Goal: Transaction & Acquisition: Purchase product/service

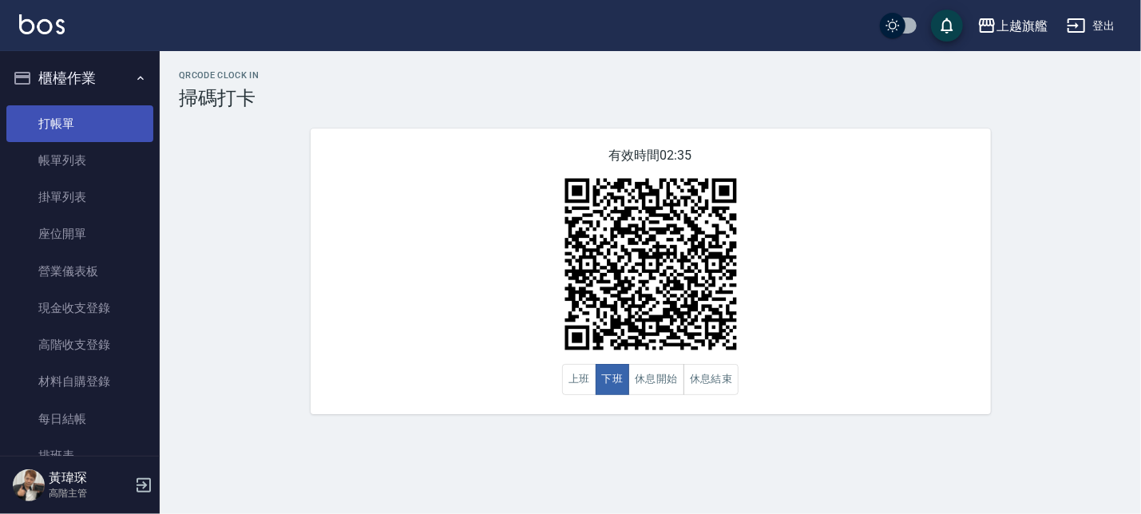
click at [69, 121] on link "打帳單" at bounding box center [79, 123] width 147 height 37
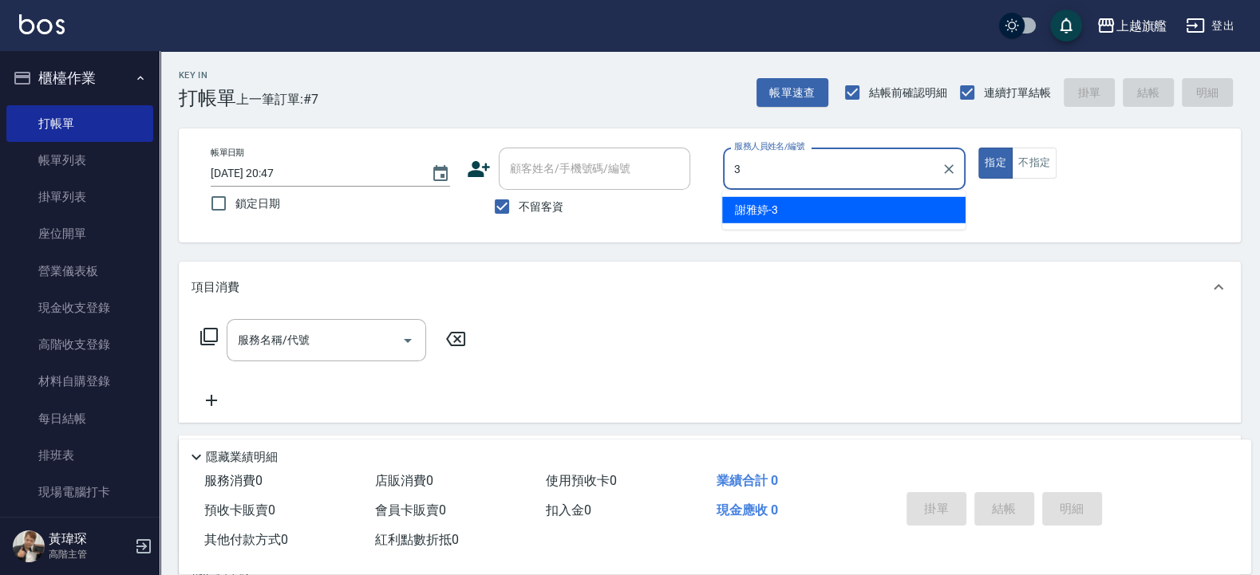
type input "謝雅婷-3"
type button "true"
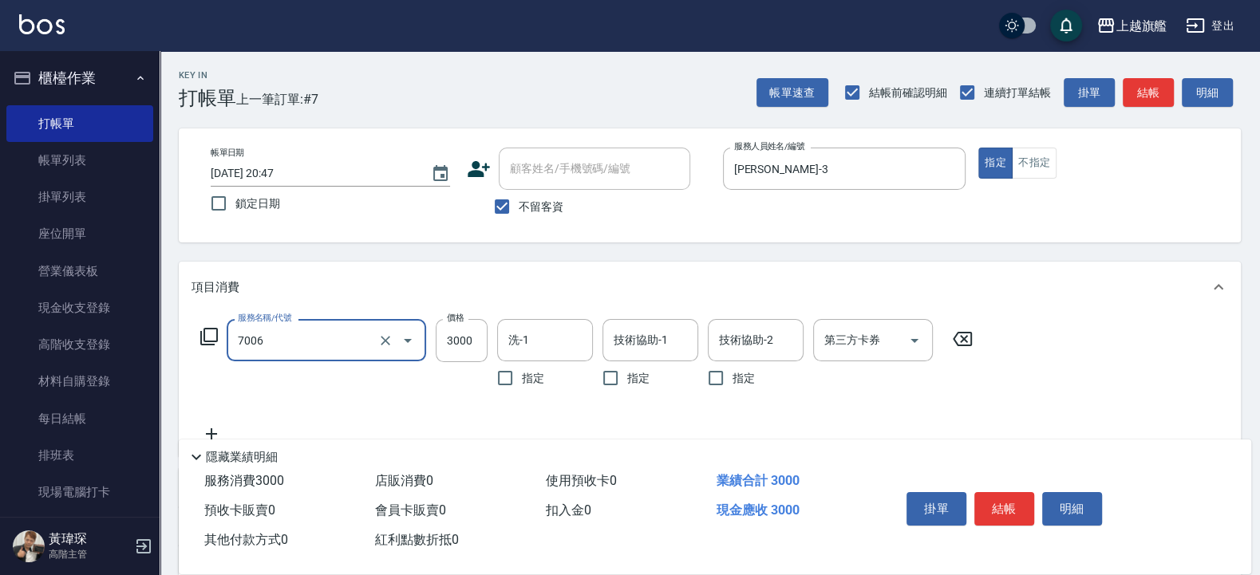
type input "重整(7006)"
type input "3500"
type input "[PERSON_NAME]-12"
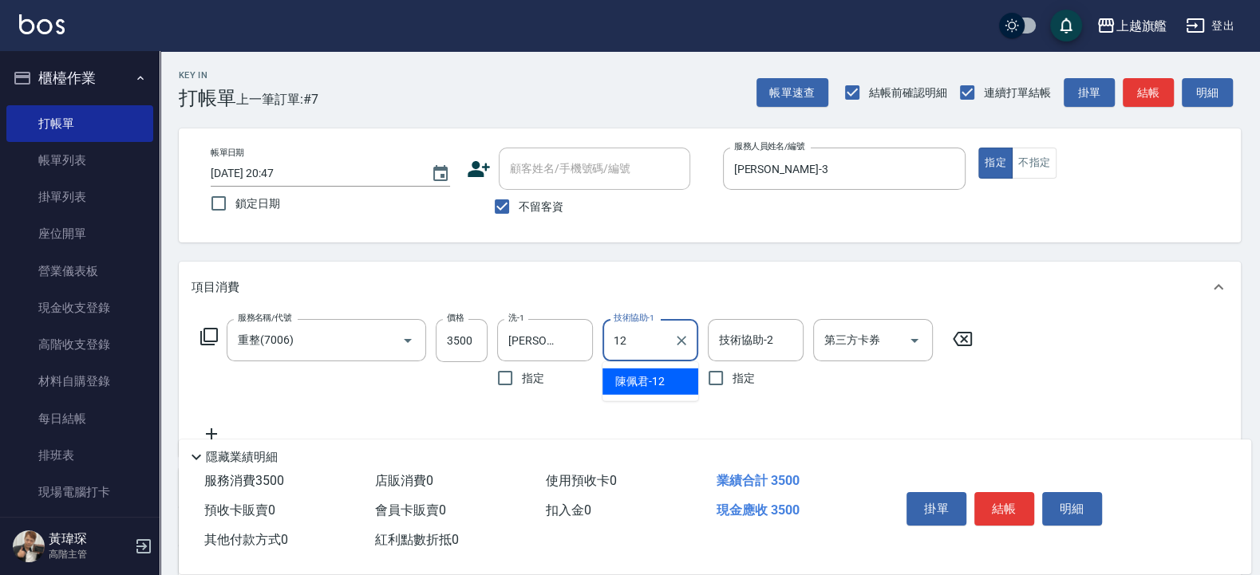
type input "[PERSON_NAME]-12"
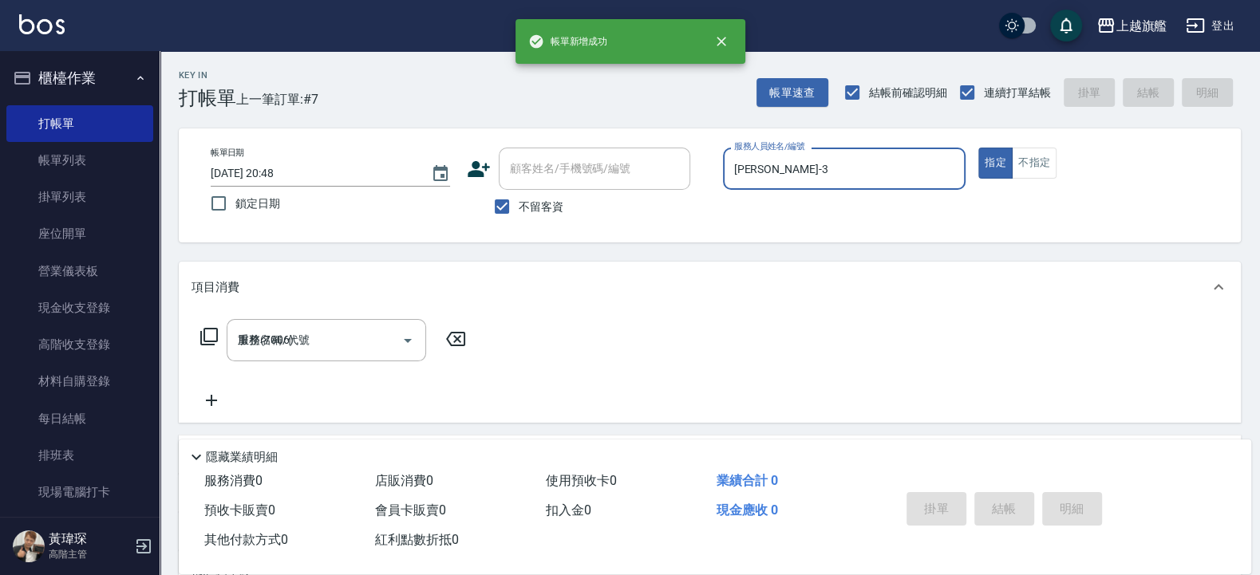
type input "[DATE] 20:48"
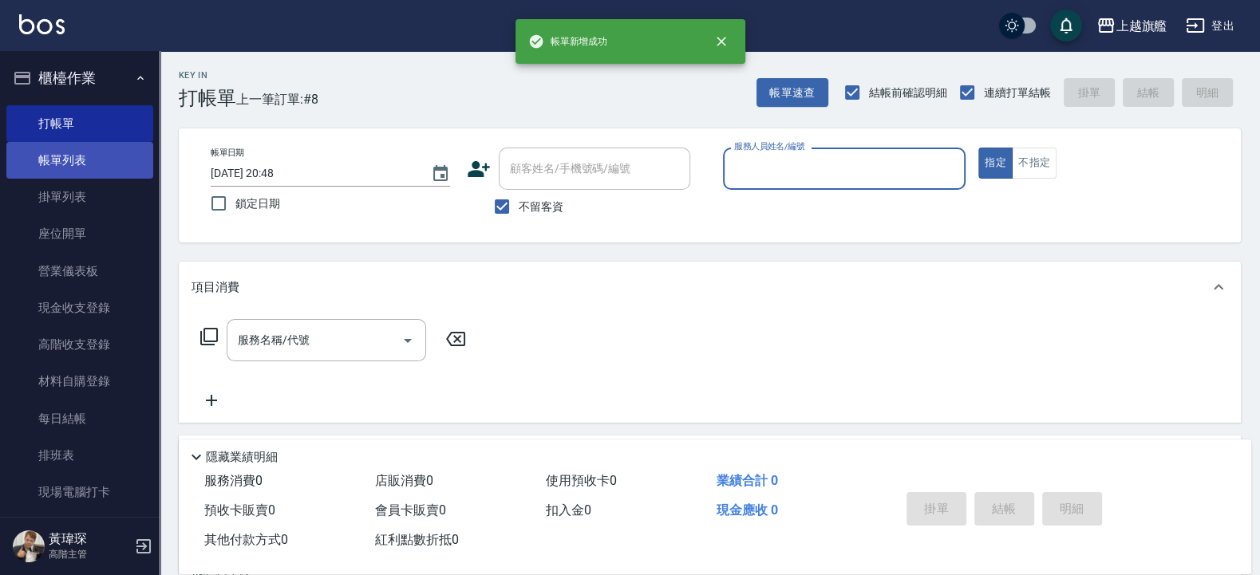
click at [90, 164] on link "帳單列表" at bounding box center [79, 160] width 147 height 37
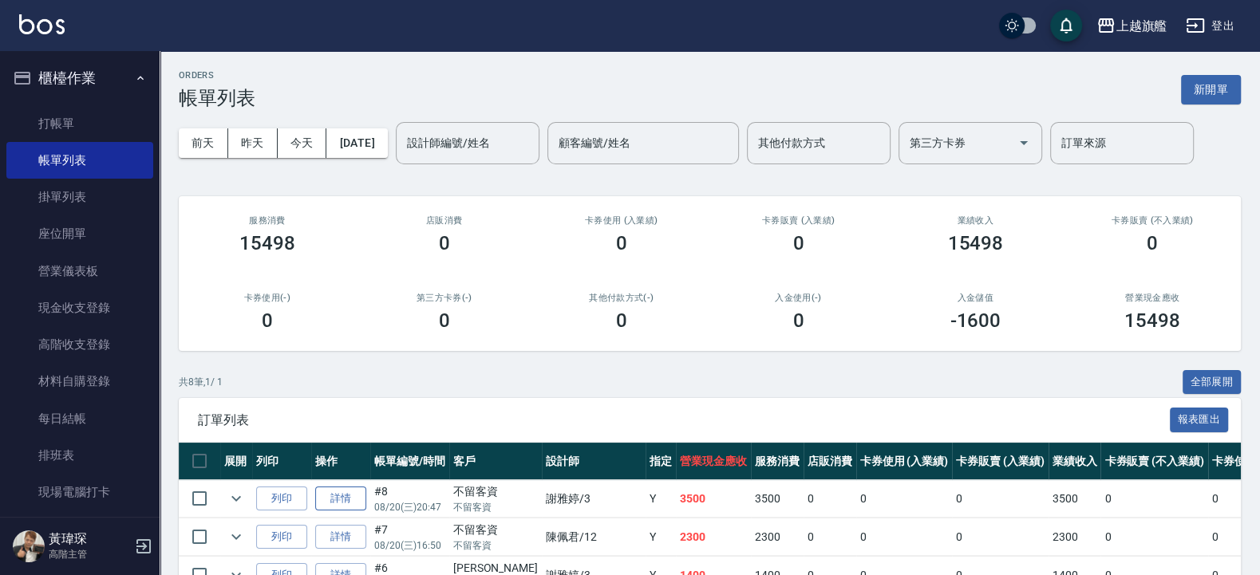
click at [347, 494] on link "詳情" at bounding box center [340, 499] width 51 height 25
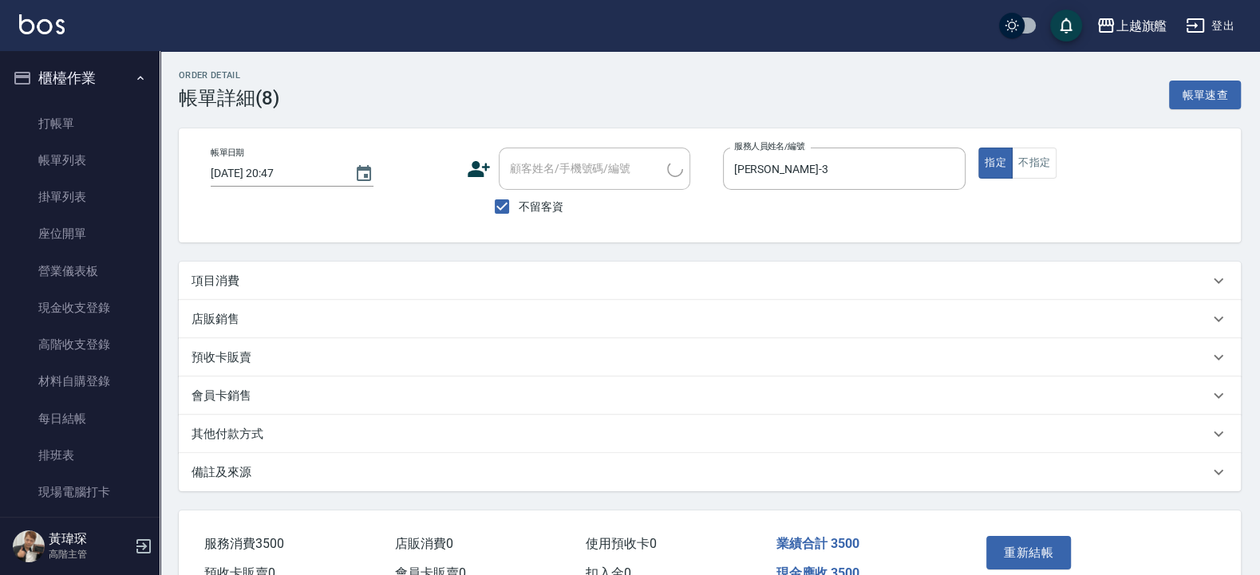
type input "2025/08/20 20:47"
checkbox input "true"
type input "謝雅婷-3"
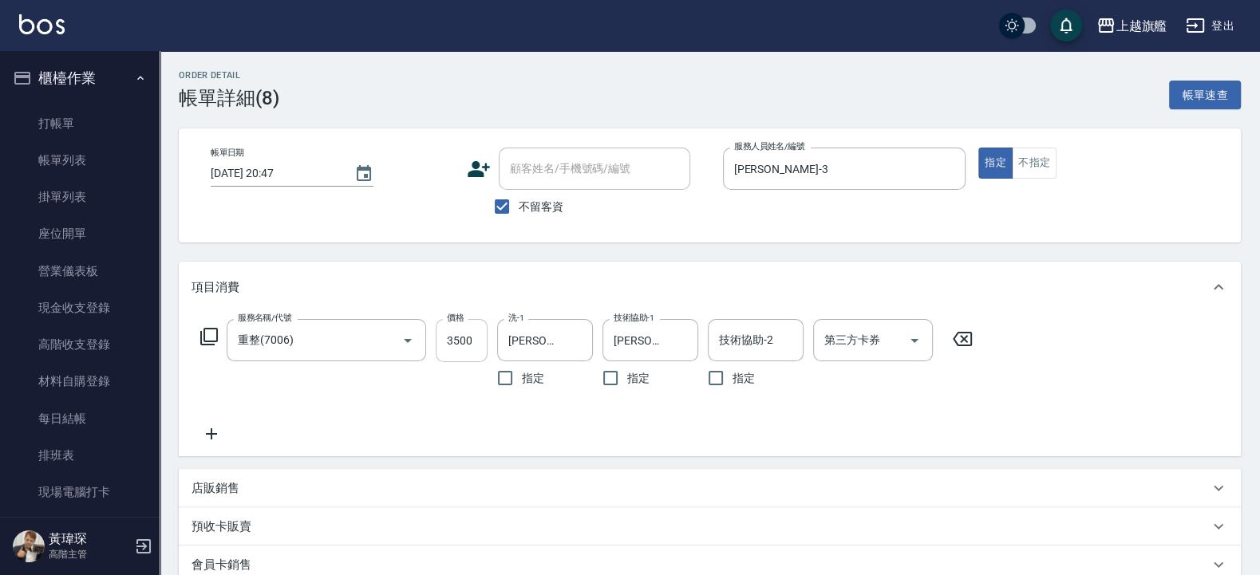
type input "重整(7006)"
click at [575, 339] on icon "Clear" at bounding box center [576, 341] width 16 height 16
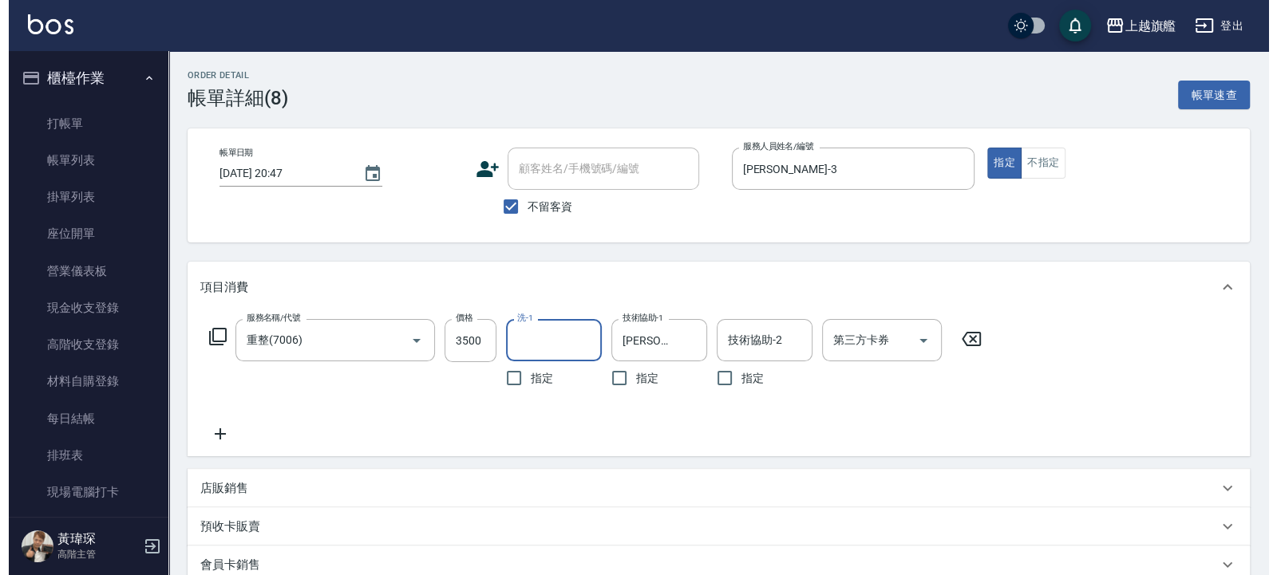
scroll to position [257, 0]
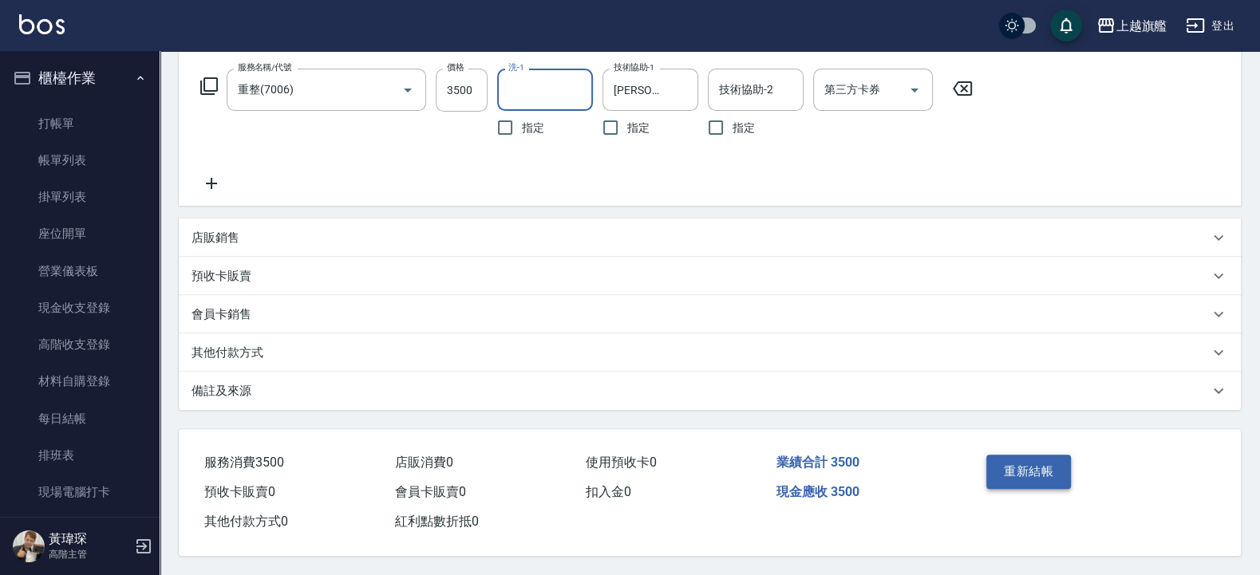
click at [1030, 462] on button "重新結帳" at bounding box center [1028, 472] width 85 height 34
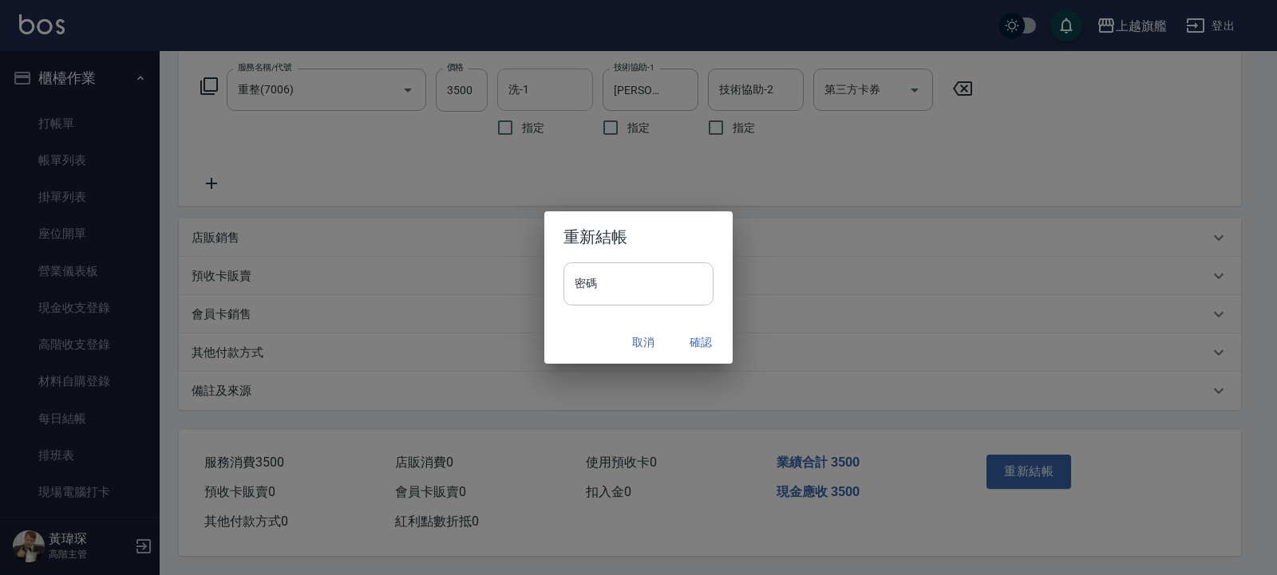
click at [615, 286] on input "密碼" at bounding box center [638, 284] width 150 height 43
type input "*******"
click at [702, 334] on button "確認" at bounding box center [700, 343] width 51 height 30
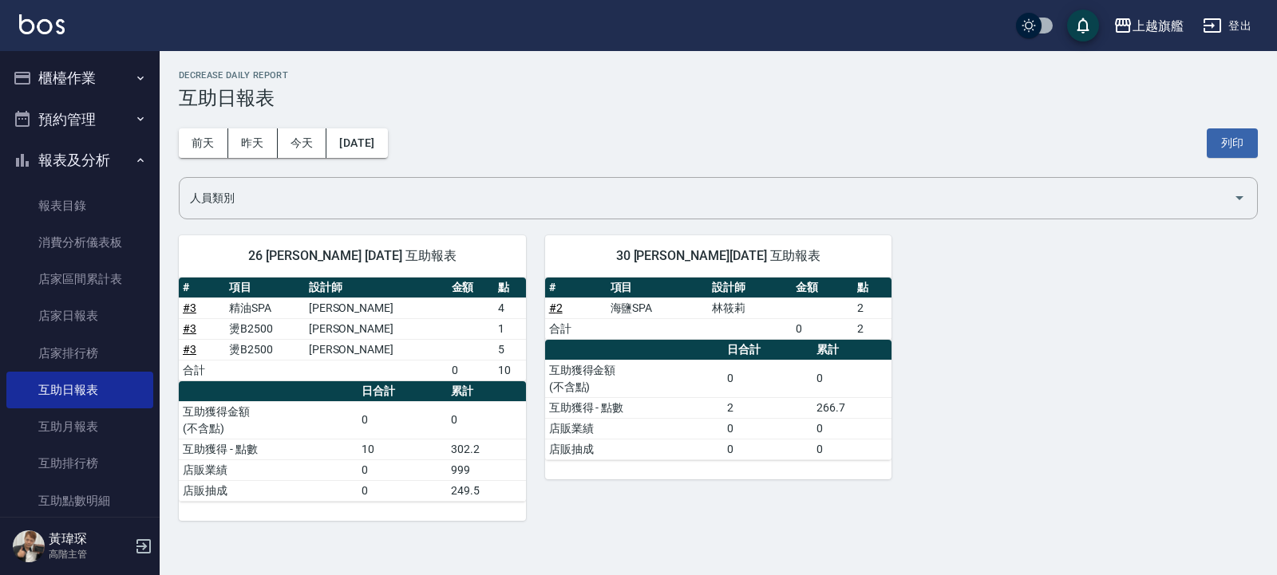
scroll to position [96, 0]
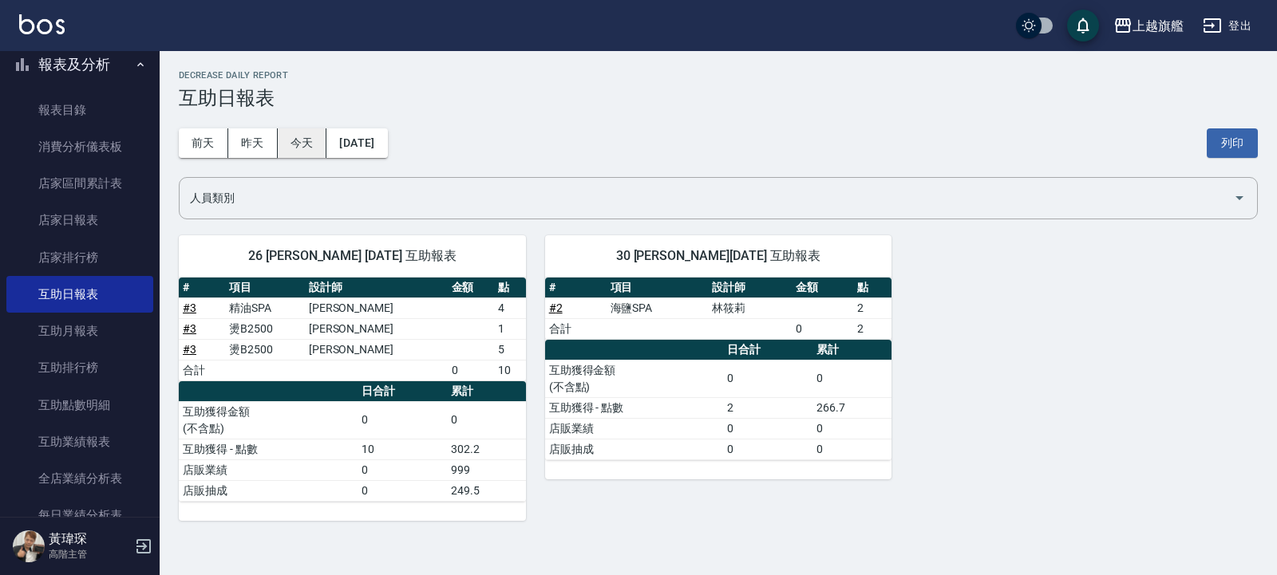
click at [287, 143] on button "今天" at bounding box center [302, 143] width 49 height 30
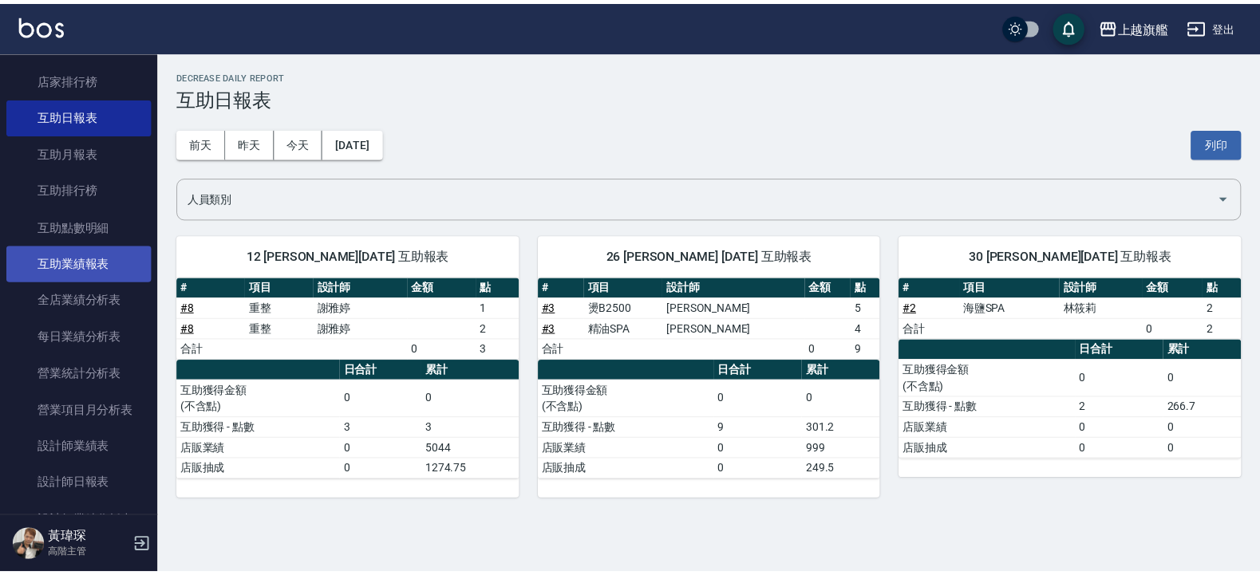
scroll to position [287, 0]
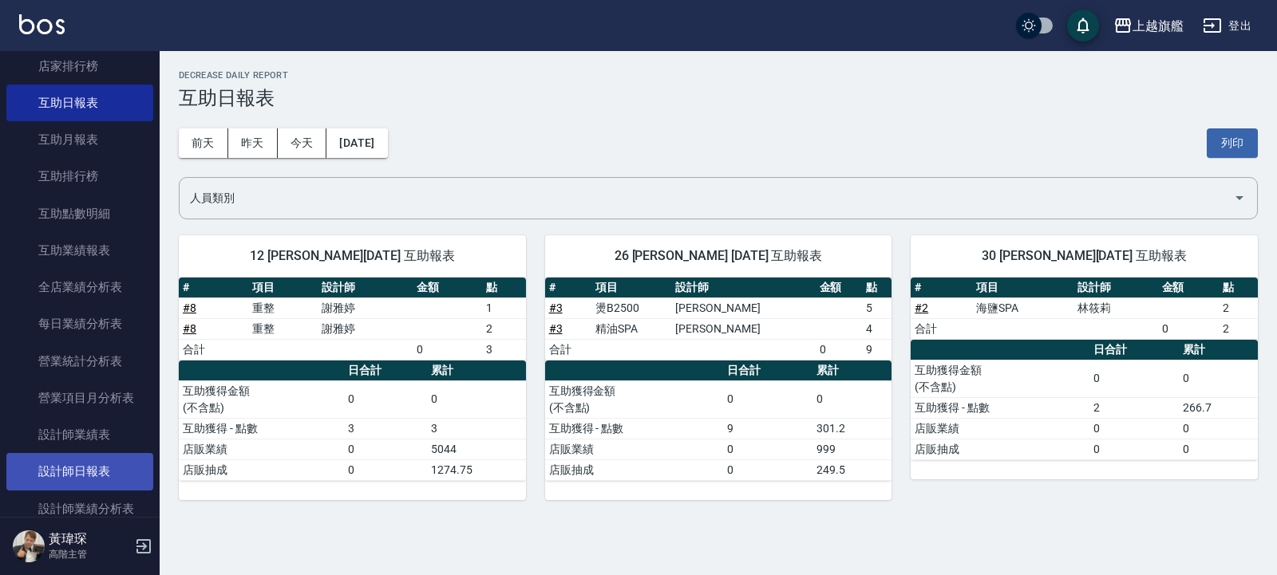
click at [89, 490] on link "設計師日報表" at bounding box center [79, 471] width 147 height 37
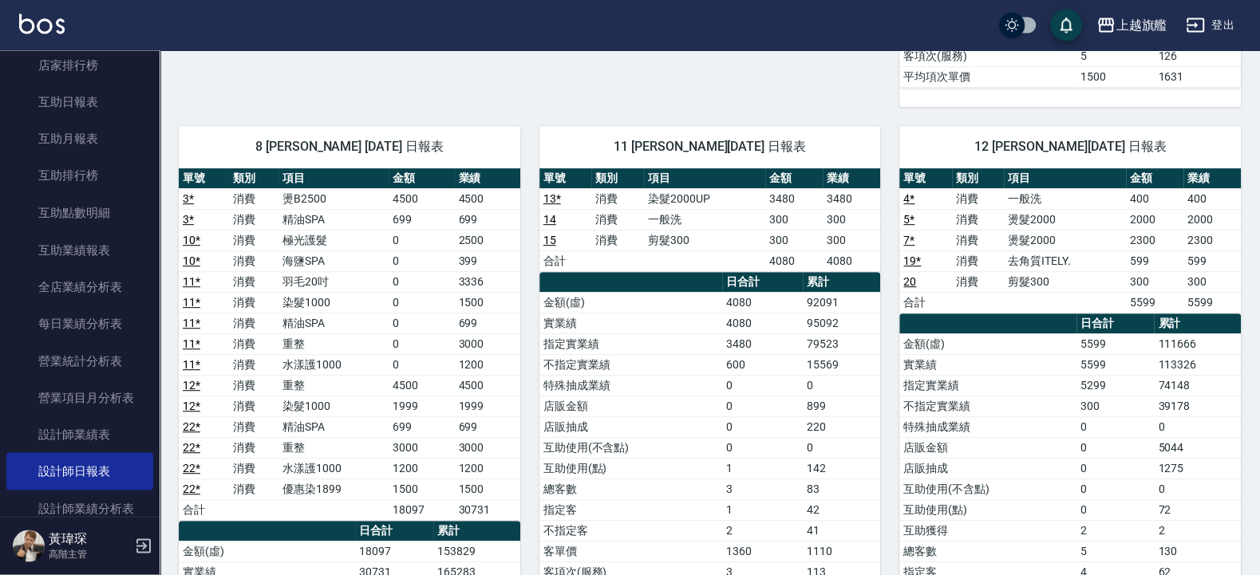
scroll to position [575, 0]
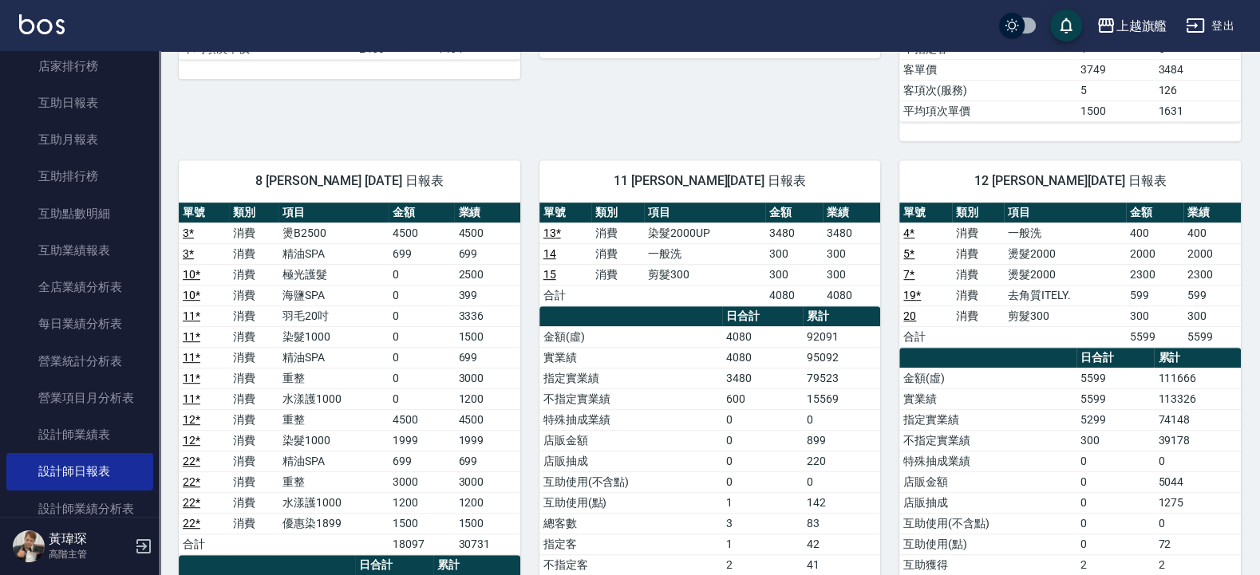
click at [483, 285] on td "2500" at bounding box center [486, 274] width 65 height 21
click at [492, 408] on td "1200" at bounding box center [486, 399] width 65 height 21
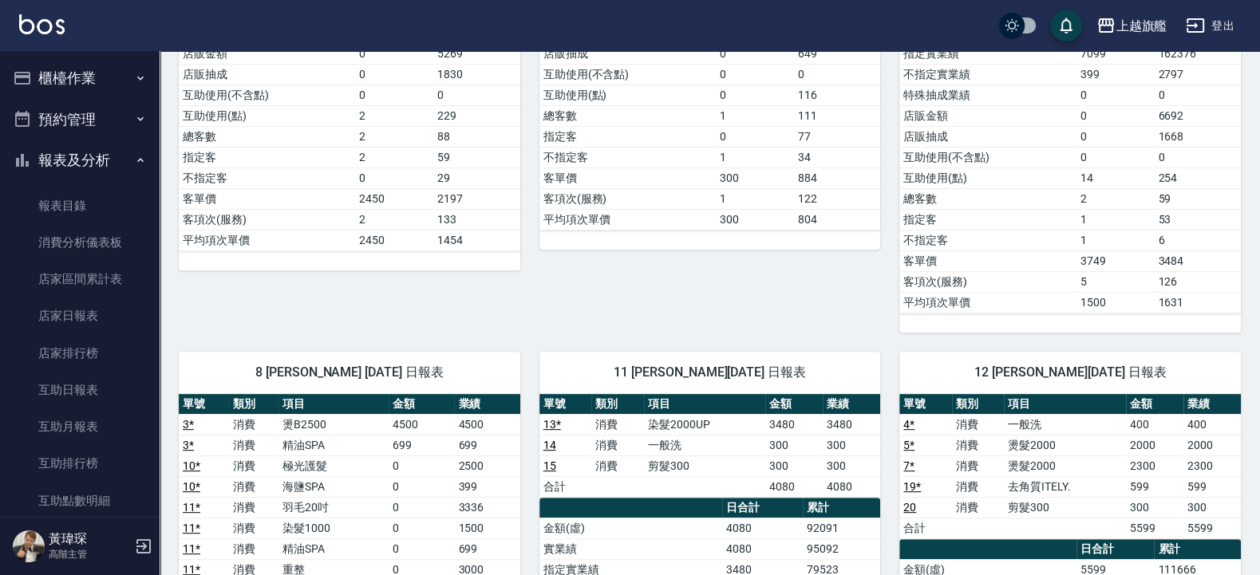
scroll to position [96, 0]
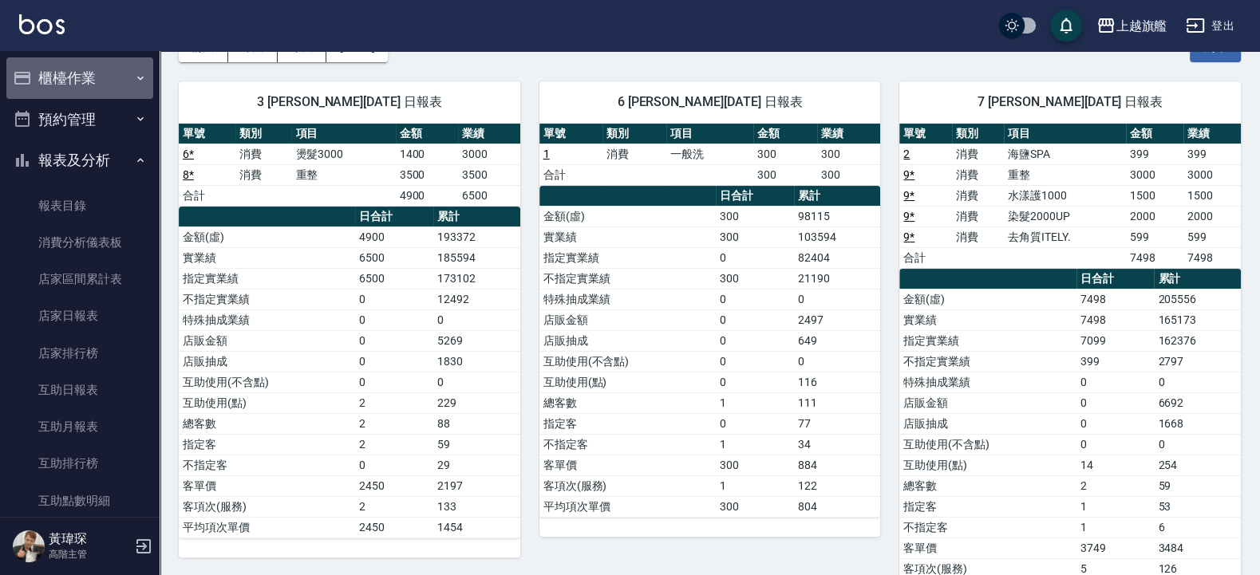
click at [83, 80] on button "櫃檯作業" at bounding box center [79, 78] width 147 height 42
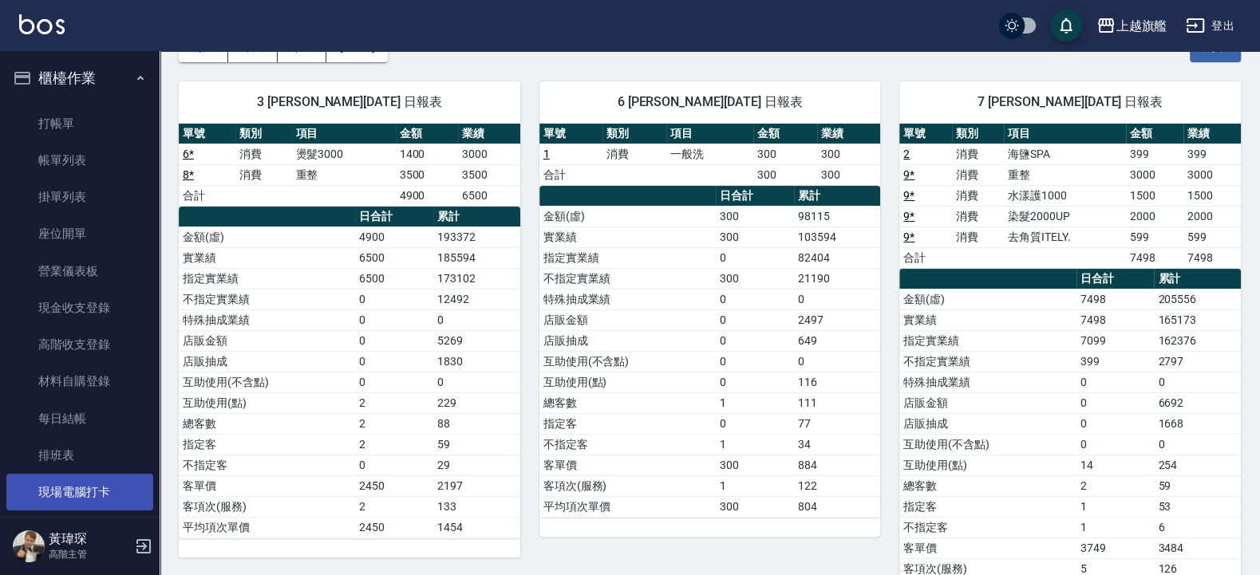
click at [116, 485] on link "現場電腦打卡" at bounding box center [79, 492] width 147 height 37
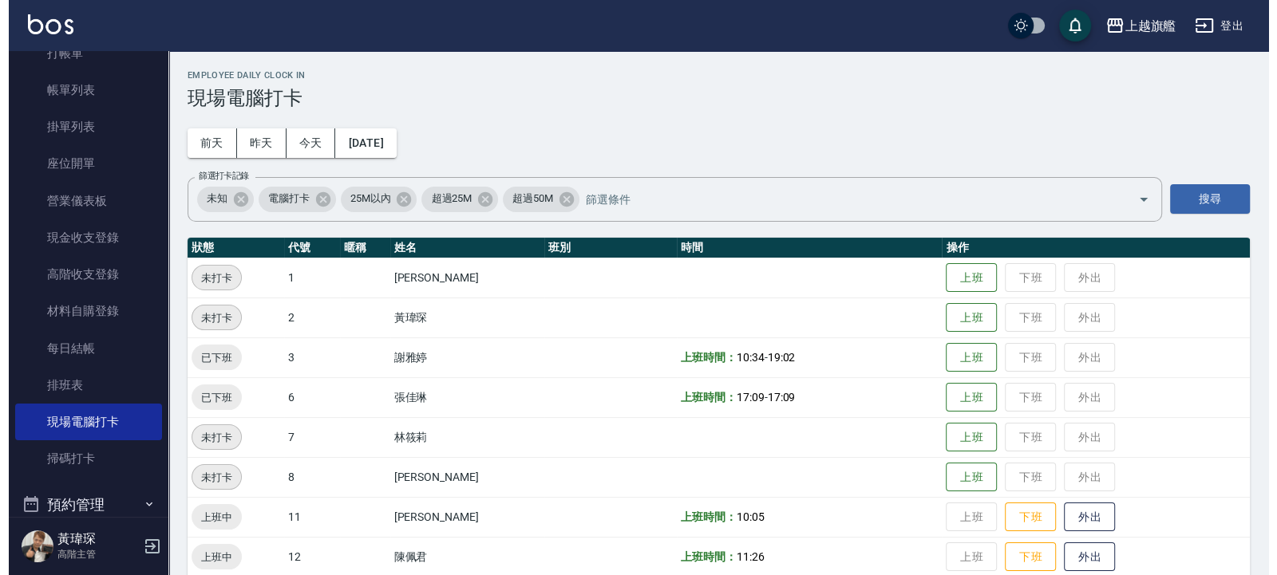
scroll to position [96, 0]
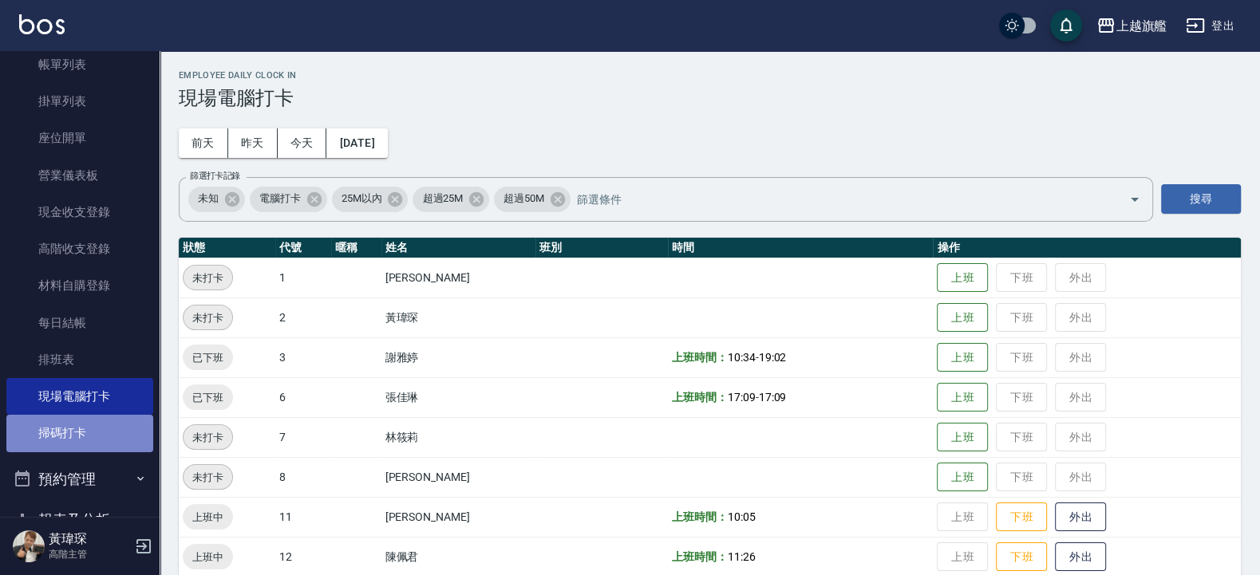
click at [92, 423] on link "掃碼打卡" at bounding box center [79, 433] width 147 height 37
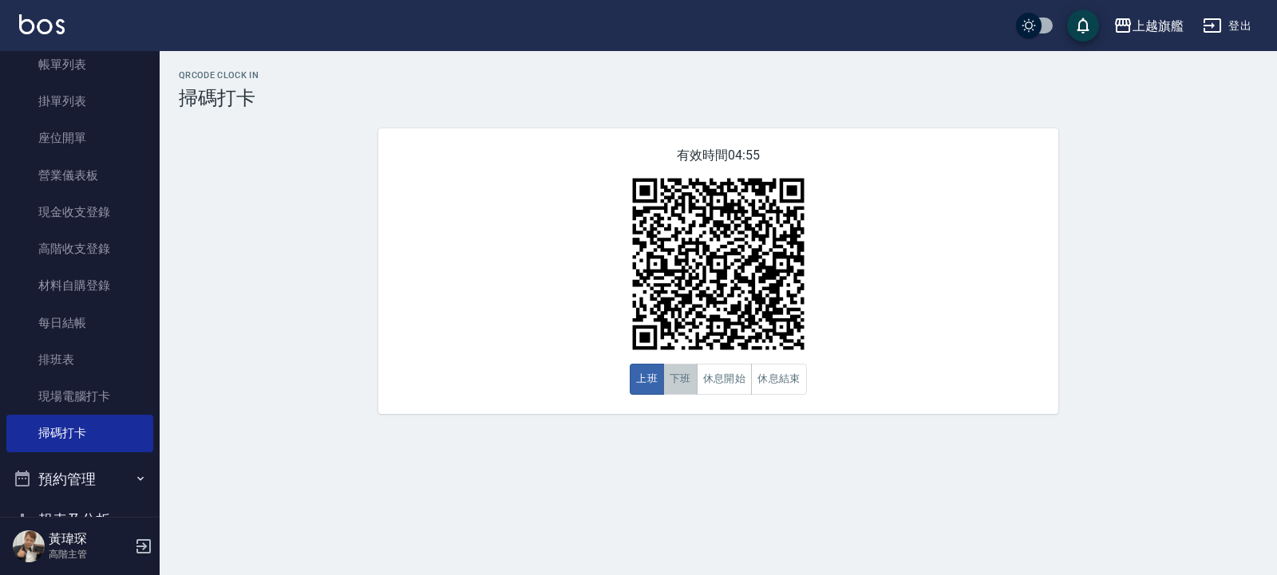
click at [679, 383] on button "下班" at bounding box center [680, 379] width 34 height 31
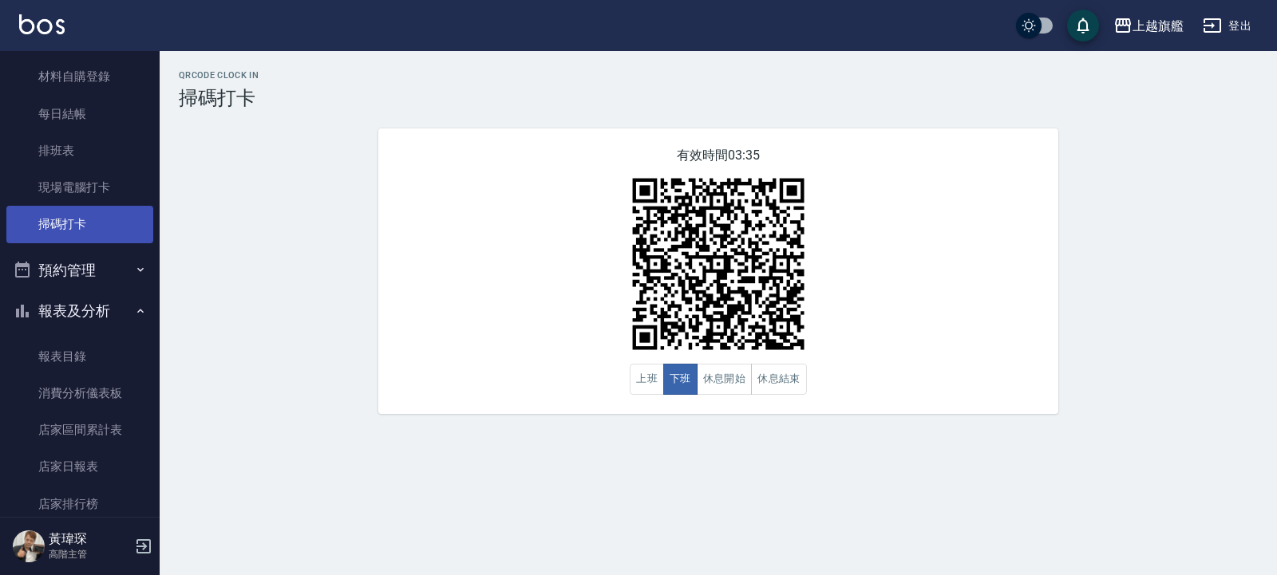
scroll to position [383, 0]
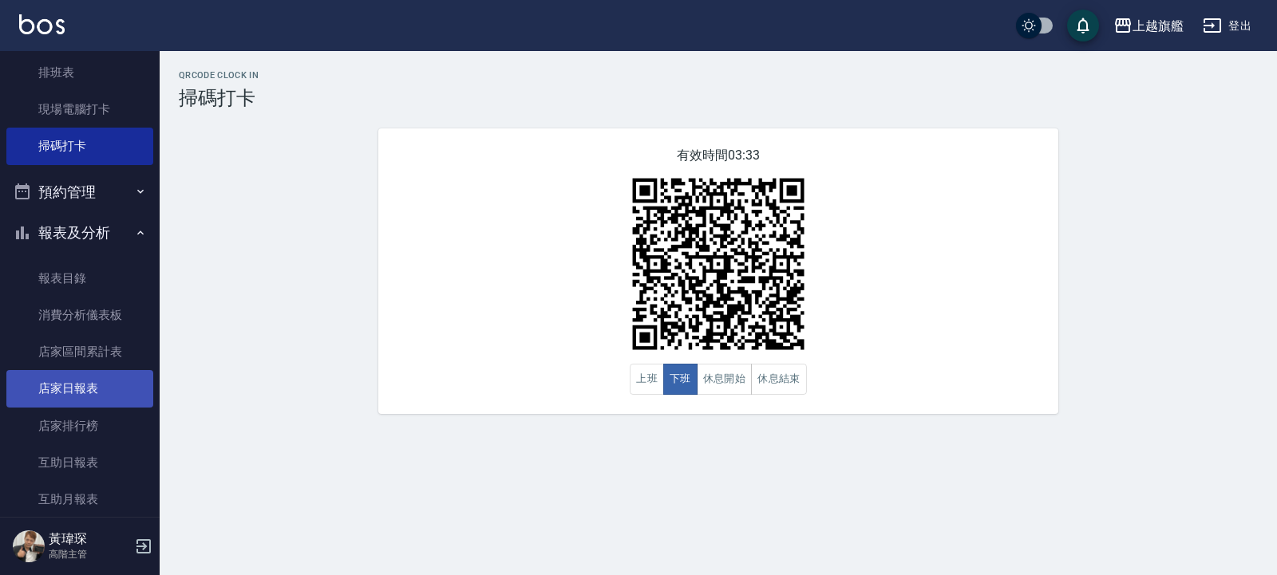
click at [111, 383] on link "店家日報表" at bounding box center [79, 388] width 147 height 37
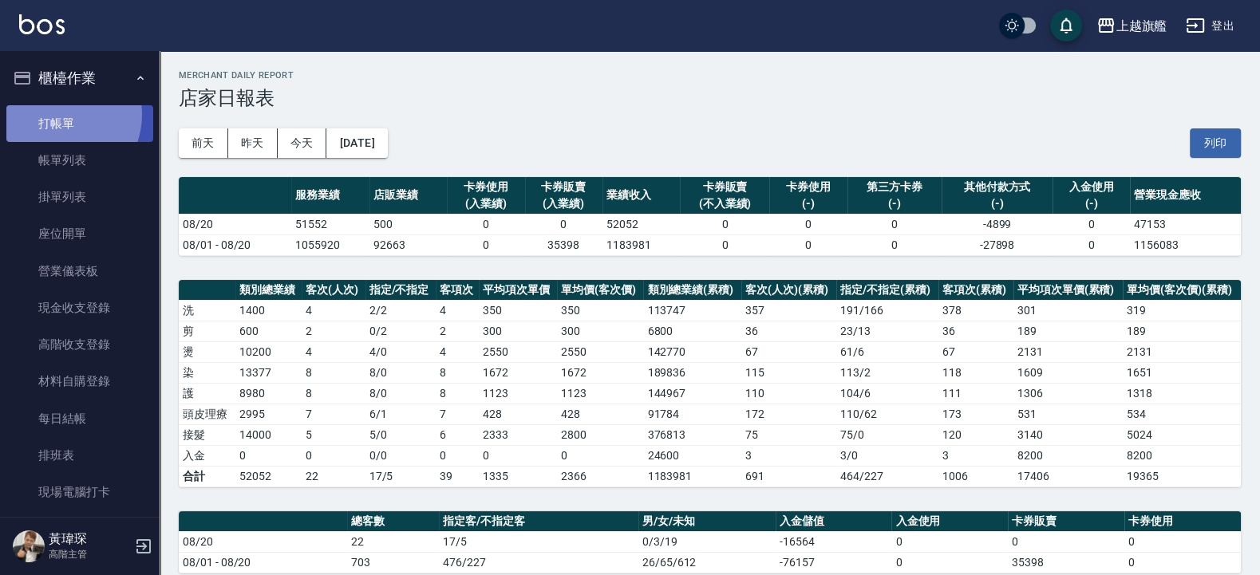
click at [56, 114] on link "打帳單" at bounding box center [79, 123] width 147 height 37
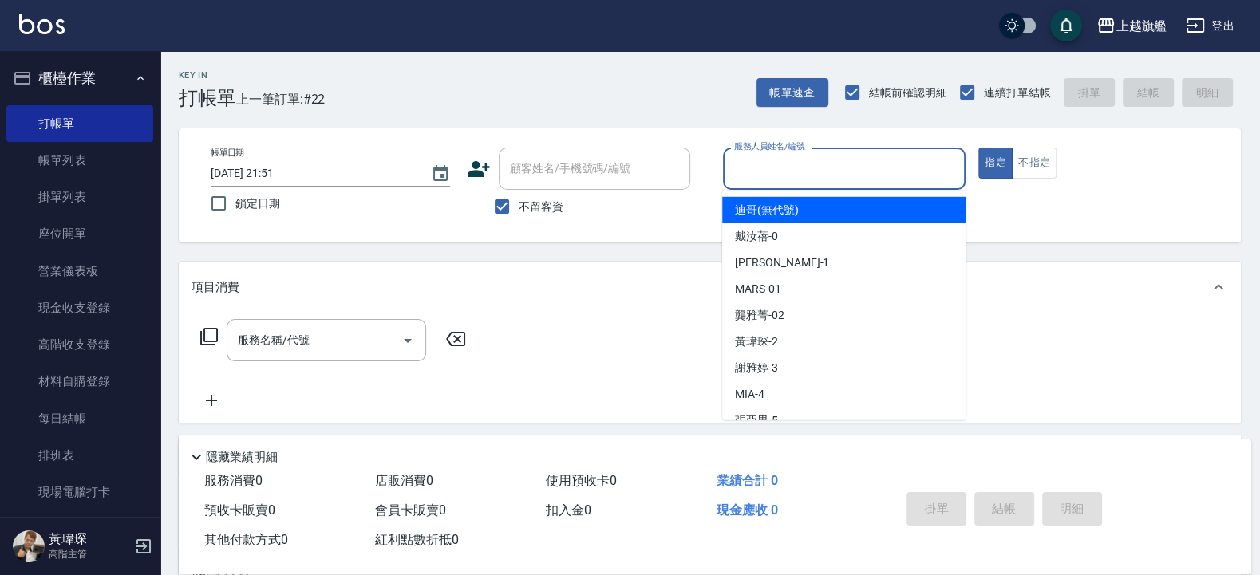
click at [802, 170] on input "服務人員姓名/編號" at bounding box center [844, 169] width 229 height 28
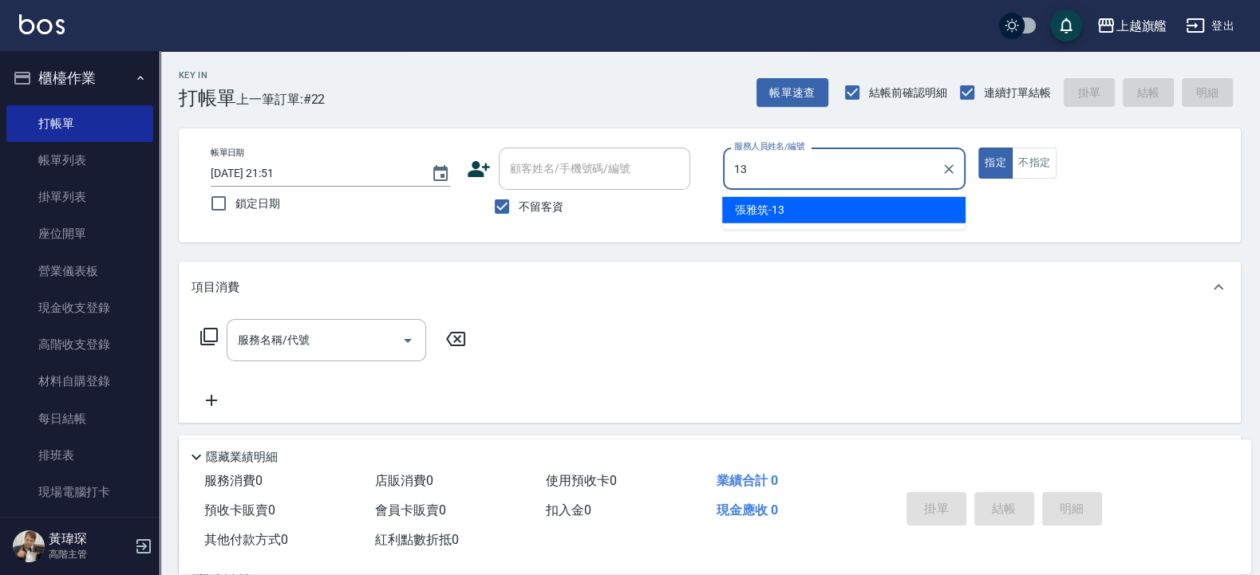
type input "[PERSON_NAME]-13"
type button "true"
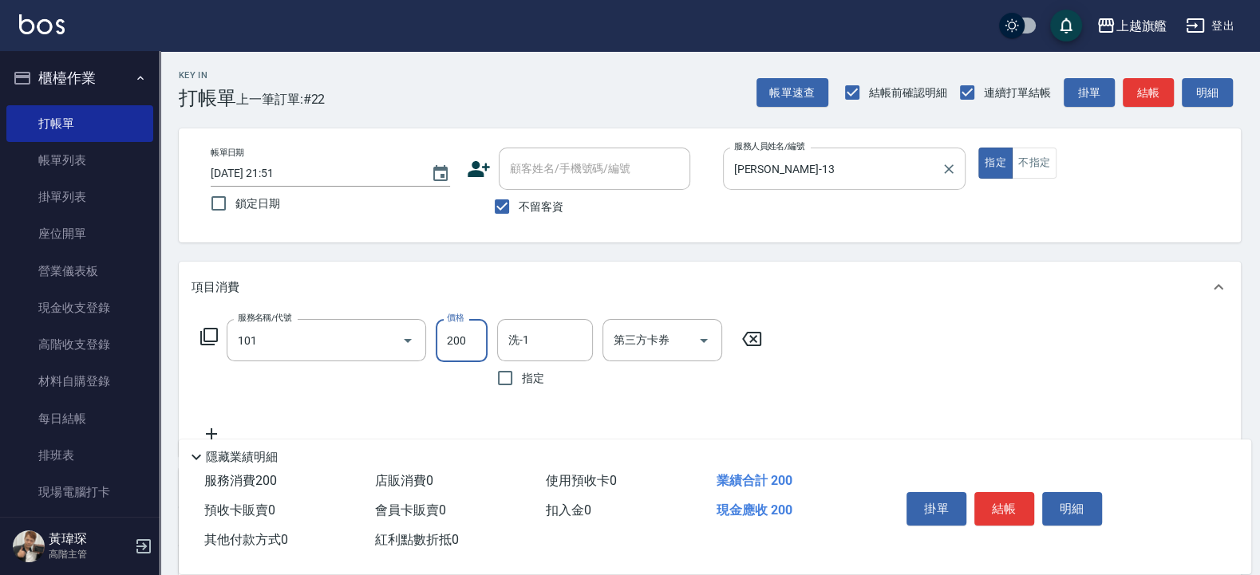
type input "一般洗(101)"
type input "300"
type input "[PERSON_NAME]-38"
click at [1032, 172] on button "不指定" at bounding box center [1034, 163] width 45 height 31
type button "false"
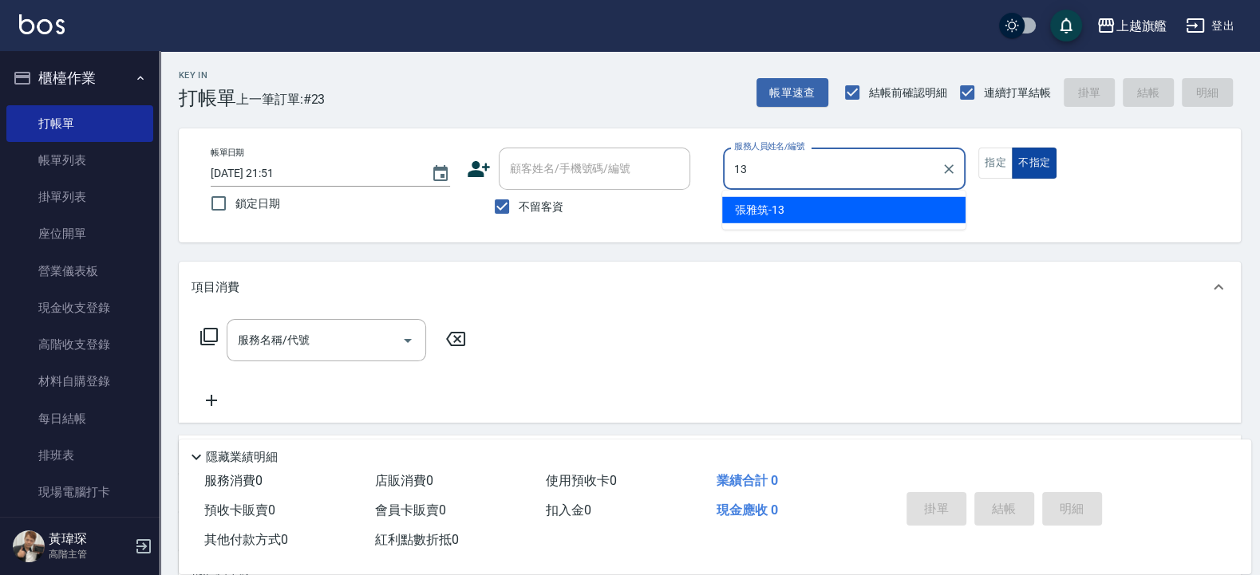
type input "[PERSON_NAME]-13"
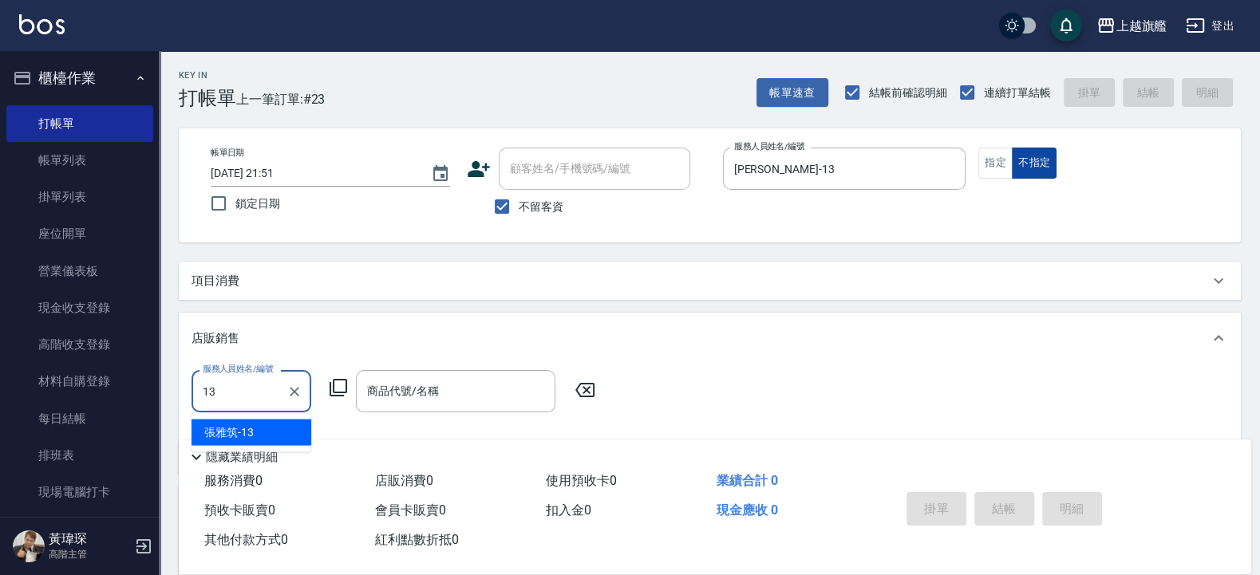
type input "[PERSON_NAME]-13"
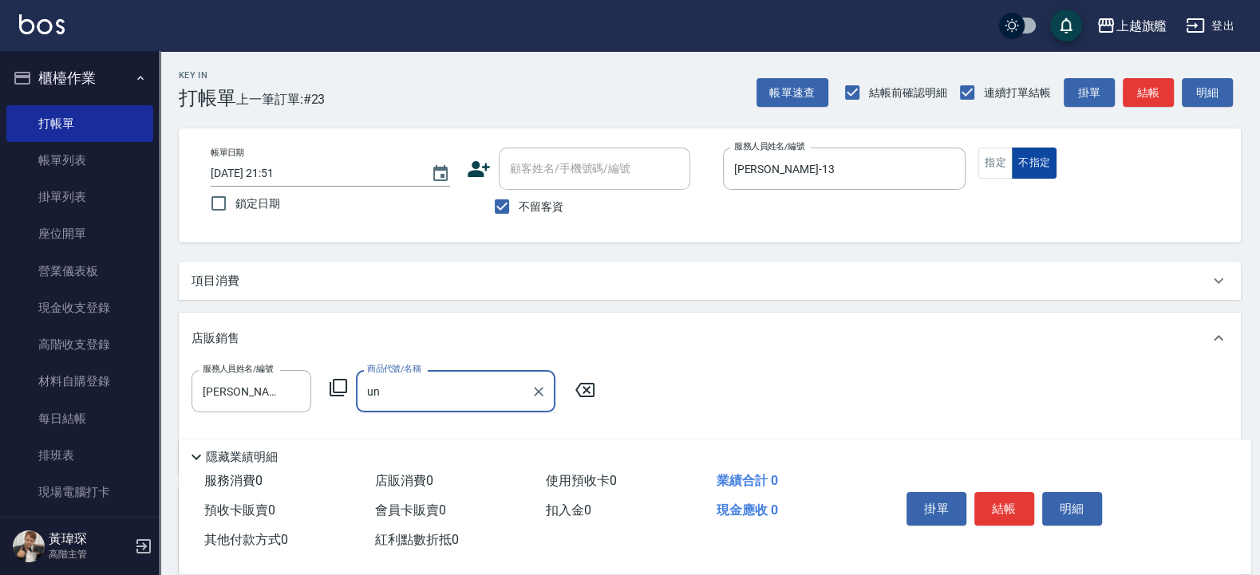
type input "u"
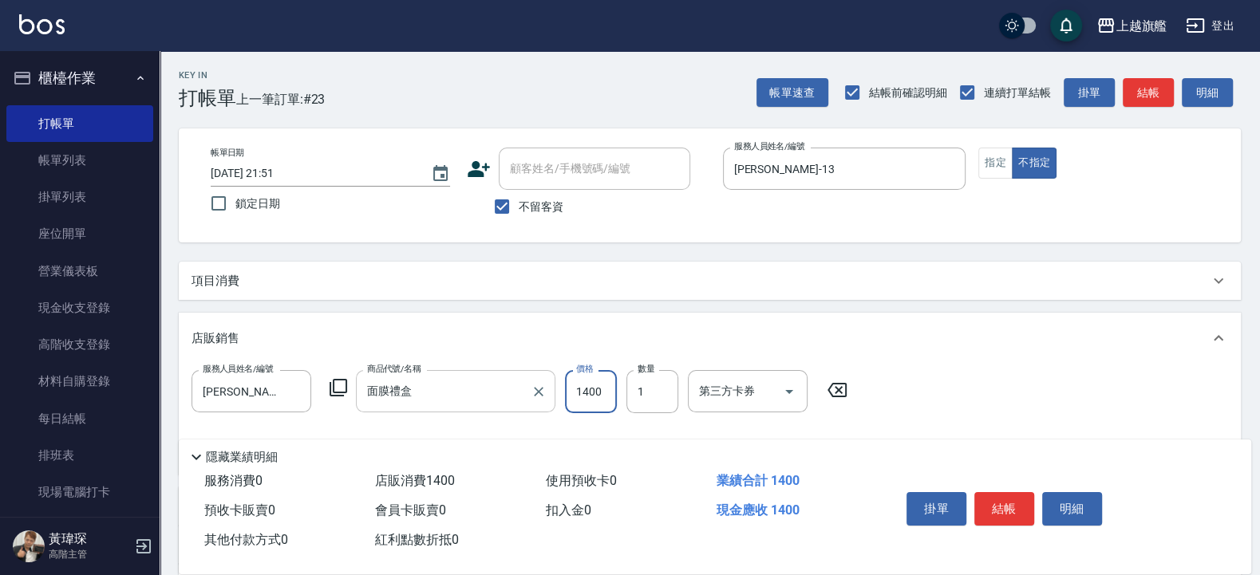
click at [405, 423] on div "服務人員姓名/編號 張雅筑-13 服務人員姓名/編號 商品代號/名稱 面膜禮盒 商品代號/名稱 價格 1400 價格 數量 1 數量 第三方卡券 第三方卡券" at bounding box center [710, 416] width 1037 height 92
click at [405, 407] on div "面膜禮盒 商品代號/名稱" at bounding box center [456, 391] width 200 height 42
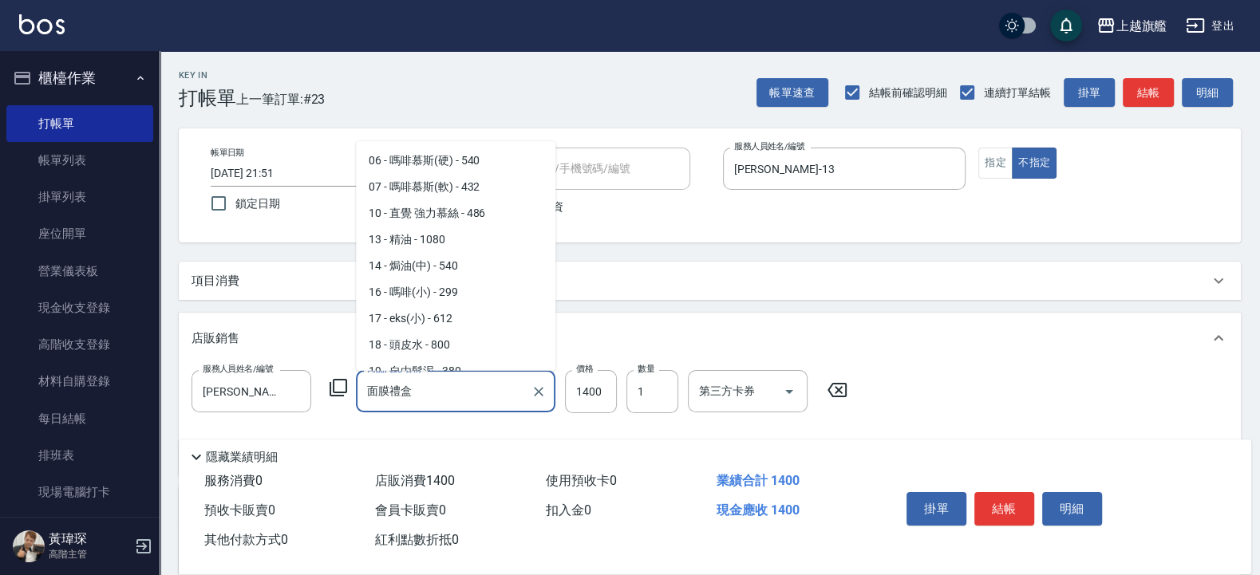
scroll to position [1540, 0]
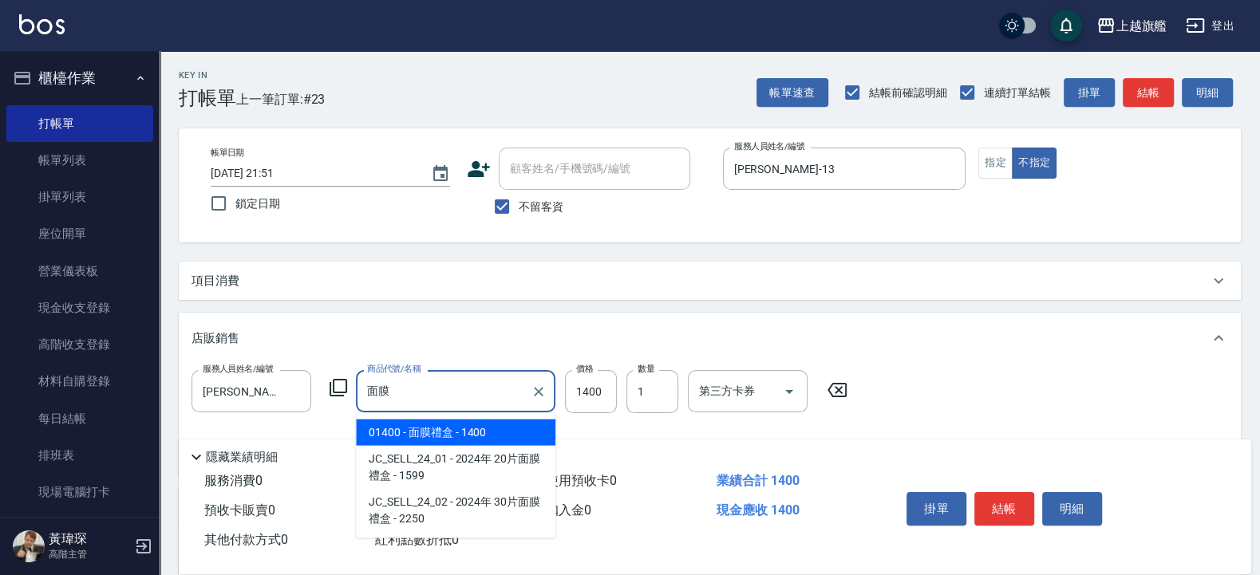
type input "面"
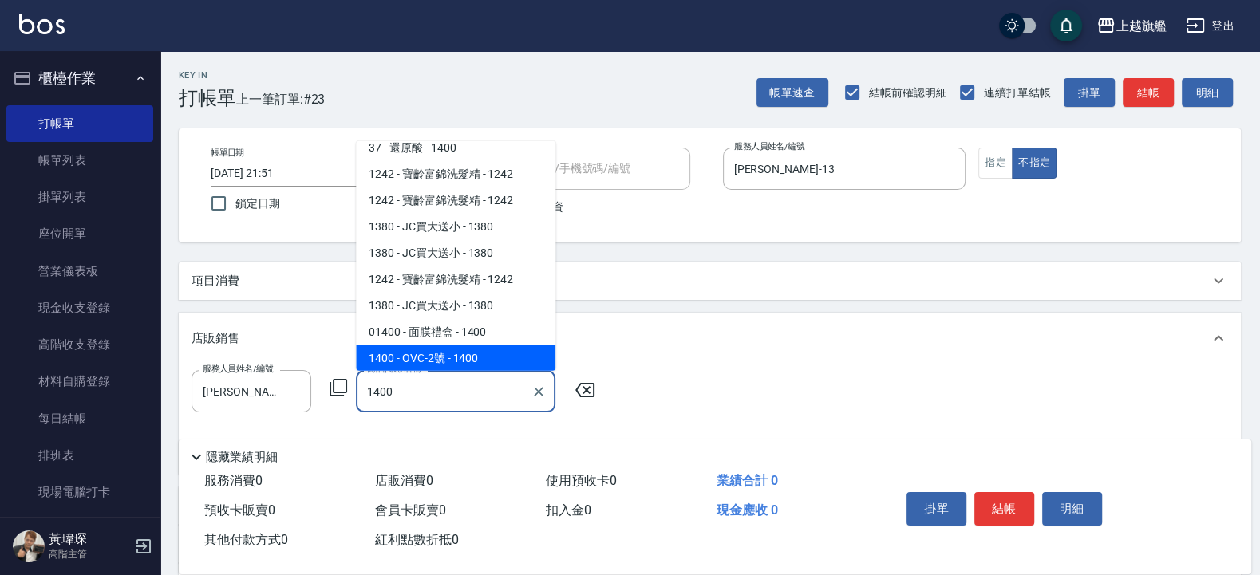
scroll to position [38, 0]
type input "橘水仙"
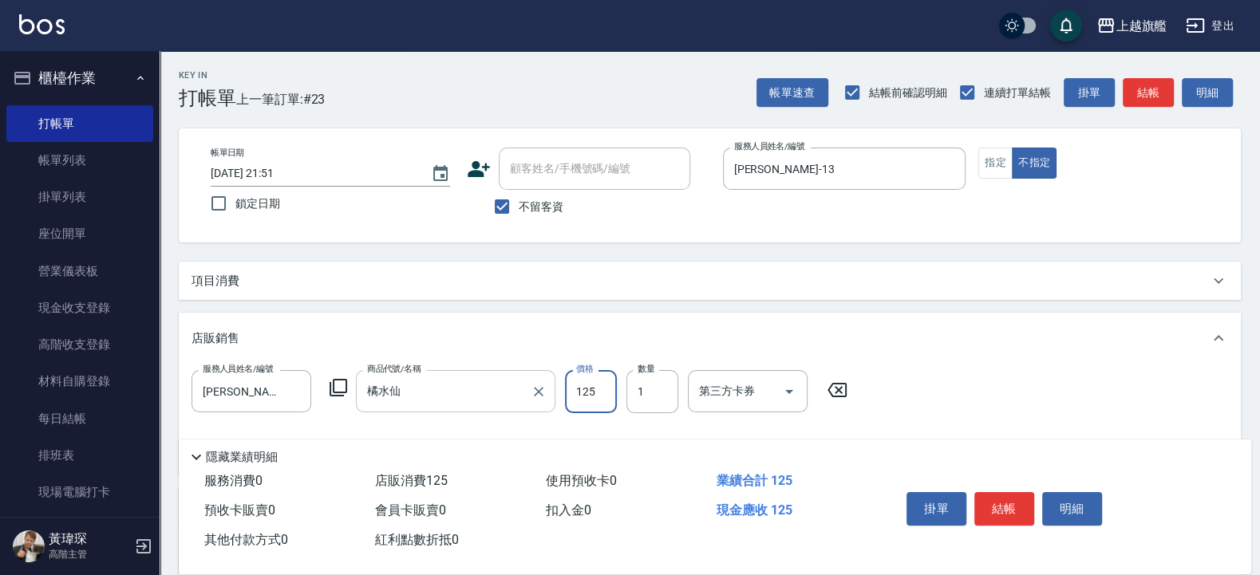
type input "1250"
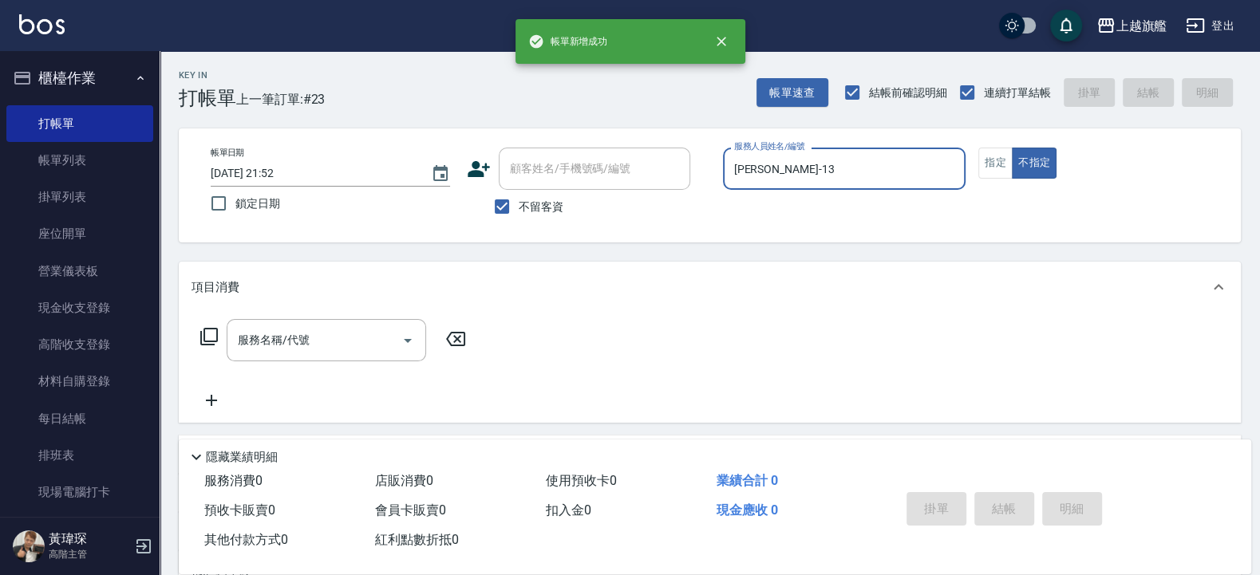
type input "2025/08/20 21:52"
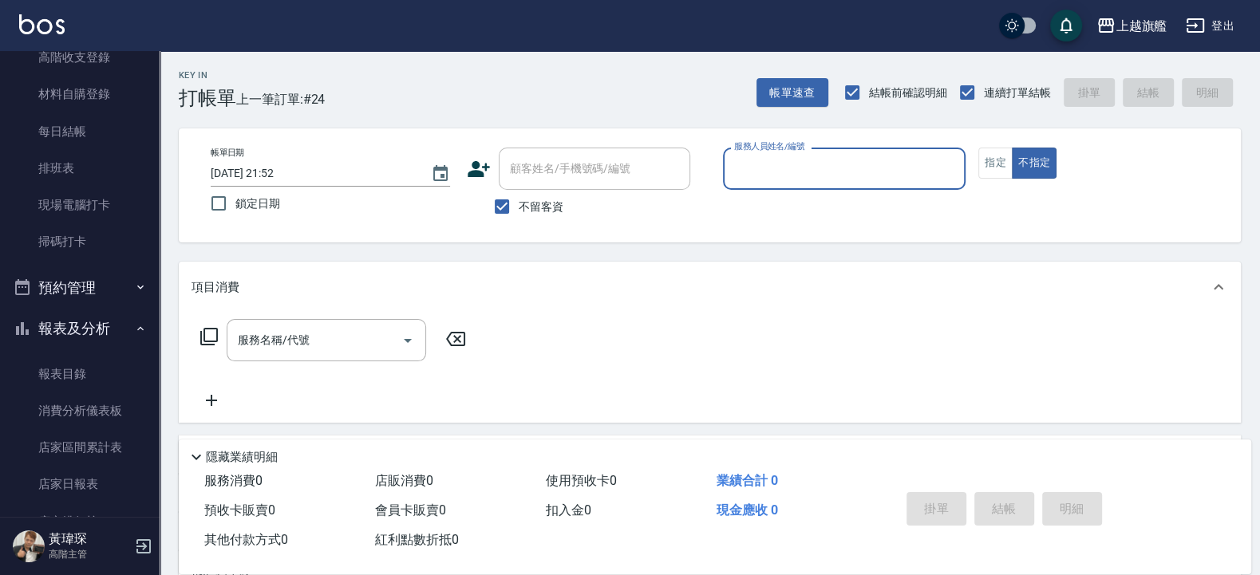
scroll to position [575, 0]
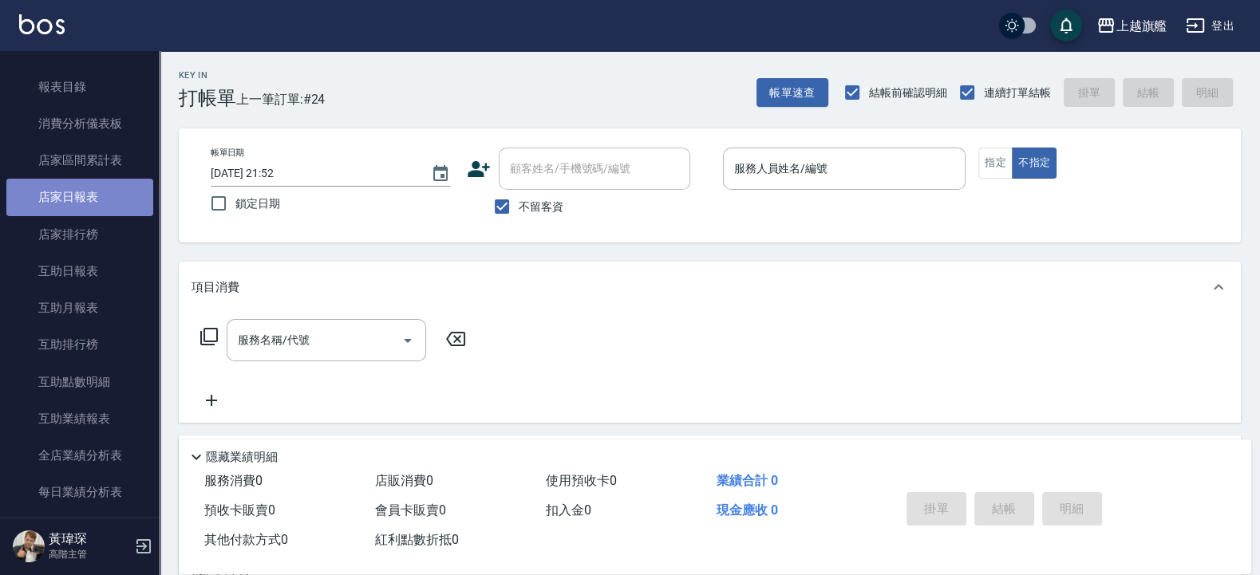
click at [98, 184] on link "店家日報表" at bounding box center [79, 197] width 147 height 37
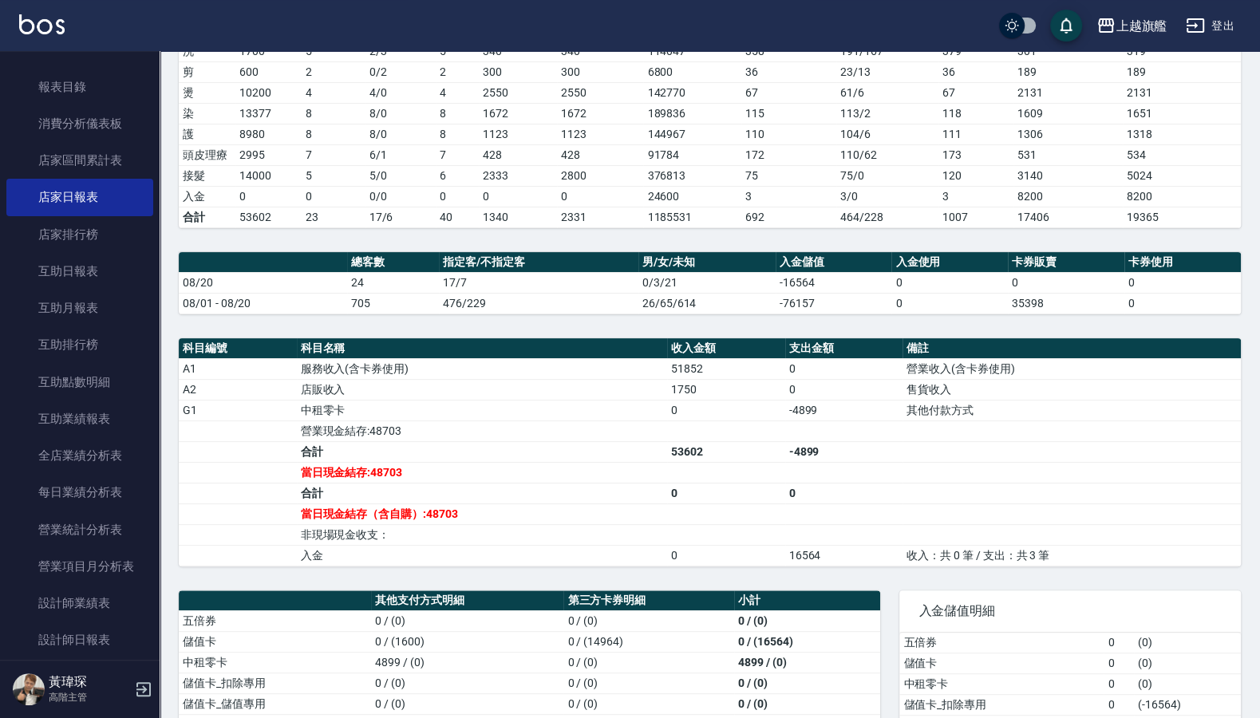
scroll to position [469, 0]
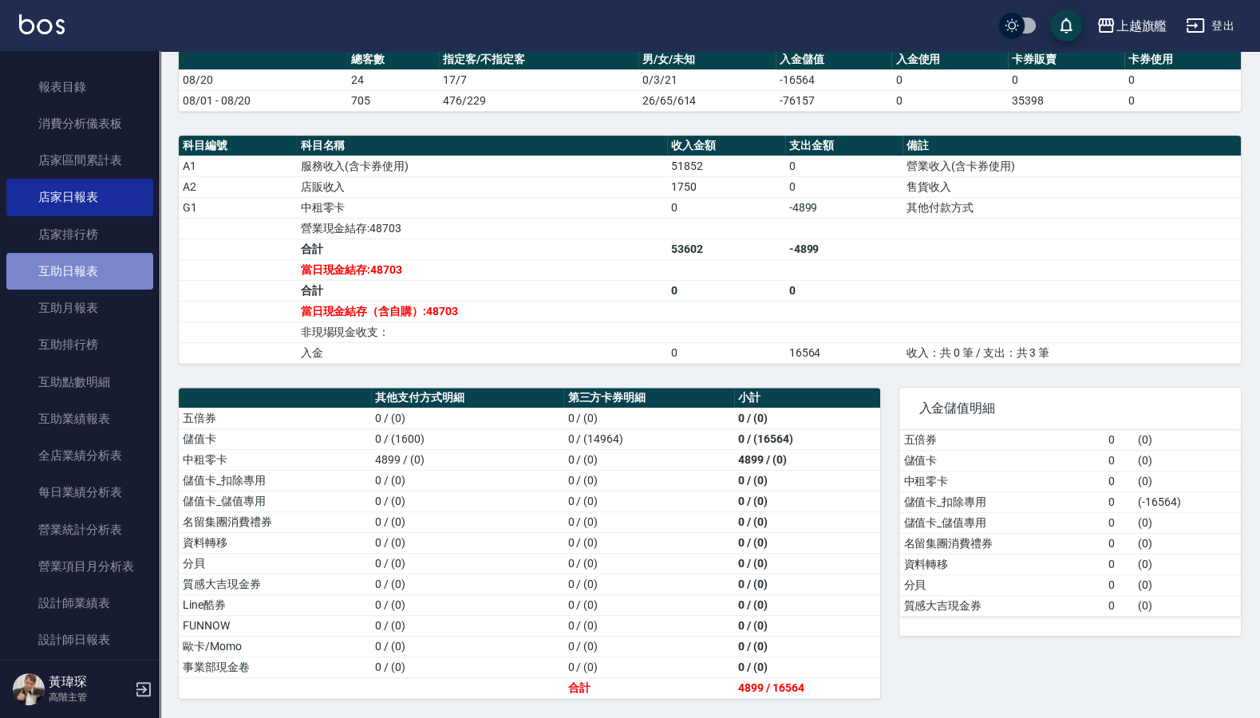
click at [85, 270] on link "互助日報表" at bounding box center [79, 271] width 147 height 37
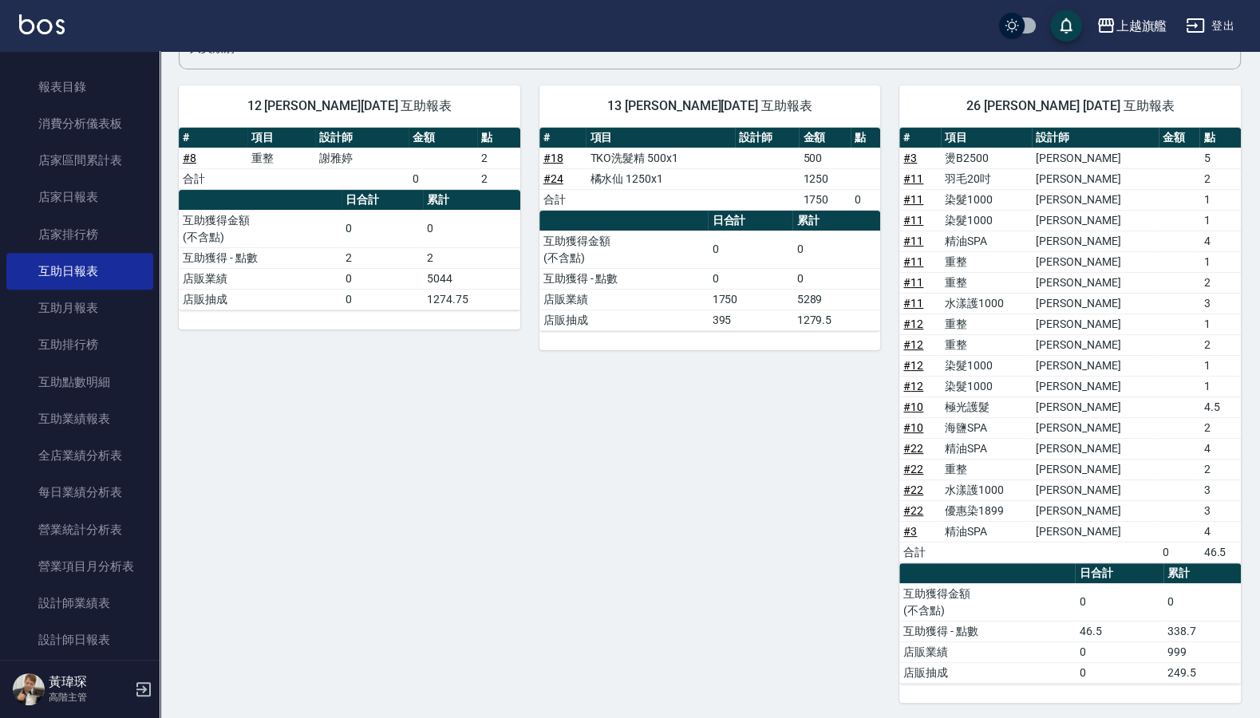
scroll to position [154, 0]
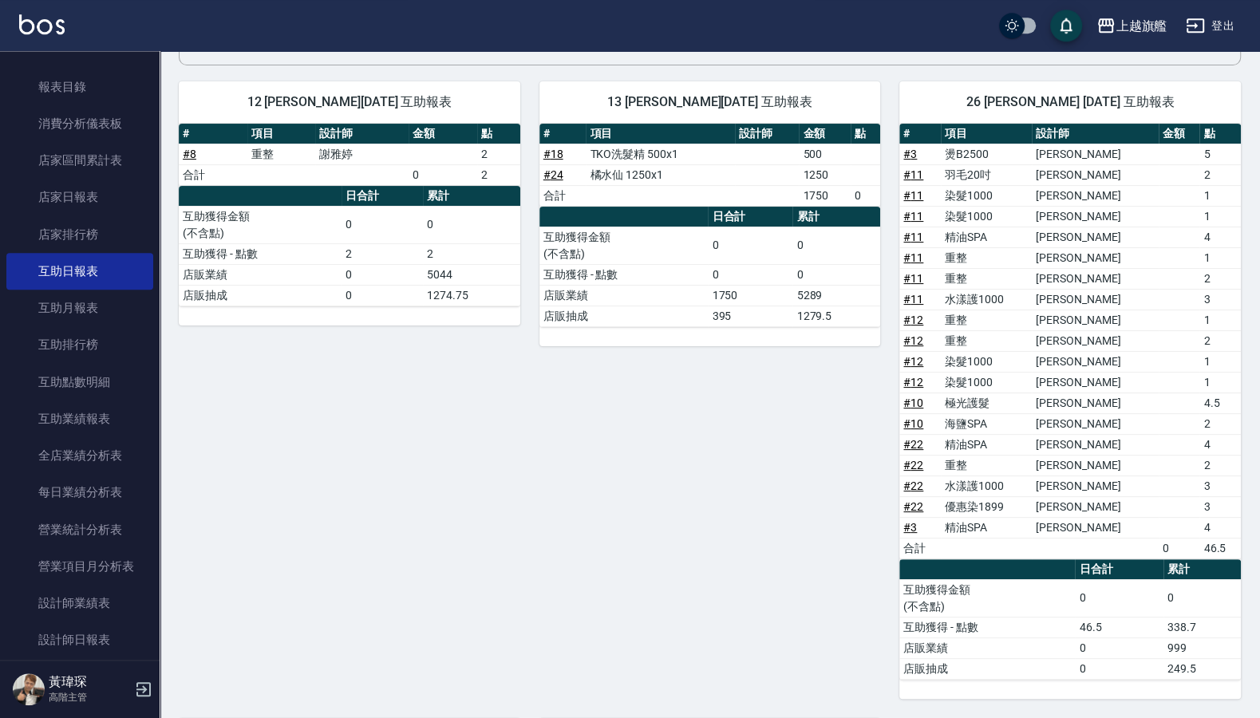
click at [597, 575] on div "13 張雅筑 08/20/2025 互助報表 # 項目 設計師 金額 點 # 18 TKO洗髮精 500x1 500 # 24 橘水仙 1250x1 1250…" at bounding box center [700, 380] width 361 height 637
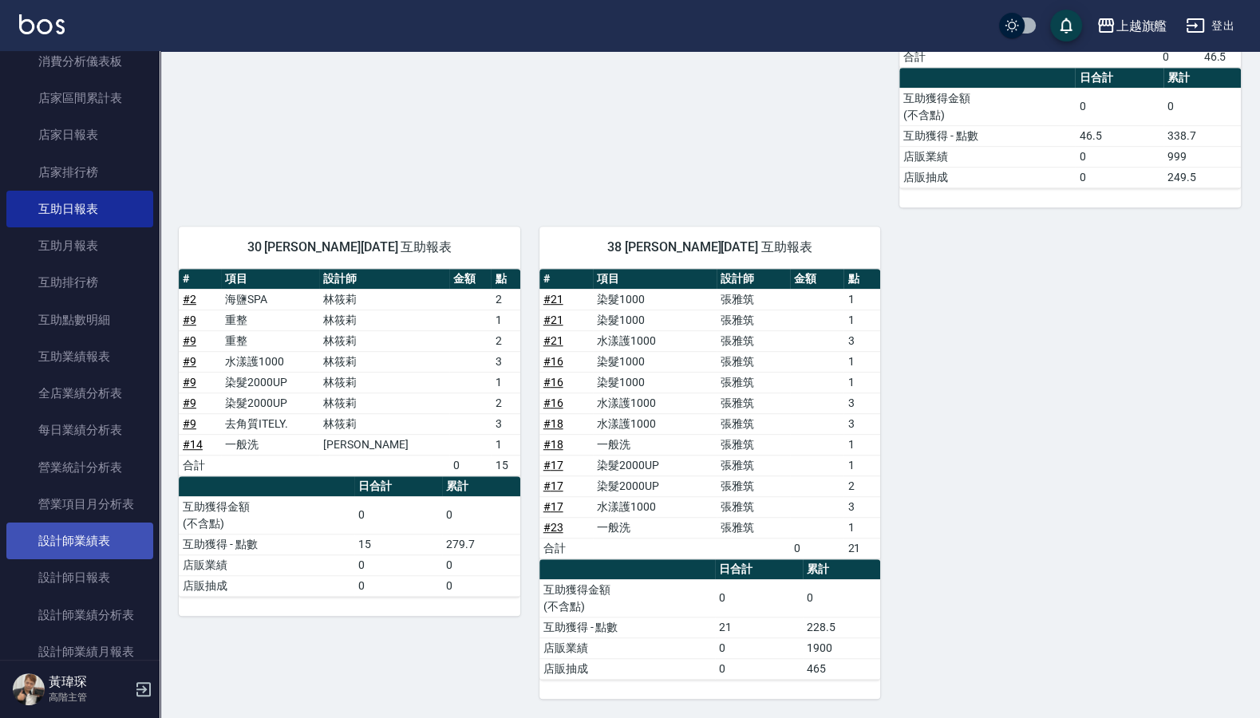
scroll to position [670, 0]
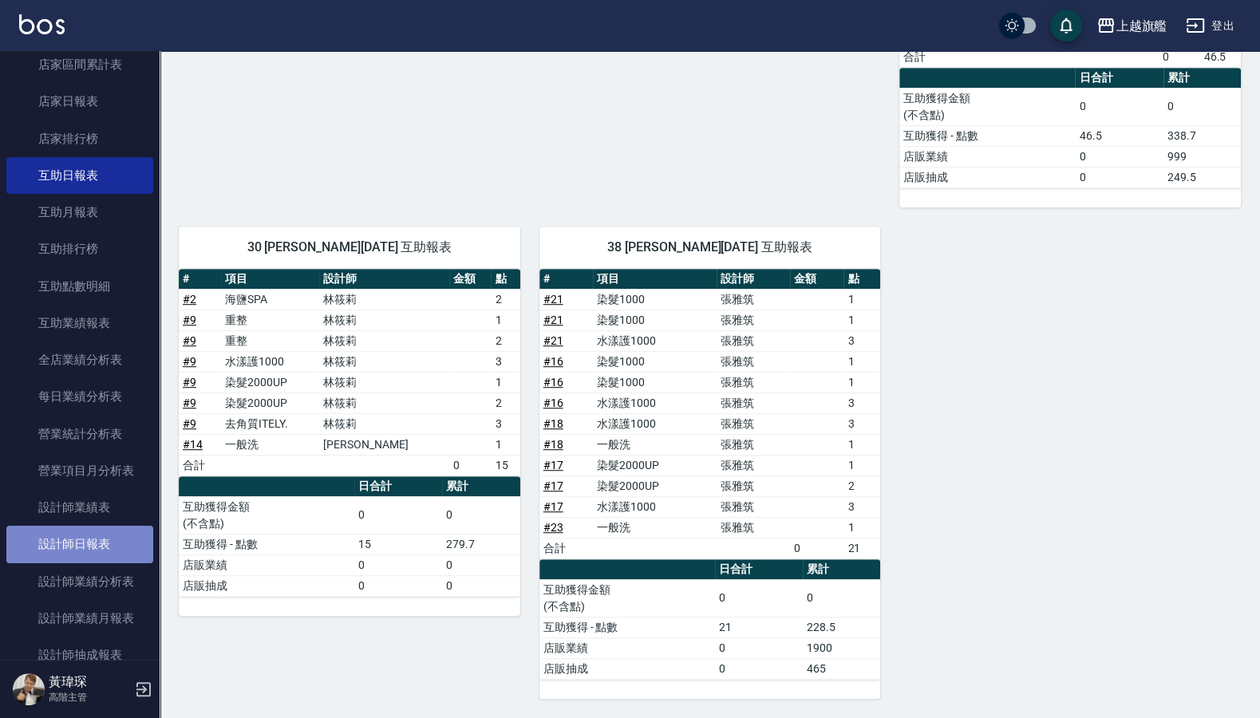
click at [115, 563] on link "設計師日報表" at bounding box center [79, 544] width 147 height 37
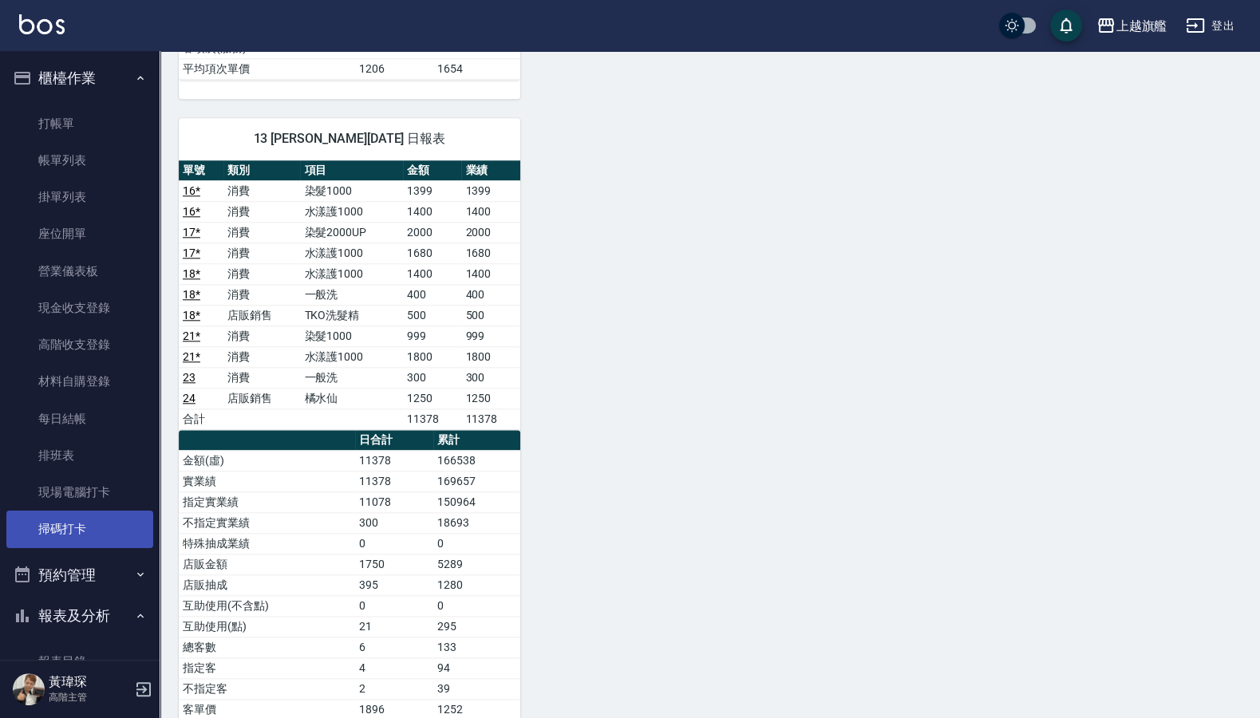
click at [107, 537] on link "掃碼打卡" at bounding box center [79, 529] width 147 height 37
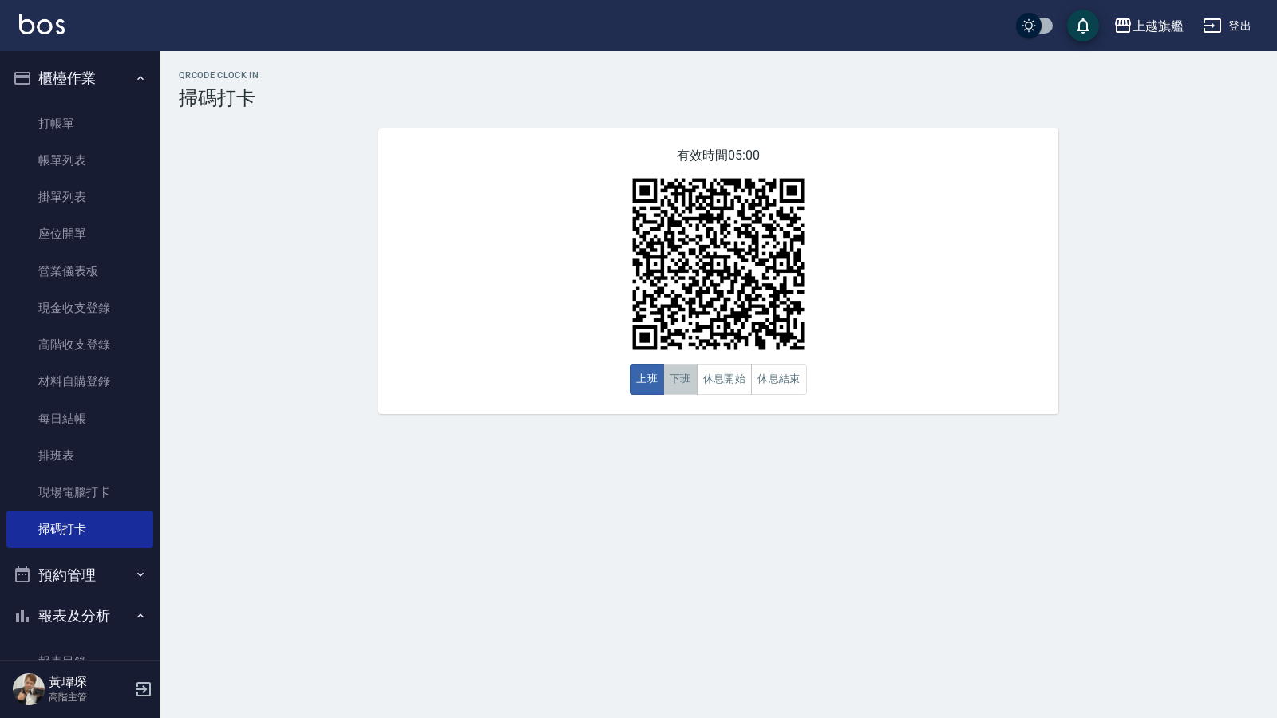
click at [685, 386] on button "下班" at bounding box center [680, 379] width 34 height 31
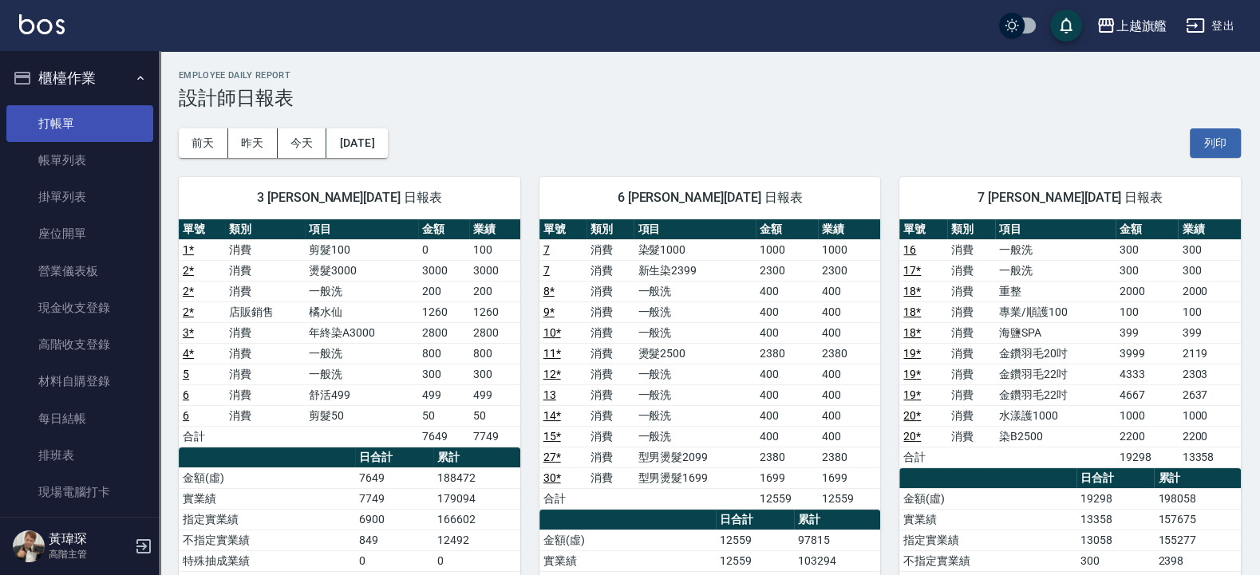
click at [70, 125] on link "打帳單" at bounding box center [79, 123] width 147 height 37
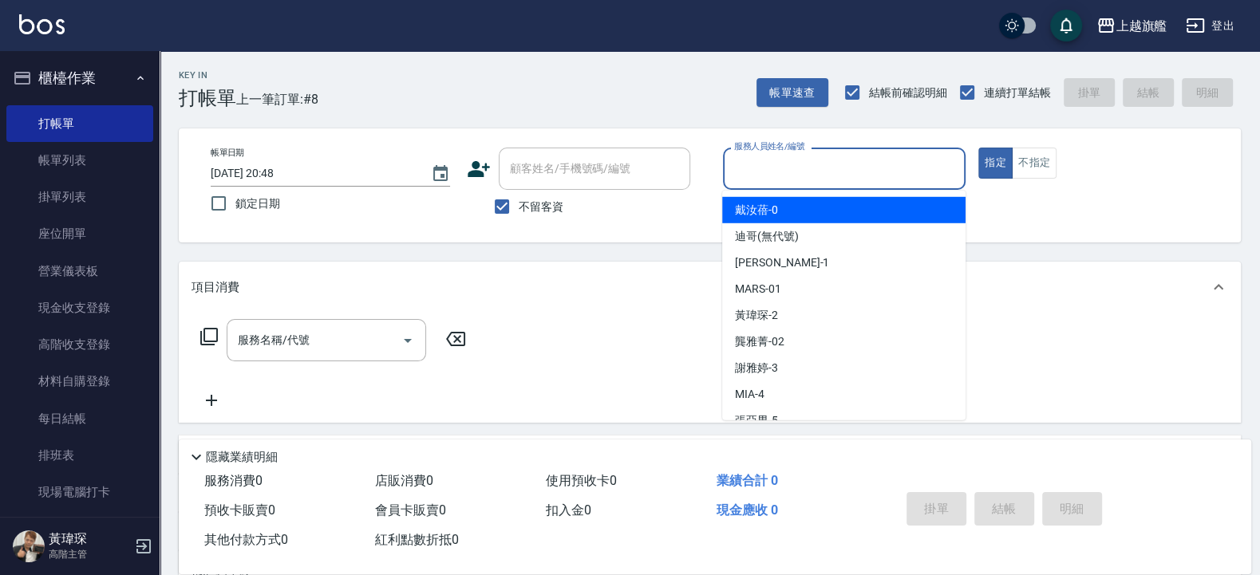
click at [769, 175] on input "服務人員姓名/編號" at bounding box center [844, 169] width 229 height 28
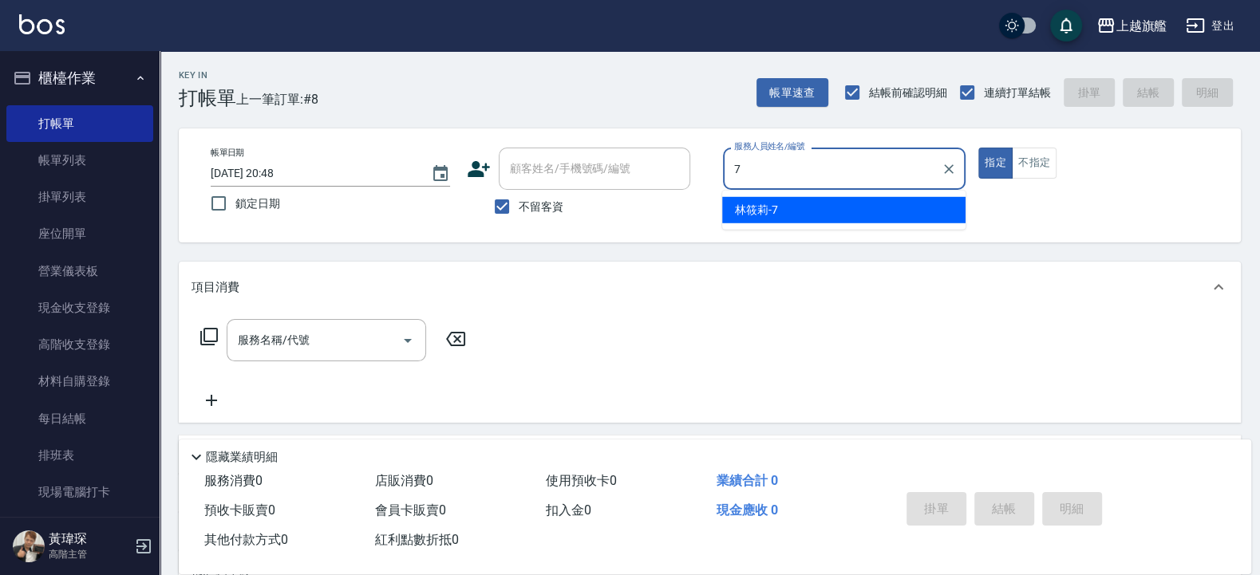
type input "[PERSON_NAME]-7"
type button "true"
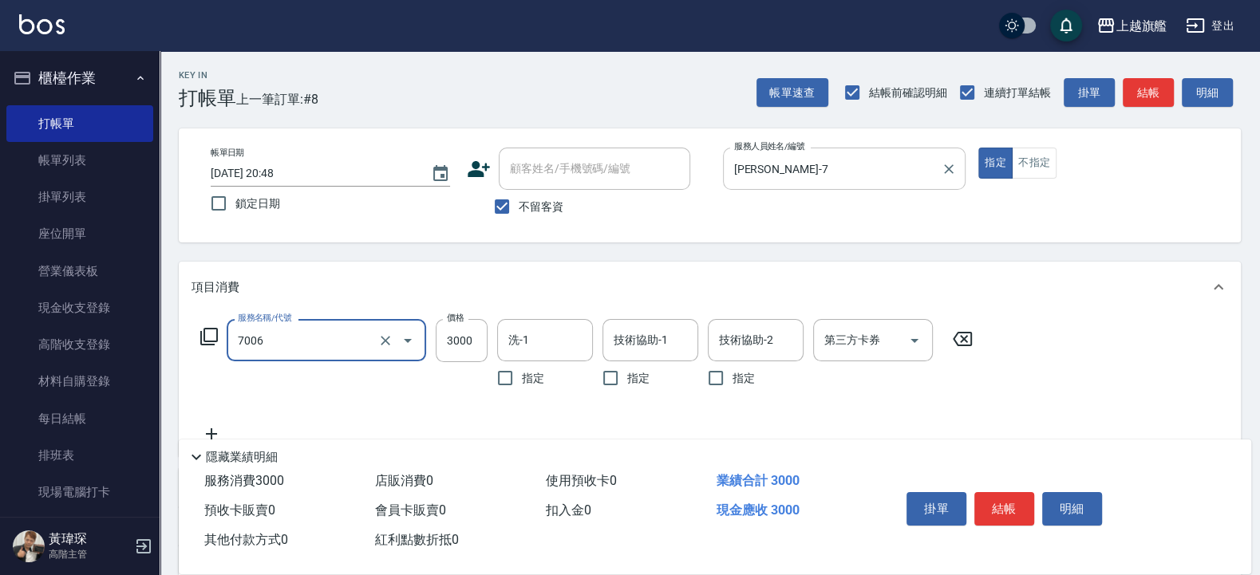
type input "重整(7006)"
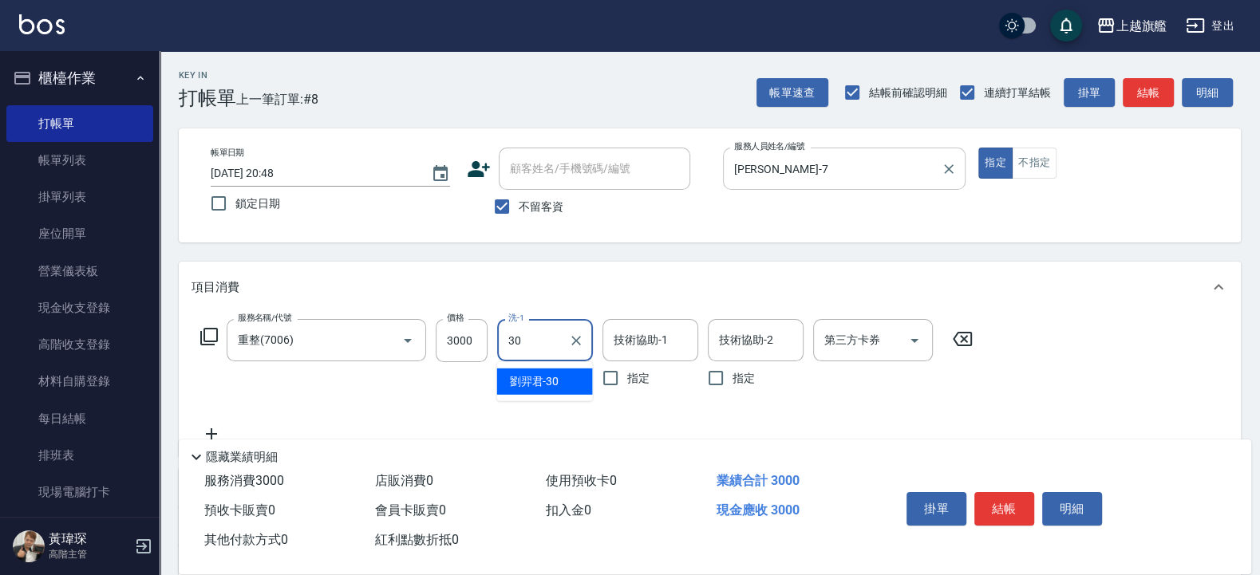
type input "[PERSON_NAME]-30"
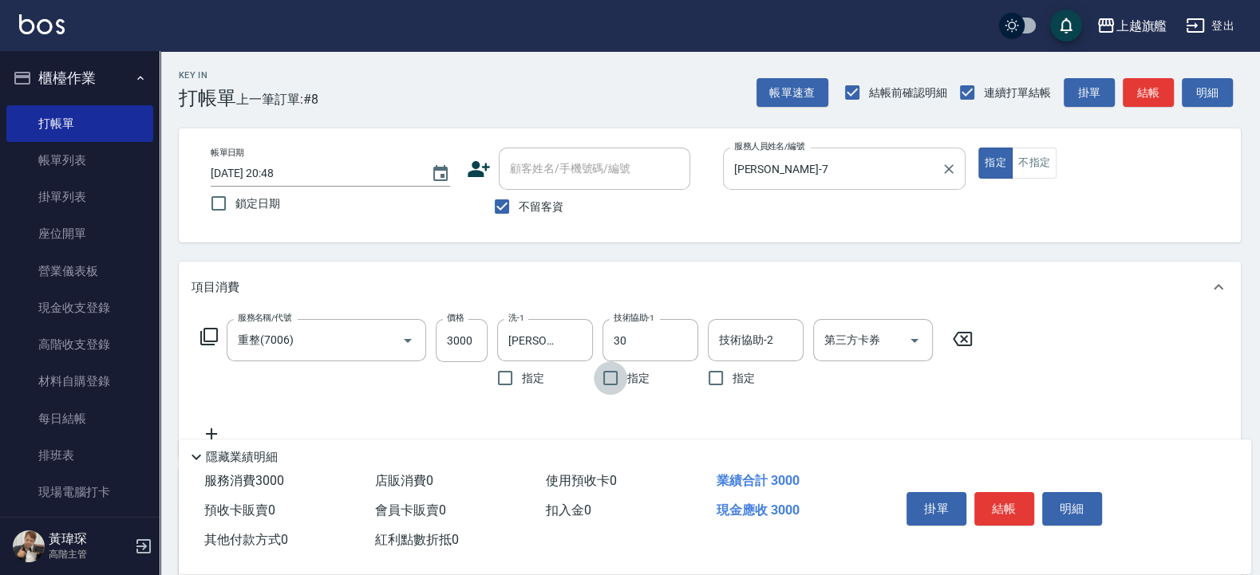
type input "[PERSON_NAME]-30"
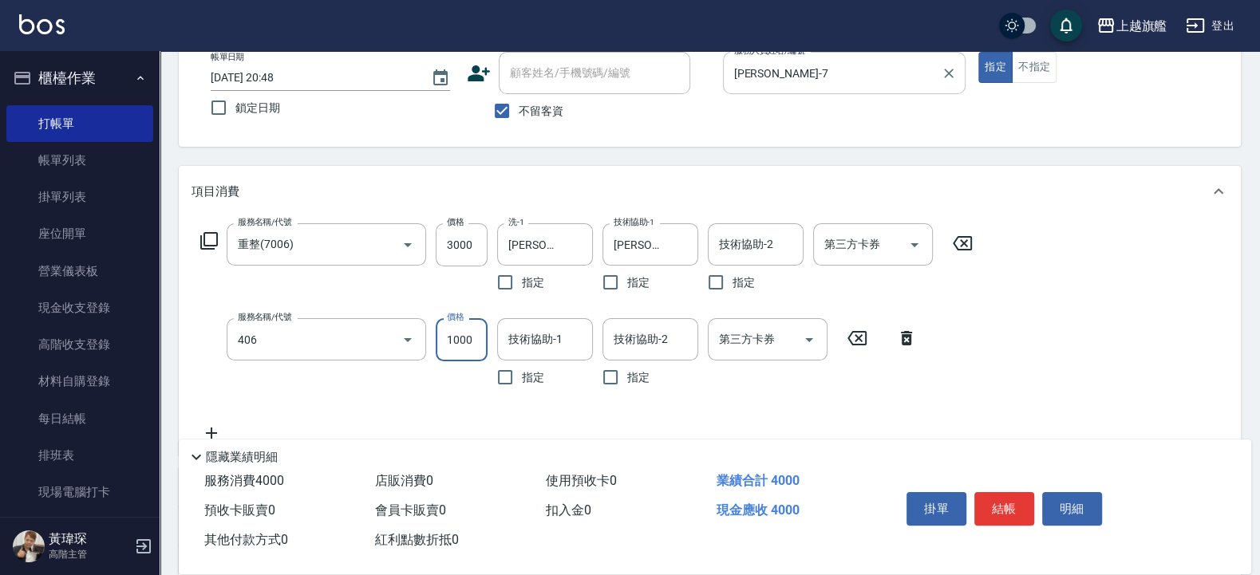
type input "水漾護1000(406)"
click at [445, 346] on input "1000" at bounding box center [462, 339] width 52 height 43
type input "1500"
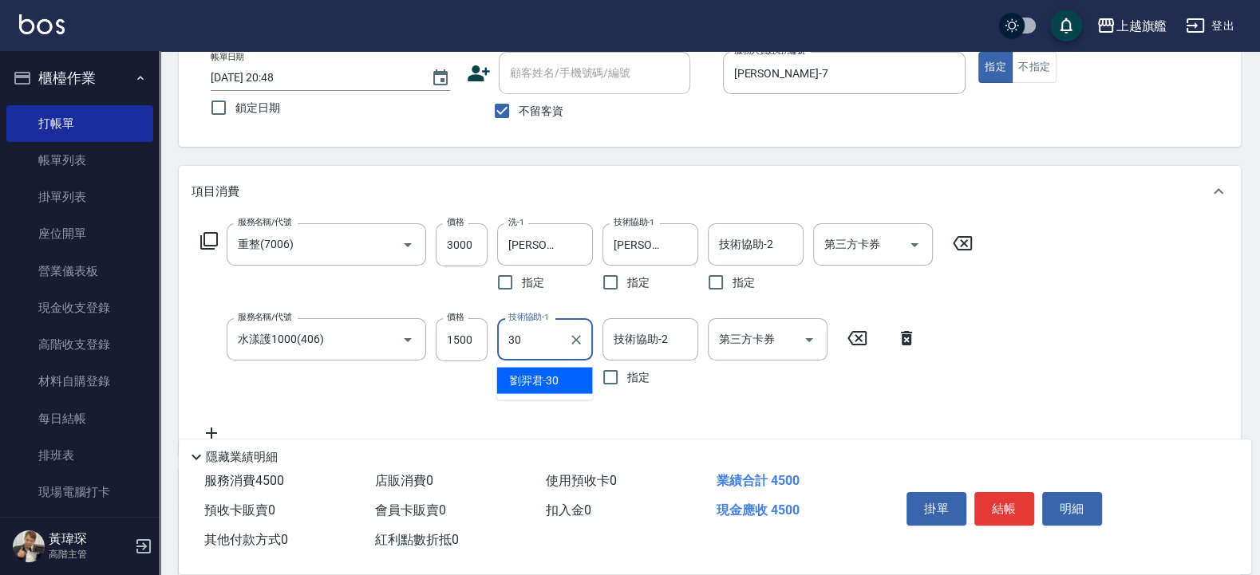
type input "[PERSON_NAME]-30"
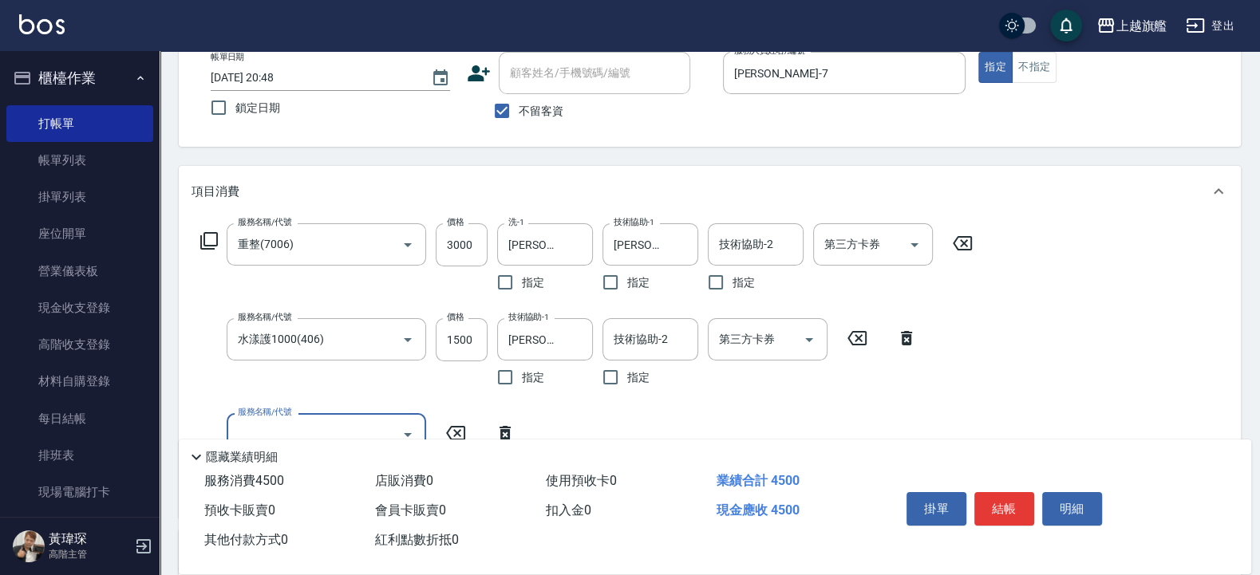
scroll to position [192, 0]
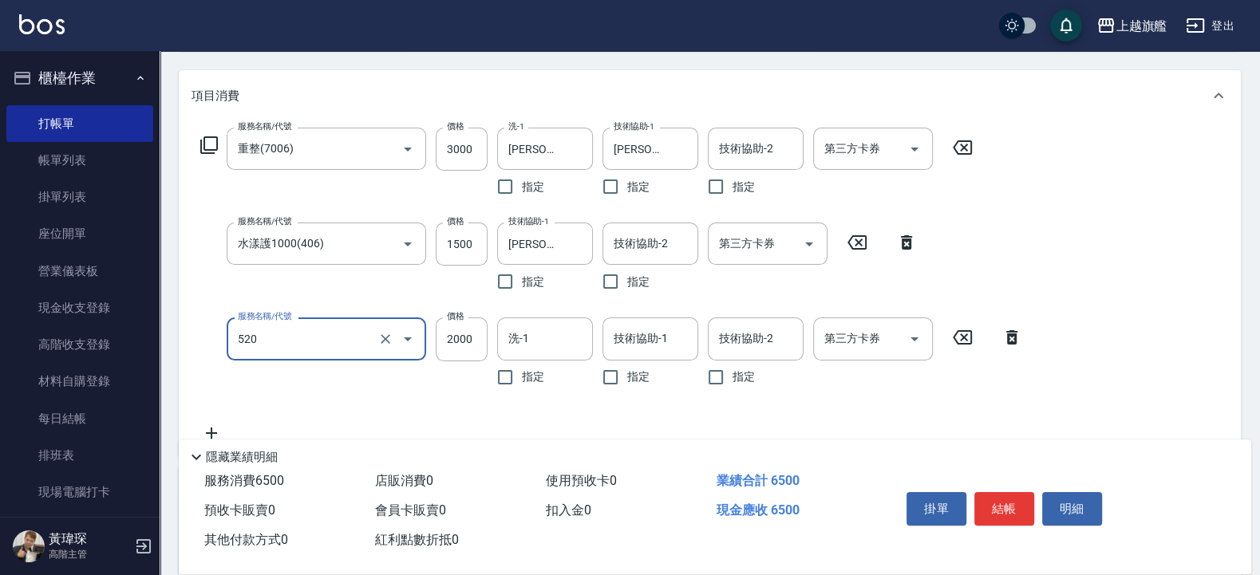
type input "染髮2000UP(520)"
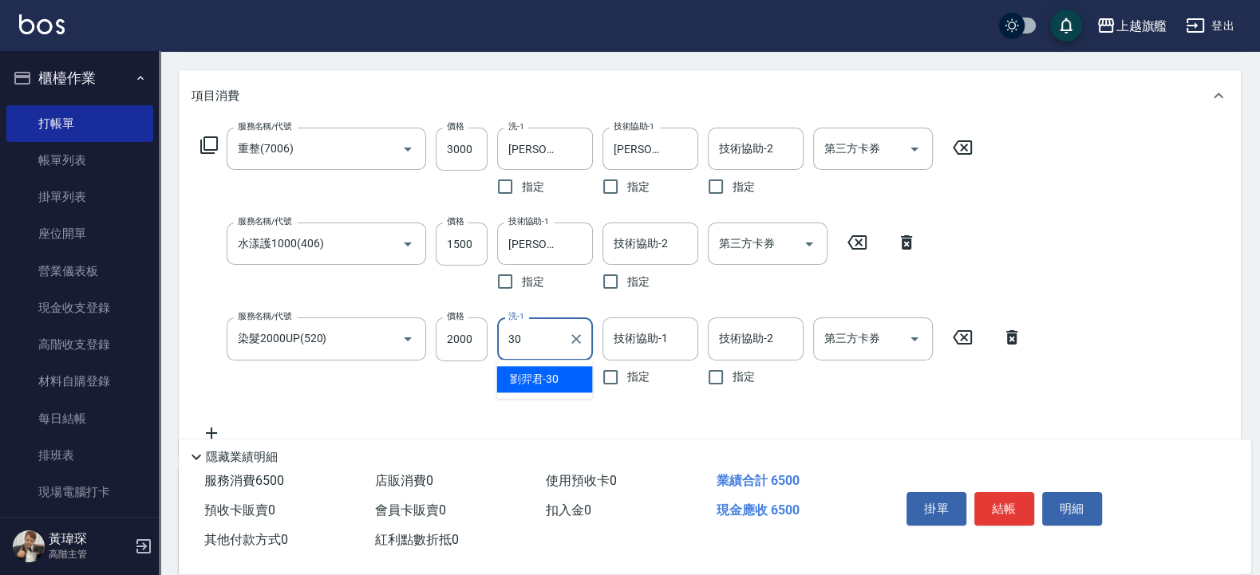
type input "[PERSON_NAME]-30"
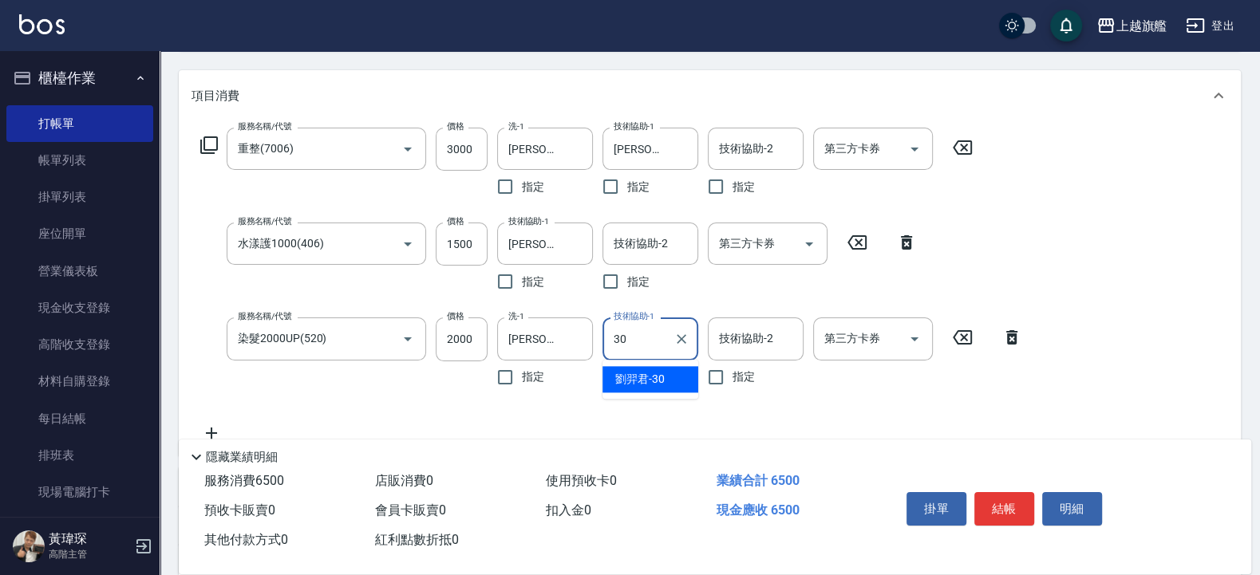
type input "[PERSON_NAME]-30"
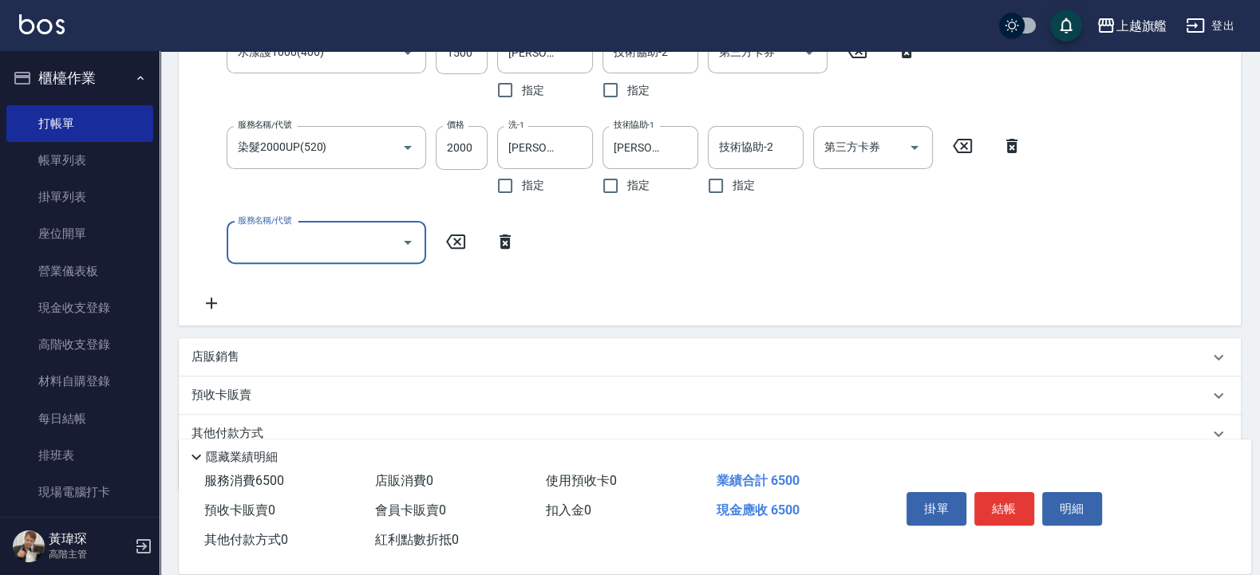
scroll to position [451, 0]
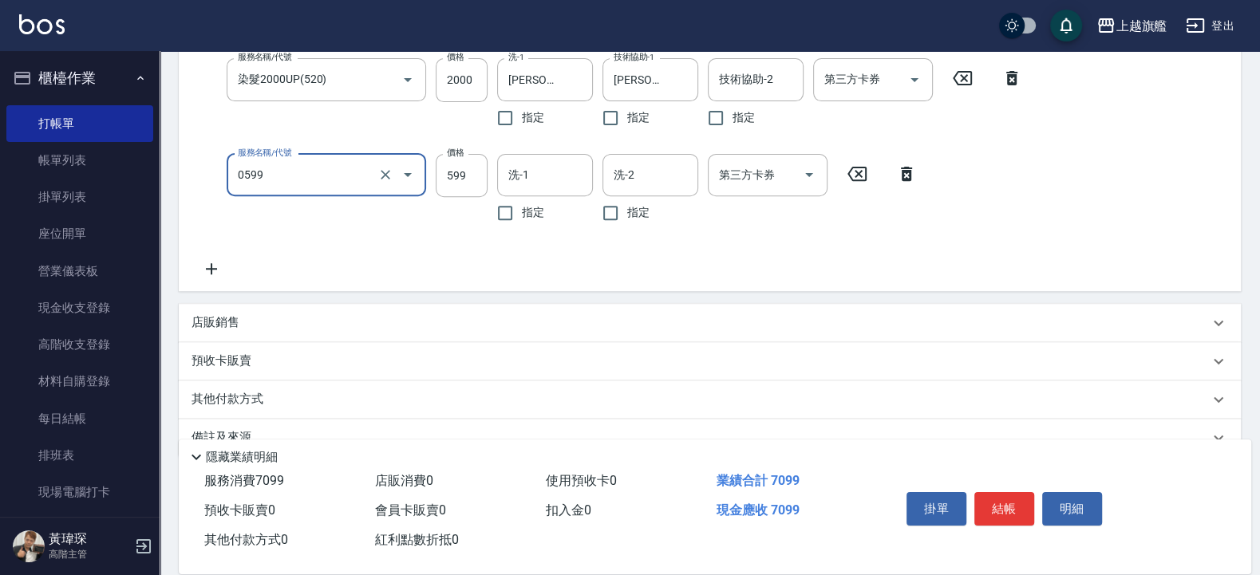
type input "去角質ITELY.(0599)"
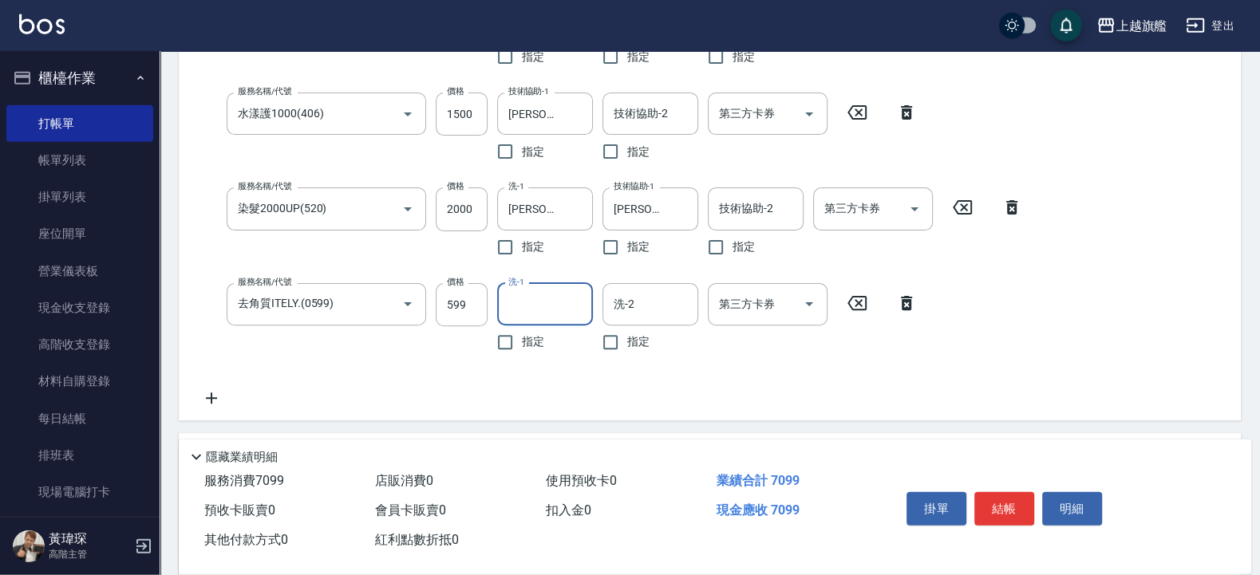
scroll to position [345, 0]
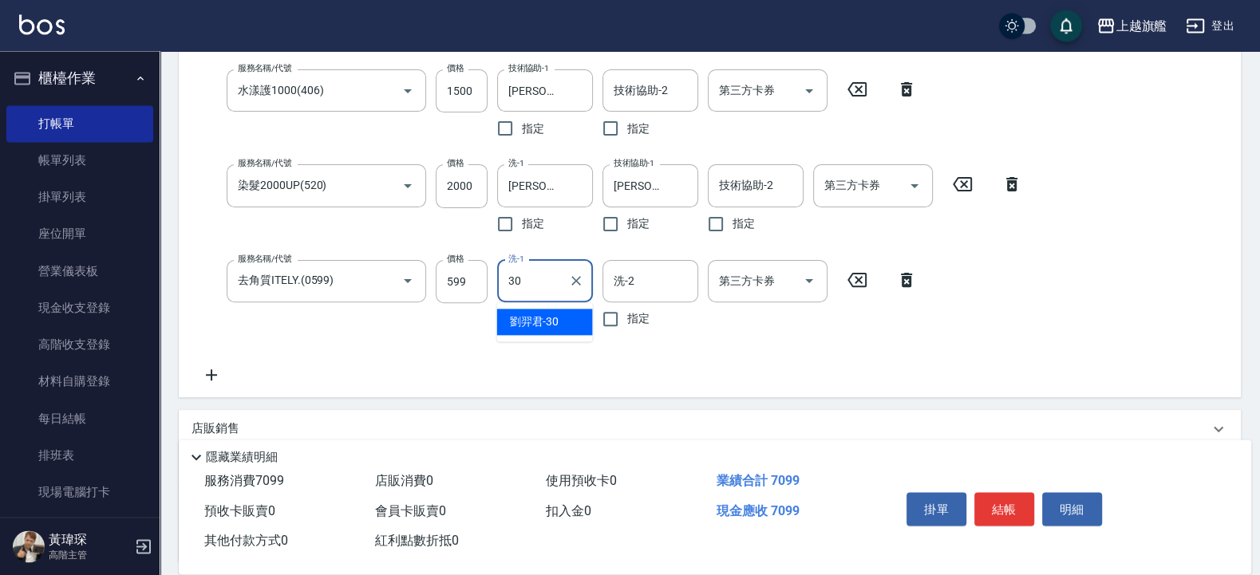
type input "[PERSON_NAME]-30"
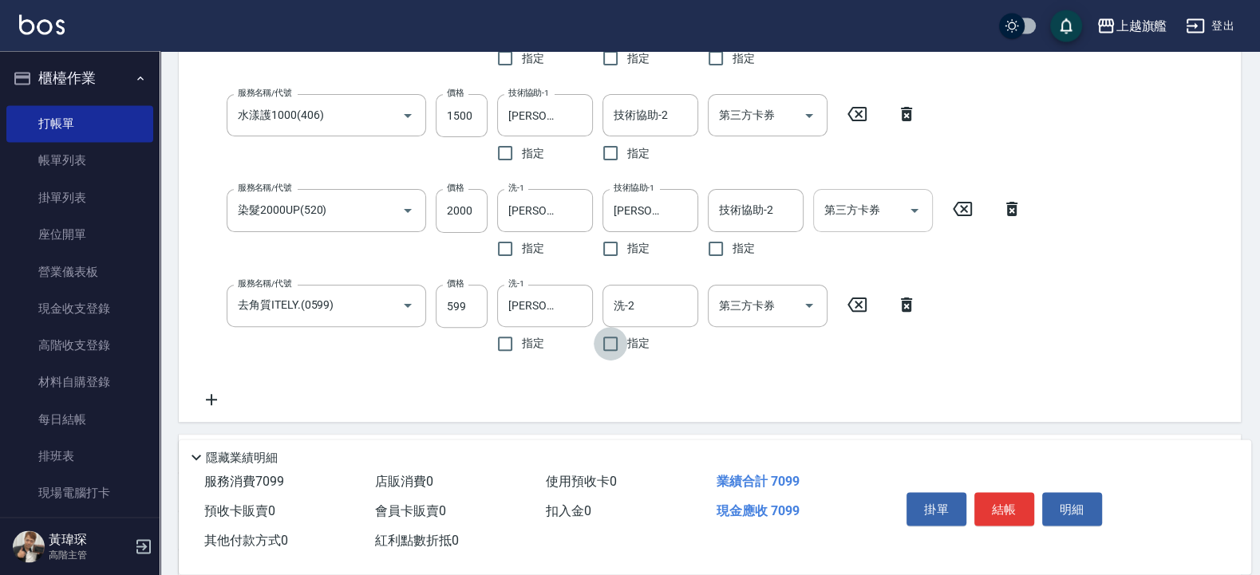
scroll to position [293, 0]
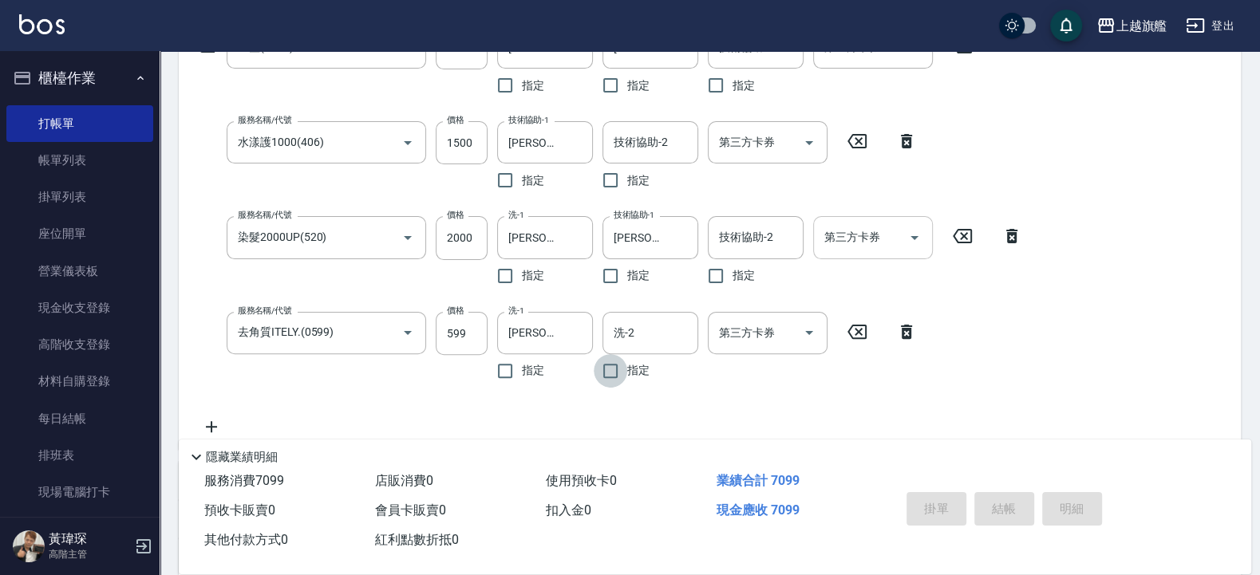
type input "[DATE] 20:50"
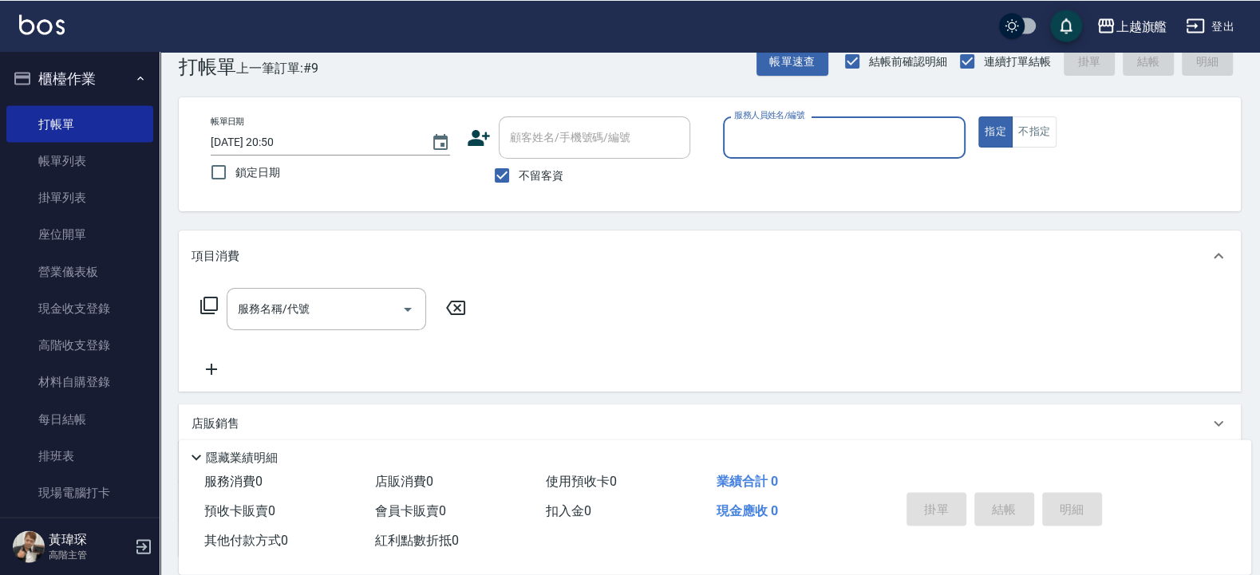
scroll to position [0, 0]
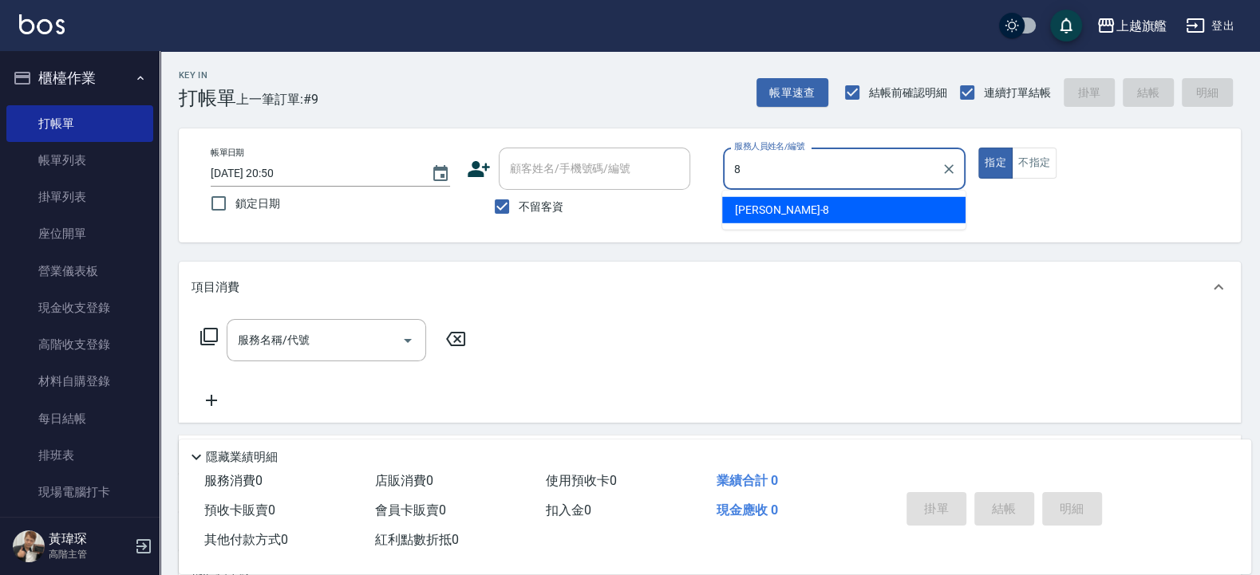
type input "[PERSON_NAME]-8"
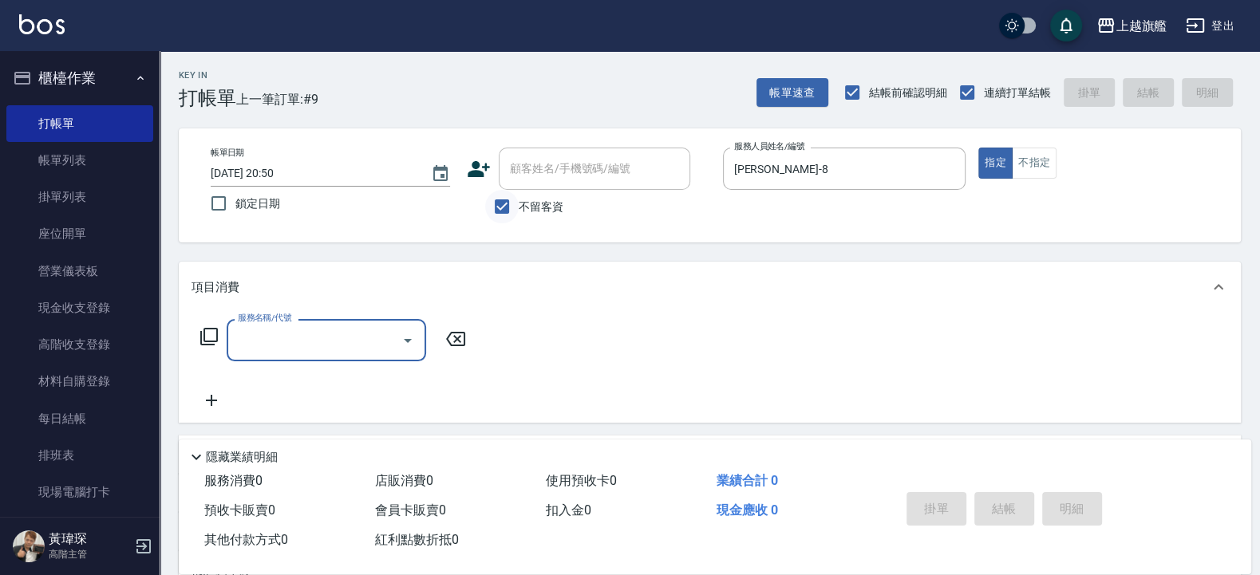
click at [511, 208] on input "不留客資" at bounding box center [502, 207] width 34 height 34
checkbox input "false"
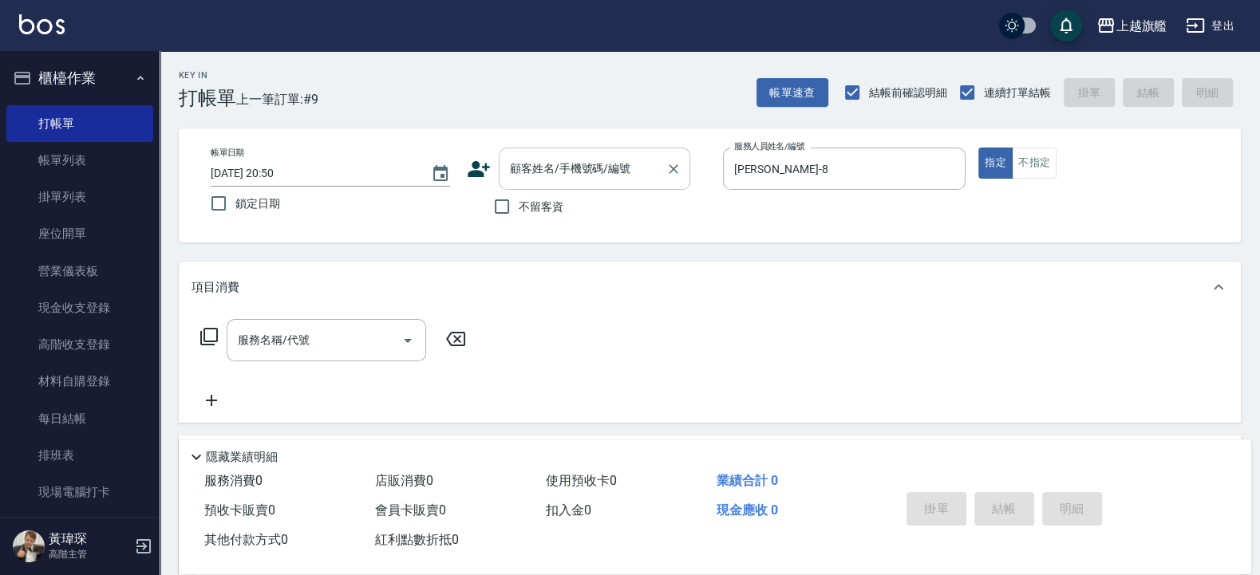
click at [558, 174] on input "顧客姓名/手機號碼/編號" at bounding box center [582, 169] width 153 height 28
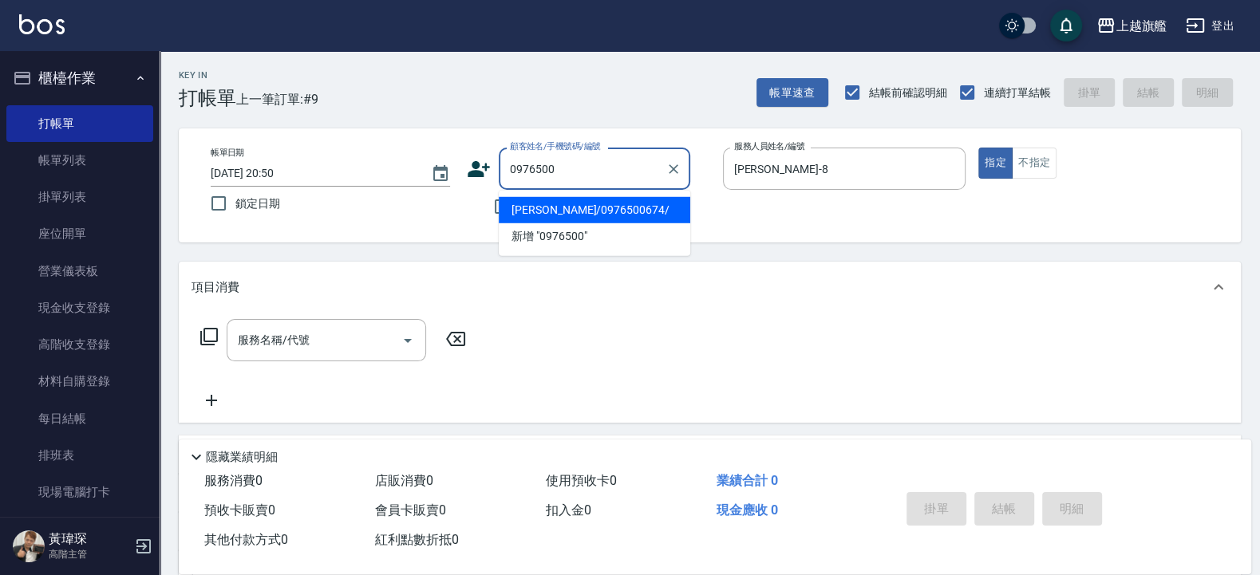
type input "[PERSON_NAME]/0976500674/"
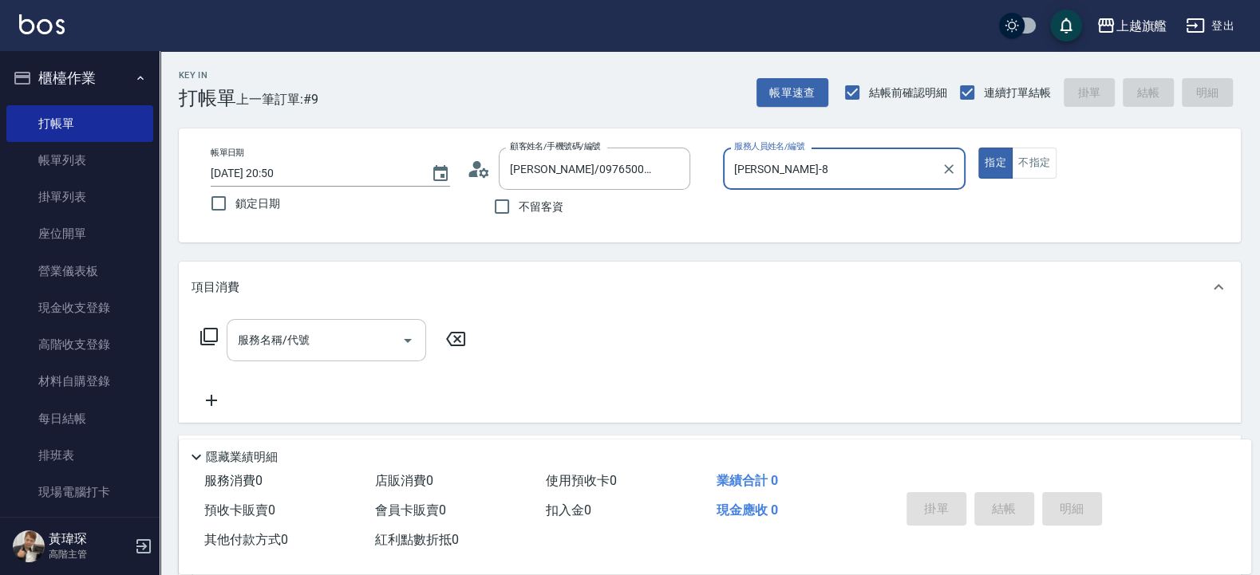
drag, startPoint x: 299, startPoint y: 328, endPoint x: 291, endPoint y: 326, distance: 8.3
click at [294, 327] on input "服務名稱/代號" at bounding box center [314, 340] width 161 height 28
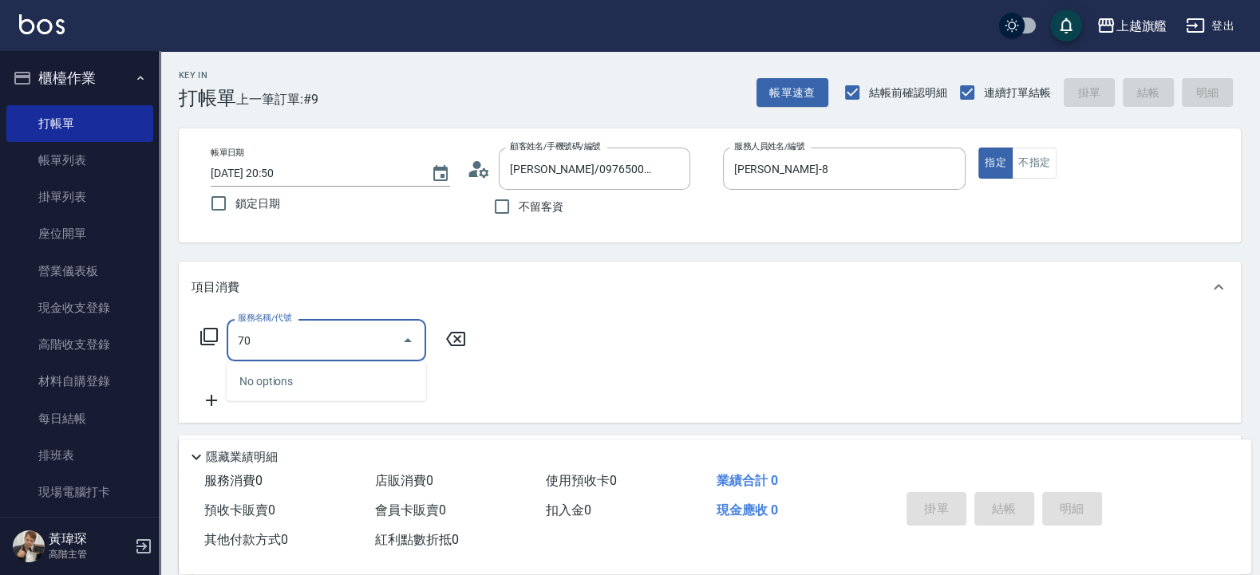
type input "7"
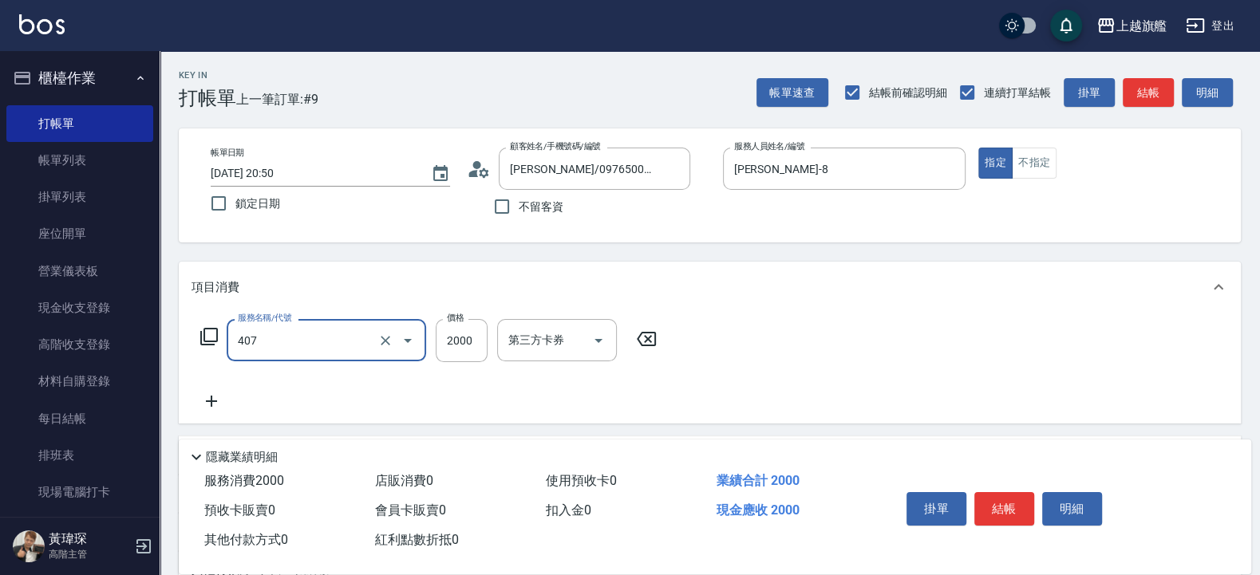
type input "極光護髮(407)"
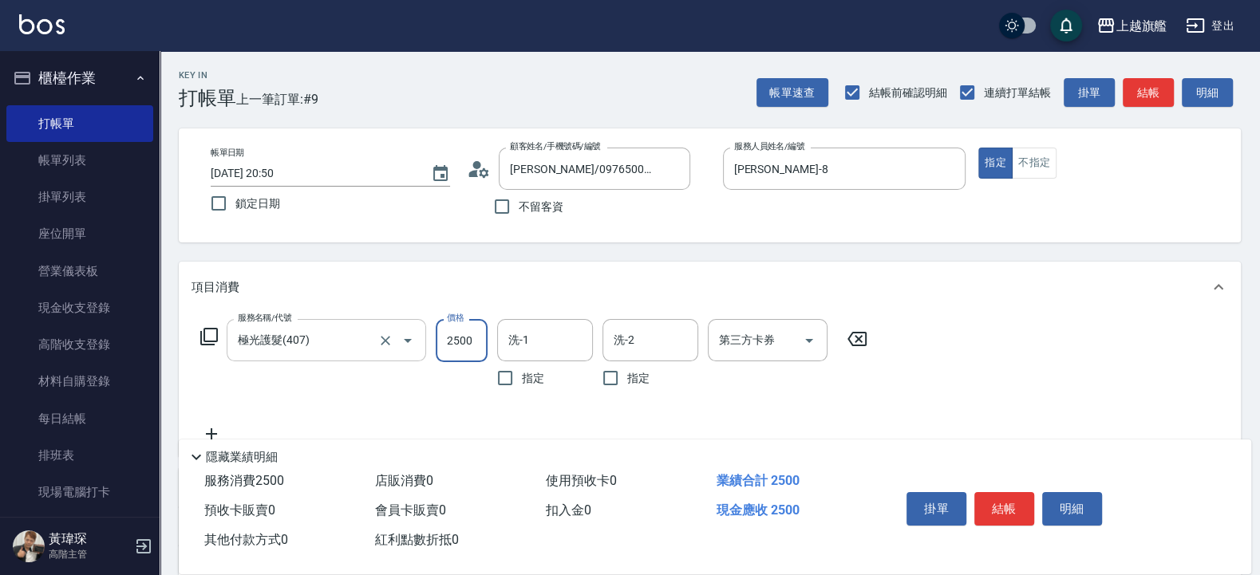
type input "2500"
type input "[PERSON_NAME]-26"
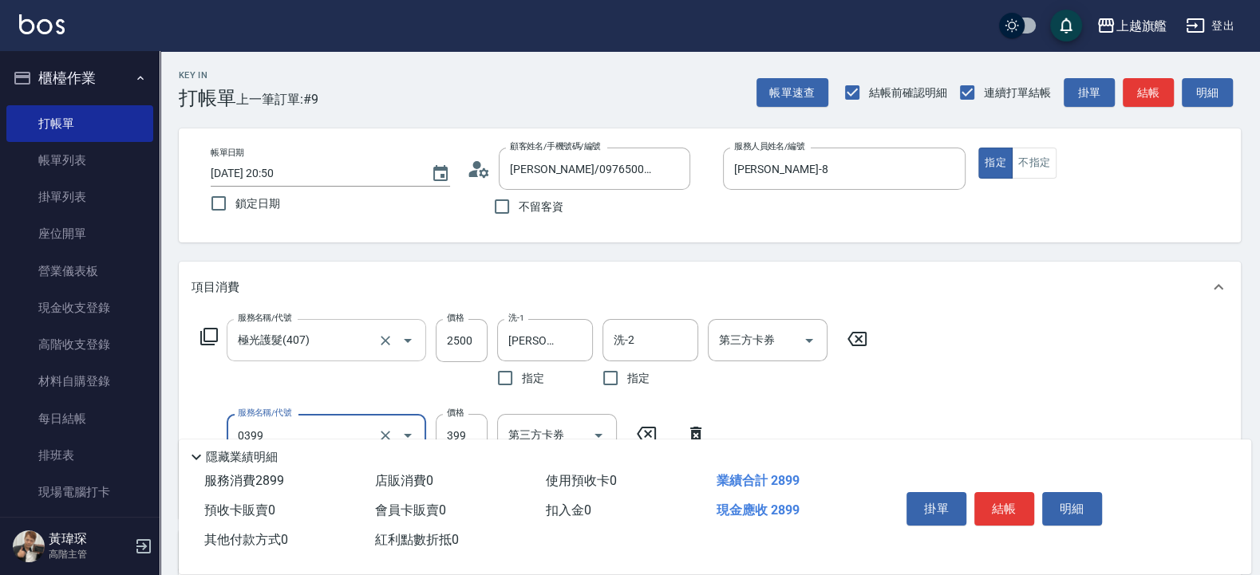
type input "海鹽SPA(0399)"
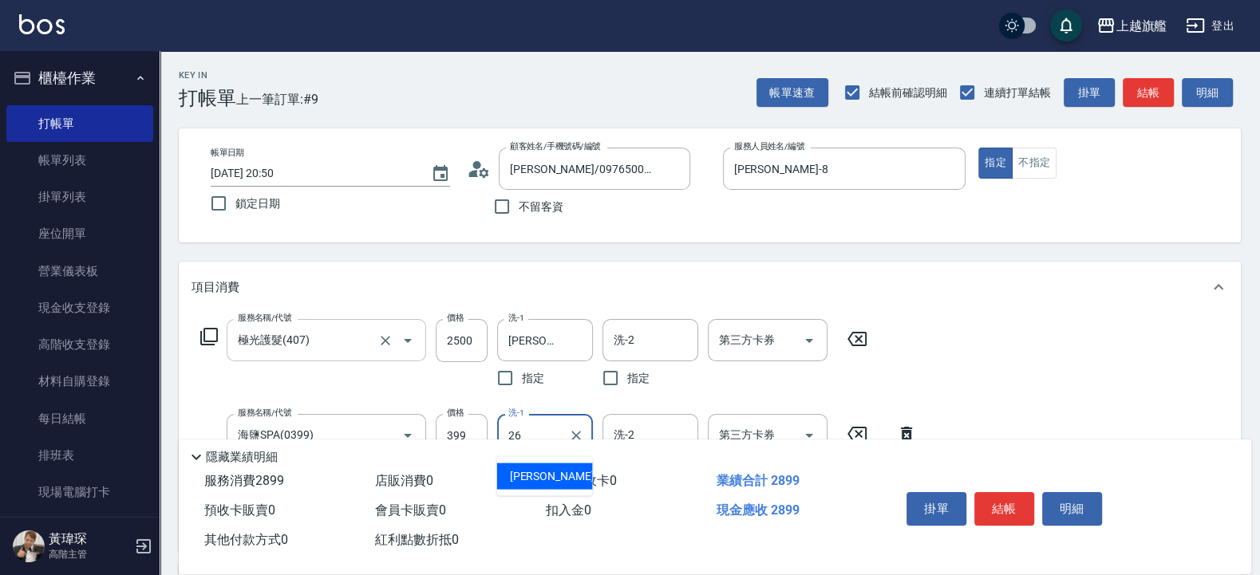
type input "[PERSON_NAME]-26"
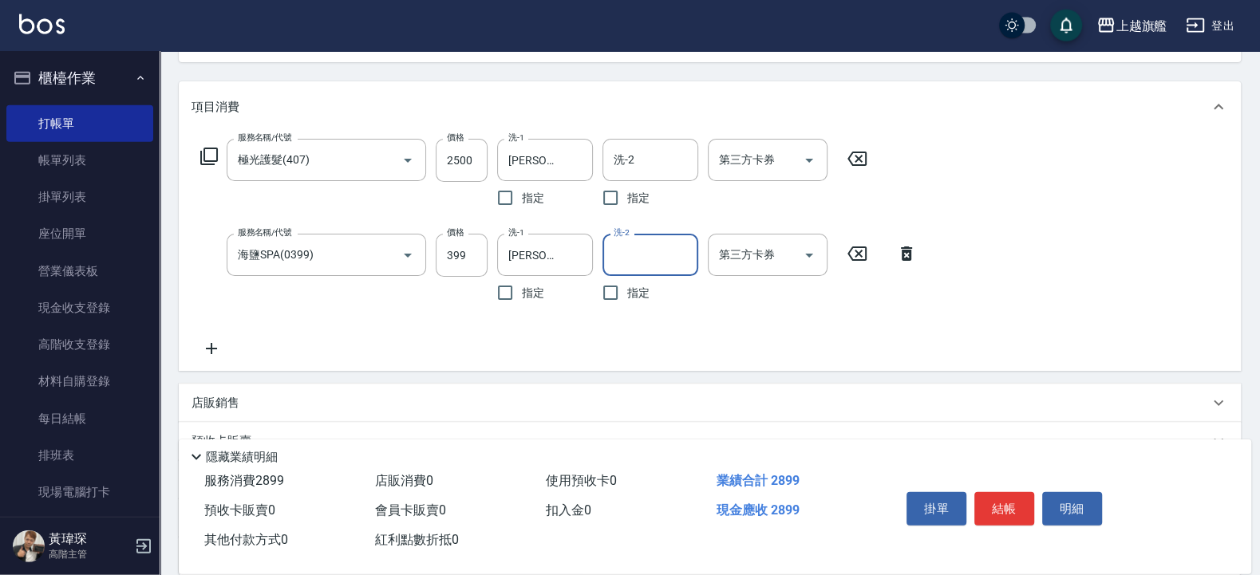
scroll to position [192, 0]
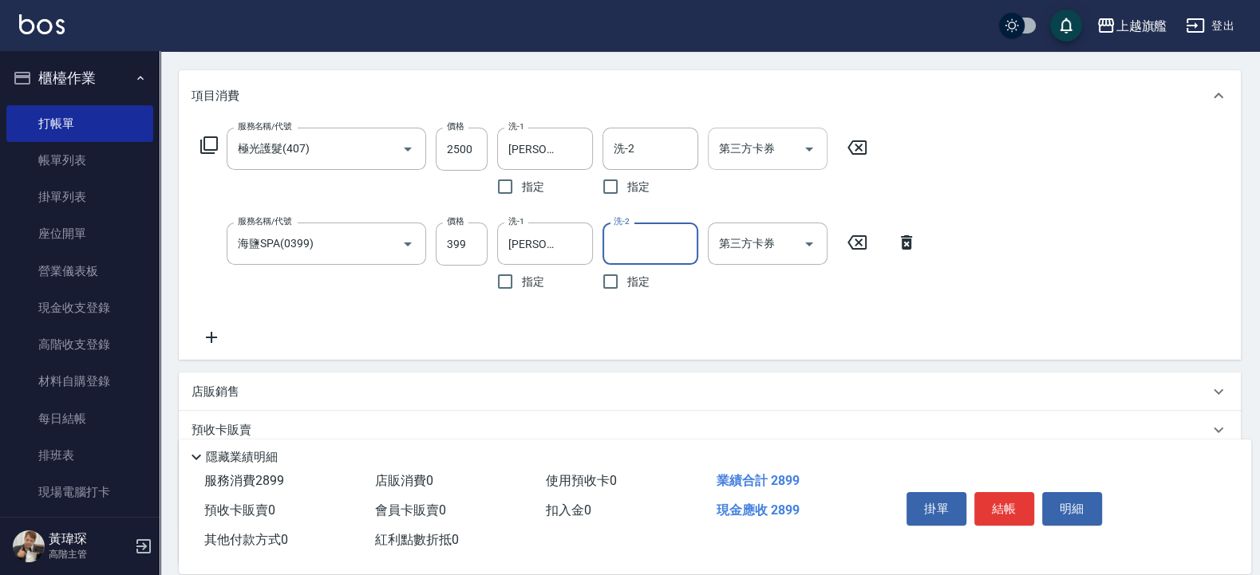
click at [754, 159] on input "第三方卡券" at bounding box center [755, 149] width 81 height 28
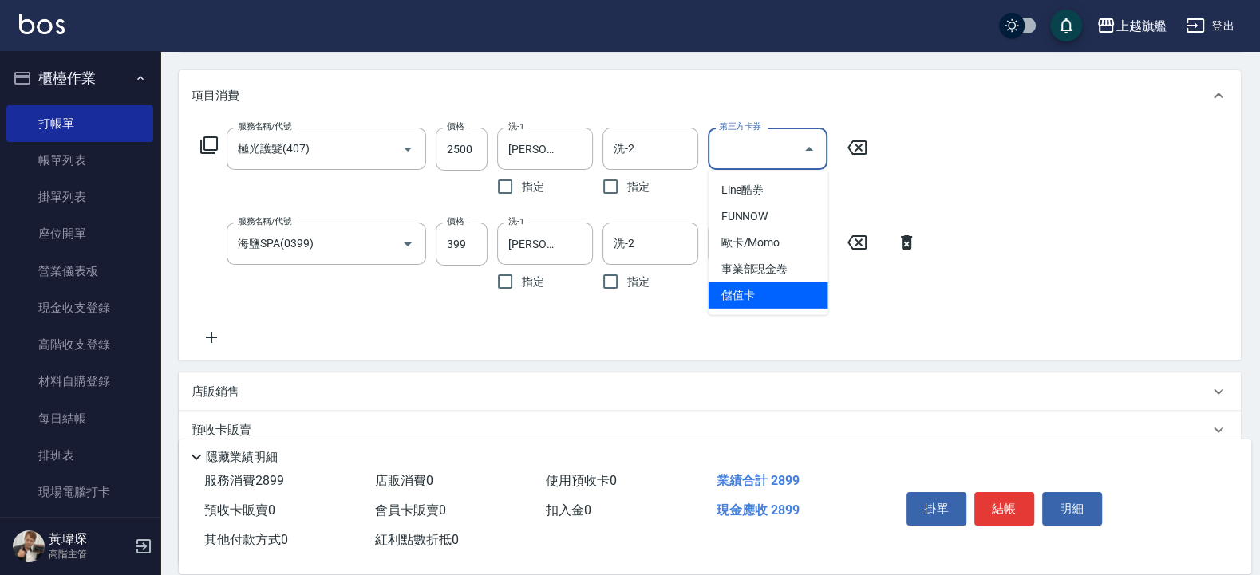
click at [769, 291] on span "儲值卡" at bounding box center [769, 296] width 120 height 26
type input "儲值卡"
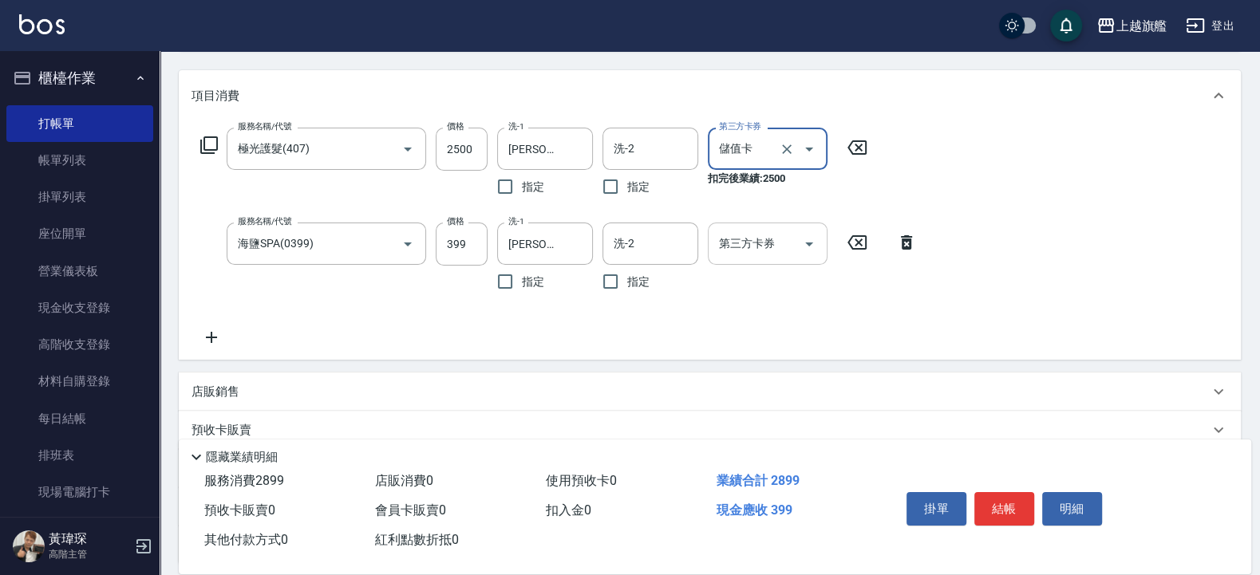
click at [745, 256] on input "第三方卡券" at bounding box center [755, 244] width 81 height 28
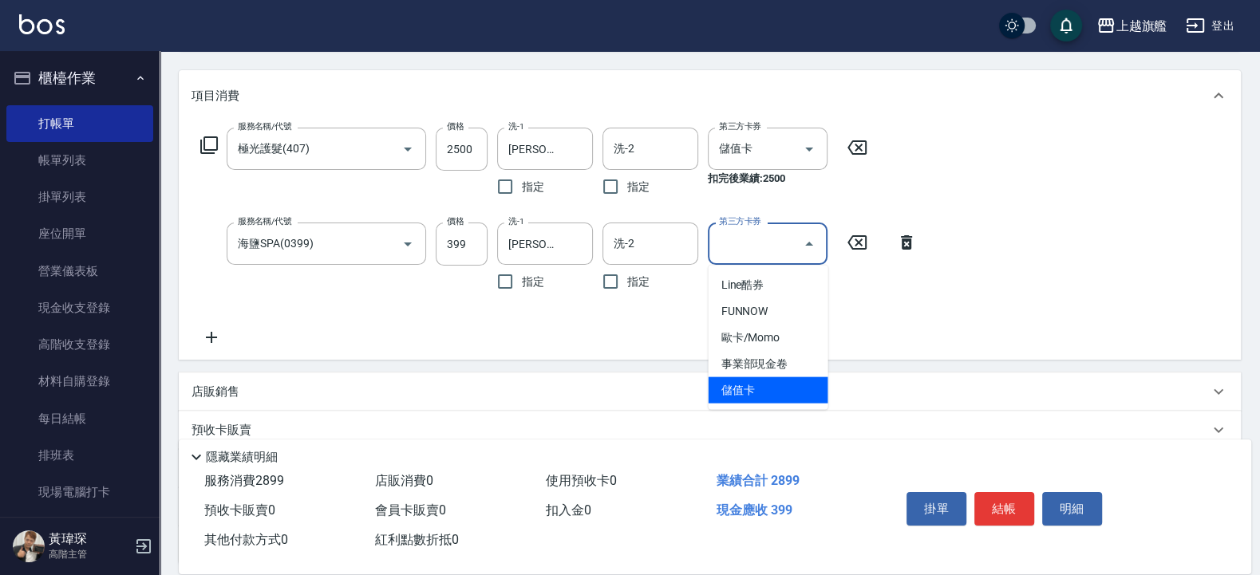
click at [739, 387] on span "儲值卡" at bounding box center [769, 391] width 120 height 26
type input "儲值卡"
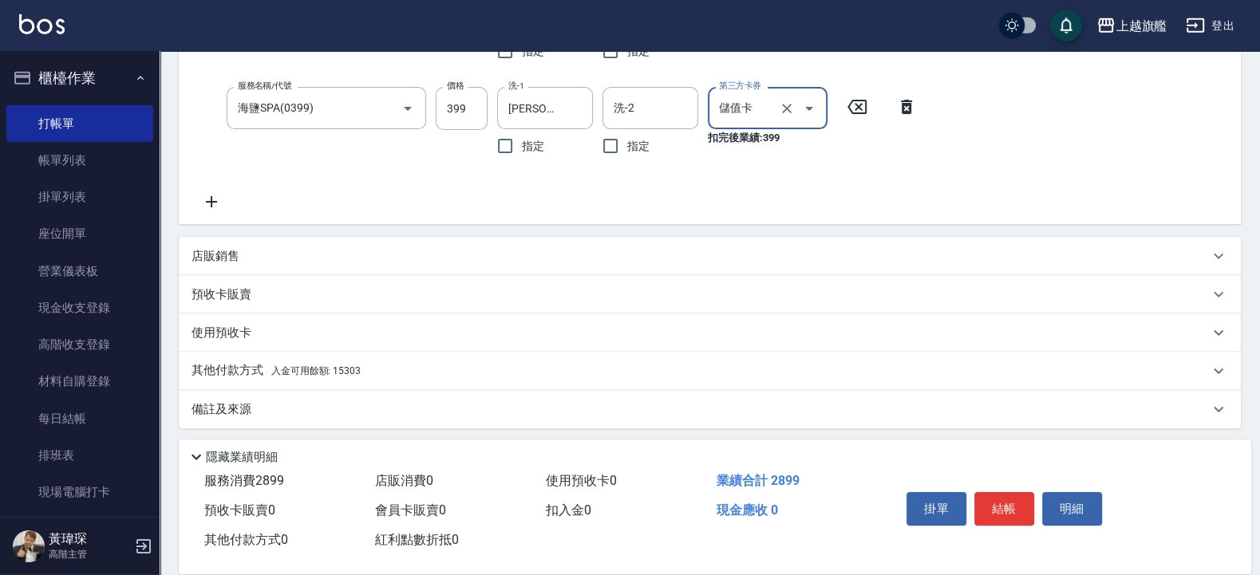
scroll to position [333, 0]
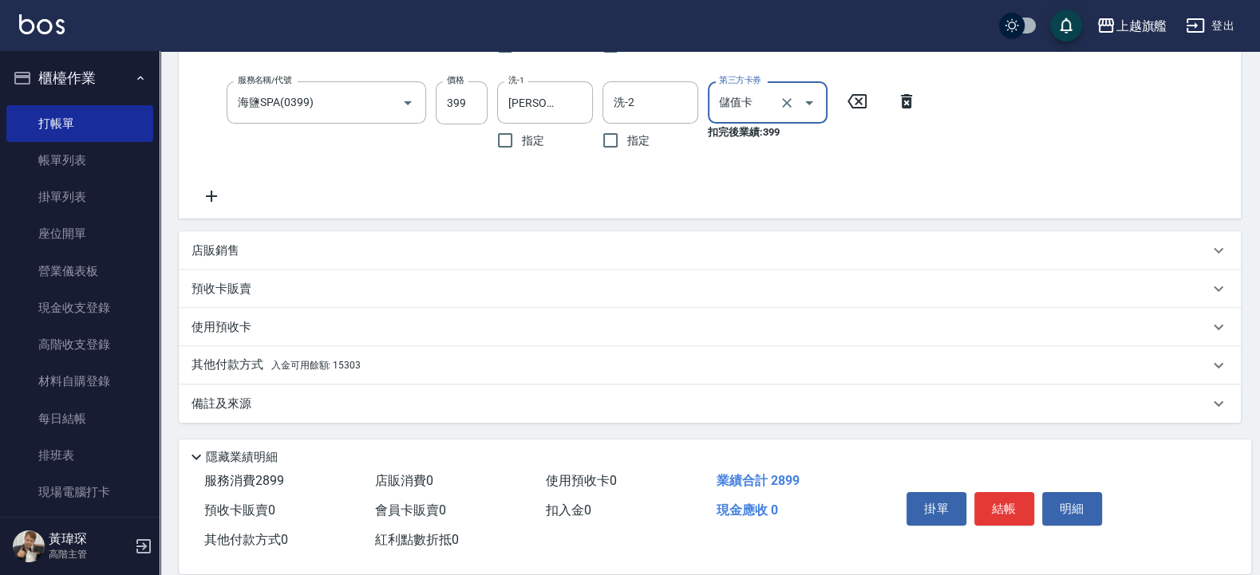
click at [322, 364] on span "入金可用餘額: 15303" at bounding box center [315, 365] width 89 height 11
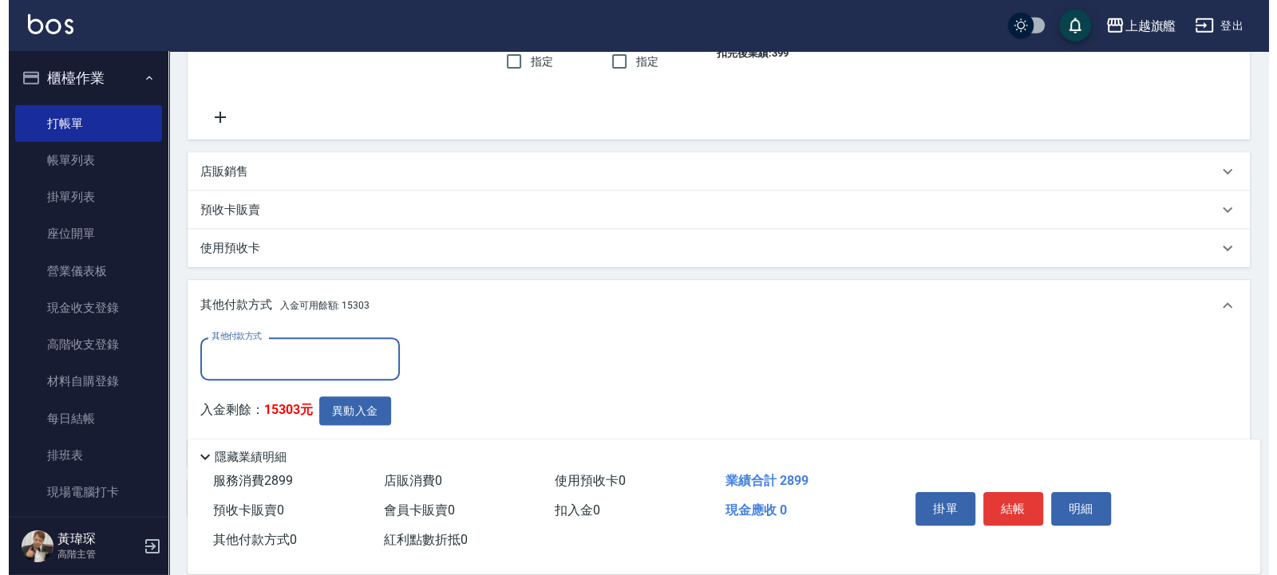
scroll to position [507, 0]
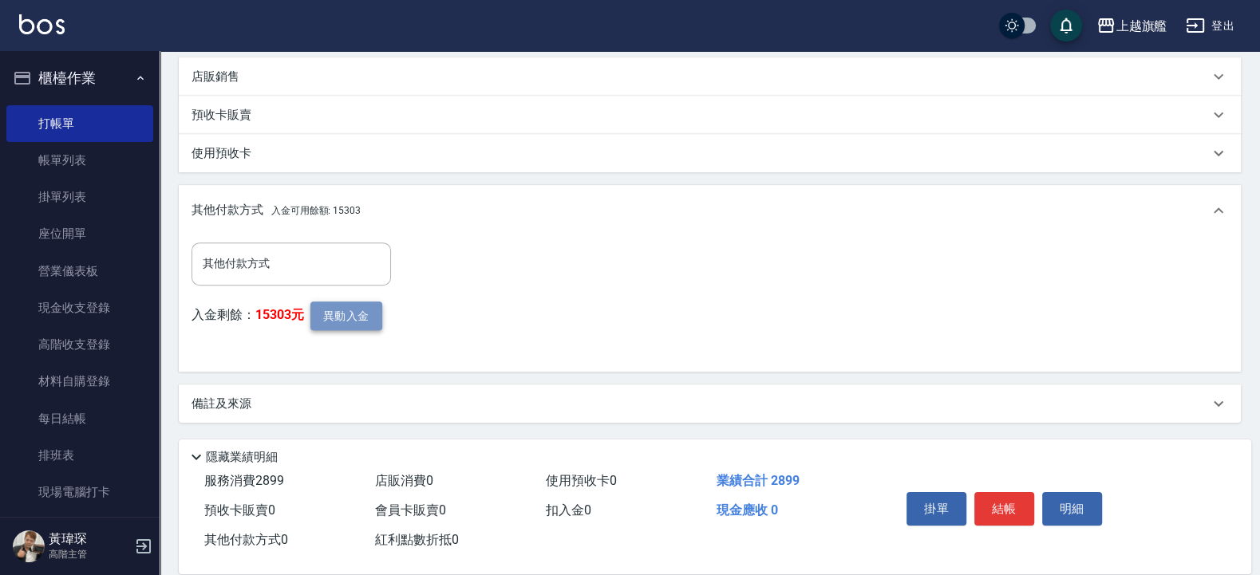
click at [322, 315] on button "異動入金" at bounding box center [346, 317] width 72 height 30
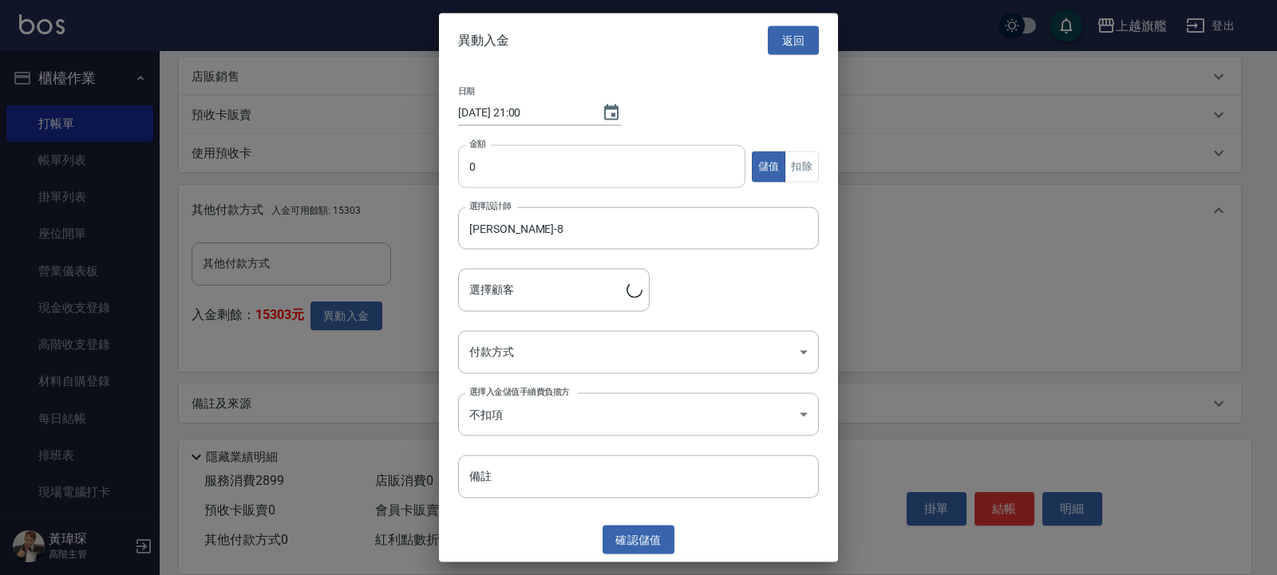
type input "[PERSON_NAME]/0976500674/"
drag, startPoint x: 555, startPoint y: 171, endPoint x: 561, endPoint y: 178, distance: 9.6
click at [555, 171] on input "0" at bounding box center [601, 166] width 287 height 43
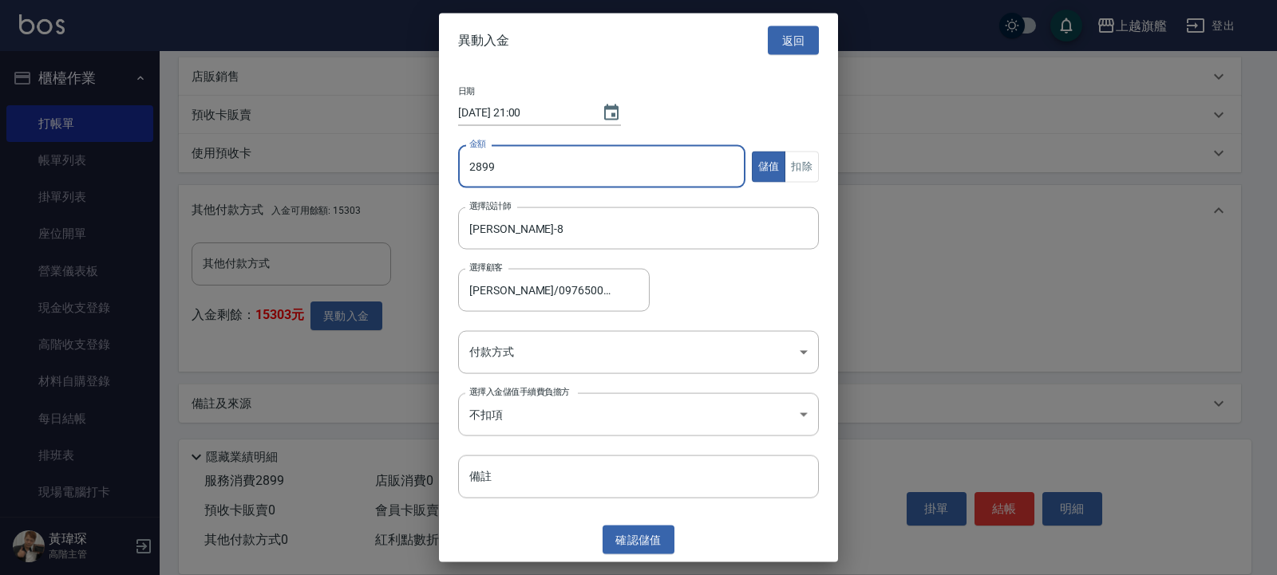
type input "2899"
click at [797, 162] on button "扣除" at bounding box center [802, 166] width 34 height 31
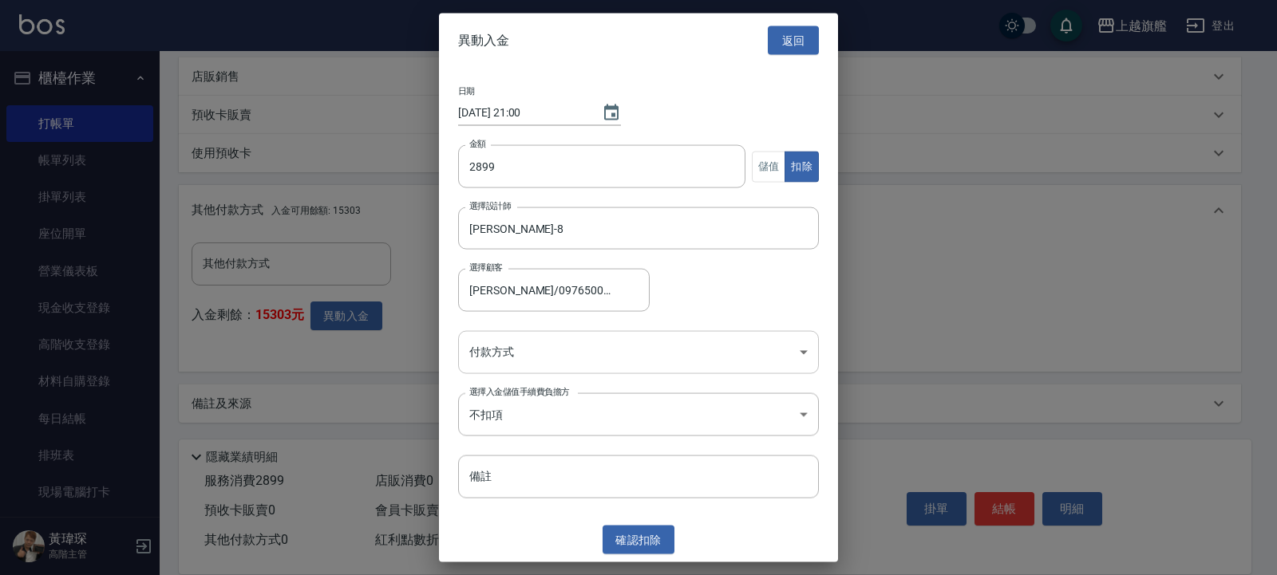
click at [553, 363] on body "上越旗艦 登出 櫃檯作業 打帳單 帳單列表 掛單列表 座位開單 營業儀表板 現金收支登錄 高階收支登錄 材料自購登錄 每日結帳 排班表 現場電腦打卡 掃碼打卡…" at bounding box center [638, 34] width 1277 height 1082
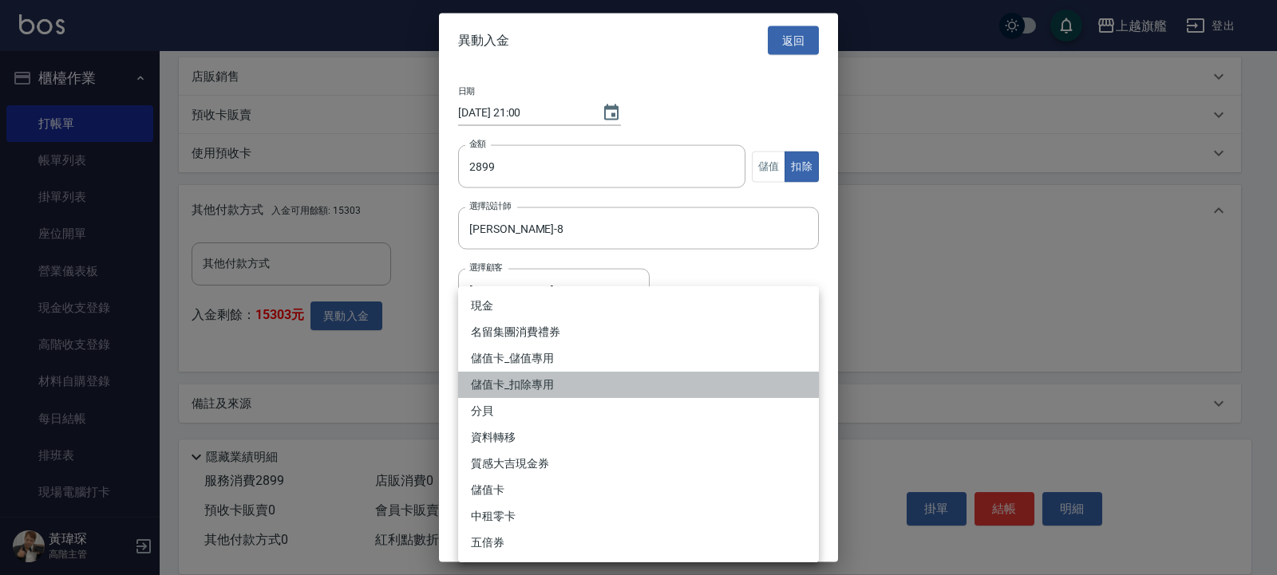
click at [547, 386] on li "儲值卡_扣除專用" at bounding box center [638, 385] width 361 height 26
type input "儲值卡_扣除專用"
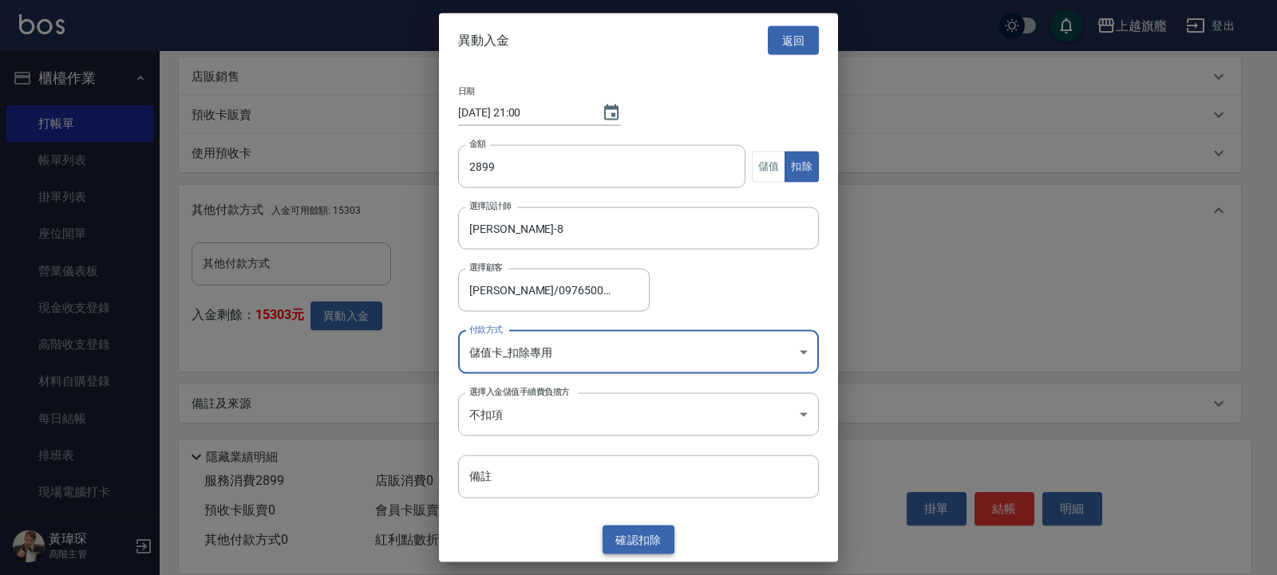
click at [629, 540] on button "確認 扣除" at bounding box center [639, 540] width 72 height 30
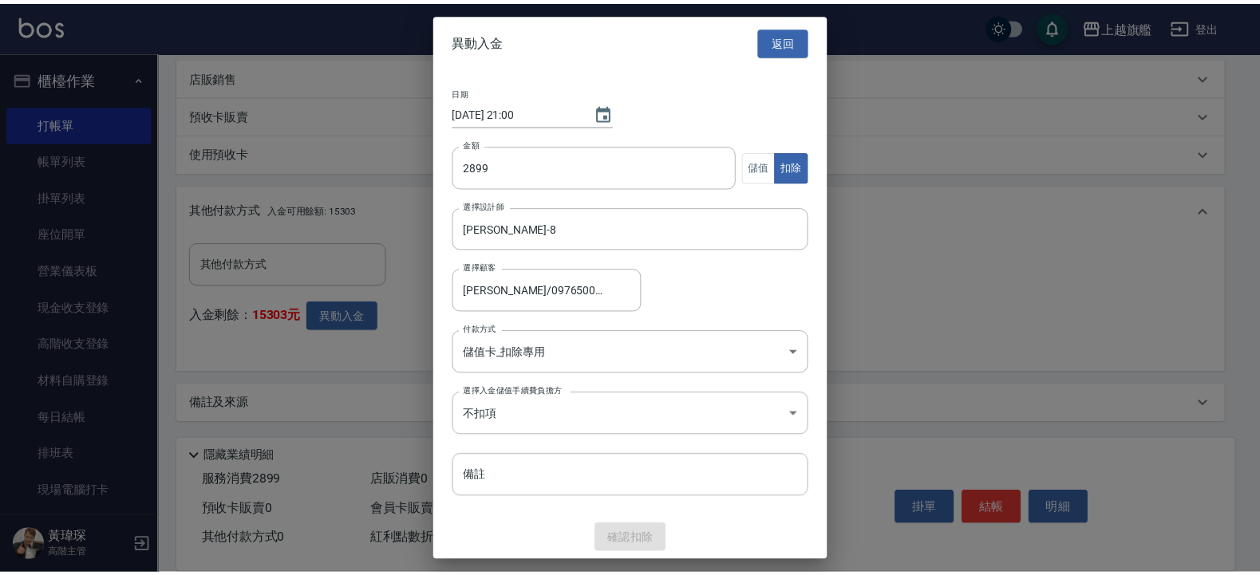
scroll to position [433, 0]
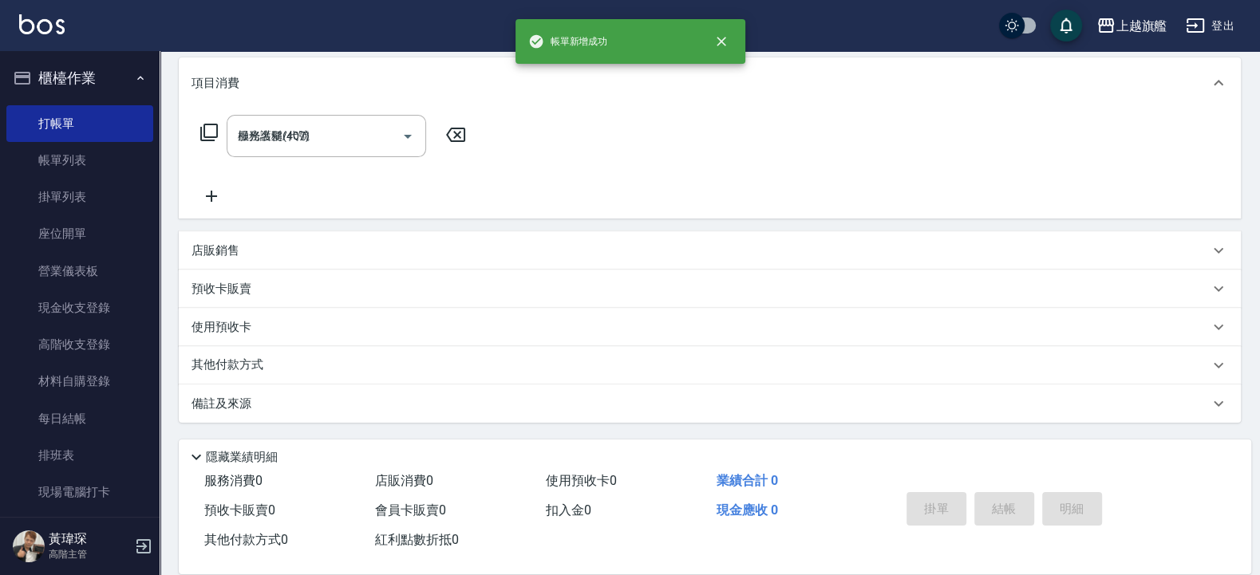
type input "[DATE] 21:00"
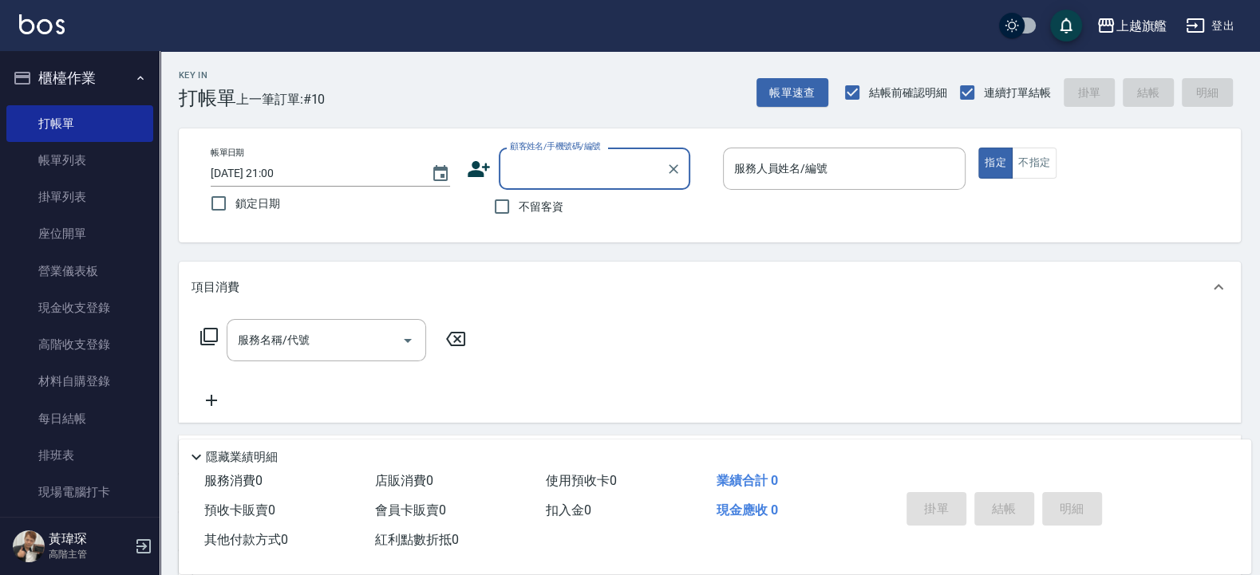
type input "8"
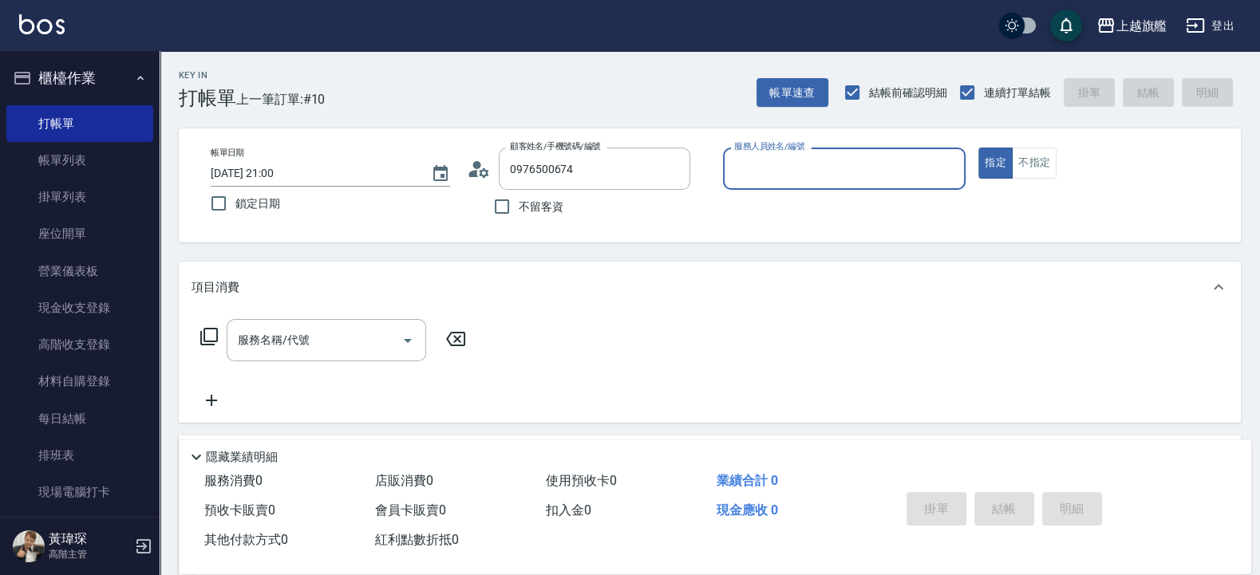
type input "[PERSON_NAME]/0976500674/"
click at [978, 148] on button "指定" at bounding box center [995, 163] width 34 height 31
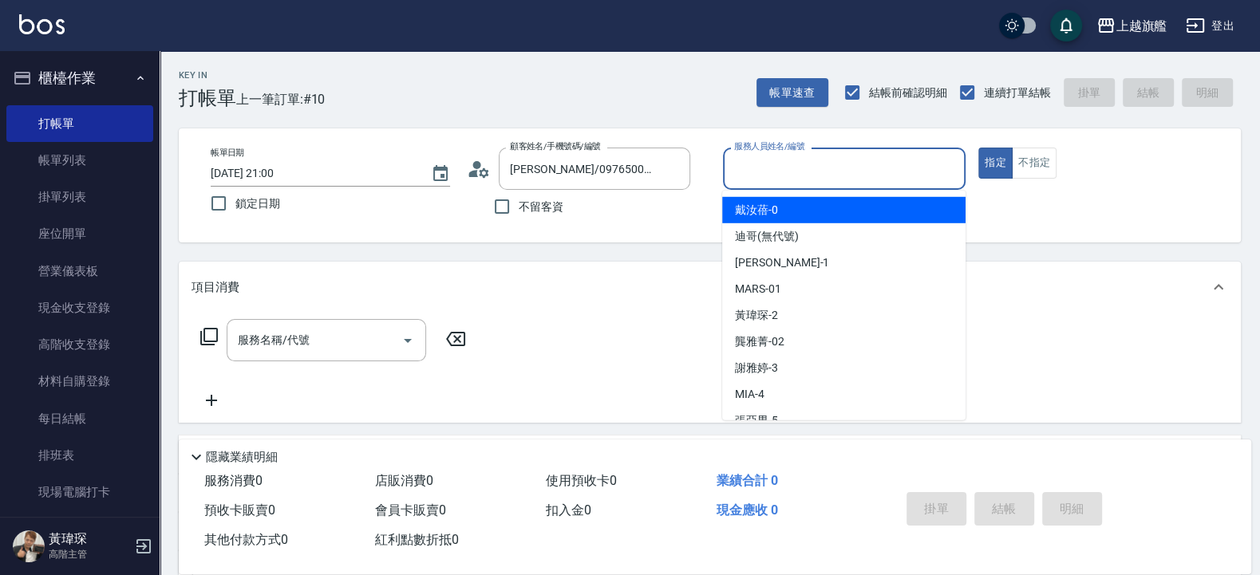
click at [803, 168] on input "服務人員姓名/編號" at bounding box center [844, 169] width 229 height 28
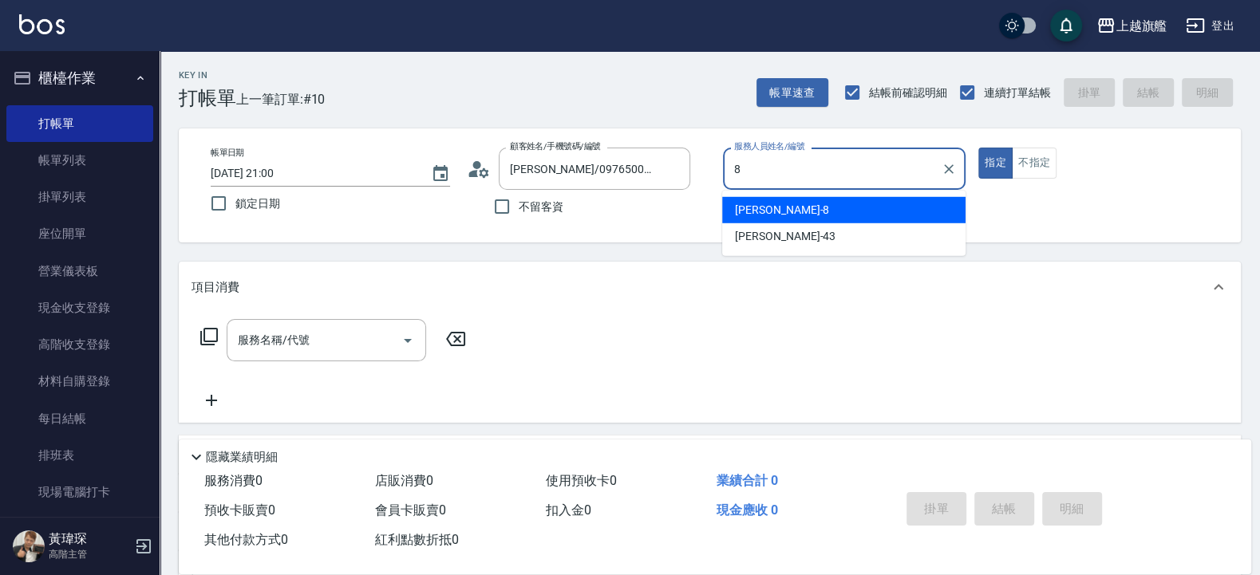
type input "[PERSON_NAME]-8"
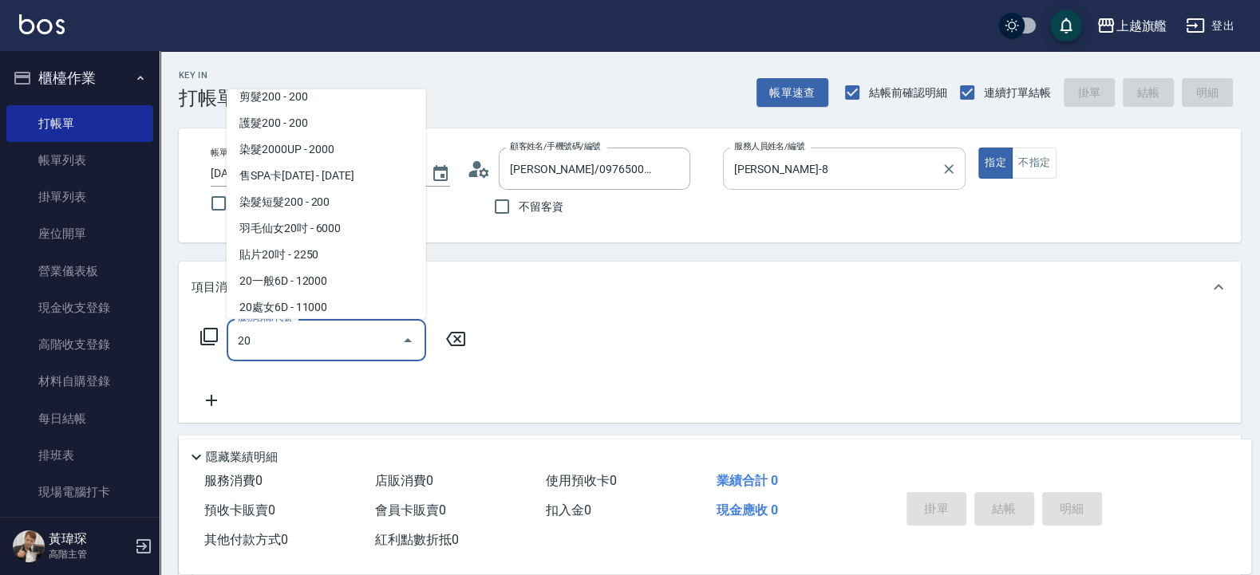
scroll to position [65, 0]
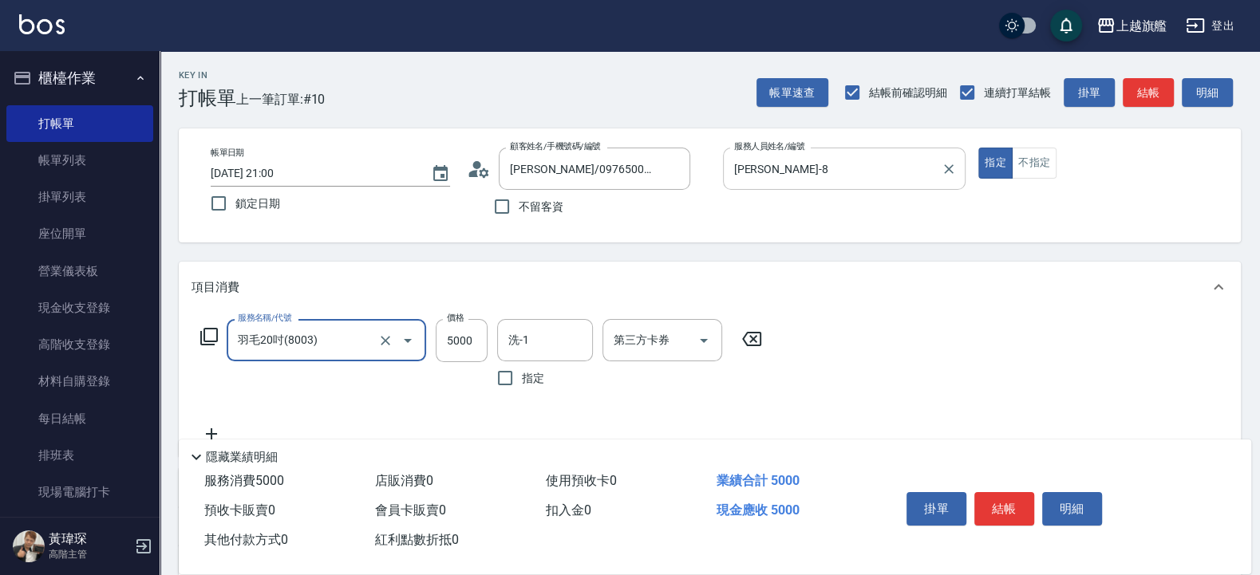
type input "羽毛20吋(8003)"
type input "5666"
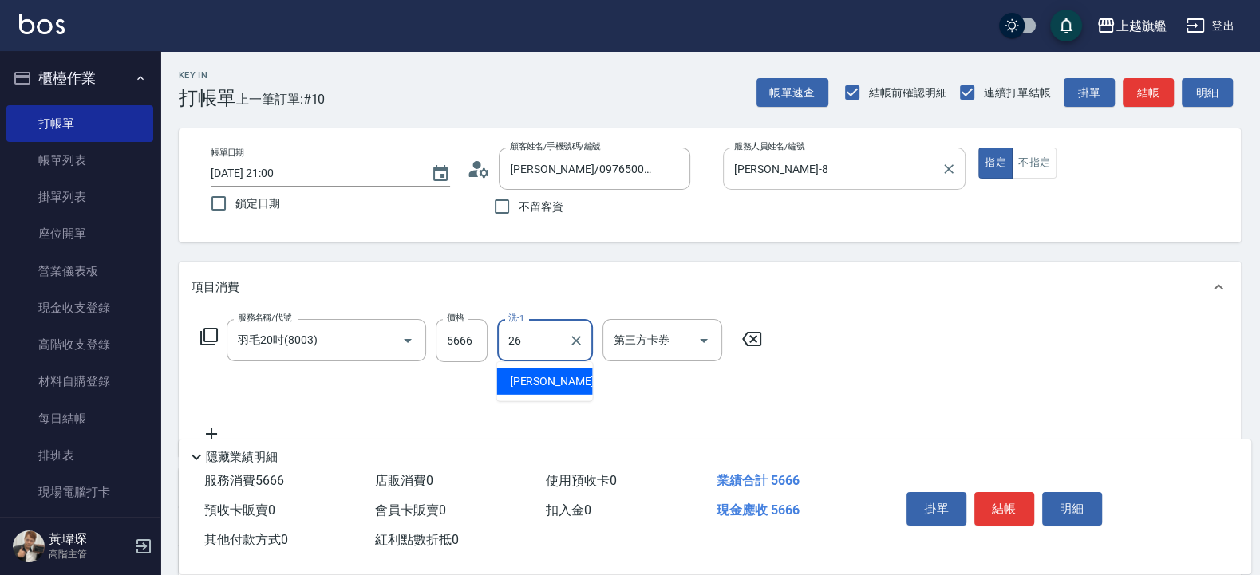
type input "[PERSON_NAME]-26"
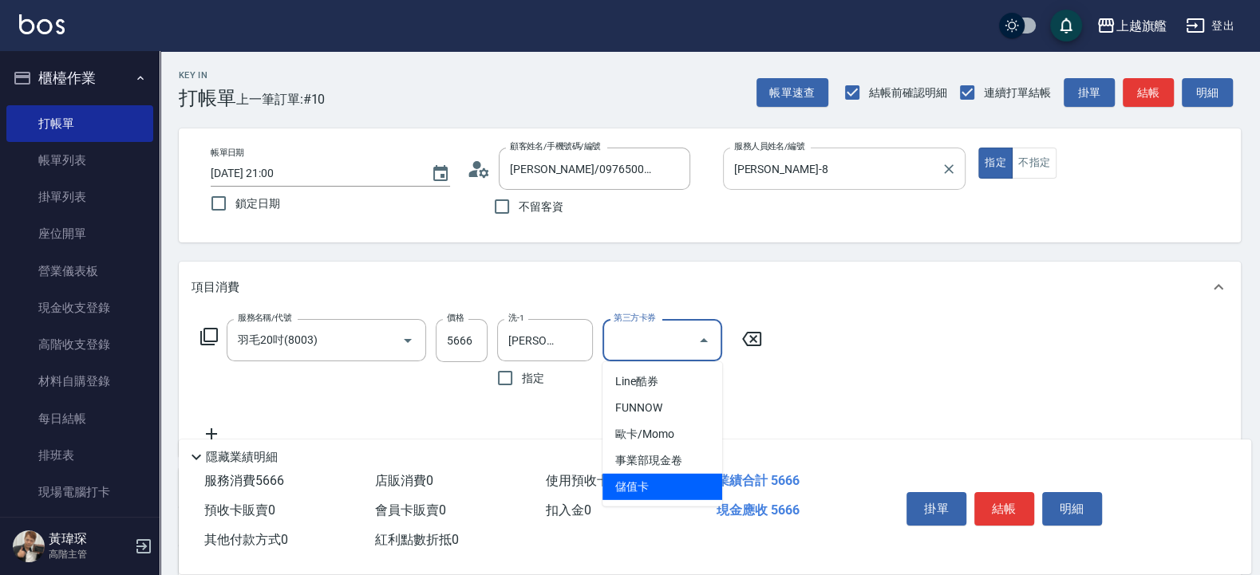
type input "儲值卡"
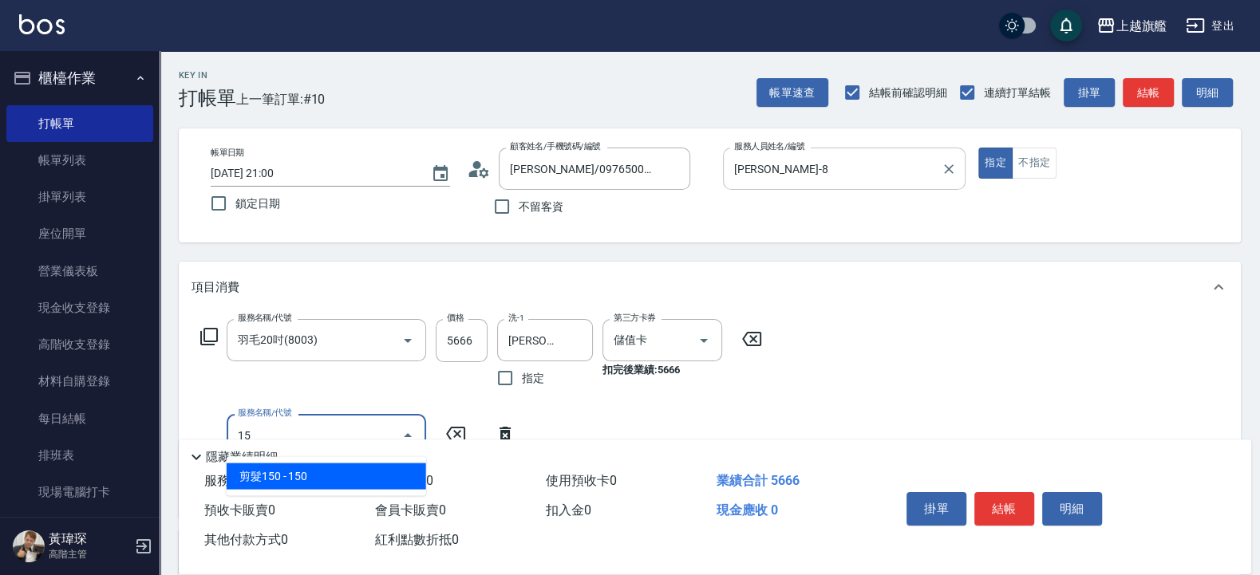
type input "1"
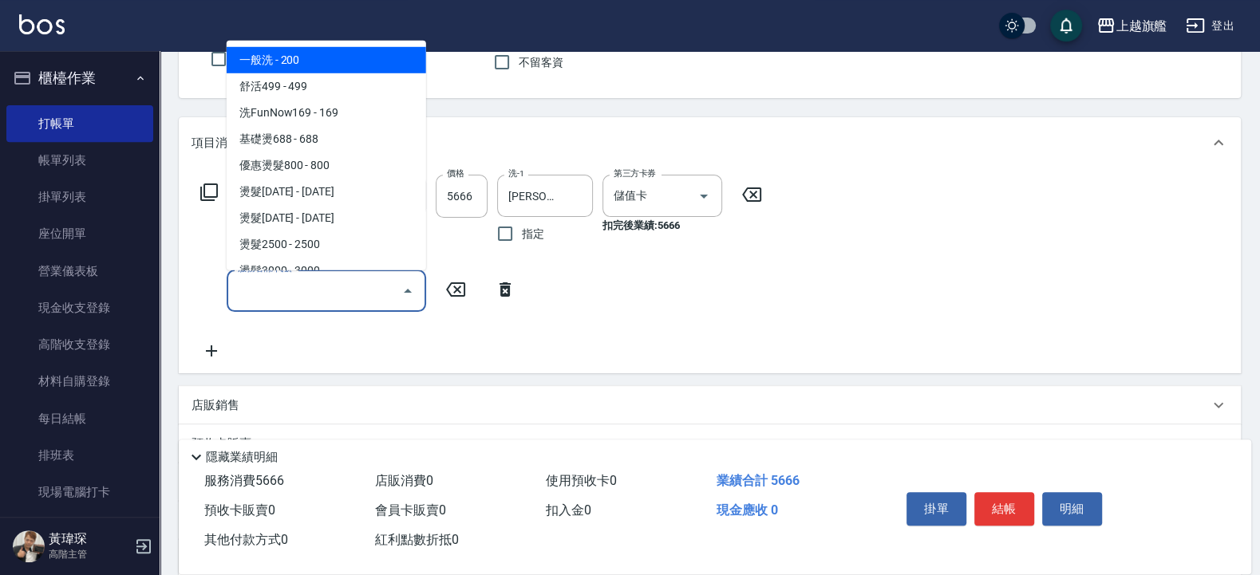
scroll to position [192, 0]
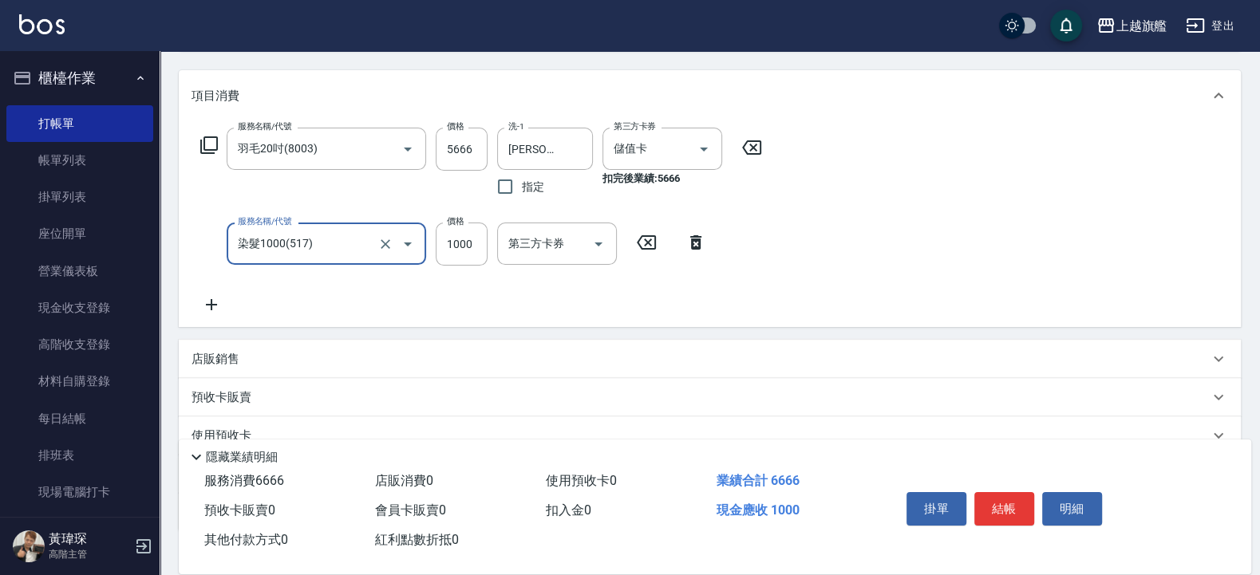
type input "染髮1000(517)"
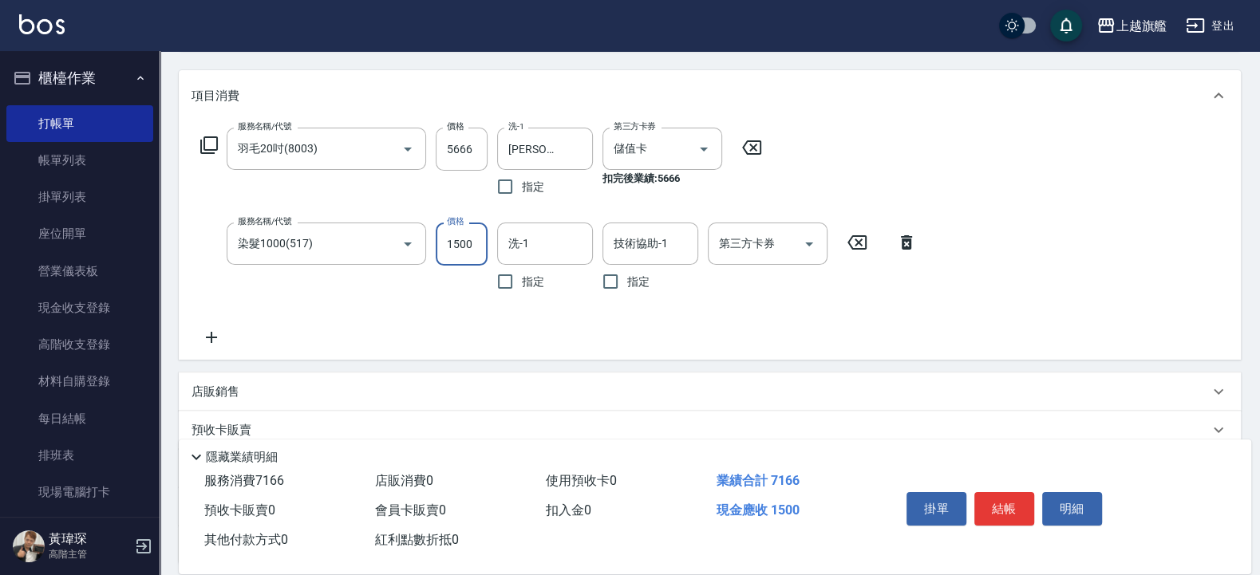
type input "1500"
type input "[PERSON_NAME]-26"
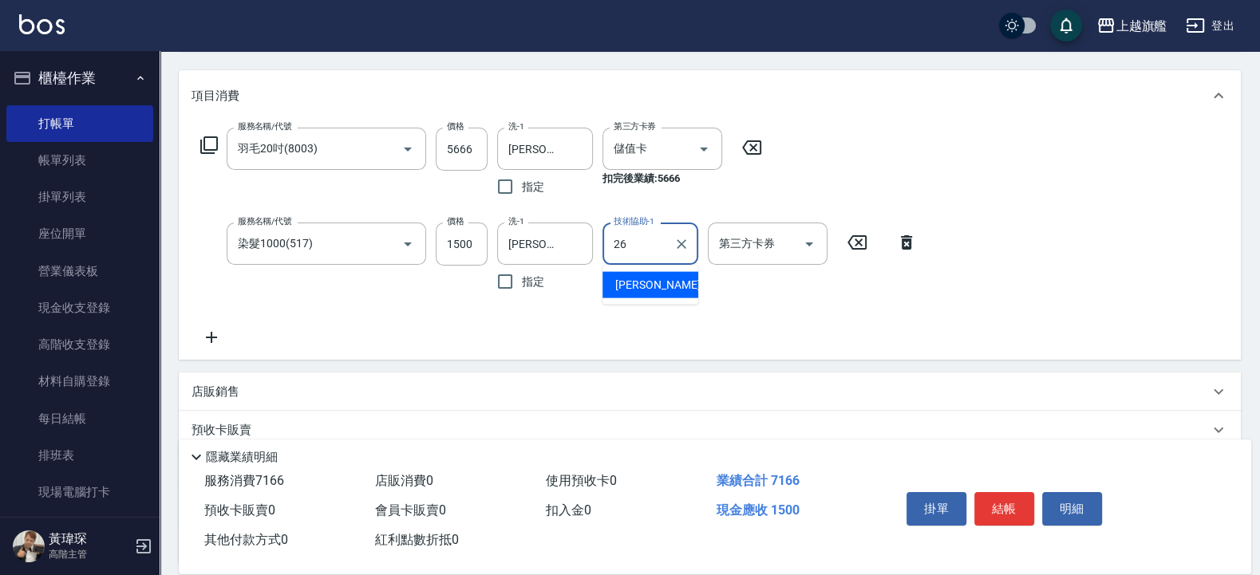
type input "[PERSON_NAME]-26"
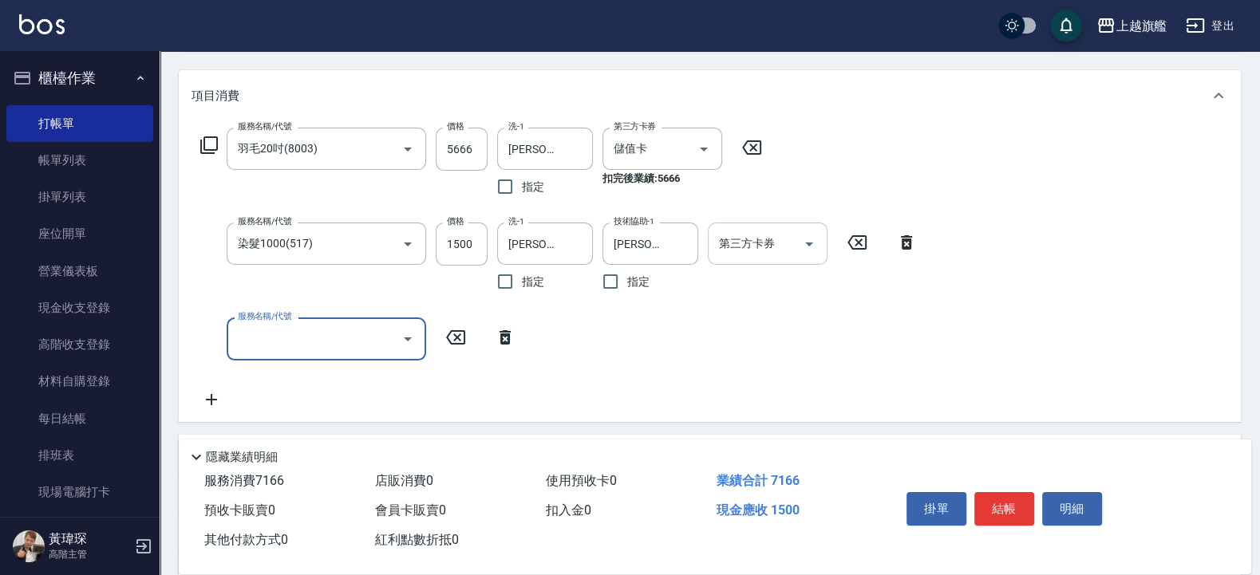
click at [755, 238] on input "第三方卡券" at bounding box center [755, 244] width 81 height 28
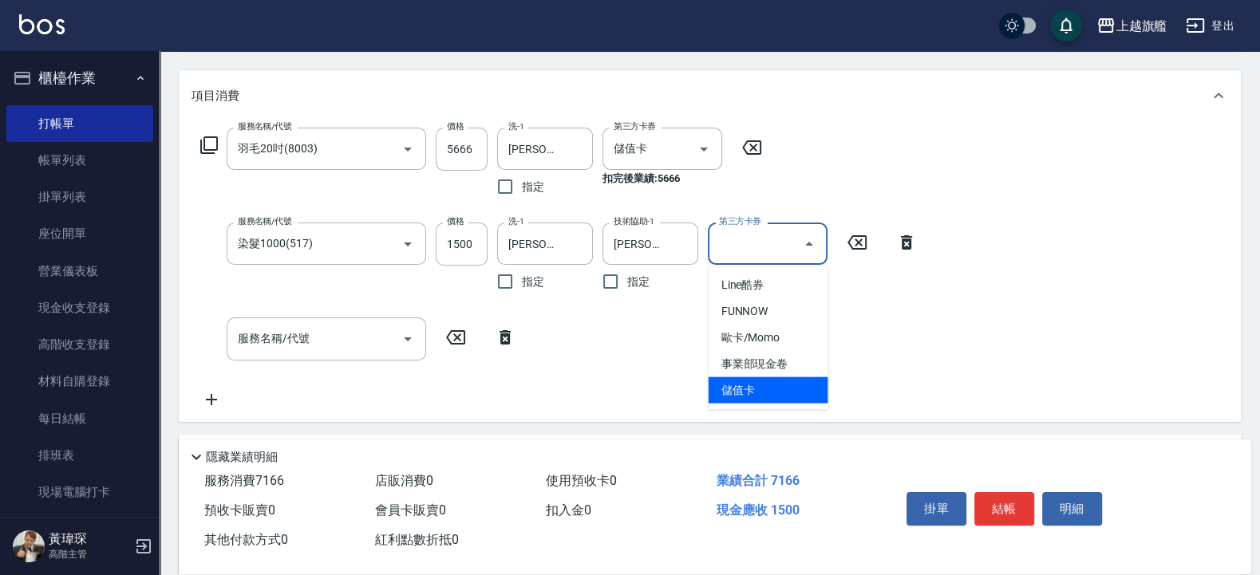
click at [734, 380] on span "儲值卡" at bounding box center [769, 391] width 120 height 26
type input "儲值卡"
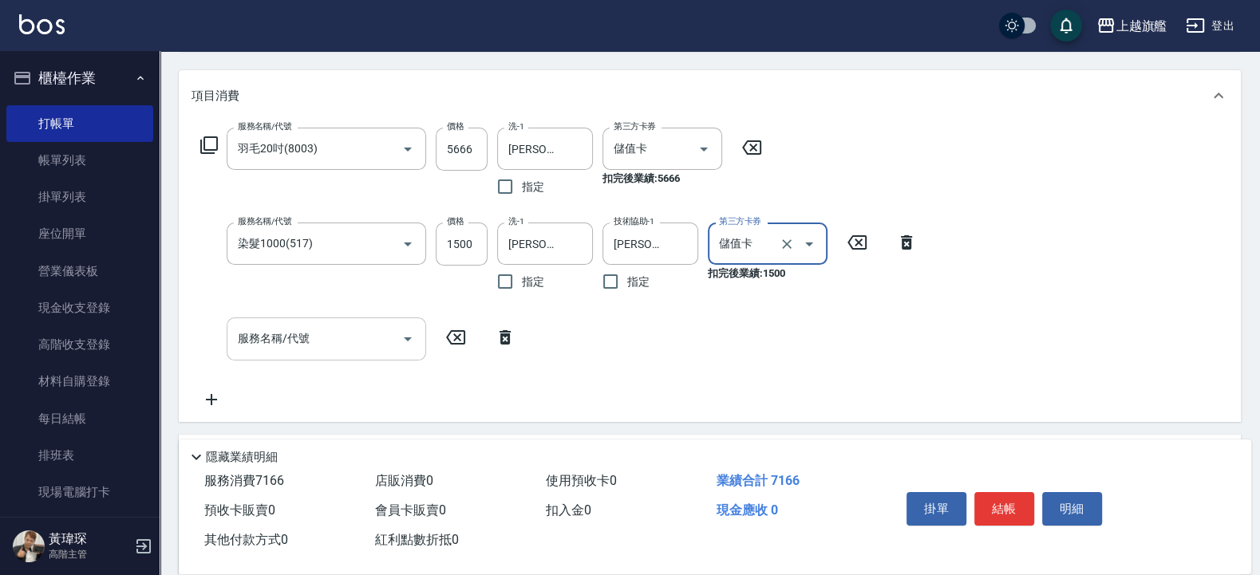
click at [344, 340] on input "服務名稱/代號" at bounding box center [314, 339] width 161 height 28
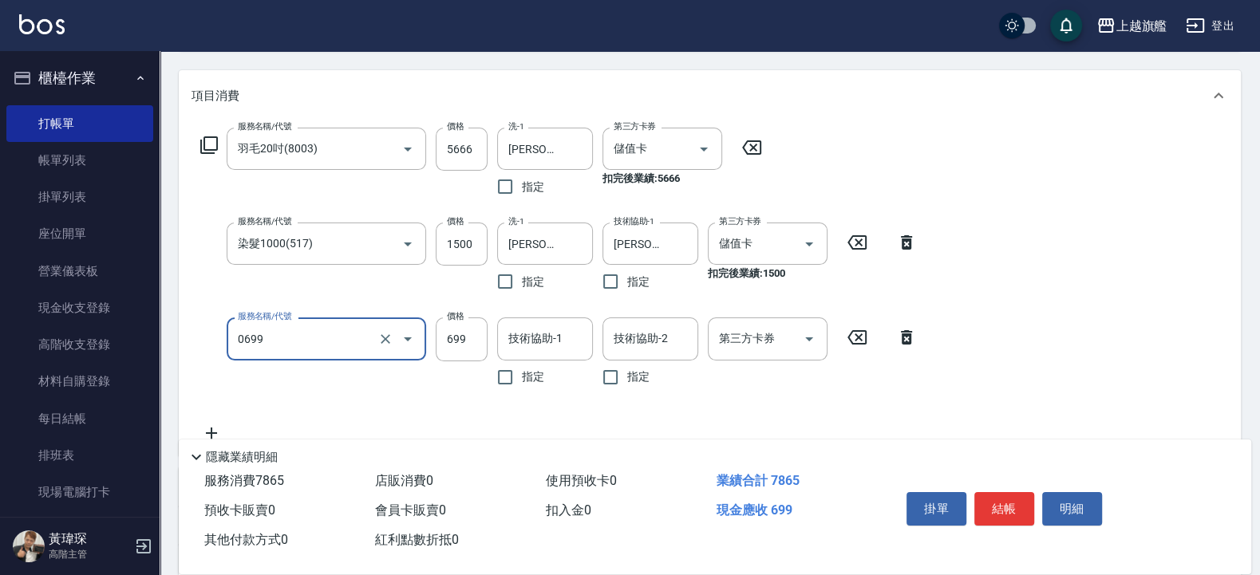
type input "精油SPA(0699)"
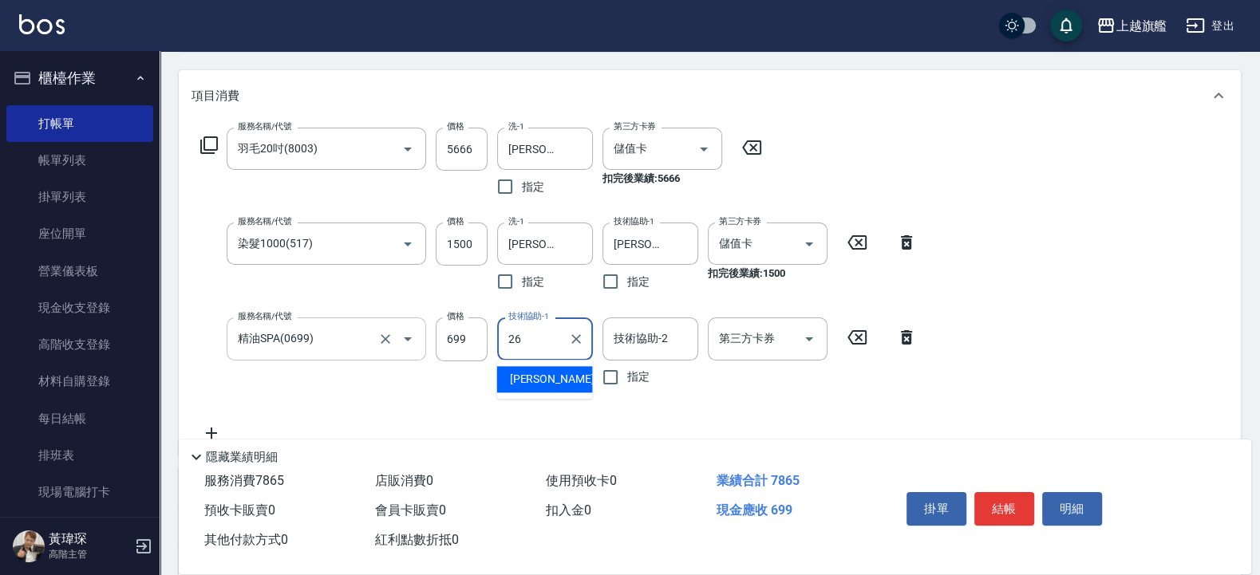
type input "[PERSON_NAME]-26"
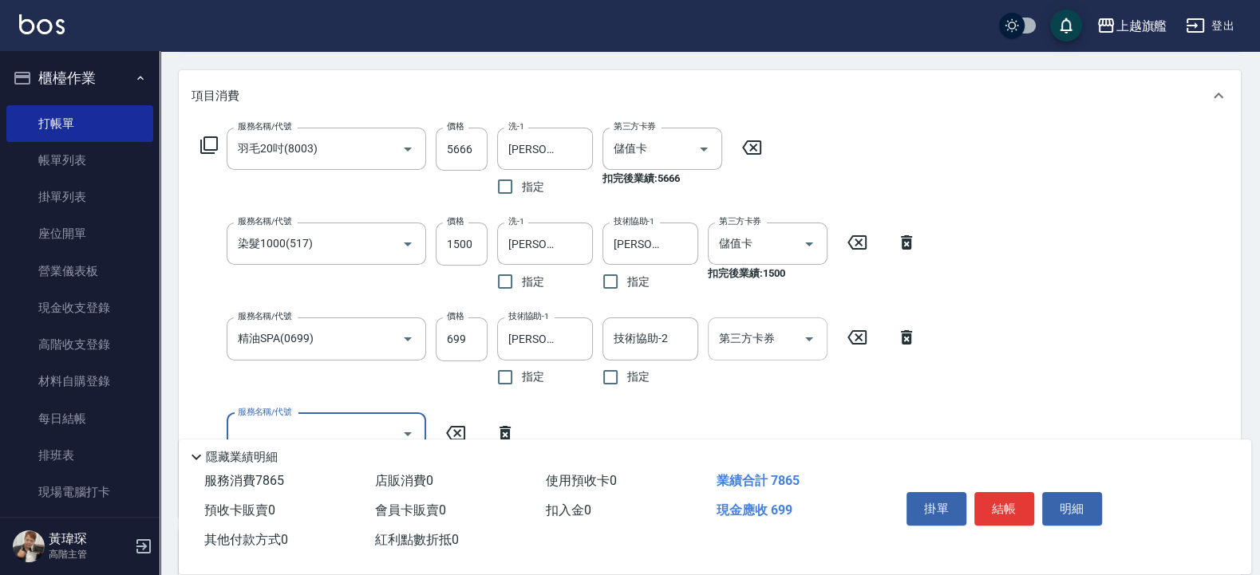
click at [749, 346] on input "第三方卡券" at bounding box center [755, 339] width 81 height 28
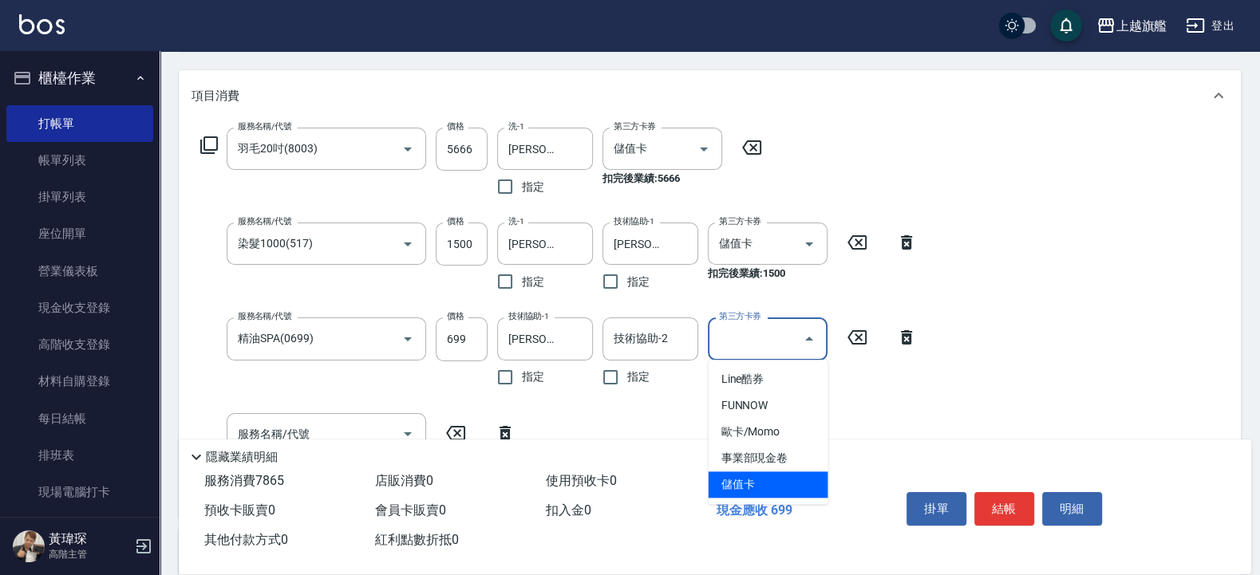
click at [742, 494] on span "儲值卡" at bounding box center [769, 485] width 120 height 26
type input "儲值卡"
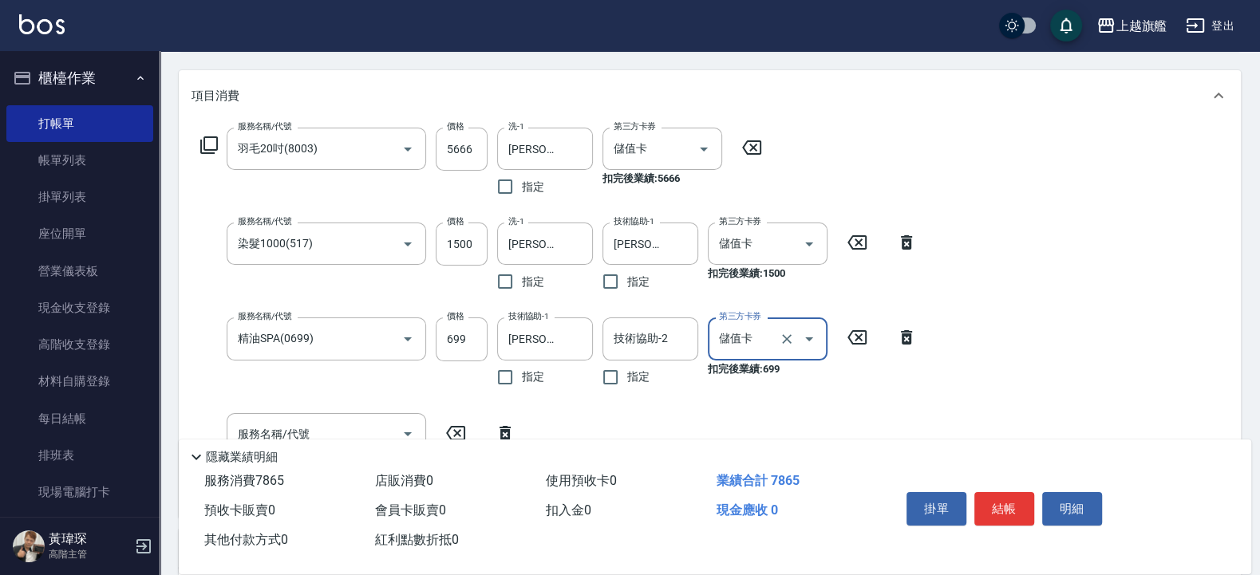
click at [362, 411] on div "服務名稱/代號 羽毛20吋(8003) 服務名稱/代號 價格 5666 價格 洗-1 [PERSON_NAME]-26 洗-1 指定 第三方卡券 儲值卡 第三…" at bounding box center [559, 316] width 735 height 377
click at [370, 448] on div "隱藏業績明細" at bounding box center [719, 457] width 1065 height 19
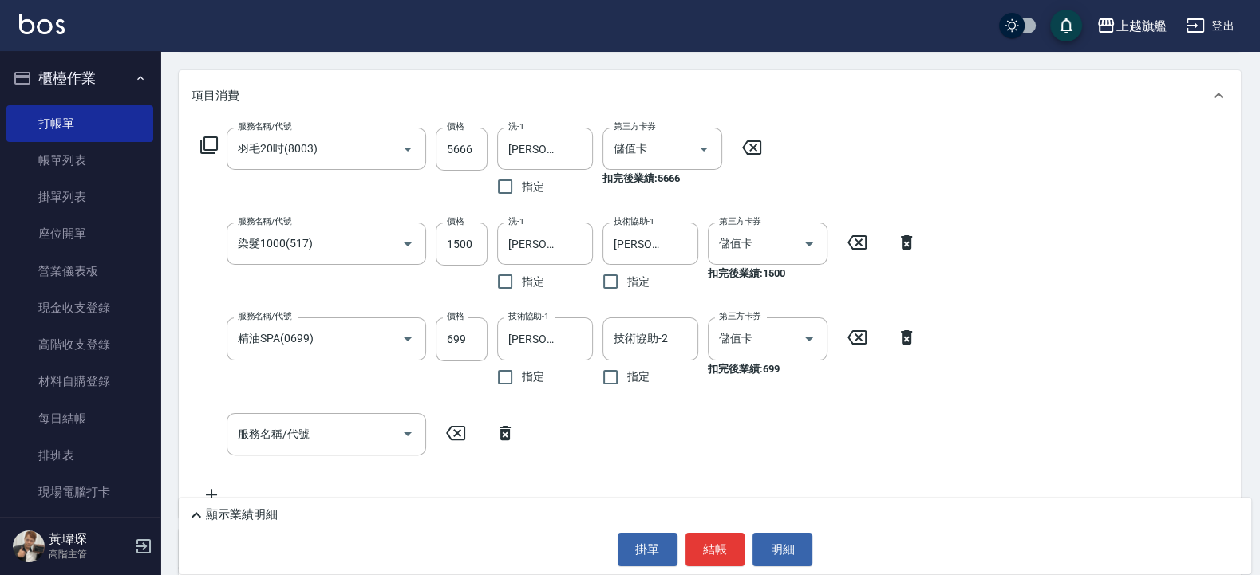
click at [335, 519] on div "顯示業績明細" at bounding box center [719, 515] width 1065 height 19
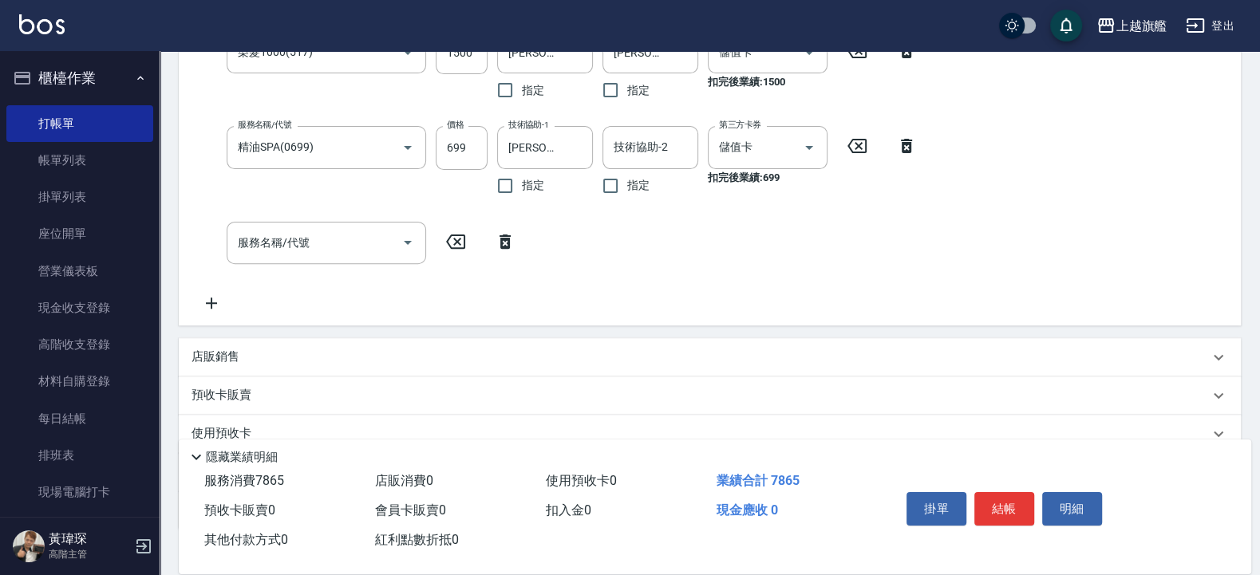
click at [327, 243] on input "服務名稱/代號" at bounding box center [314, 243] width 161 height 28
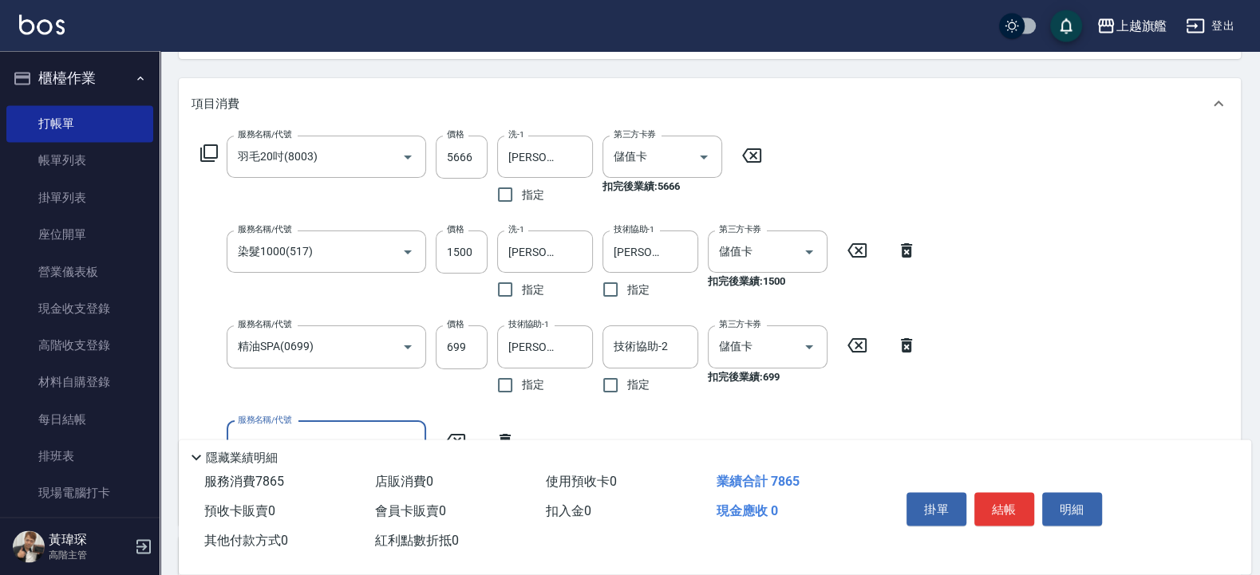
scroll to position [340, 0]
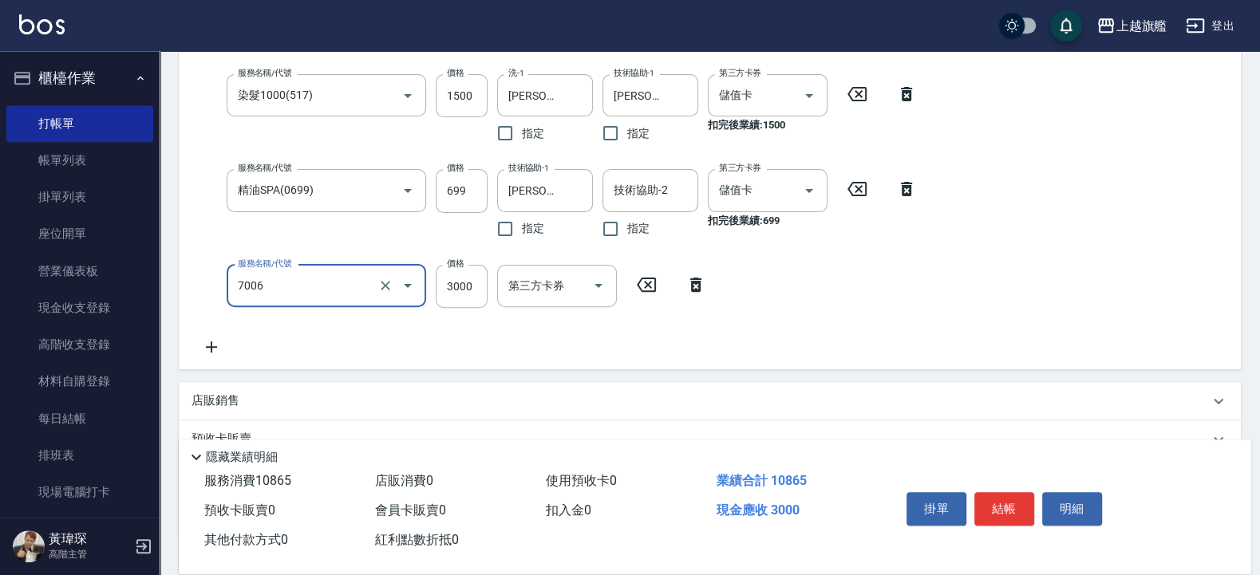
type input "重整(7006)"
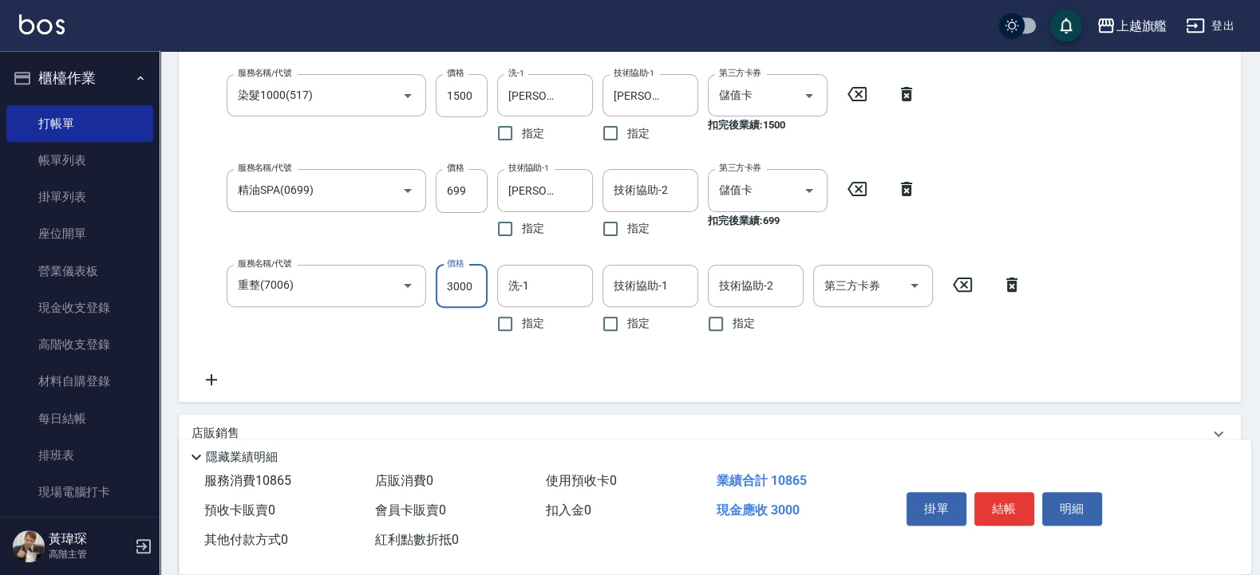
scroll to position [334, 0]
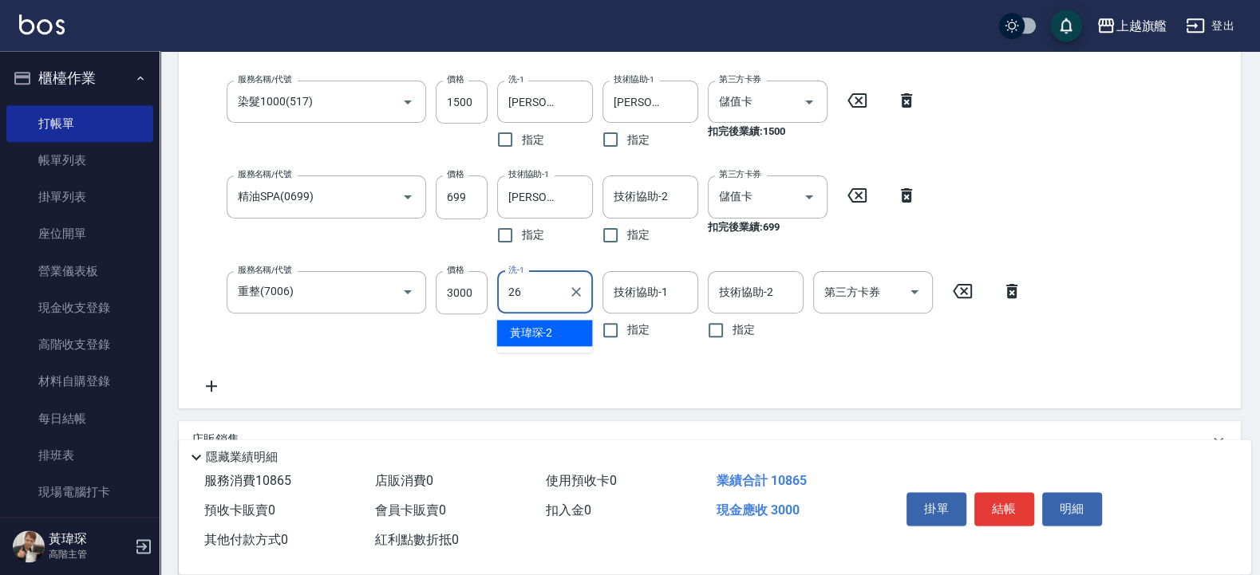
type input "[PERSON_NAME]-26"
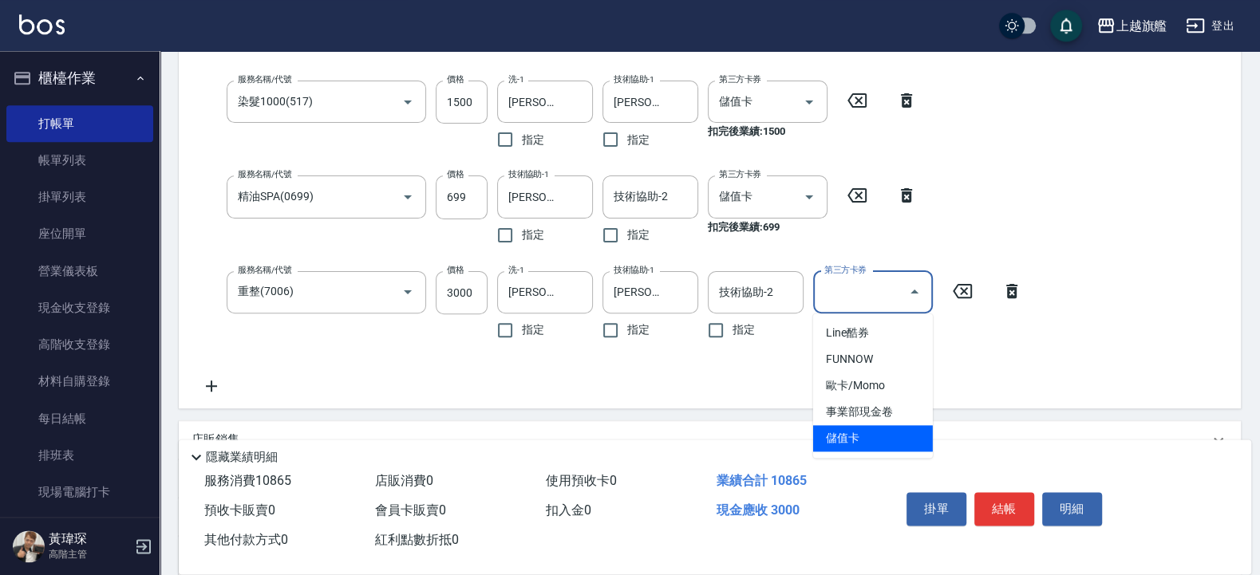
type input "儲值卡"
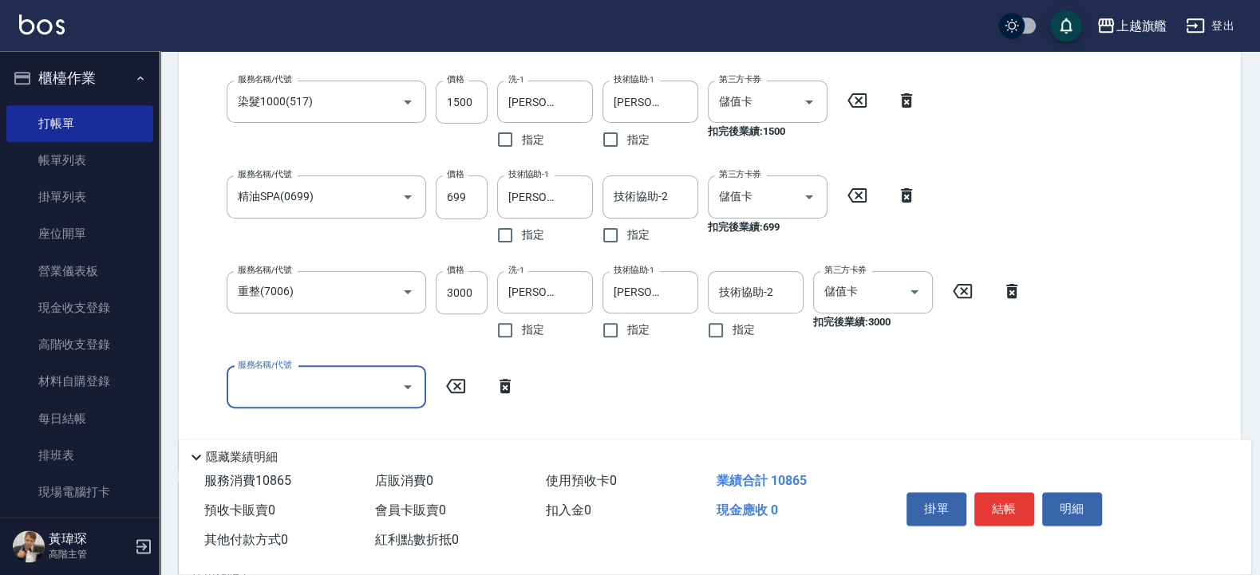
scroll to position [331, 0]
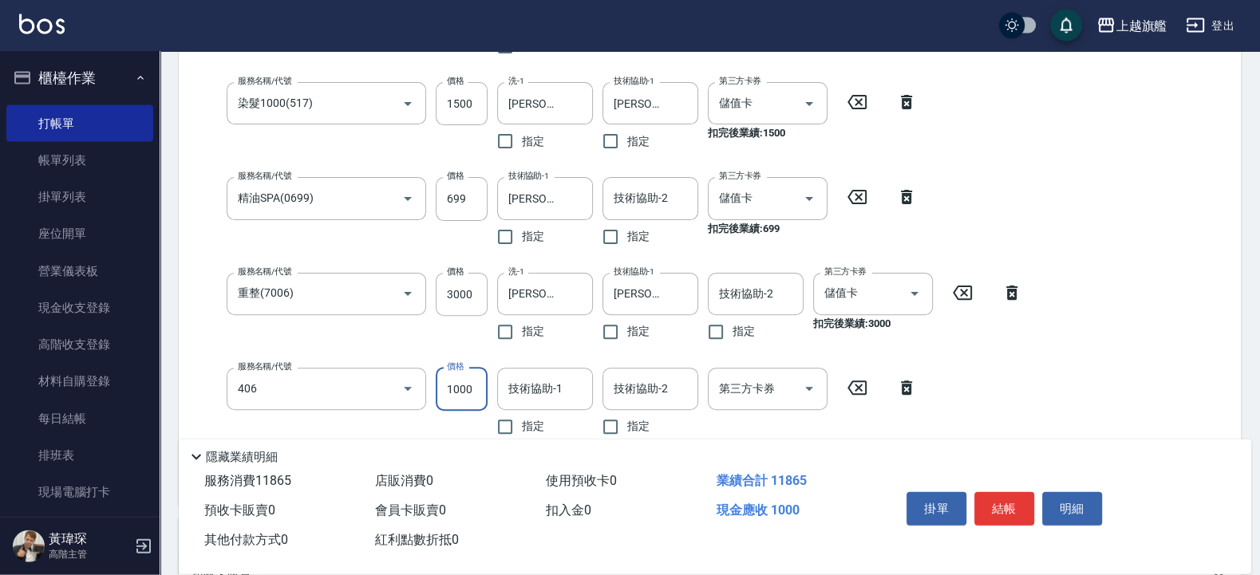
type input "水漾護1000(406)"
type input "1200"
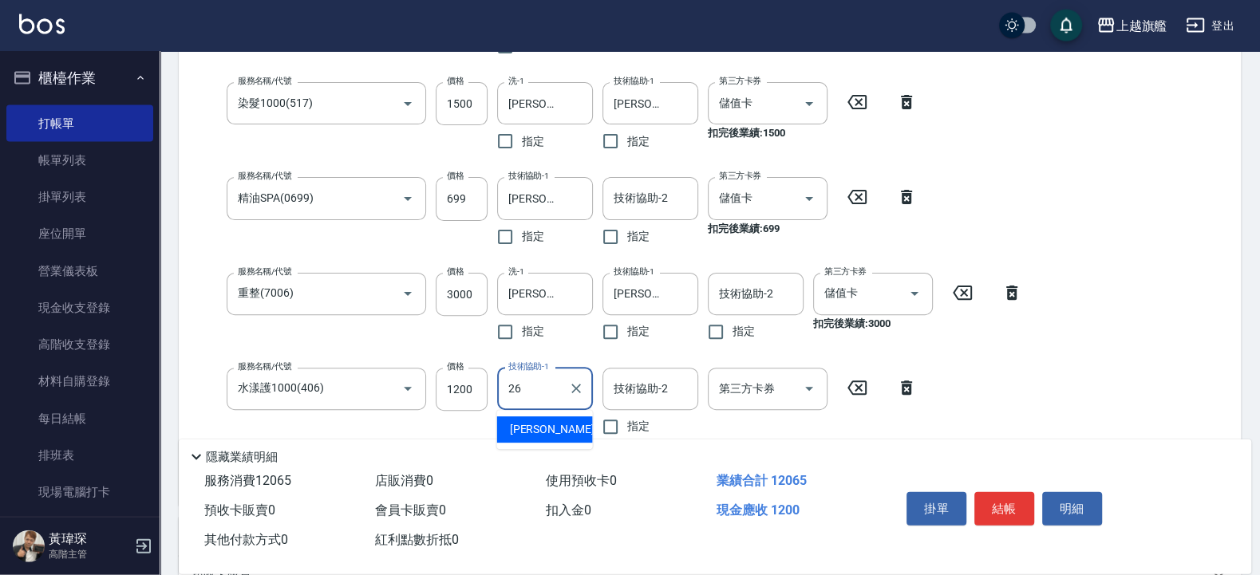
type input "[PERSON_NAME]-26"
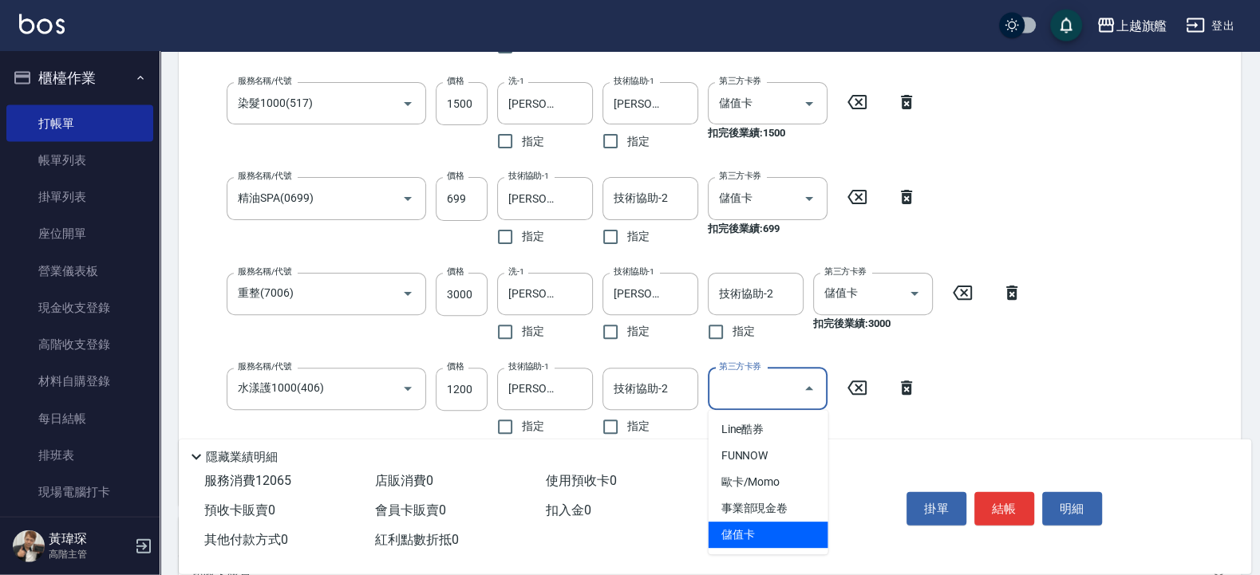
type input "儲值卡"
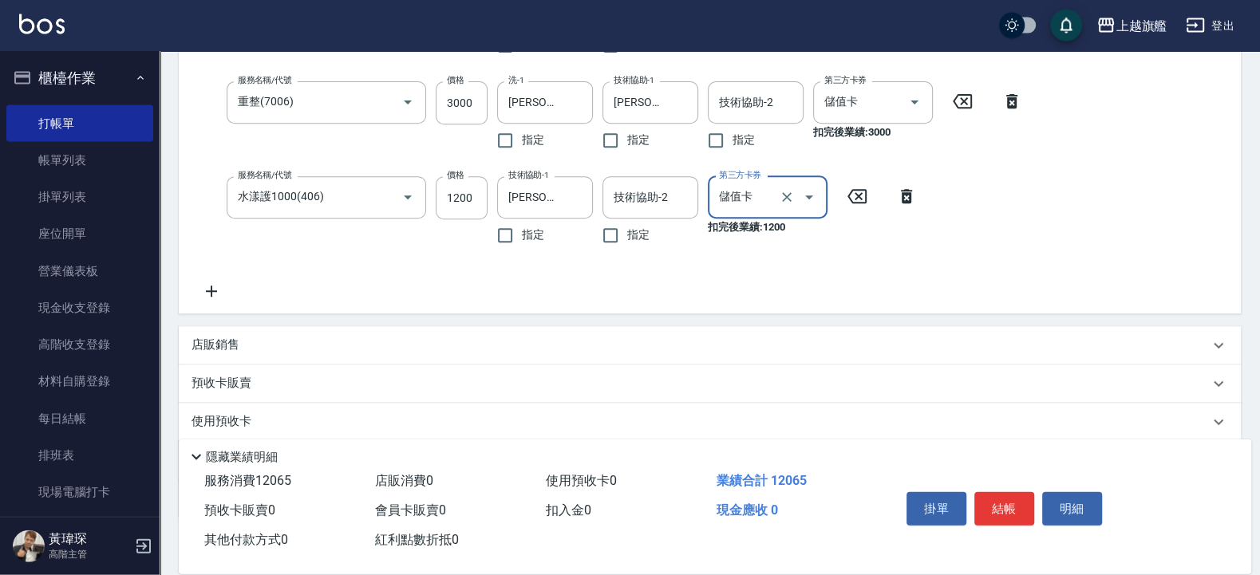
scroll to position [619, 0]
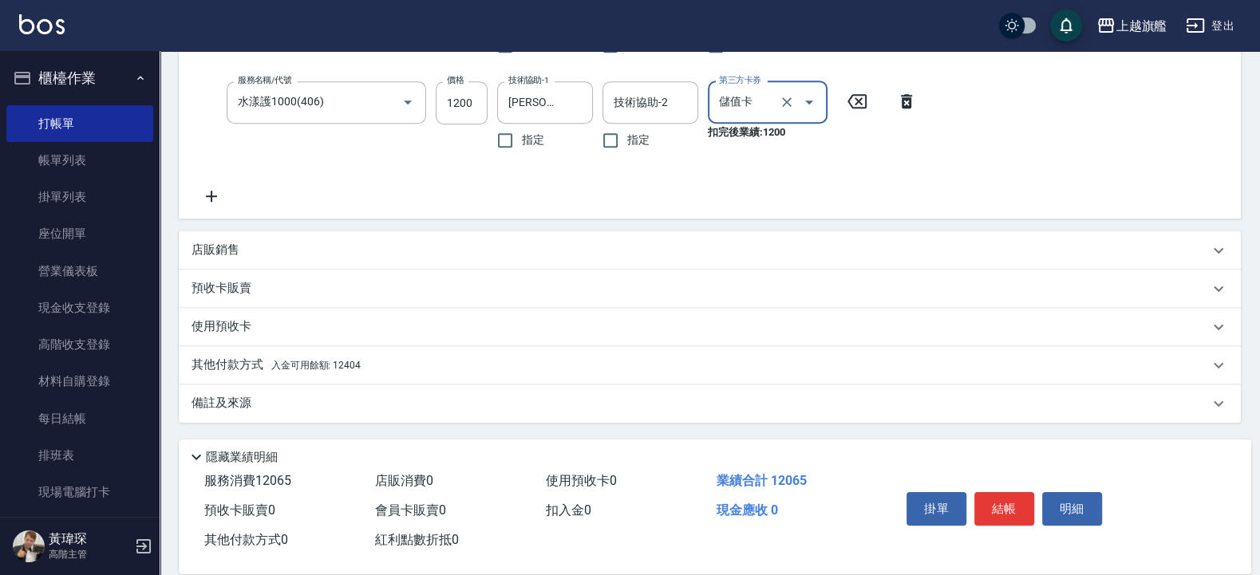
click at [360, 372] on p "其他付款方式 入金可用餘額: 12404" at bounding box center [276, 366] width 169 height 18
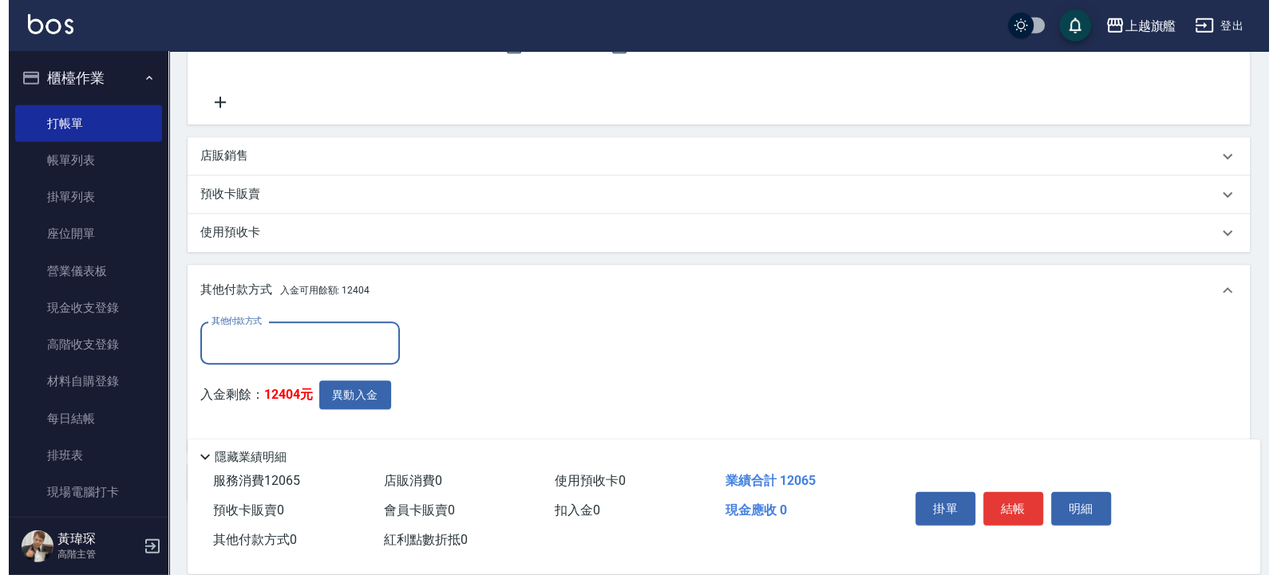
scroll to position [0, 0]
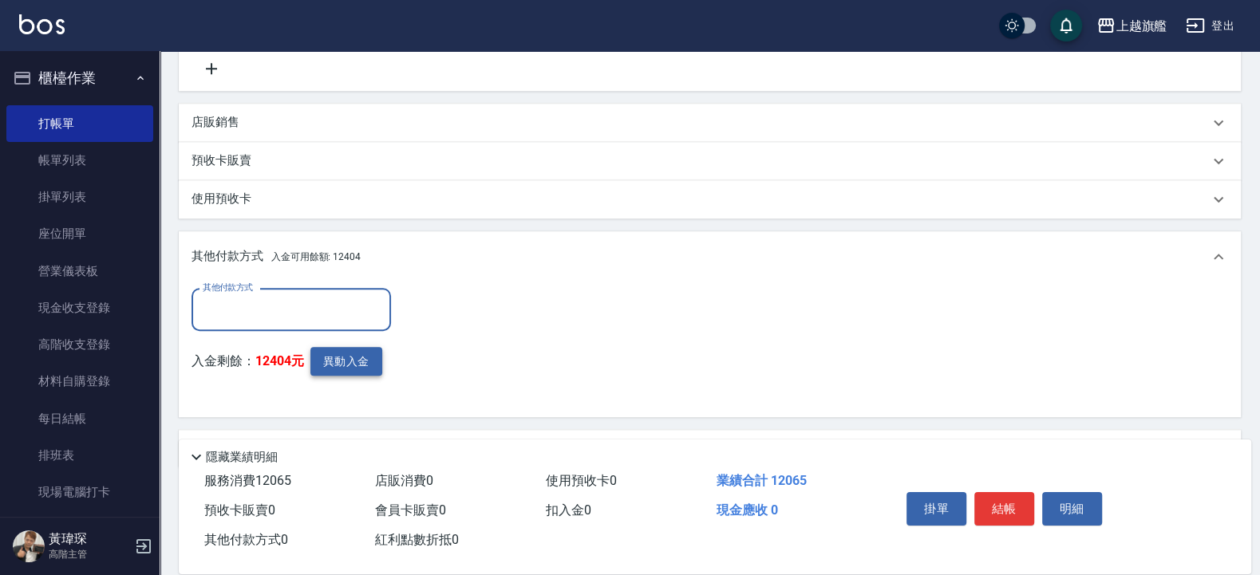
click at [363, 356] on button "異動入金" at bounding box center [346, 362] width 72 height 30
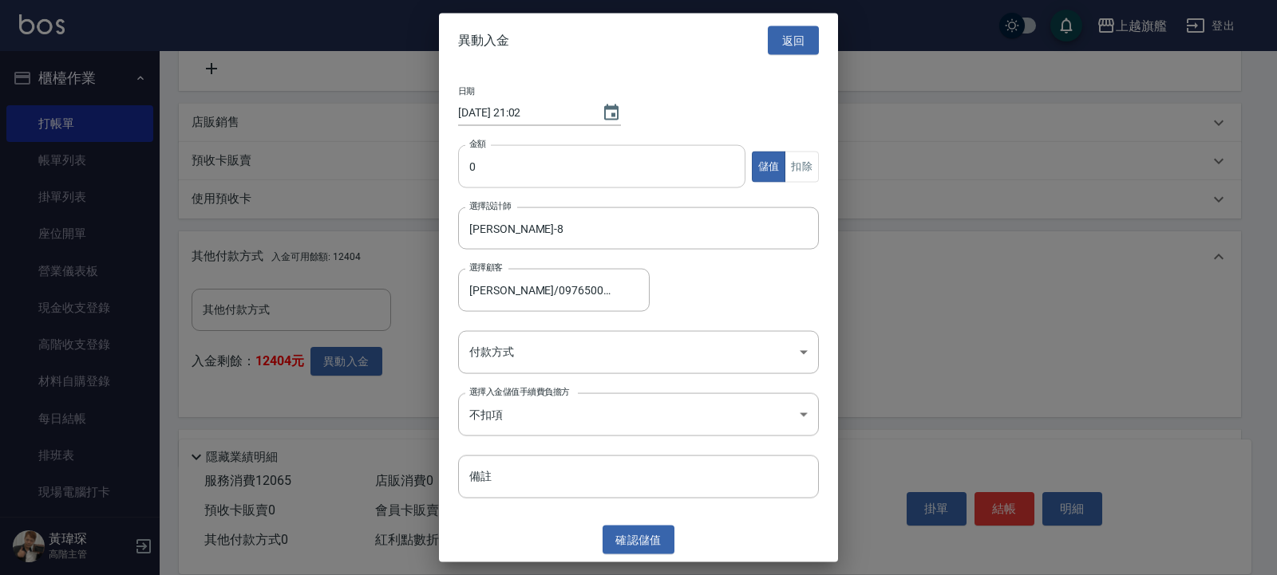
click at [603, 156] on input "0" at bounding box center [601, 166] width 287 height 43
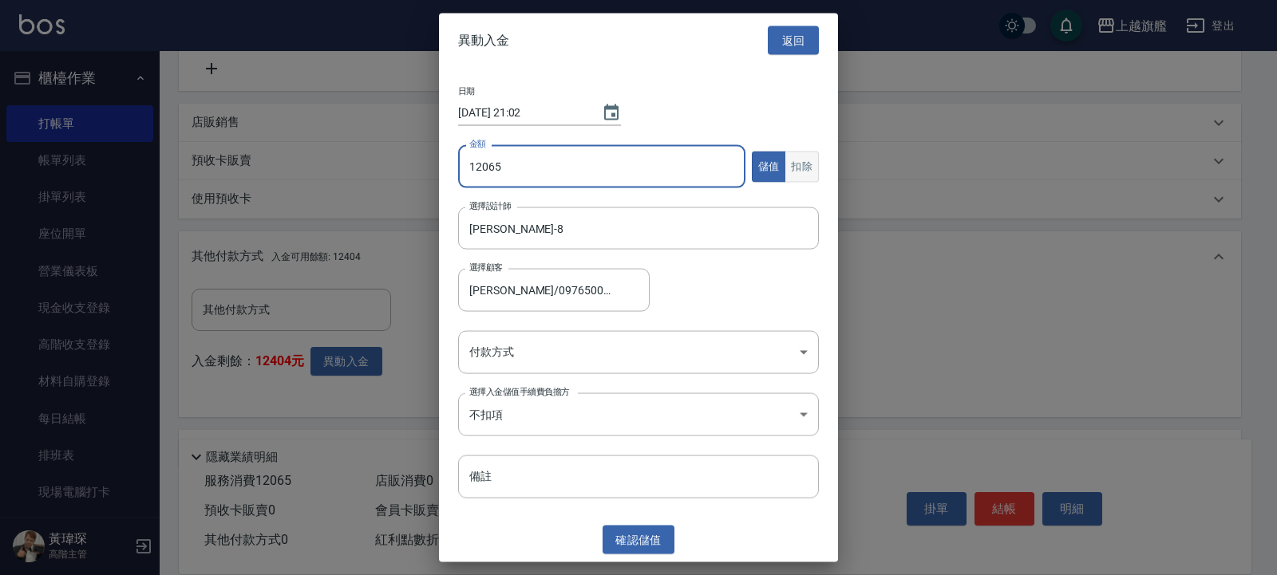
type input "12065"
click at [805, 164] on button "扣除" at bounding box center [802, 166] width 34 height 31
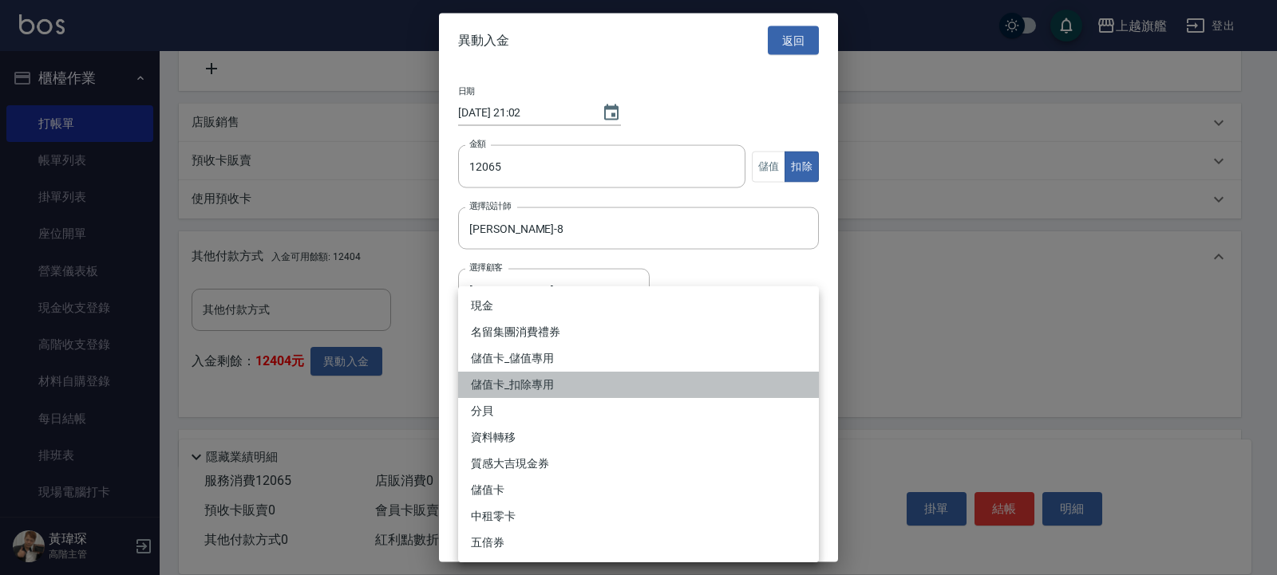
click at [573, 385] on li "儲值卡_扣除專用" at bounding box center [638, 385] width 361 height 26
type input "儲值卡_扣除專用"
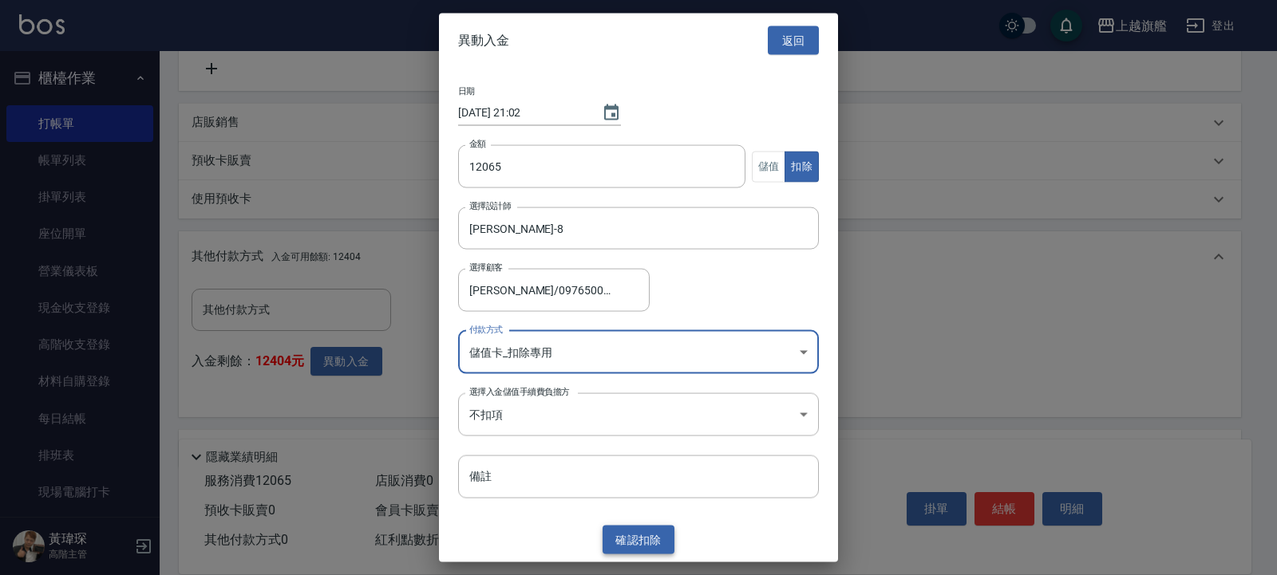
click at [653, 542] on button "確認 扣除" at bounding box center [639, 540] width 72 height 30
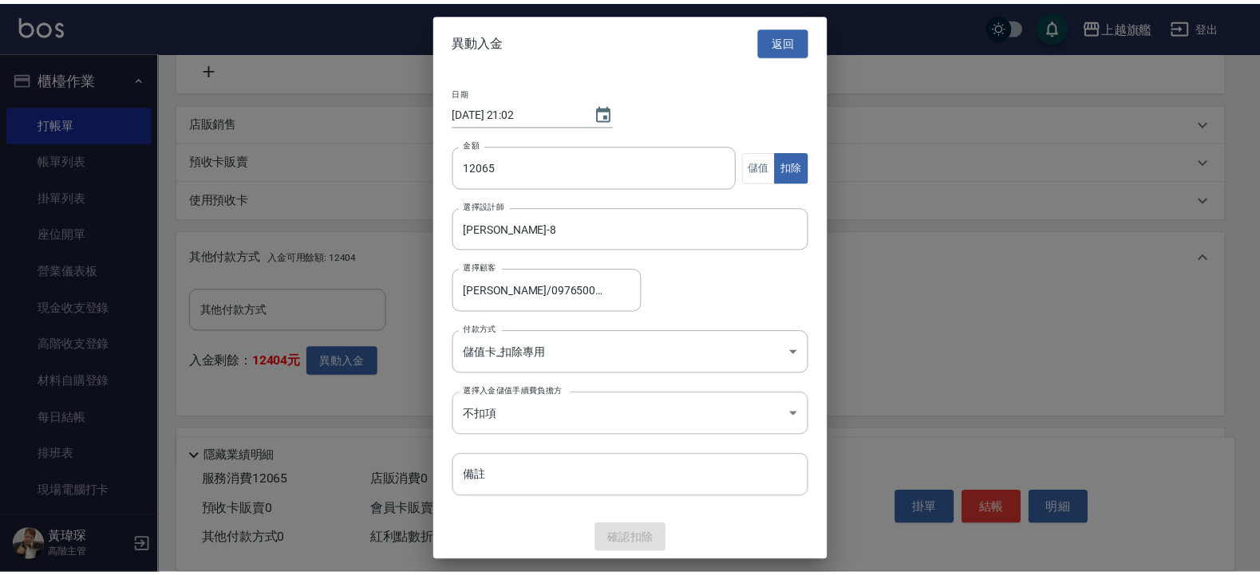
scroll to position [718, 0]
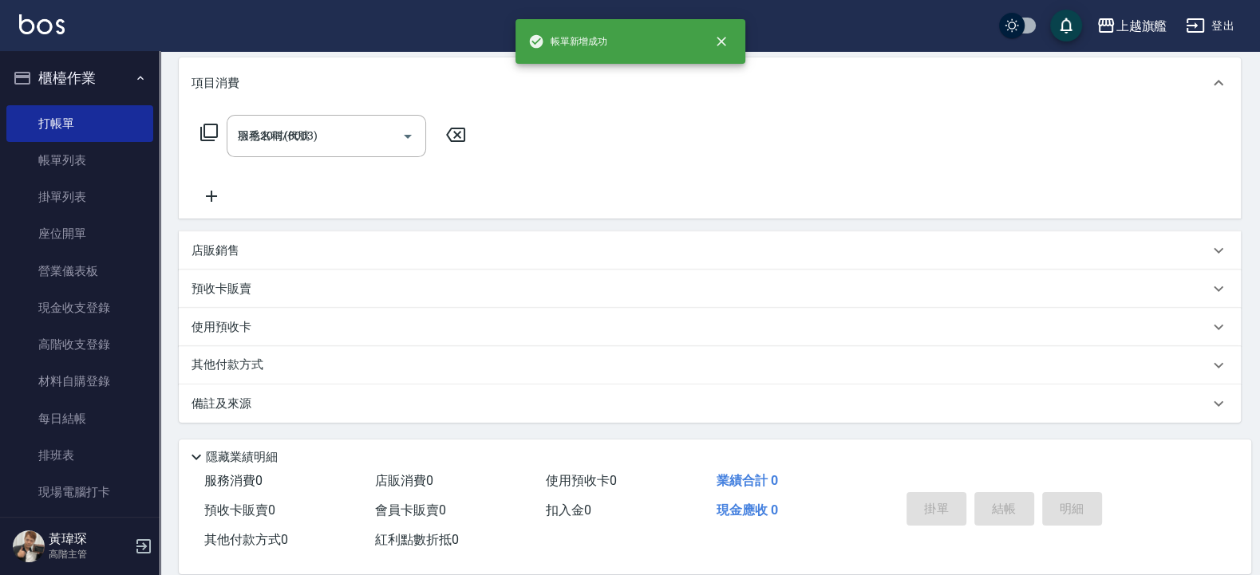
type input "[DATE] 21:02"
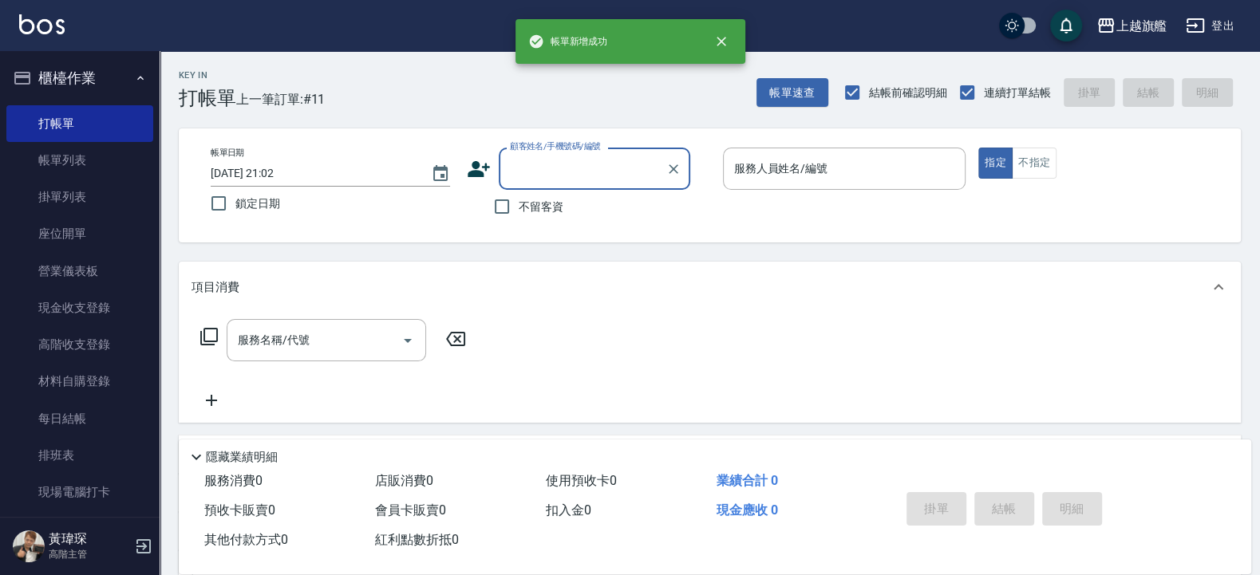
click at [548, 204] on span "不留客資" at bounding box center [541, 207] width 45 height 17
click at [519, 204] on input "不留客資" at bounding box center [502, 207] width 34 height 34
checkbox input "true"
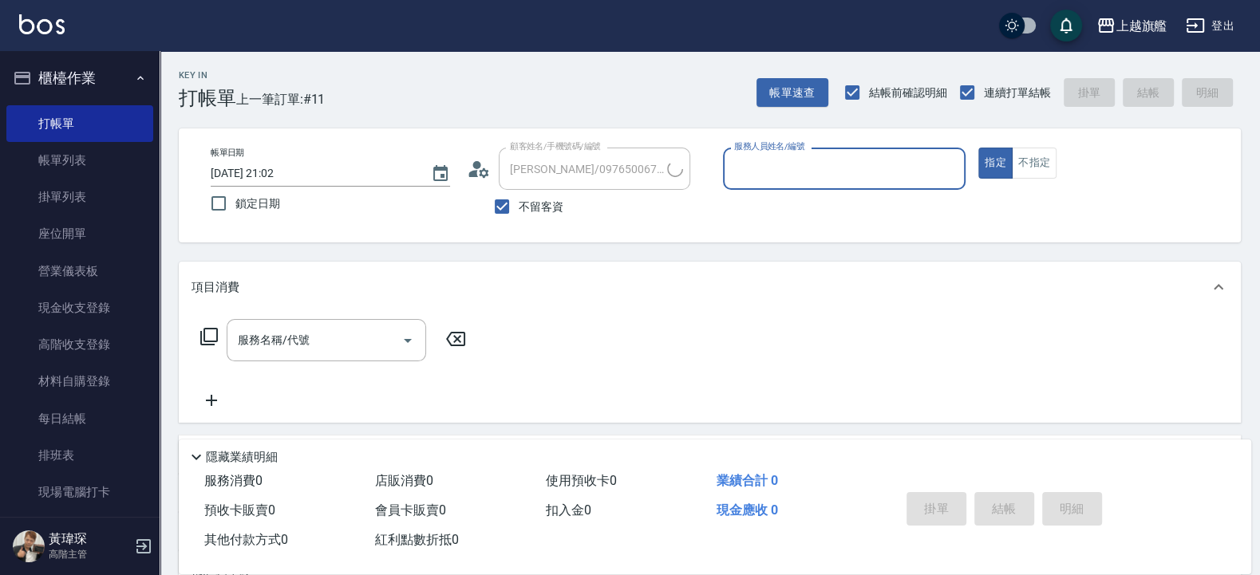
type input "[PERSON_NAME]/0963757231/"
type input "[PERSON_NAME]-6"
click at [559, 212] on span "不留客資" at bounding box center [541, 207] width 45 height 17
click at [519, 212] on input "不留客資" at bounding box center [502, 207] width 34 height 34
checkbox input "false"
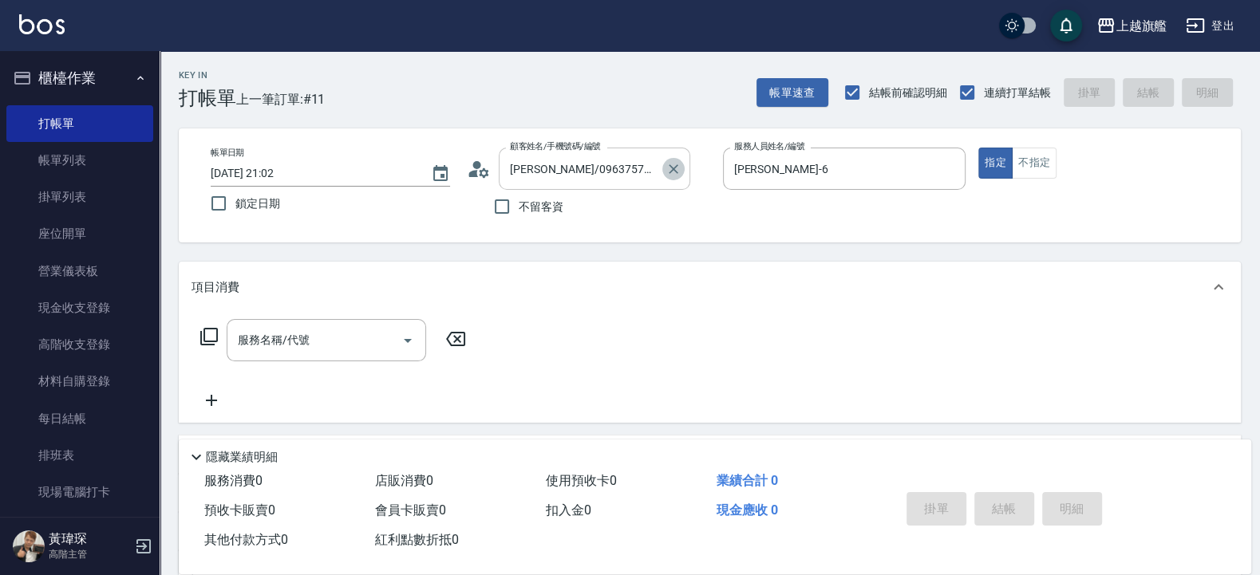
click at [678, 172] on icon "Clear" at bounding box center [674, 169] width 16 height 16
drag, startPoint x: 523, startPoint y: 207, endPoint x: 567, endPoint y: 206, distance: 43.9
click at [527, 206] on span "不留客資" at bounding box center [541, 207] width 45 height 17
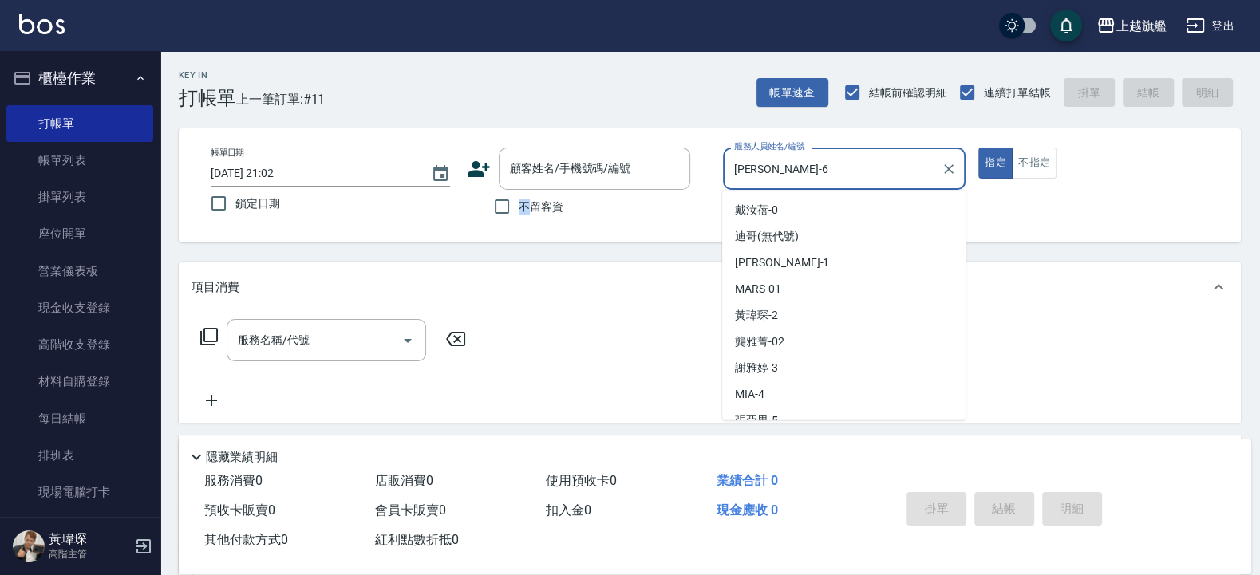
click at [798, 168] on input "[PERSON_NAME]-6" at bounding box center [832, 169] width 205 height 28
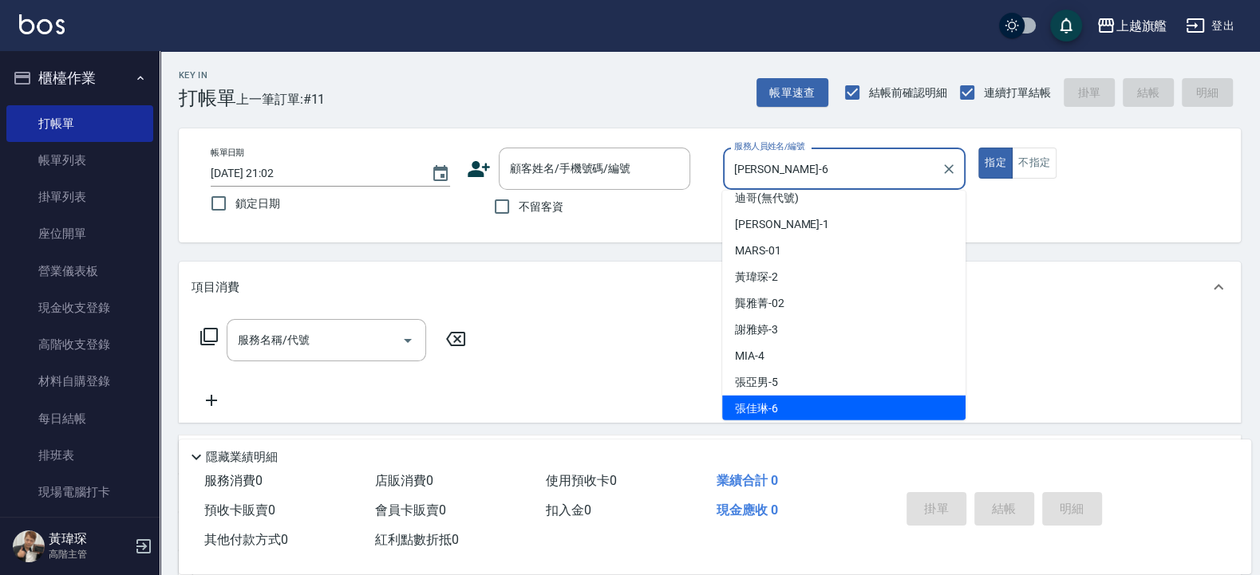
click at [532, 206] on span "不留客資" at bounding box center [541, 207] width 45 height 17
click at [519, 206] on input "不留客資" at bounding box center [502, 207] width 34 height 34
checkbox input "true"
drag, startPoint x: 798, startPoint y: 178, endPoint x: 627, endPoint y: 164, distance: 172.1
click at [730, 163] on input "[PERSON_NAME]-6" at bounding box center [832, 169] width 205 height 28
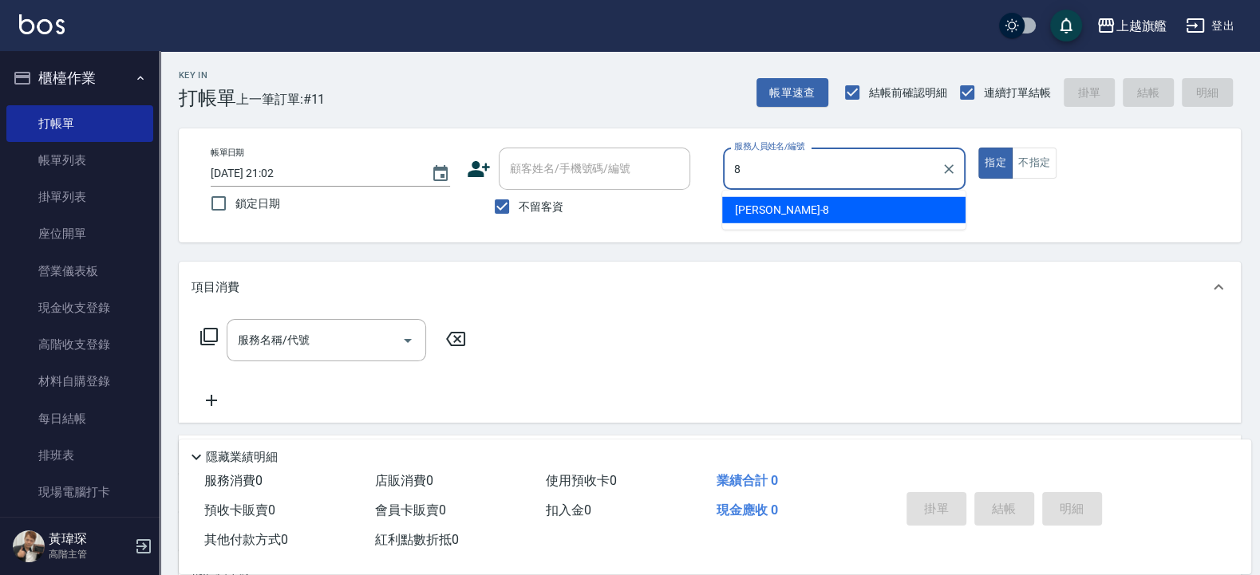
scroll to position [0, 0]
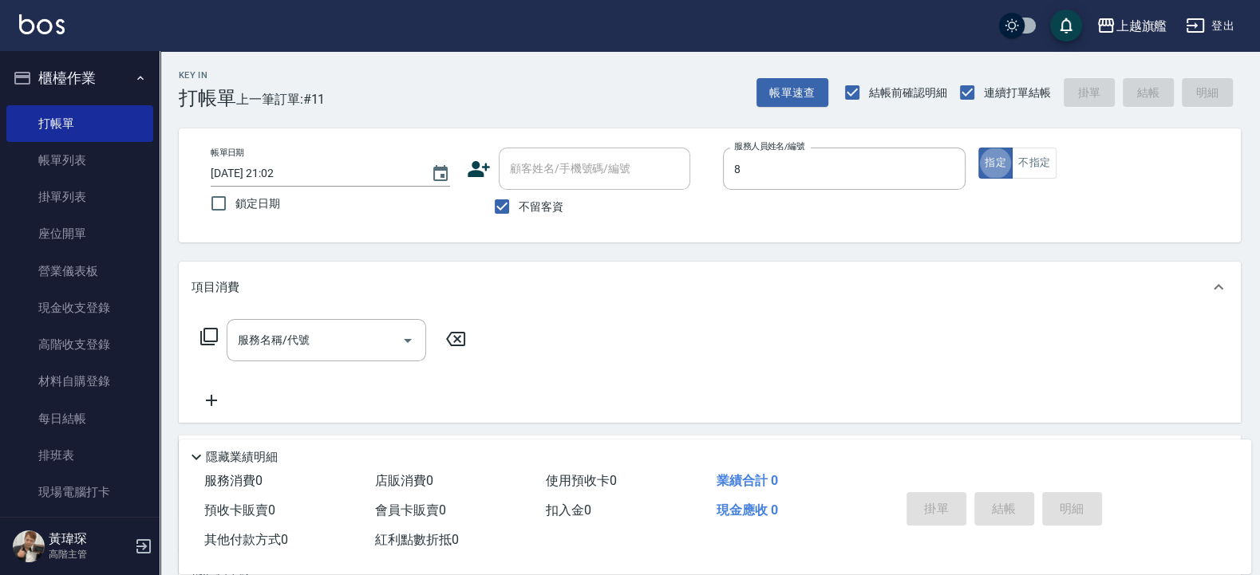
type input "[PERSON_NAME]-8"
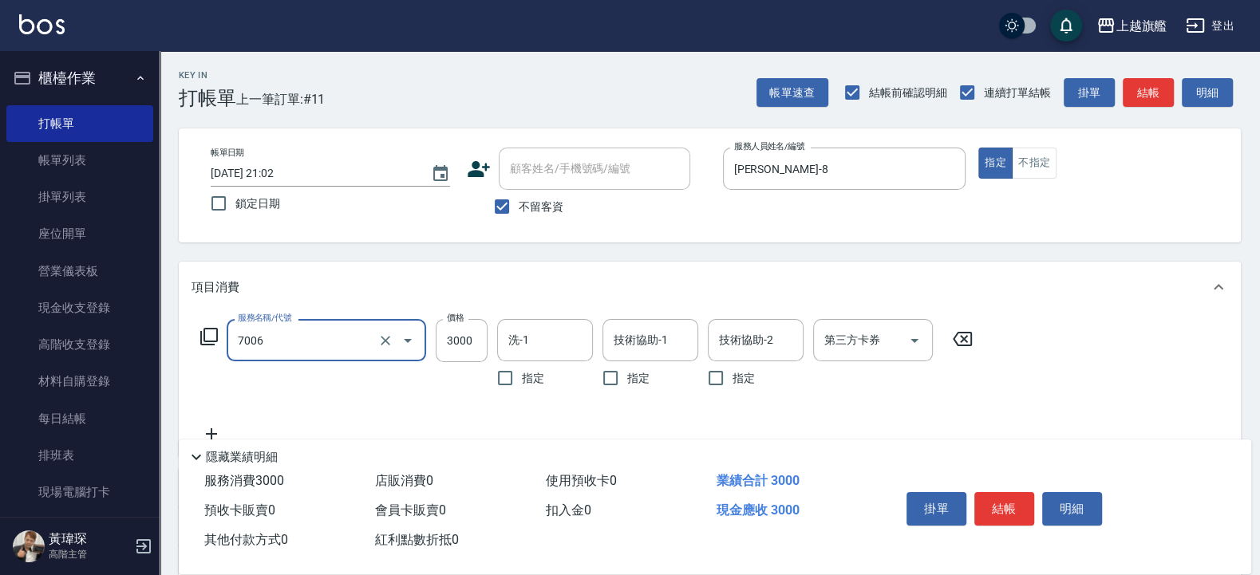
type input "重整(7006)"
type input "4500"
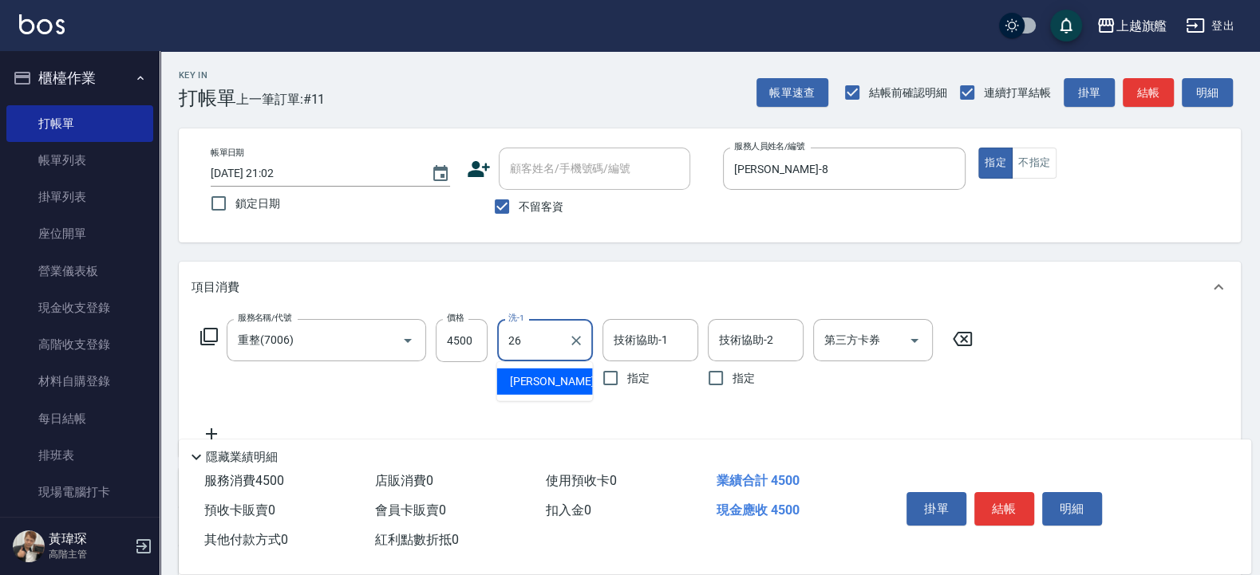
type input "[PERSON_NAME]-26"
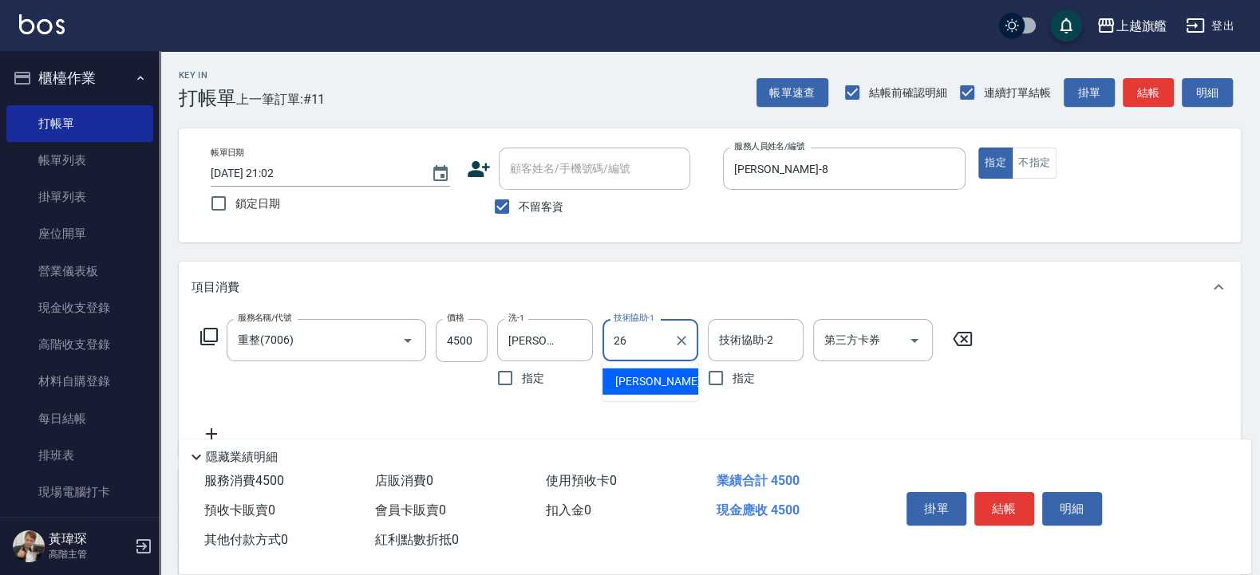
type input "[PERSON_NAME]-26"
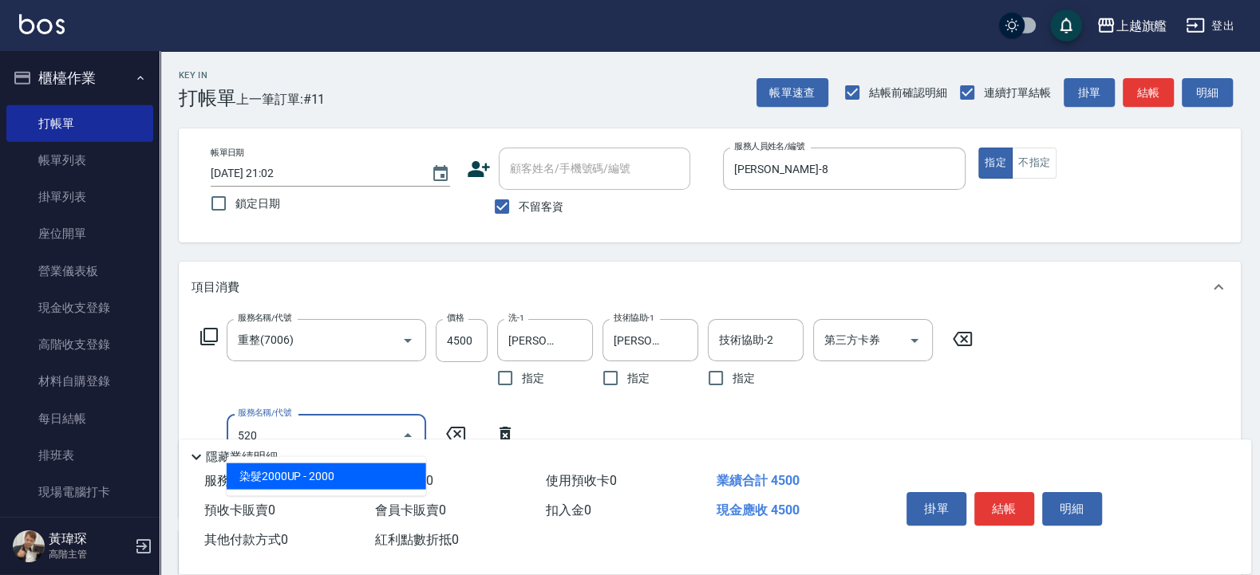
scroll to position [96, 0]
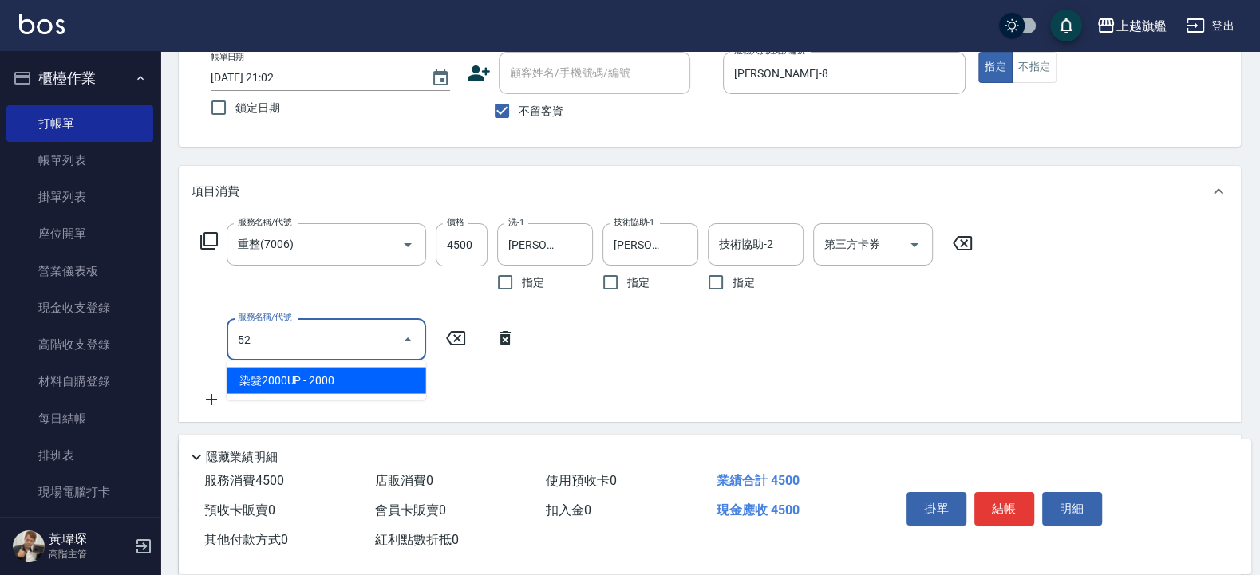
type input "5"
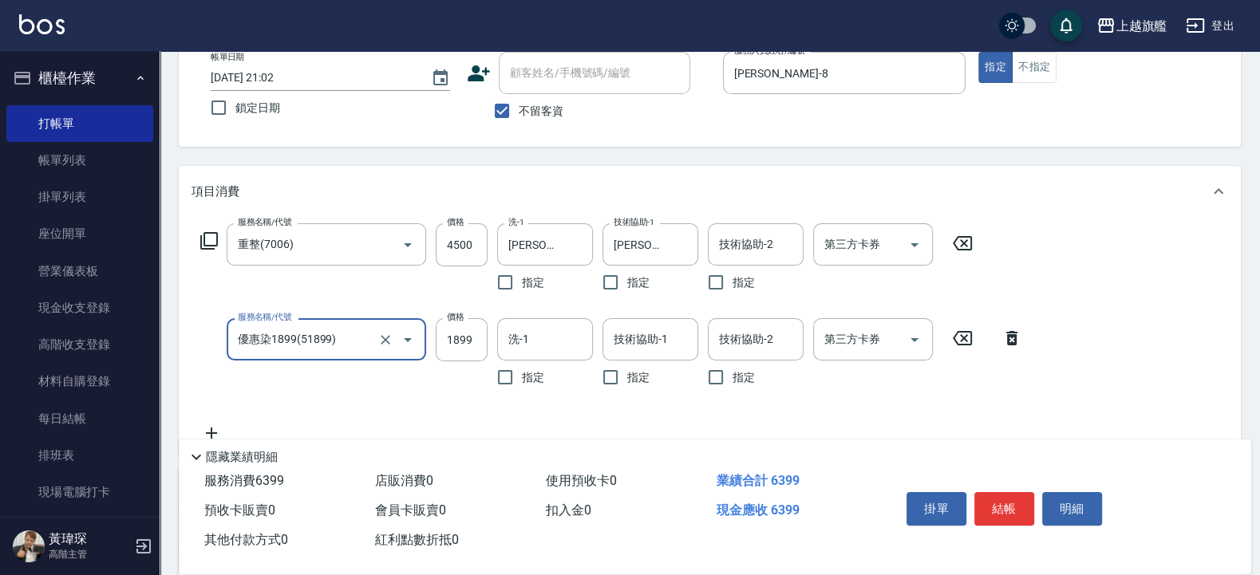
type input "優惠染1899(51899)"
type input "1999"
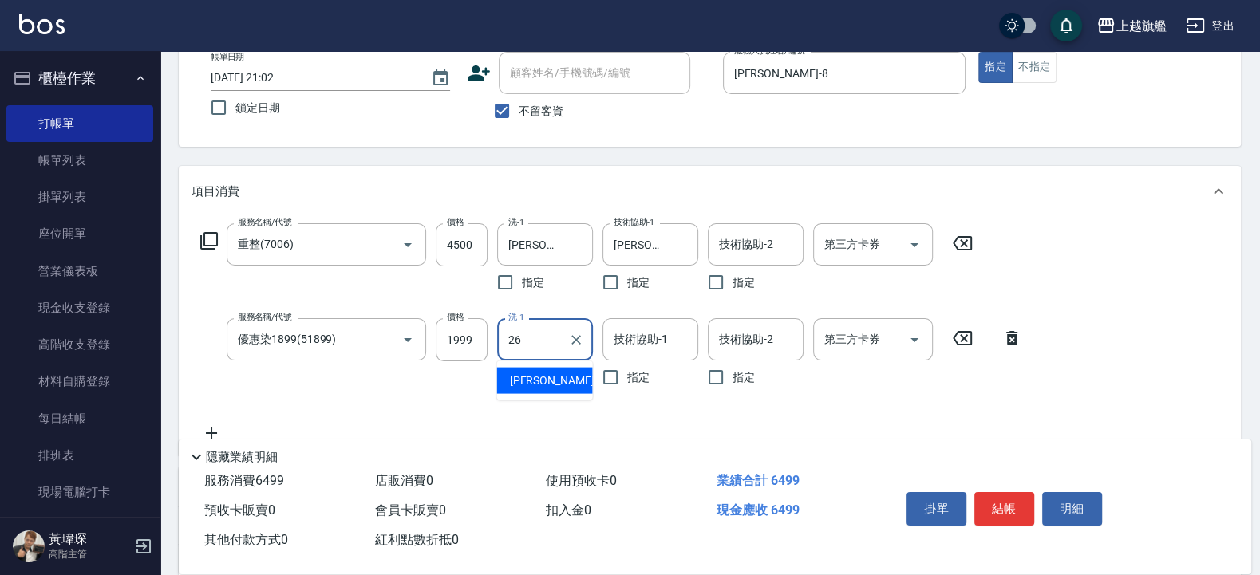
type input "[PERSON_NAME]-26"
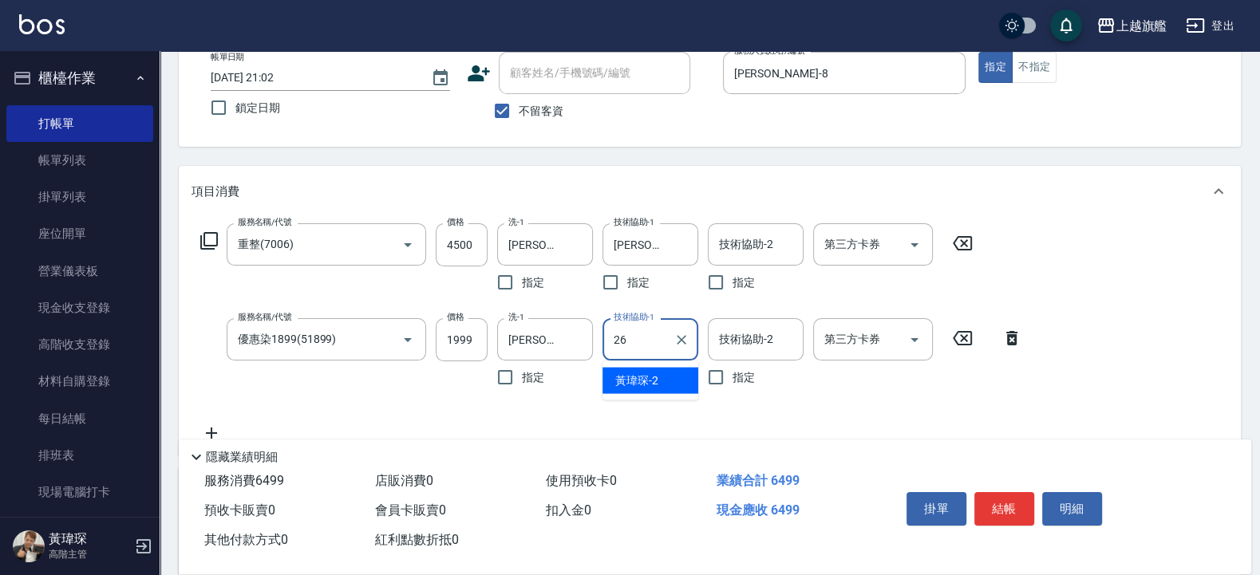
type input "[PERSON_NAME]-26"
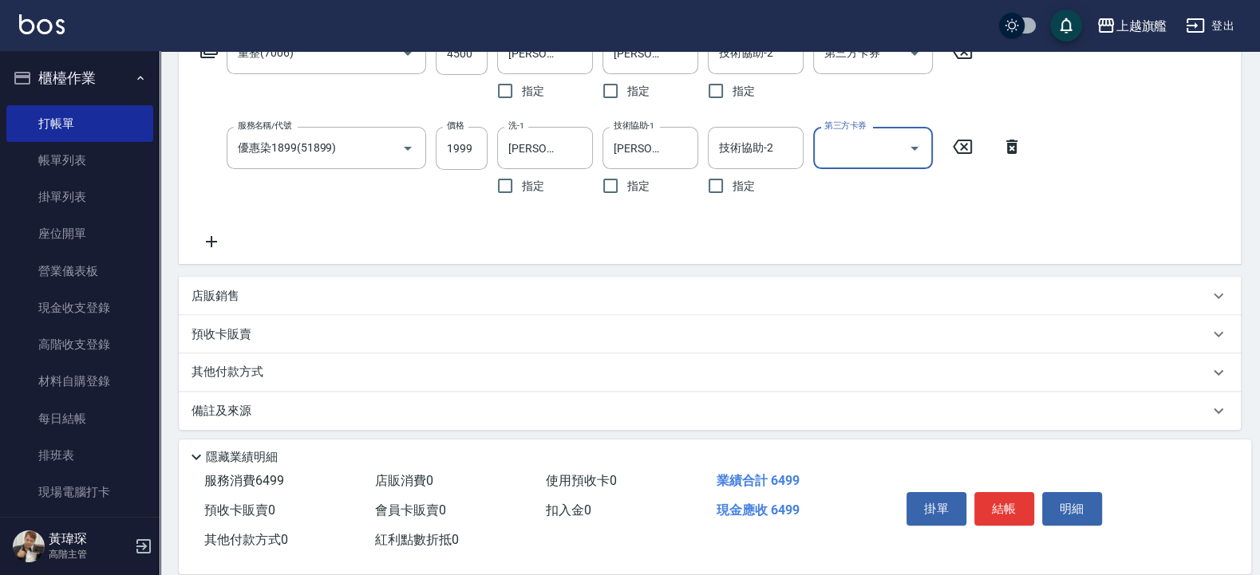
scroll to position [192, 0]
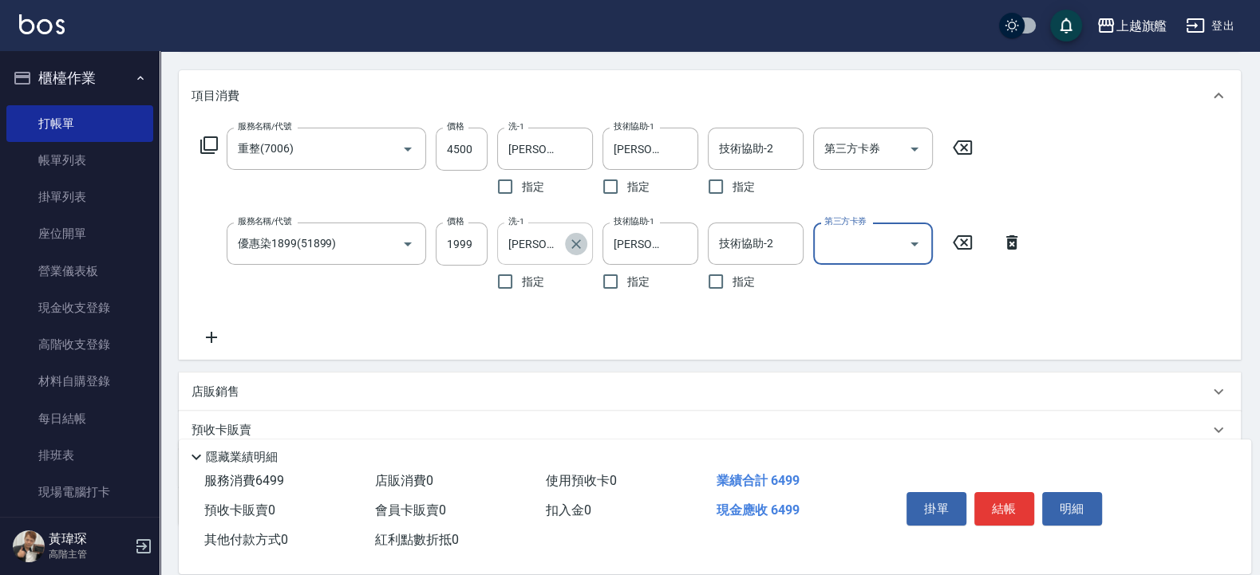
click at [575, 247] on icon "Clear" at bounding box center [576, 244] width 16 height 16
click at [390, 247] on icon "Clear" at bounding box center [386, 244] width 16 height 16
type input "優惠染1899(51899)"
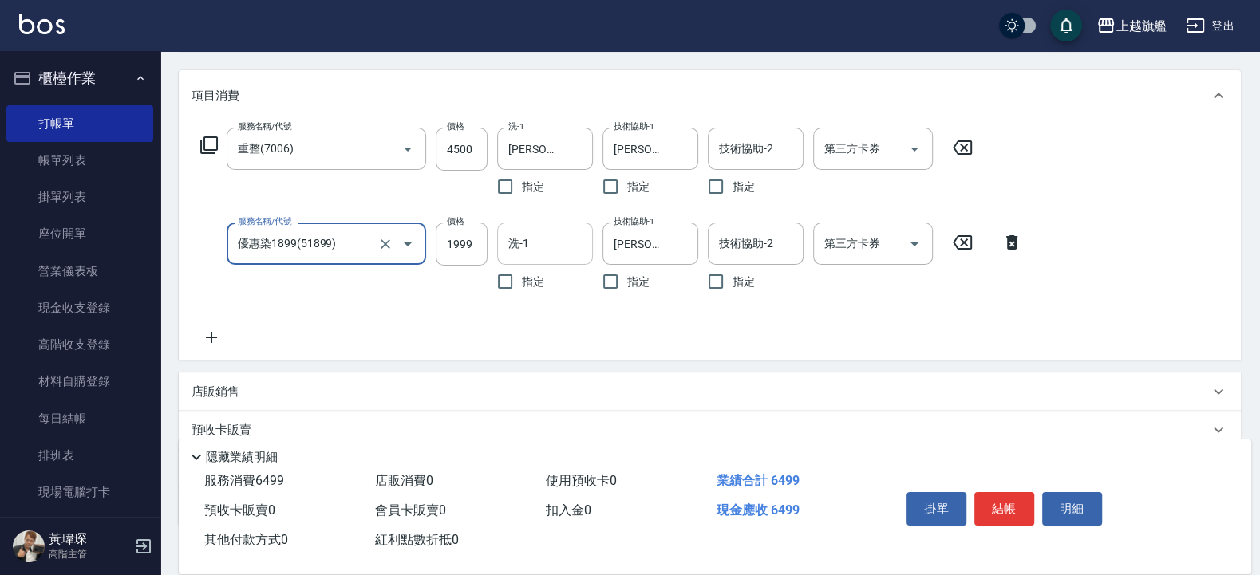
click at [370, 242] on input "優惠染1899(51899)" at bounding box center [304, 244] width 140 height 28
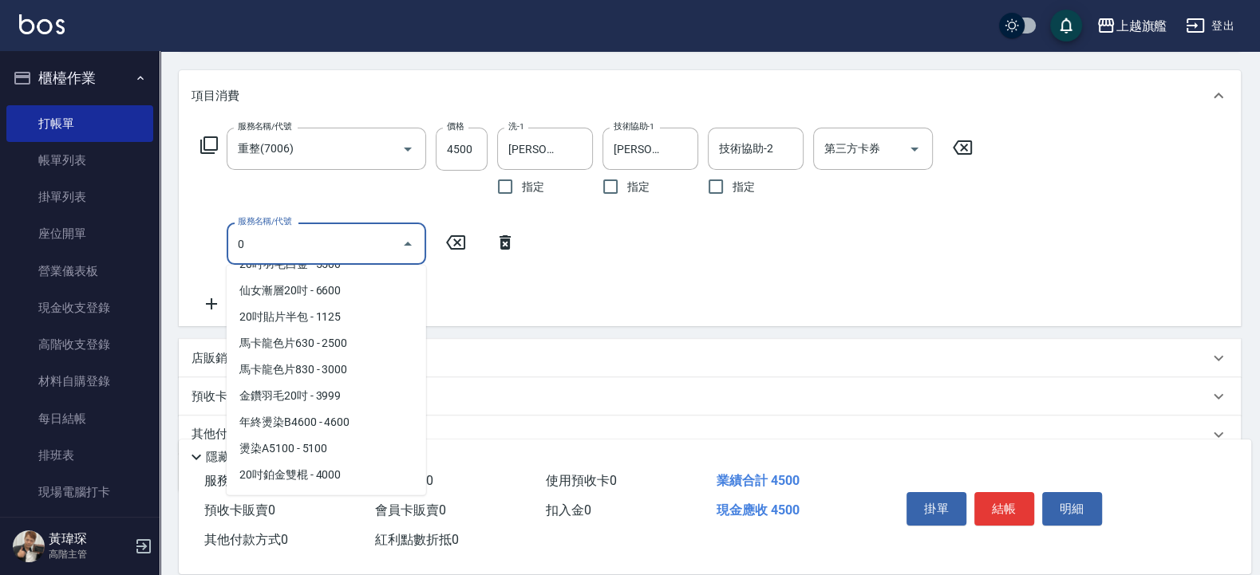
scroll to position [0, 0]
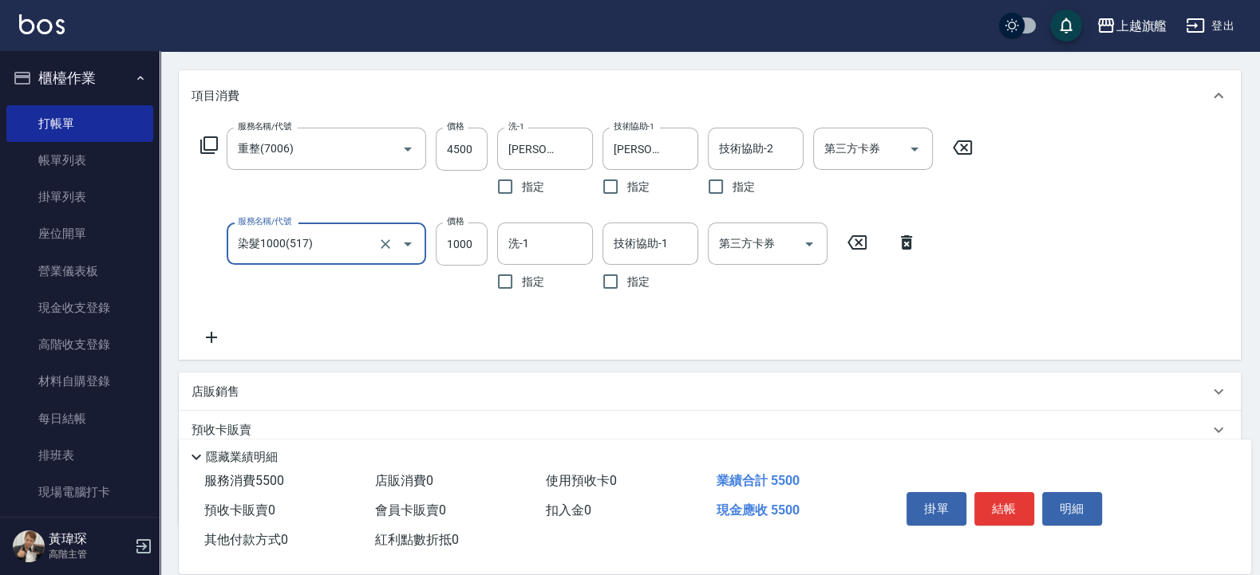
type input "染髮1000(517)"
type input "1999"
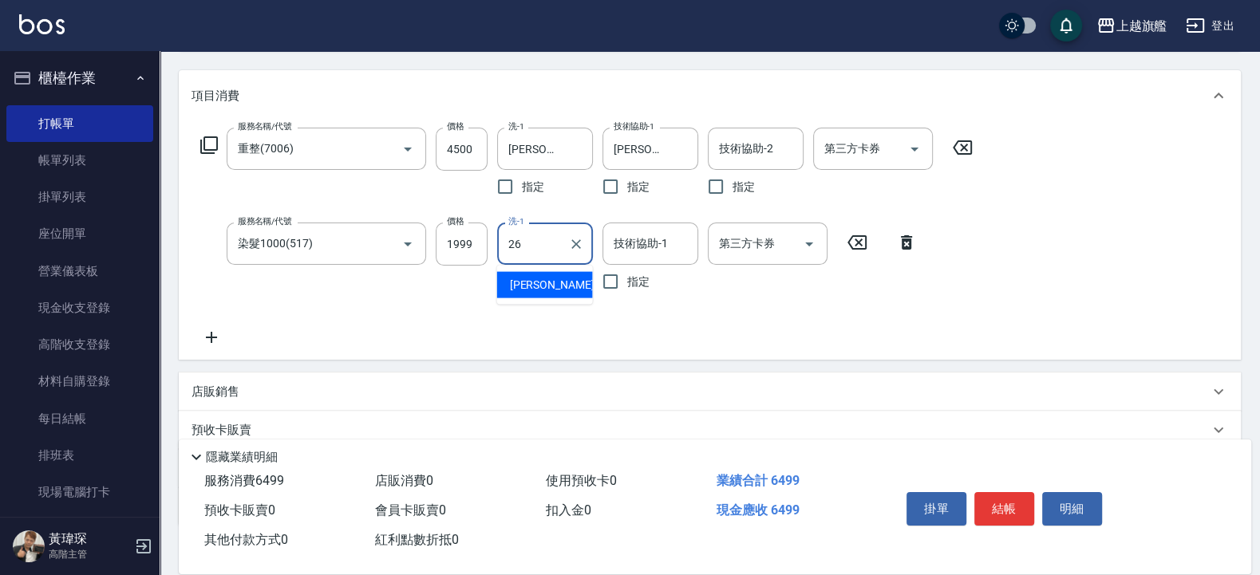
type input "[PERSON_NAME]-26"
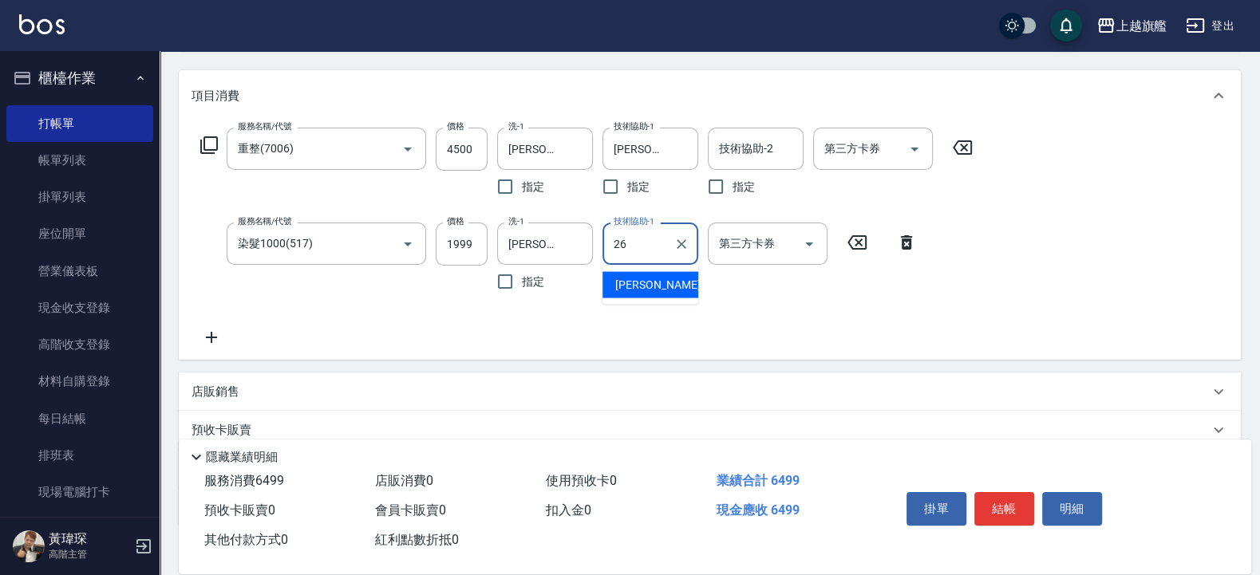
type input "[PERSON_NAME]-26"
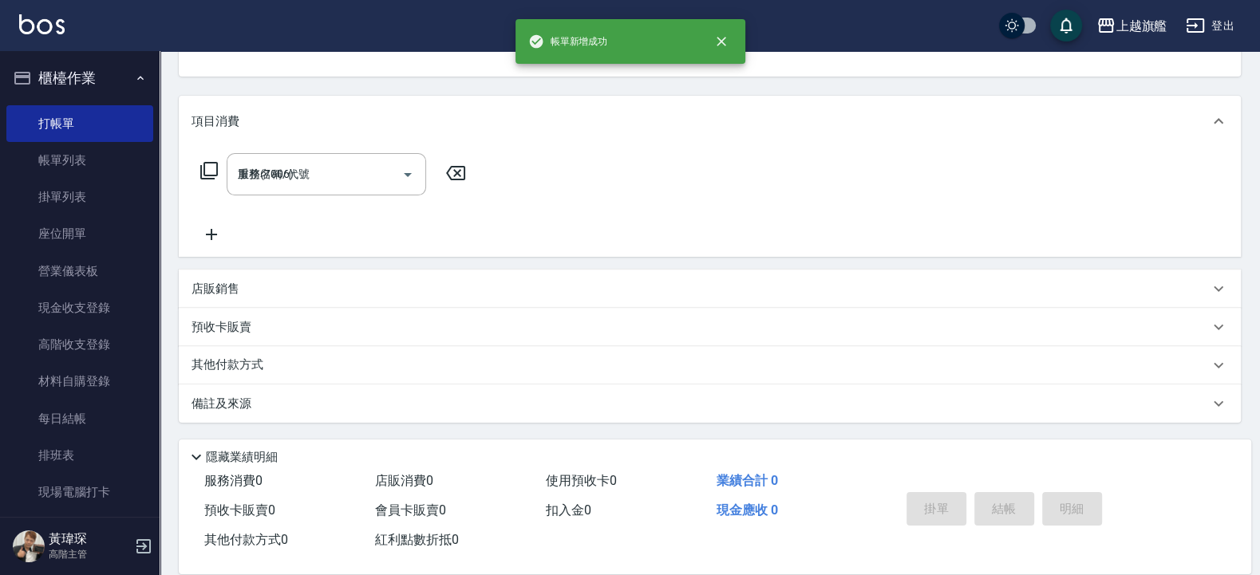
type input "[DATE] 21:03"
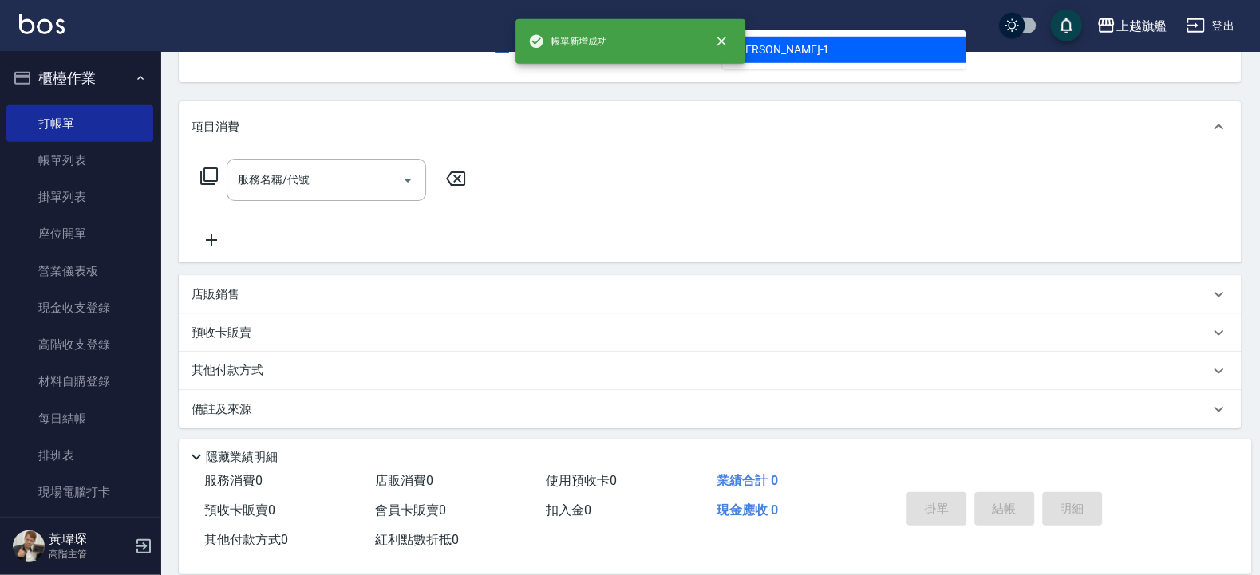
type input "[PERSON_NAME]-11"
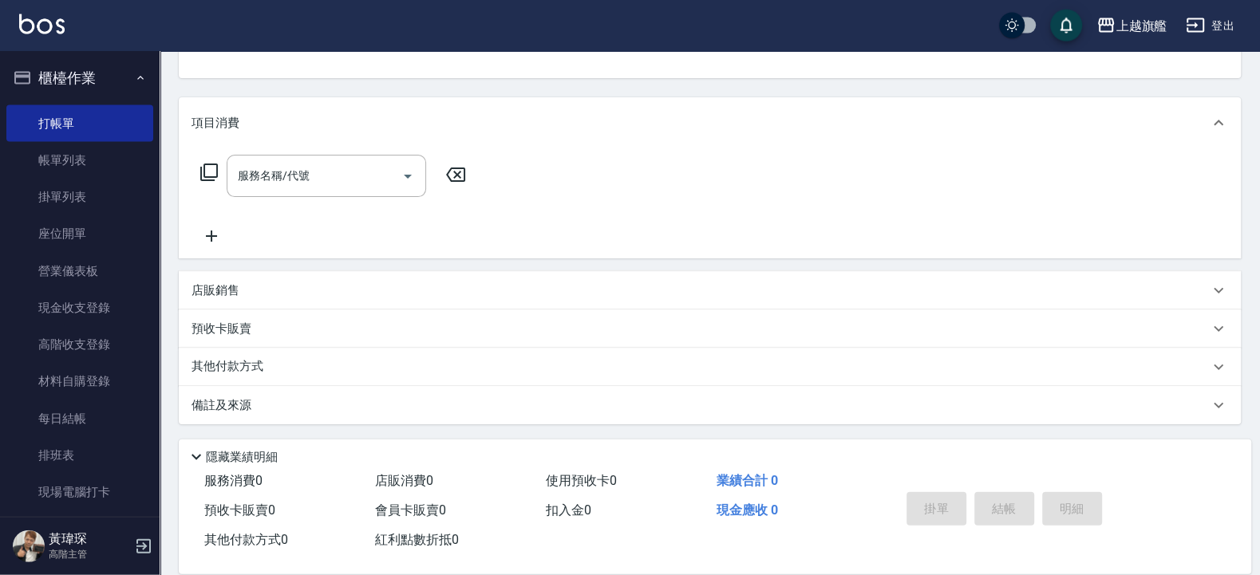
scroll to position [165, 0]
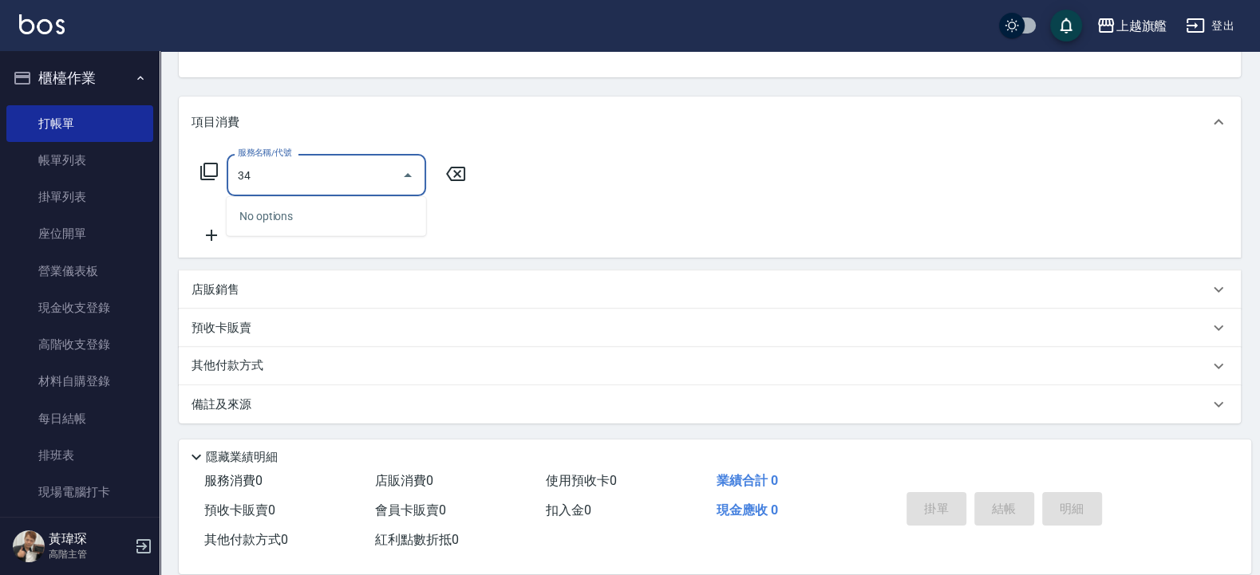
type input "3"
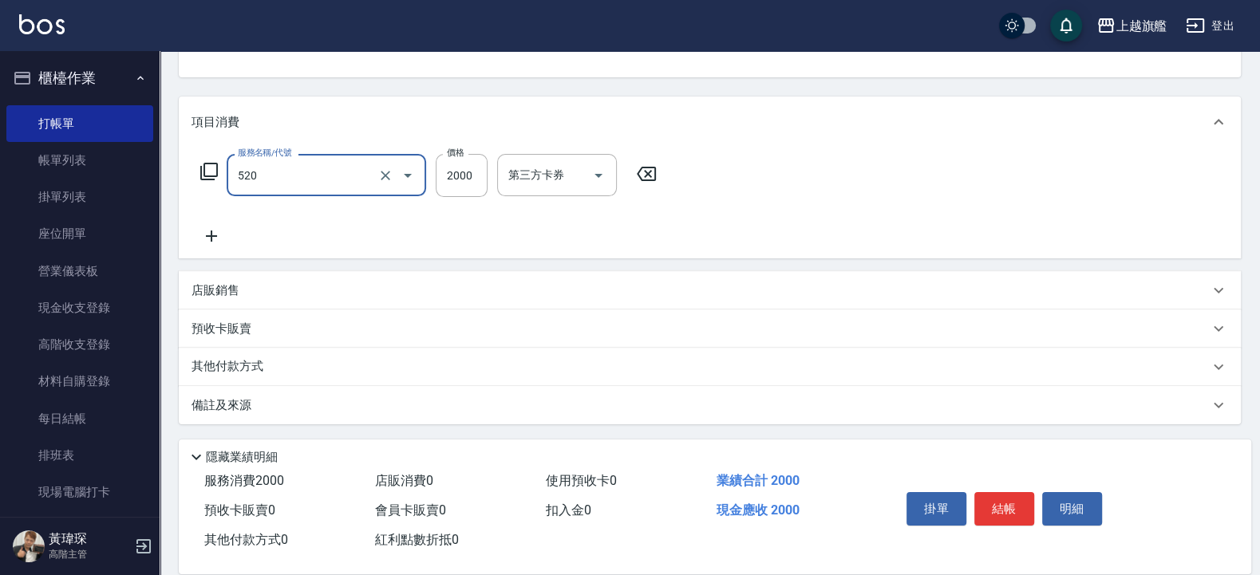
type input "染髮2000UP(520)"
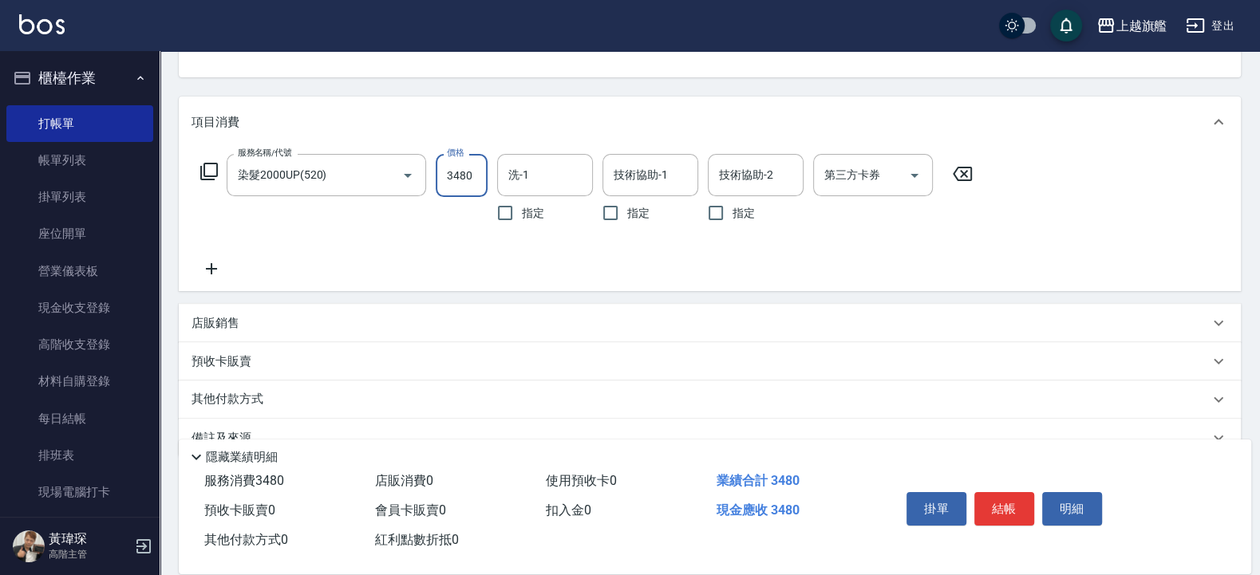
type input "3480"
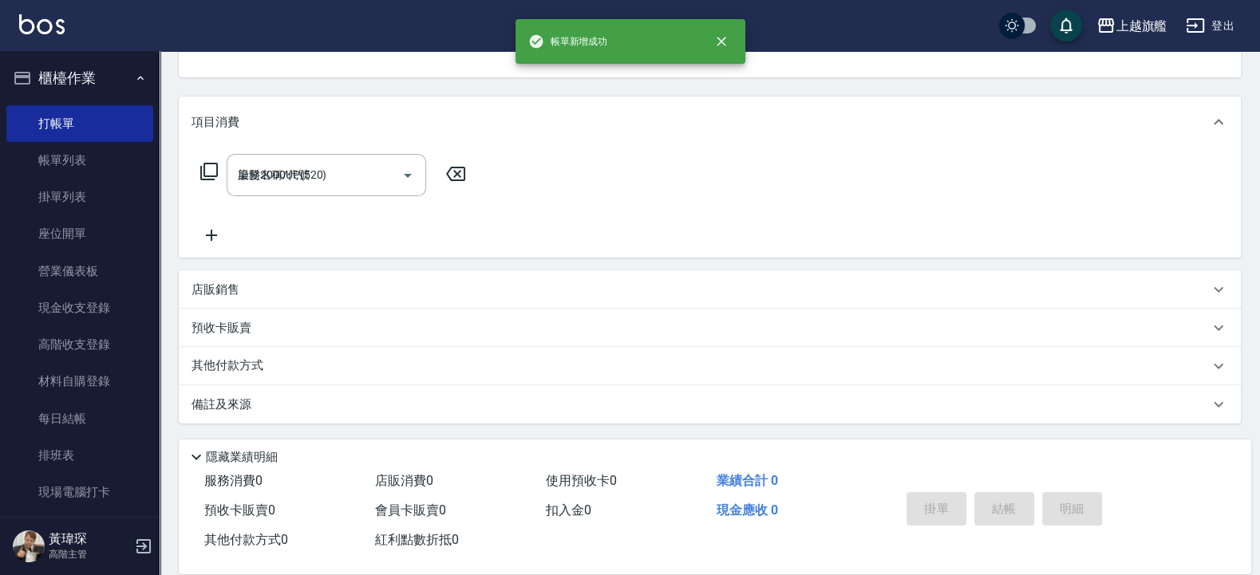
type input "[DATE] 21:04"
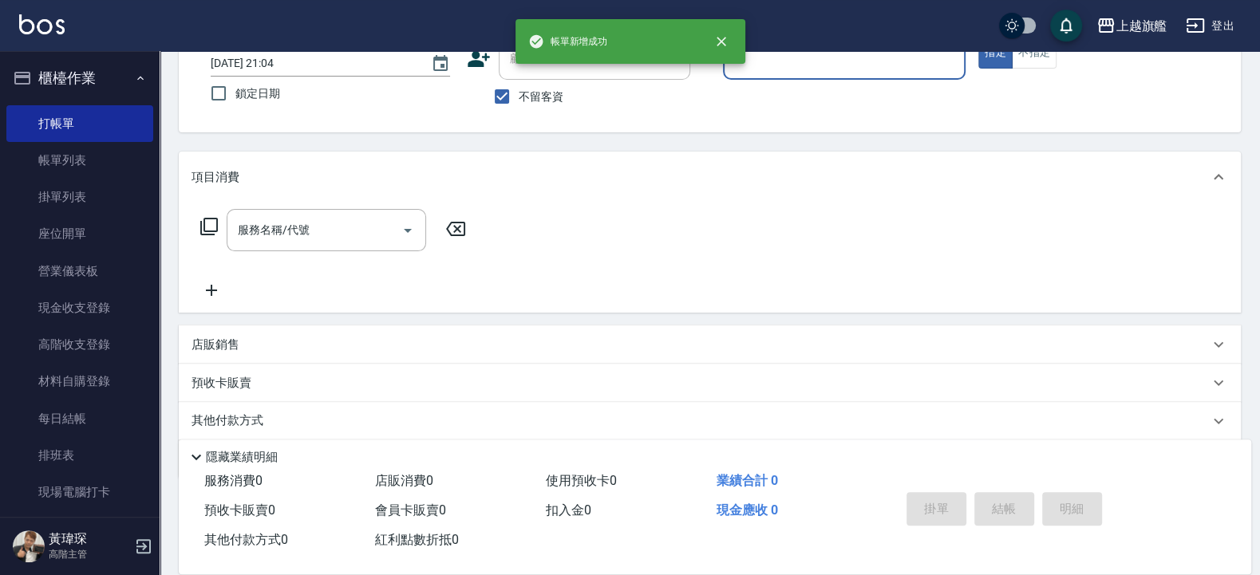
scroll to position [65, 0]
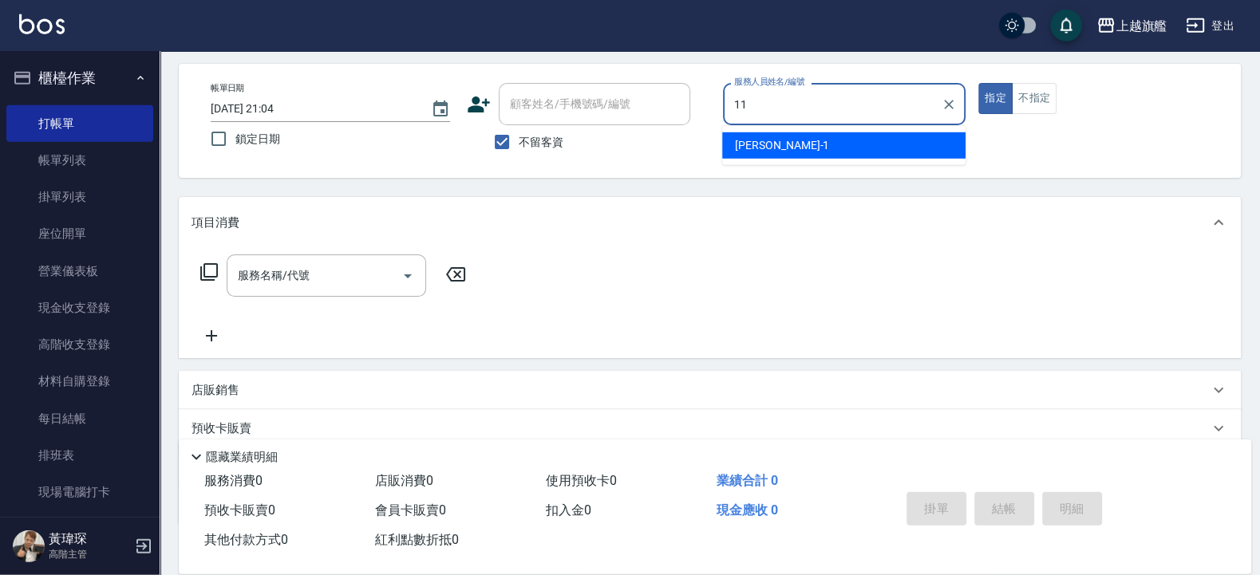
type input "[PERSON_NAME]-11"
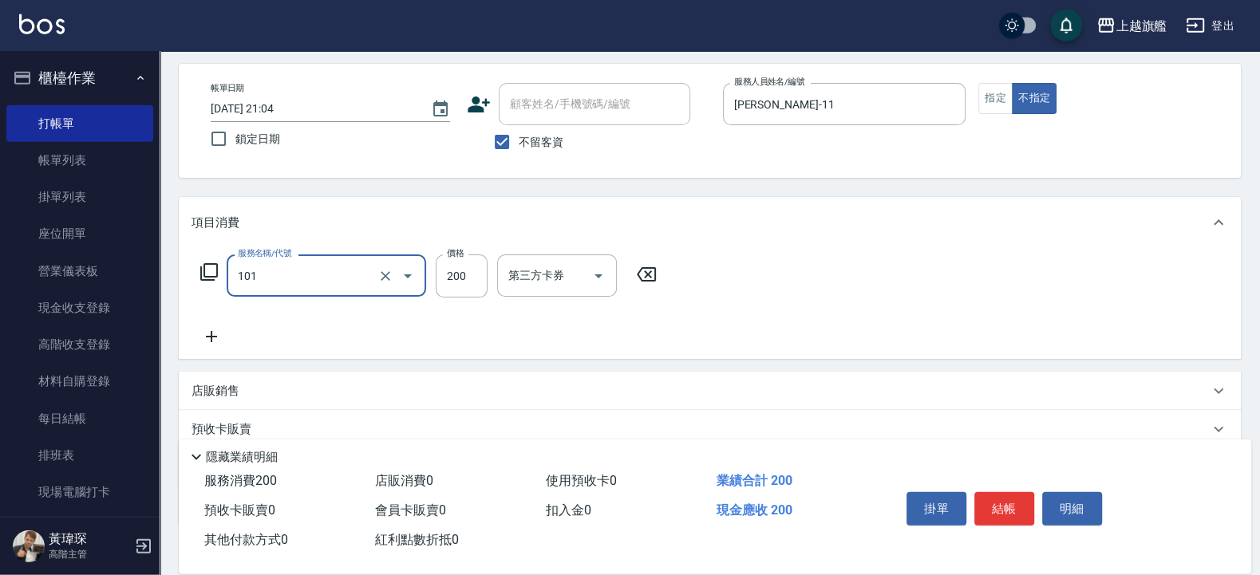
type input "一般洗(101)"
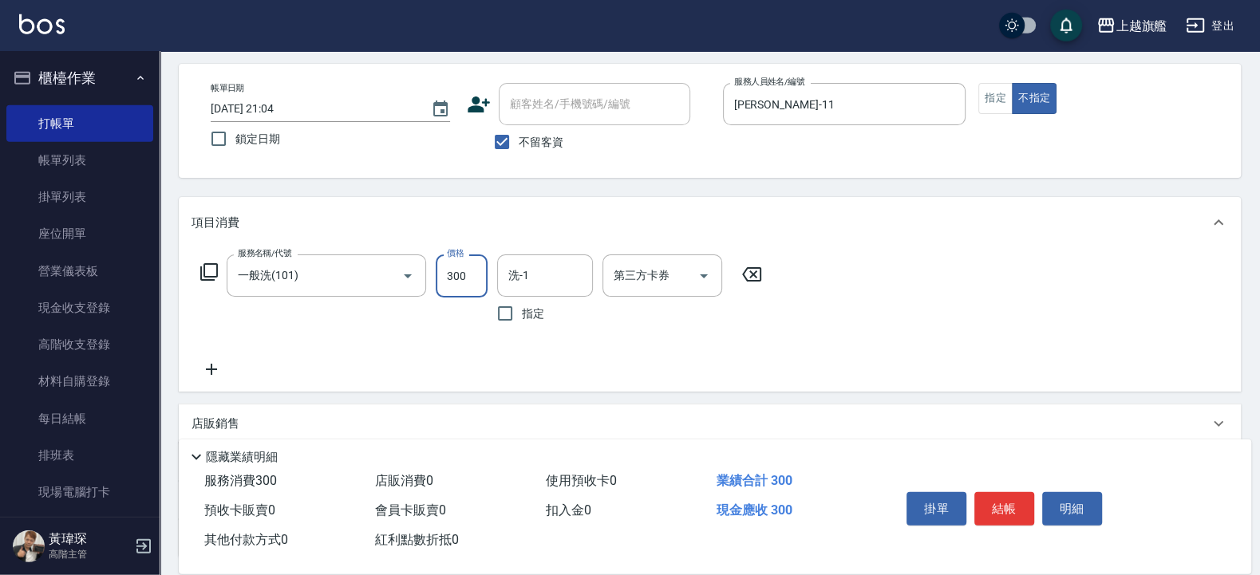
type input "300"
type input "[PERSON_NAME]-30"
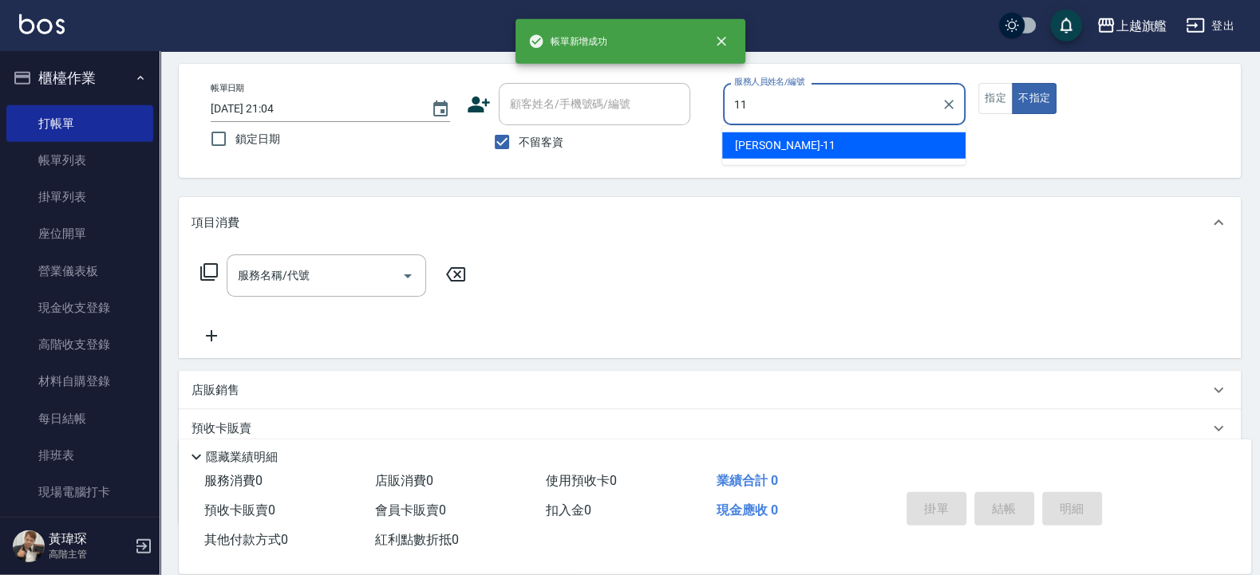
type input "[PERSON_NAME]-11"
type button "false"
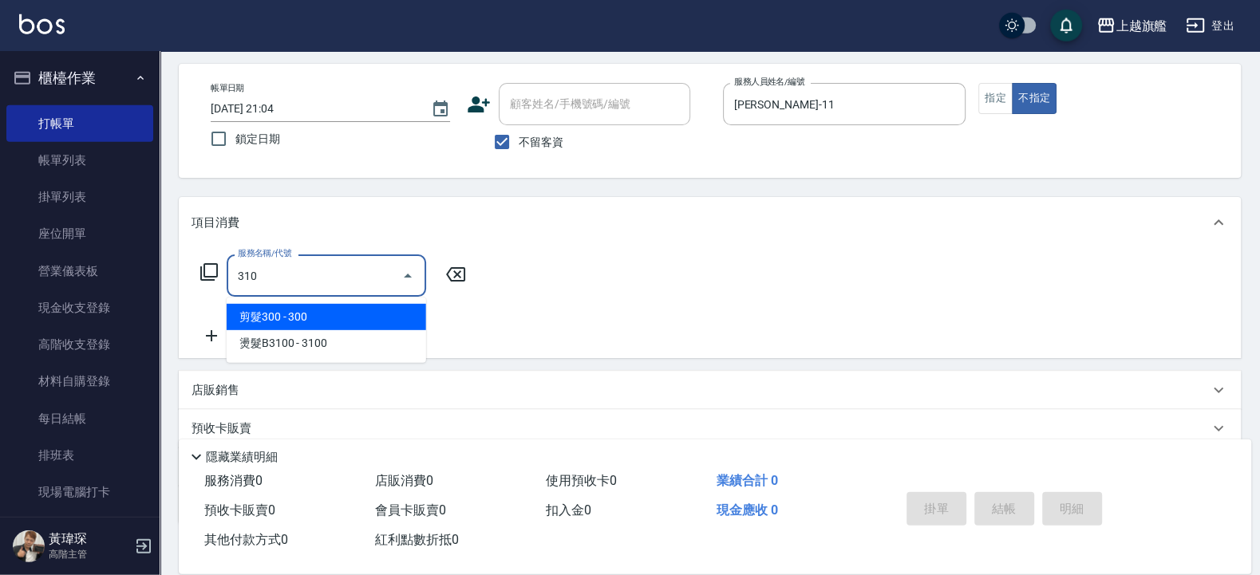
type input "剪髮300(310)"
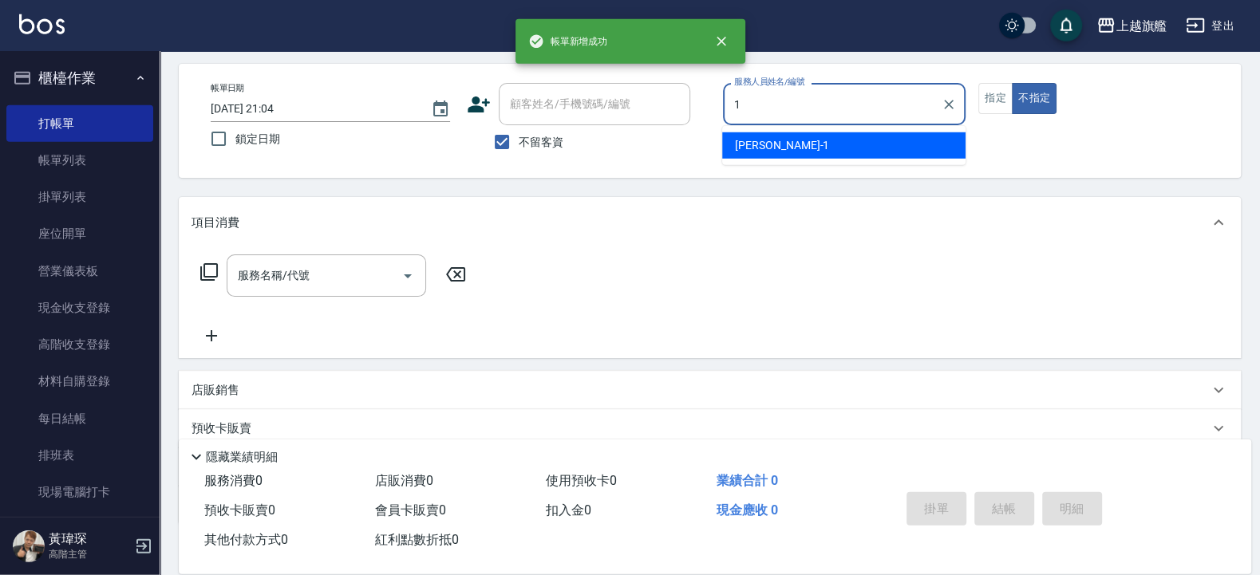
type input "[PERSON_NAME]-1"
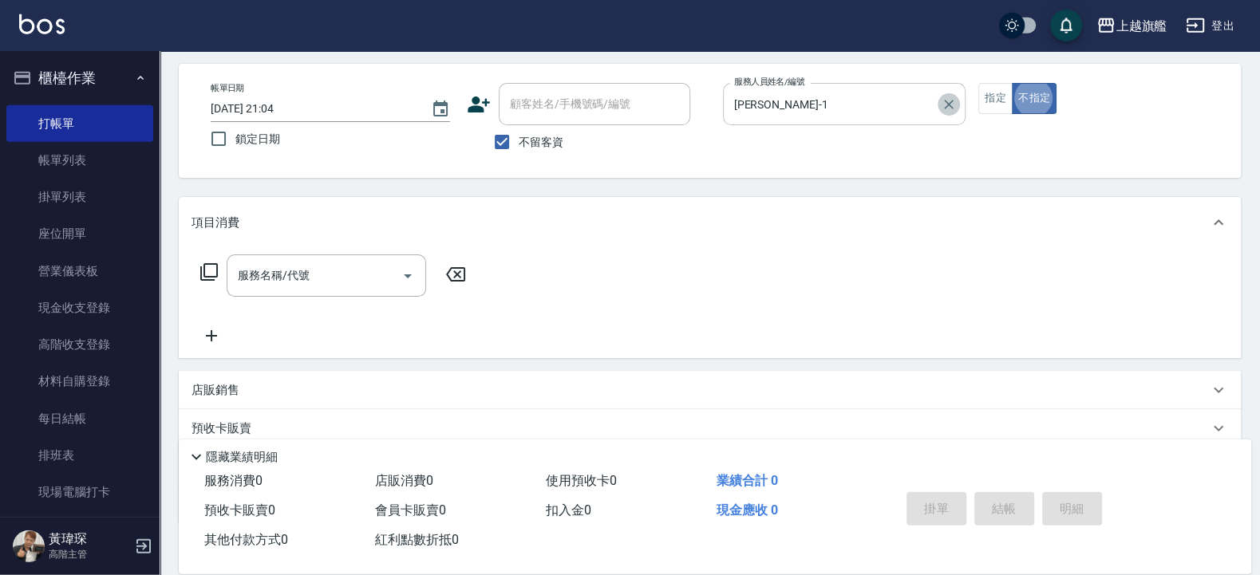
click at [945, 100] on icon "Clear" at bounding box center [949, 105] width 10 height 10
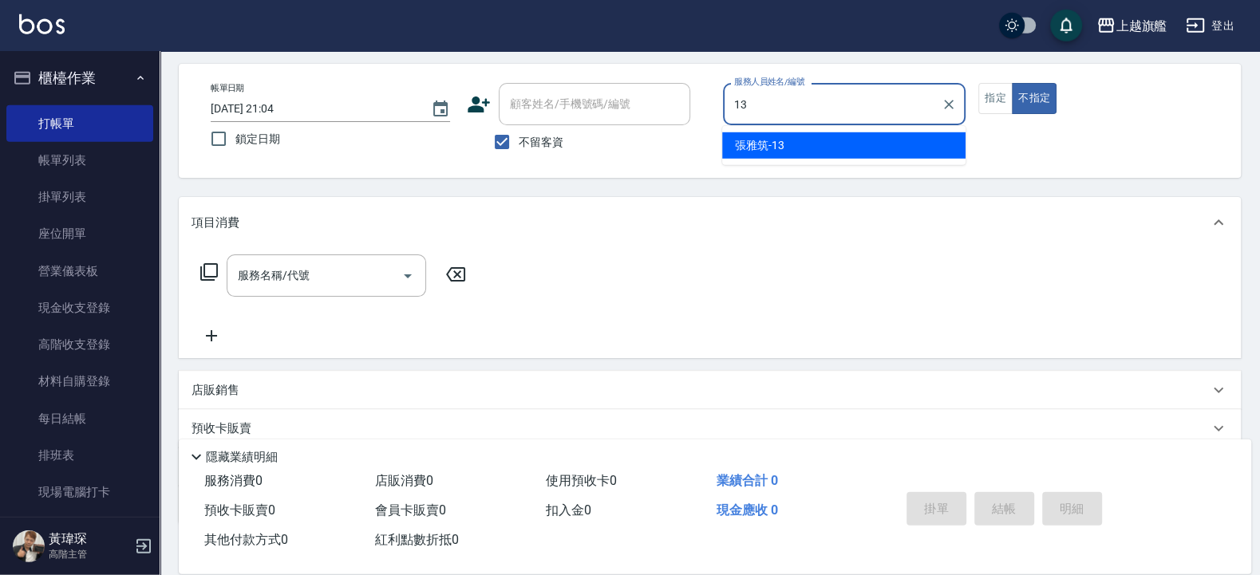
type input "[PERSON_NAME]-13"
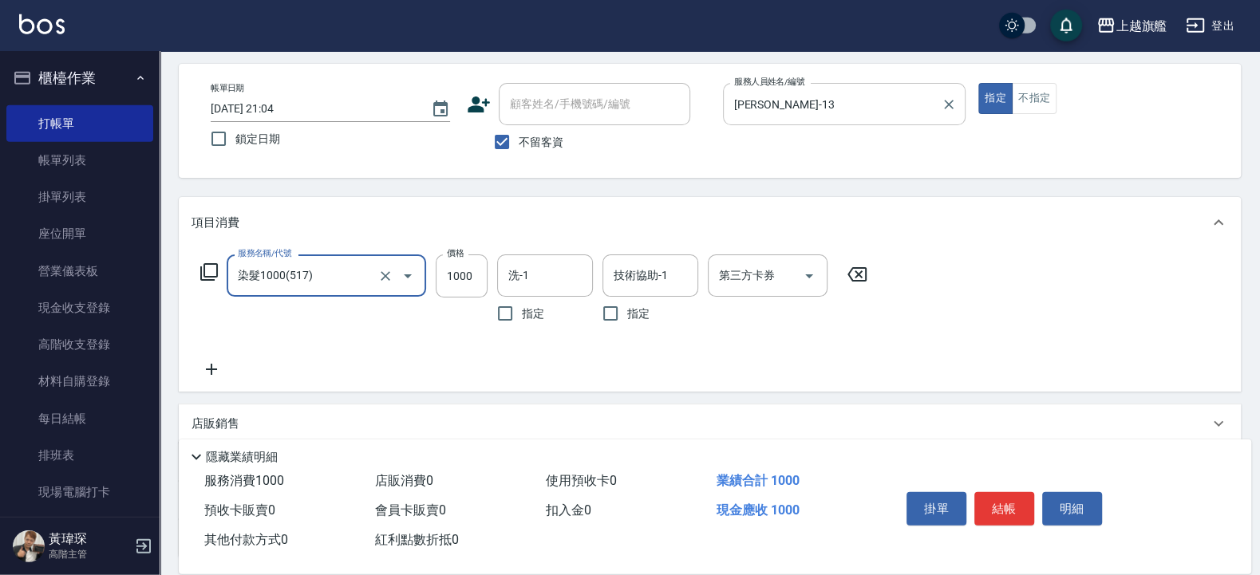
type input "染髮1000(517)"
type input "1399"
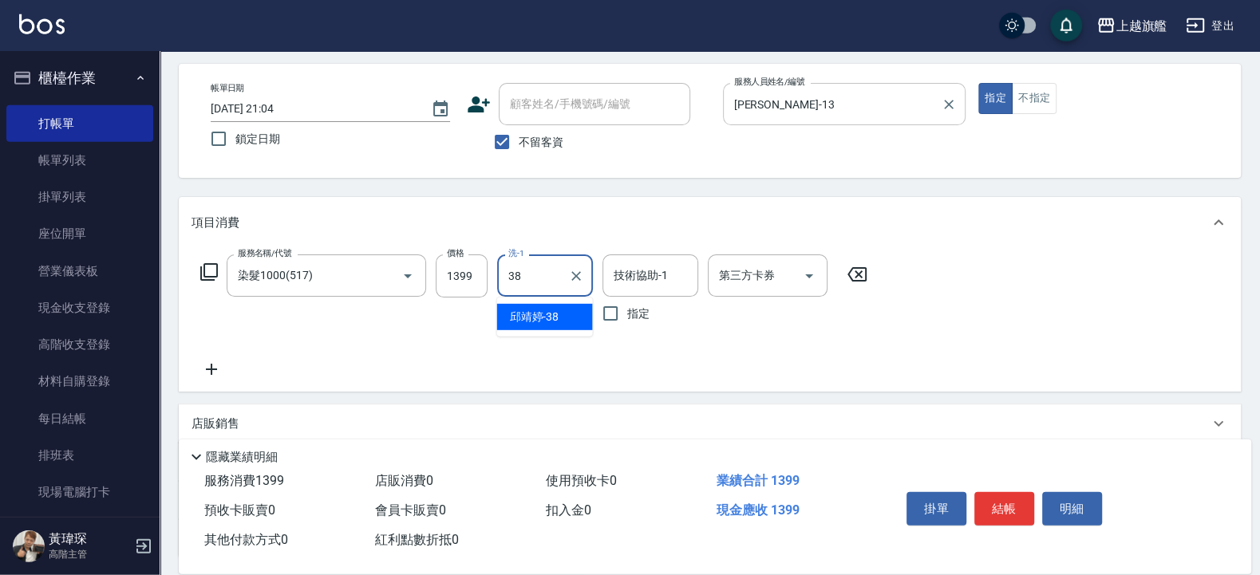
type input "[PERSON_NAME]-38"
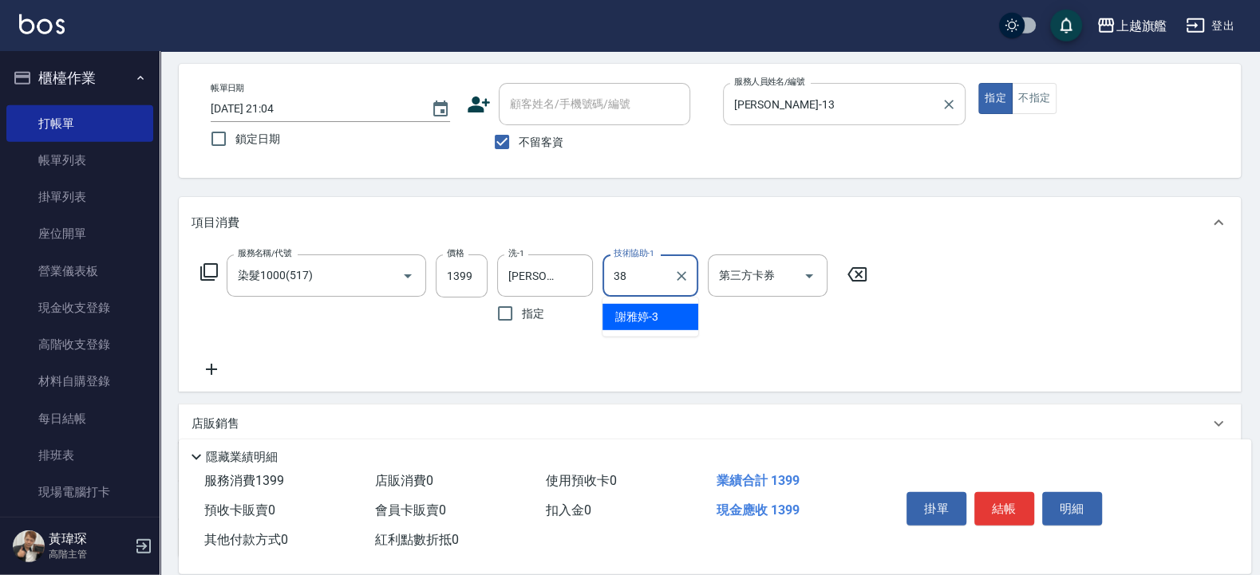
type input "[PERSON_NAME]-38"
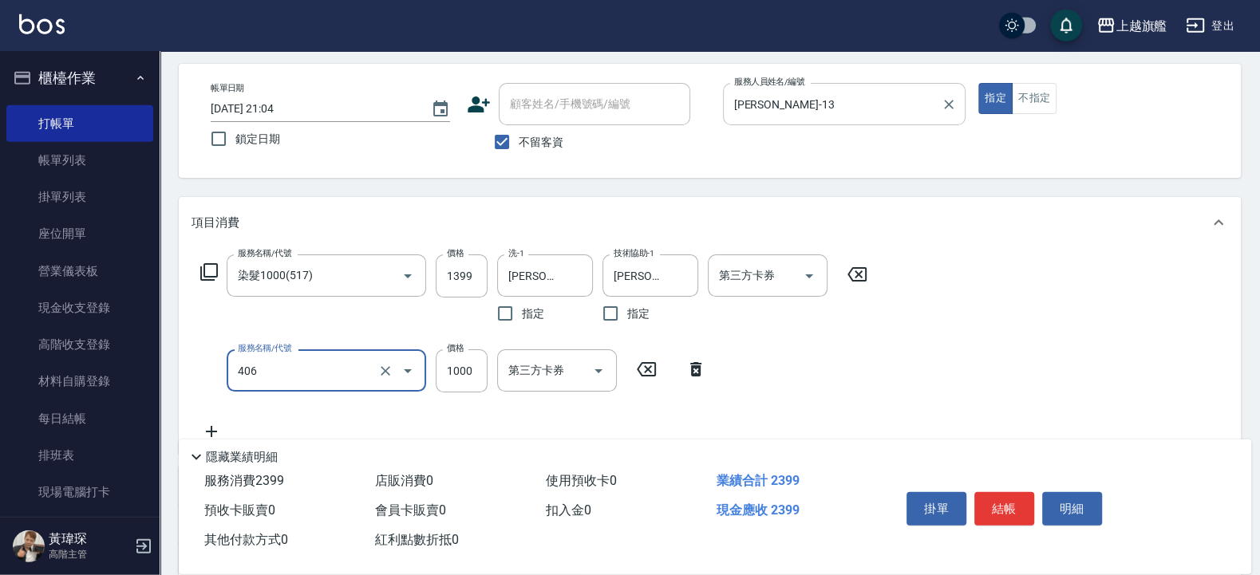
type input "水漾護1000(406)"
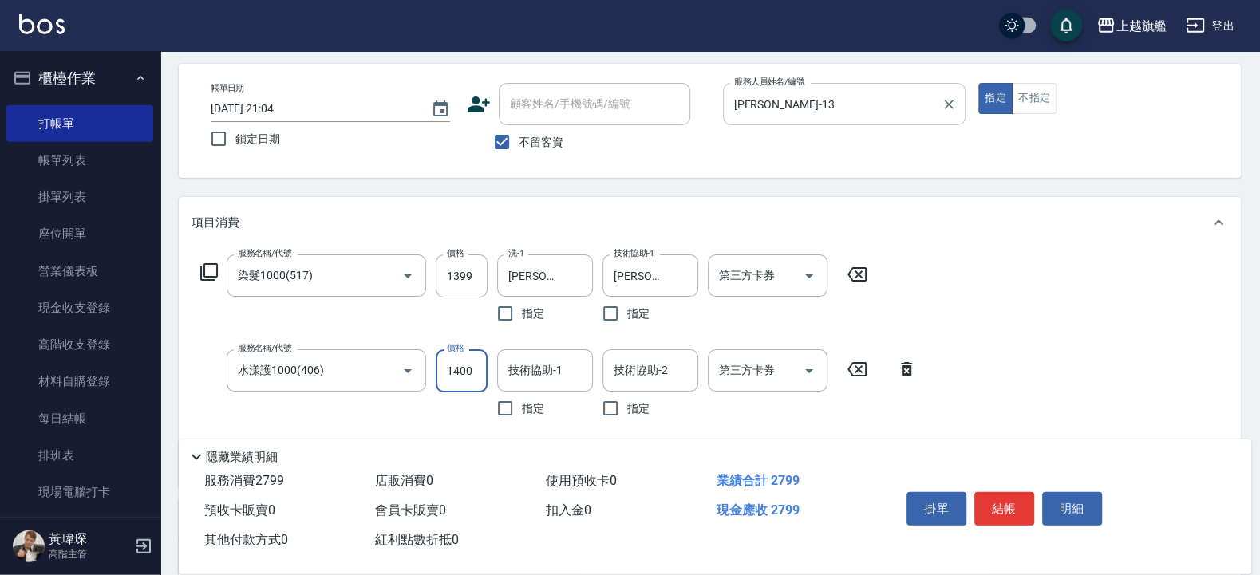
type input "1400"
type input "[PERSON_NAME]-38"
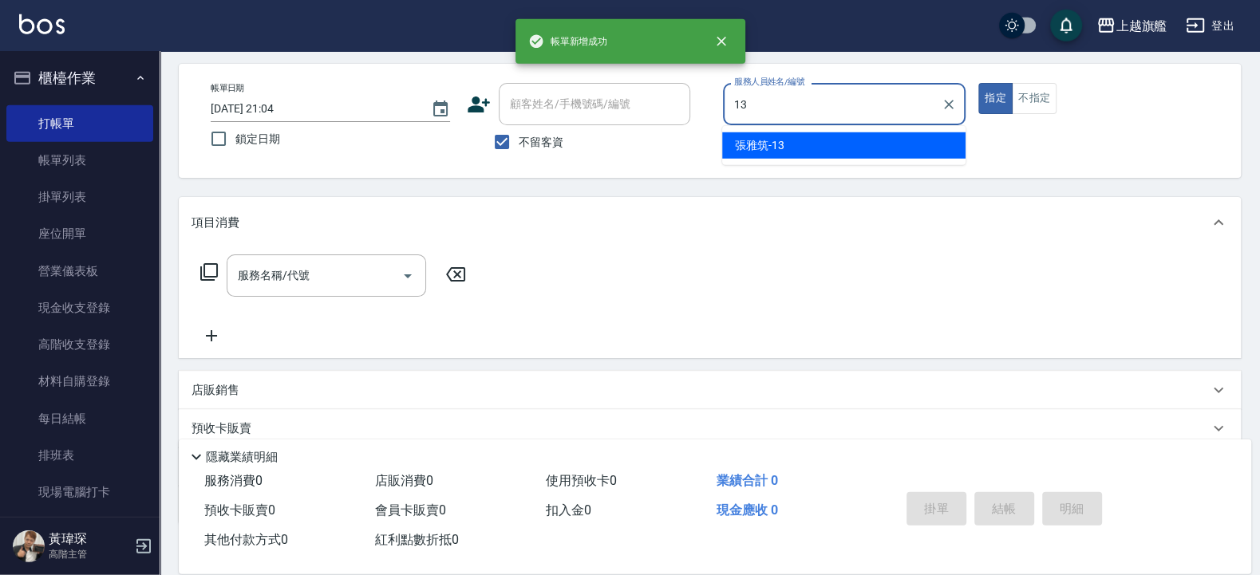
type input "[PERSON_NAME]-13"
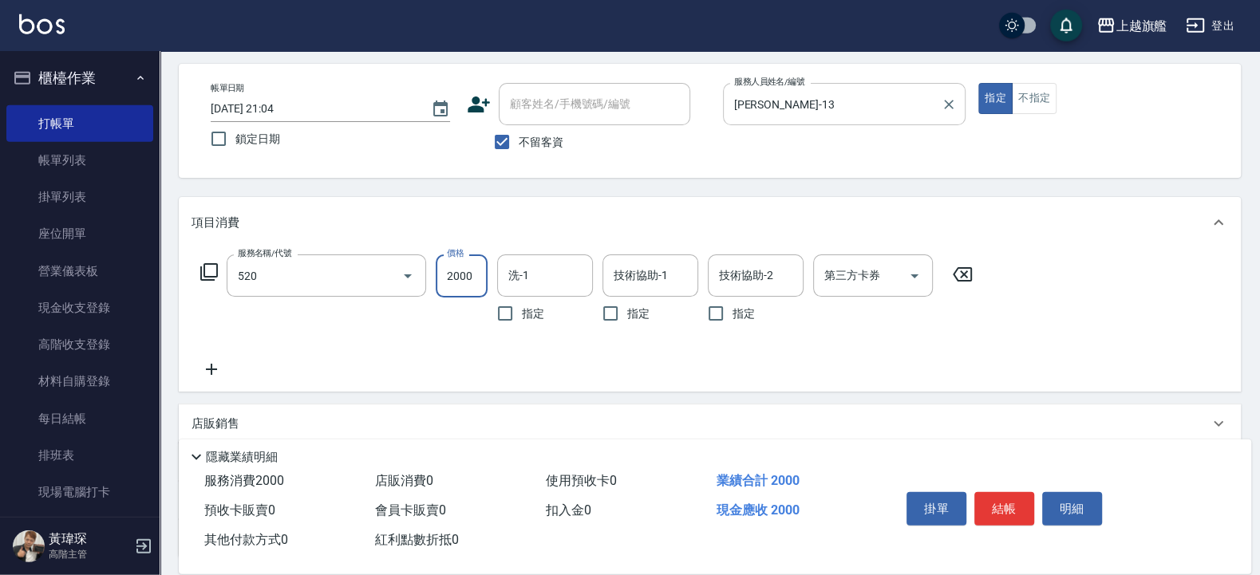
type input "染髮2000UP(520)"
type input "2000"
type input "[PERSON_NAME]-38"
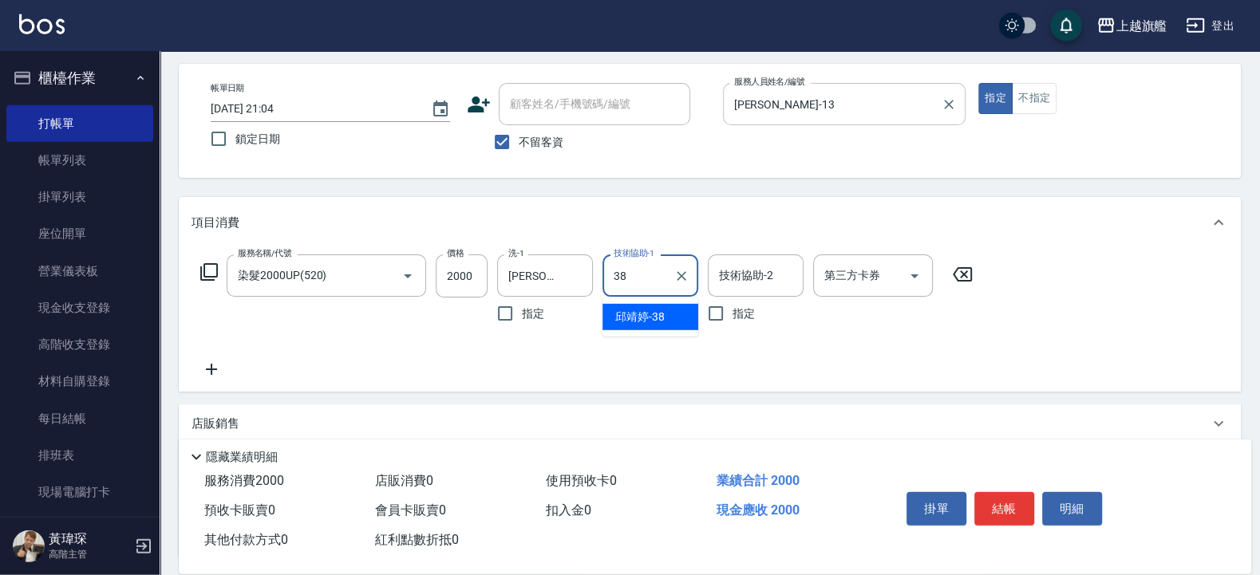
type input "[PERSON_NAME]-38"
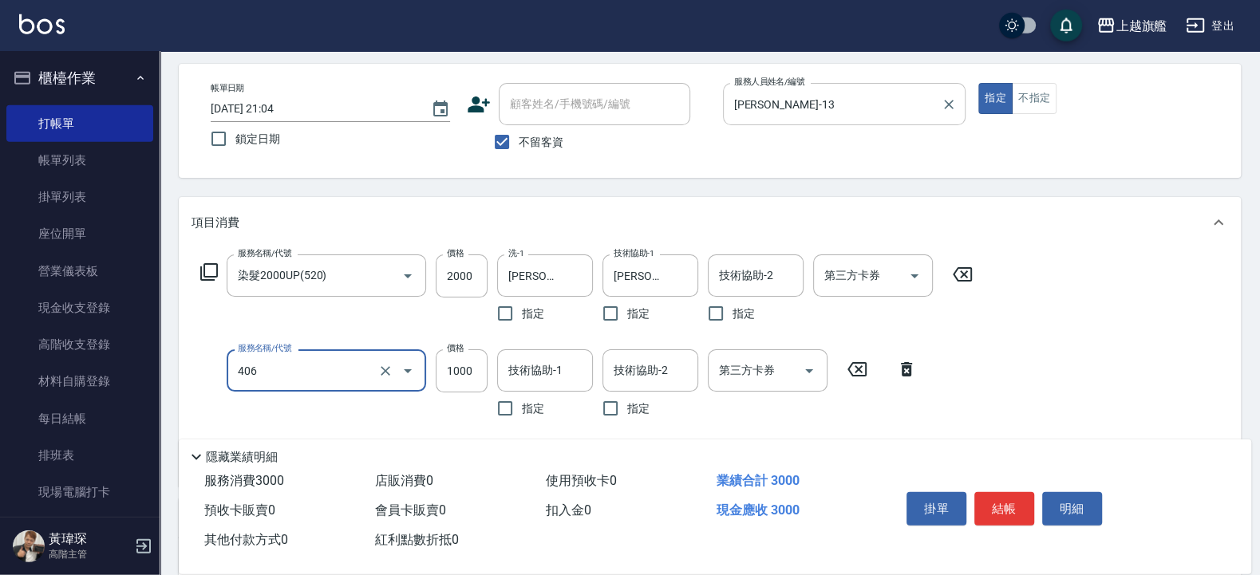
type input "水漾護1000(406)"
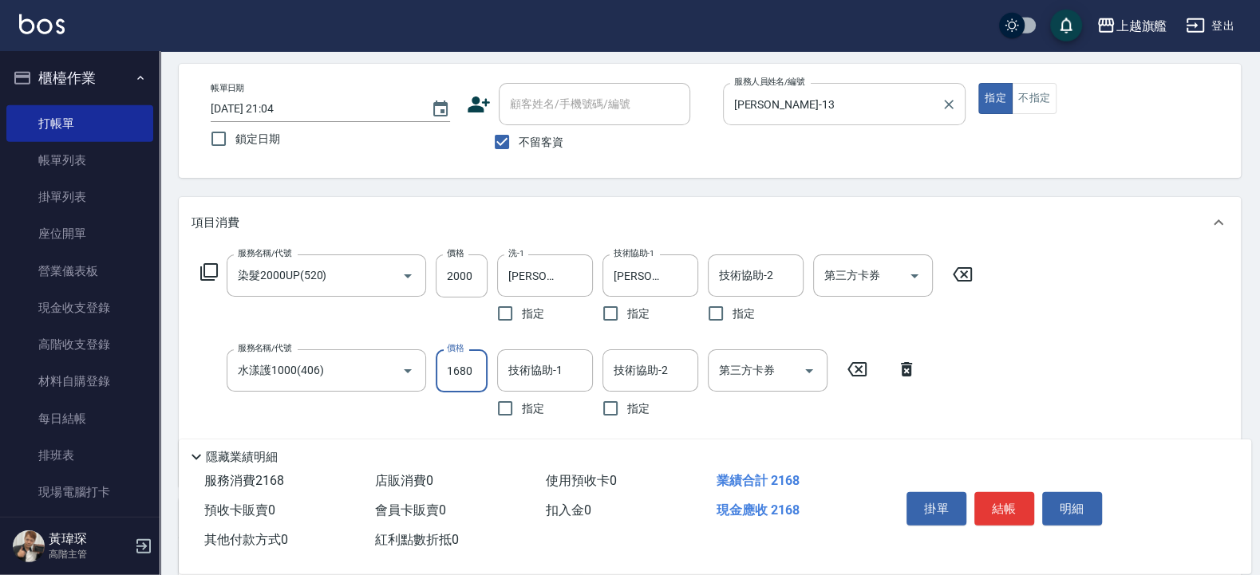
type input "1680"
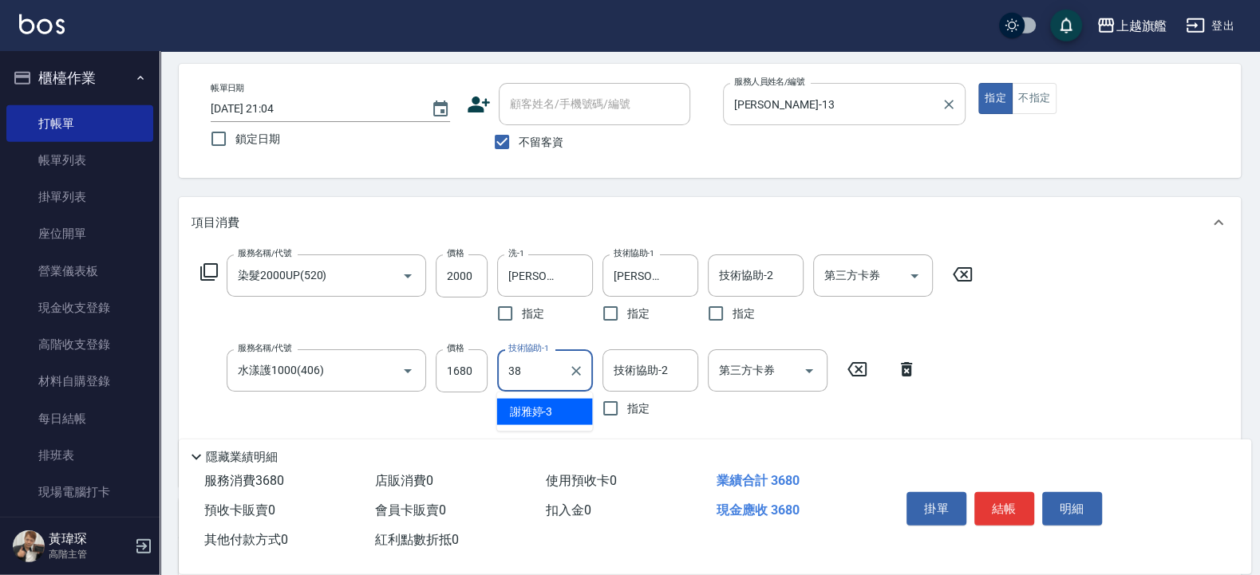
type input "[PERSON_NAME]-38"
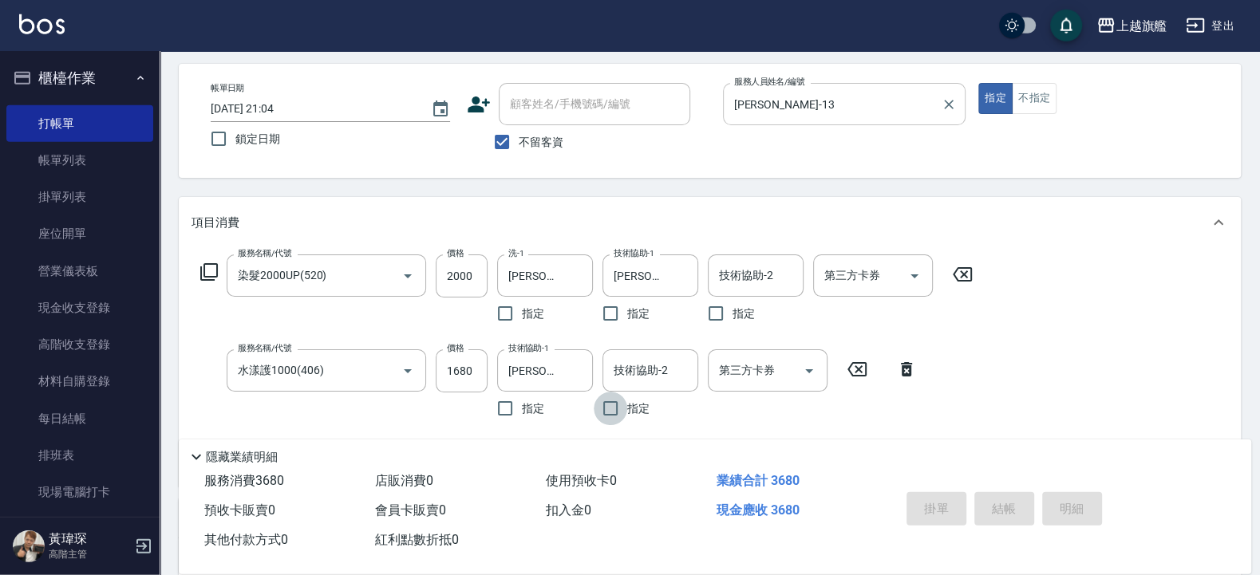
type input "[DATE] 21:05"
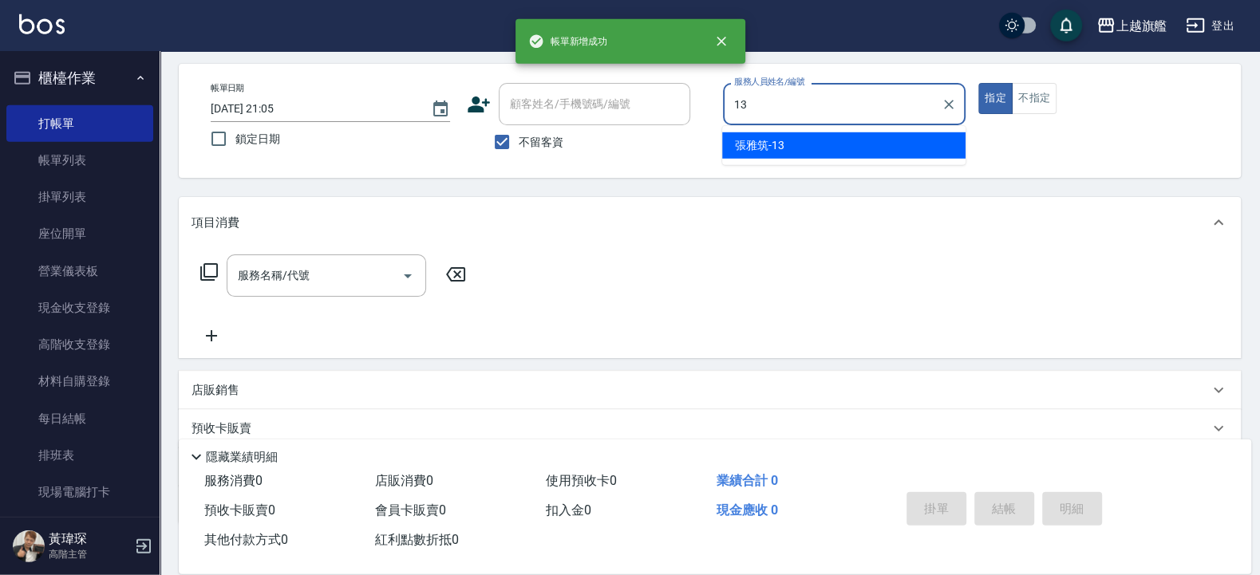
type input "[PERSON_NAME]-13"
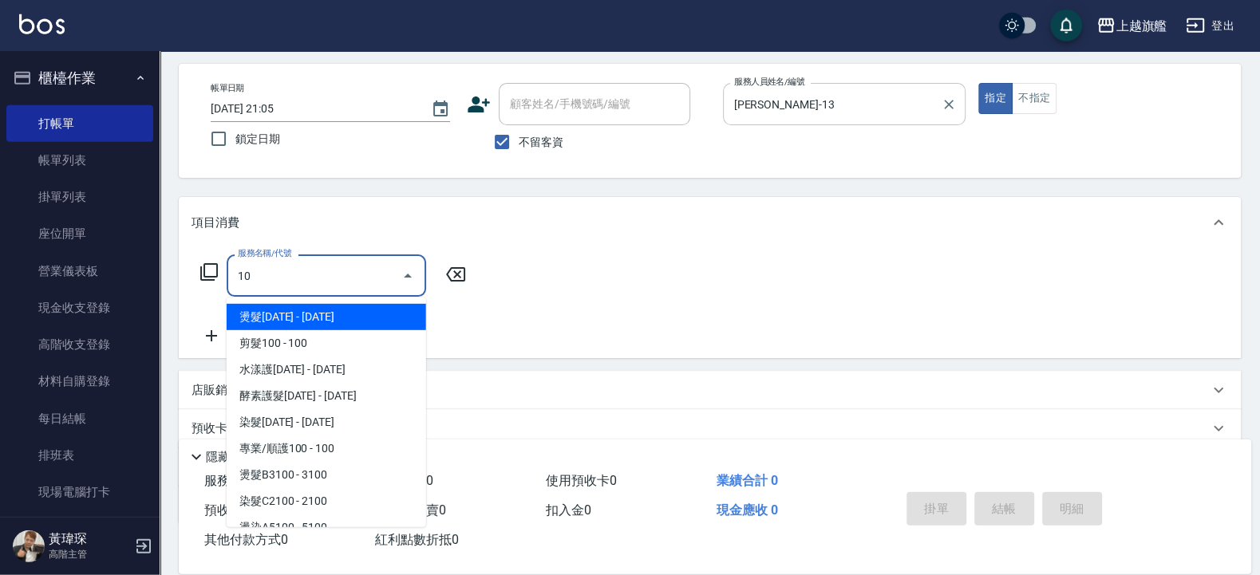
type input "1"
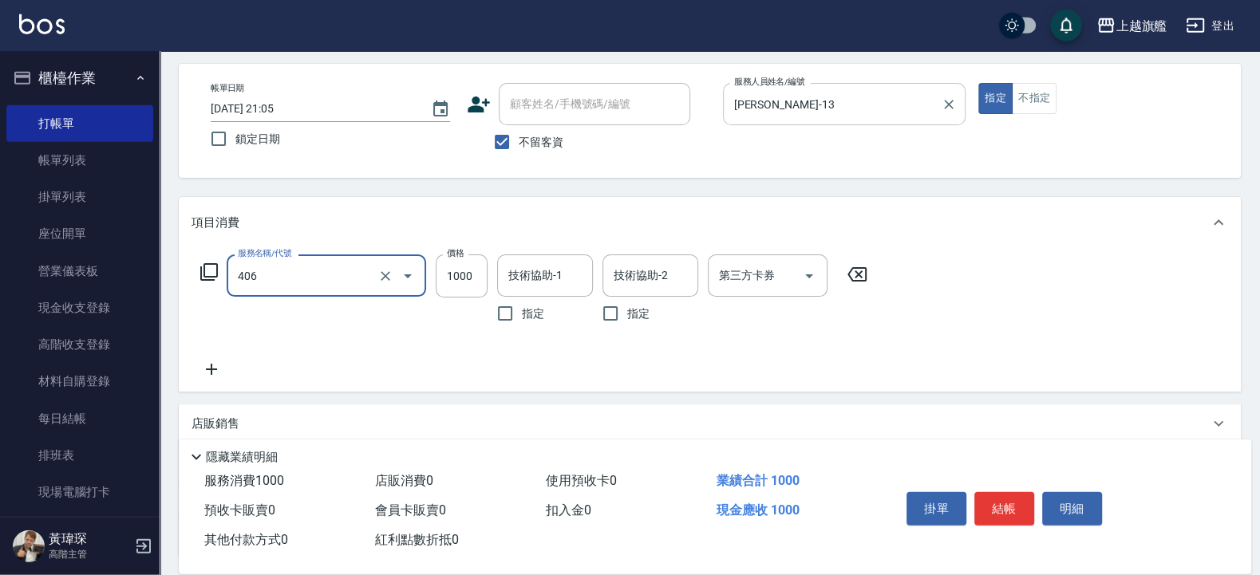
type input "水漾護1000(406)"
type input "1400"
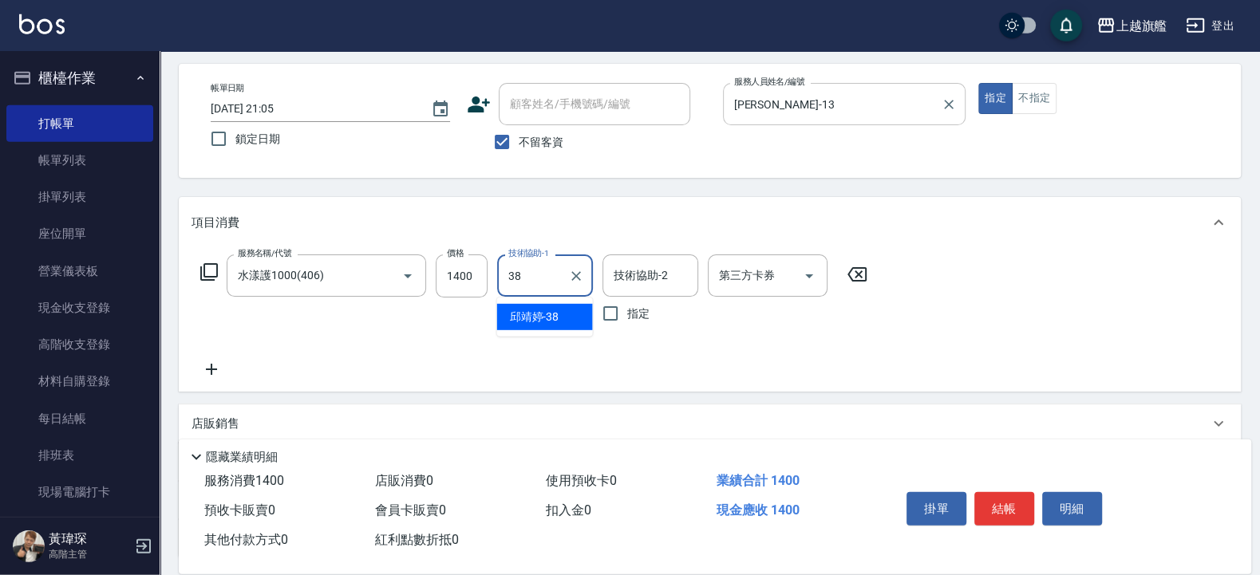
type input "[PERSON_NAME]-38"
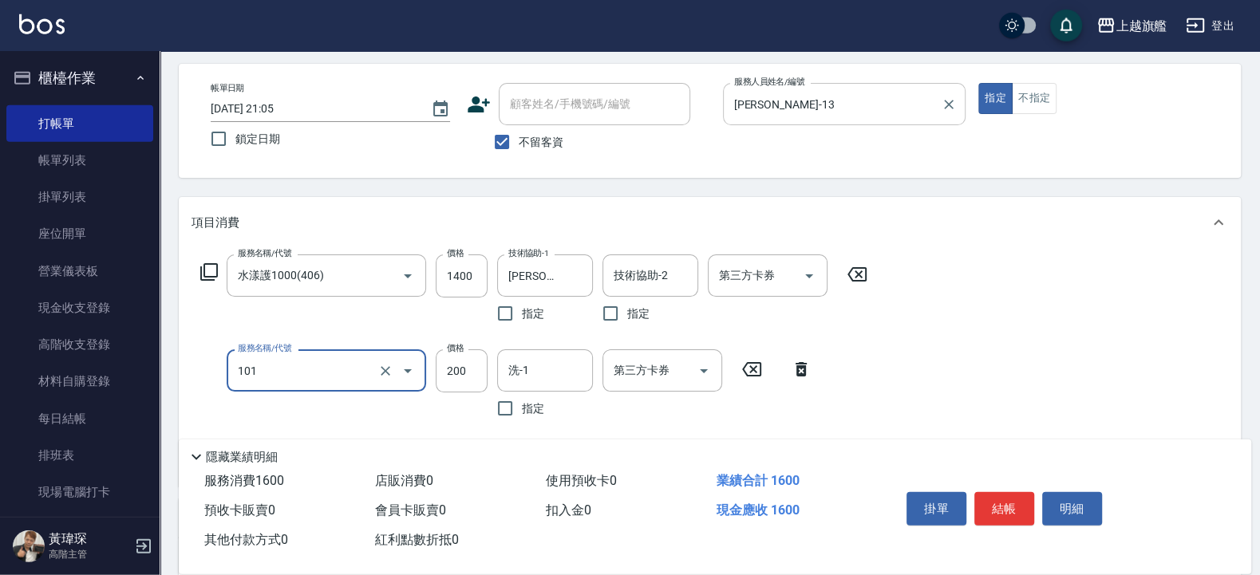
type input "一般洗(101)"
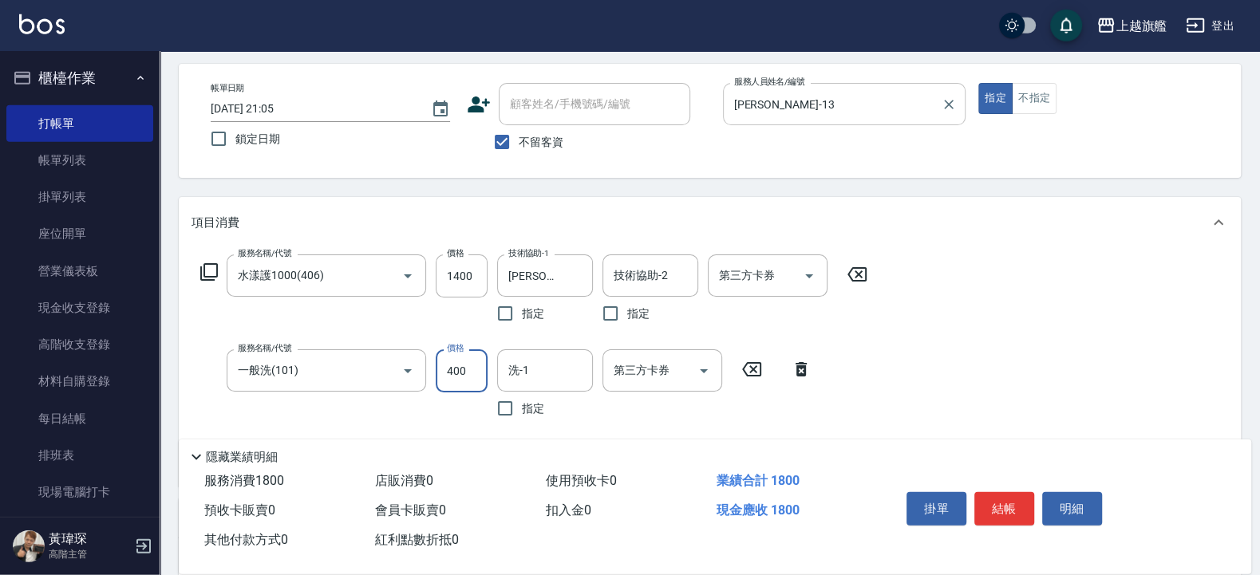
type input "400"
type input "[PERSON_NAME]-38"
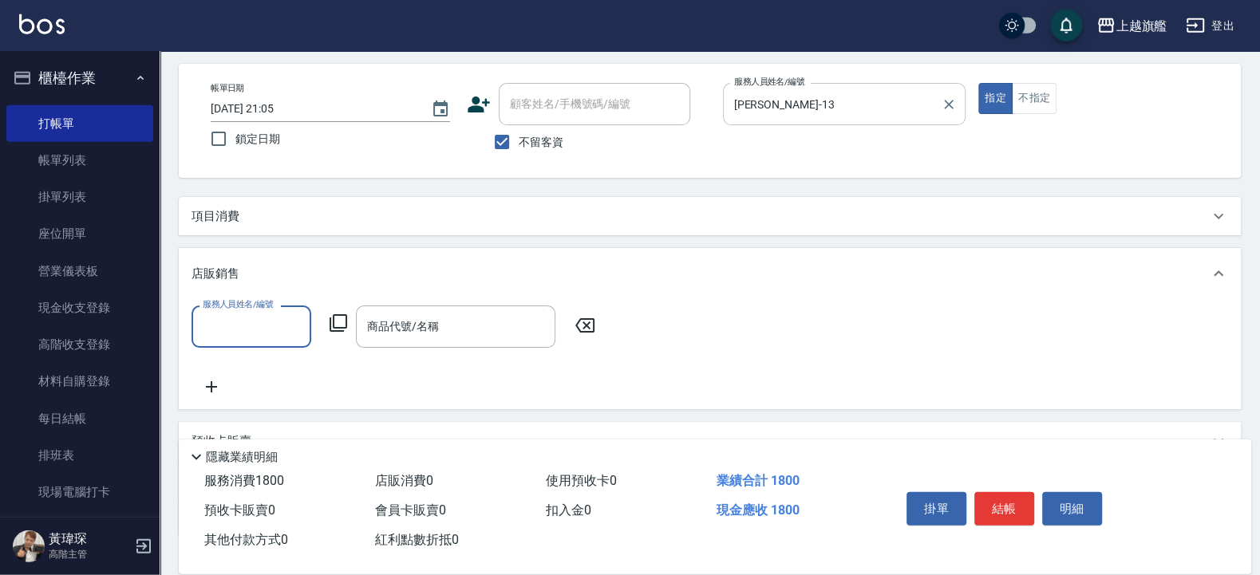
scroll to position [0, 0]
type input "[PERSON_NAME]-13"
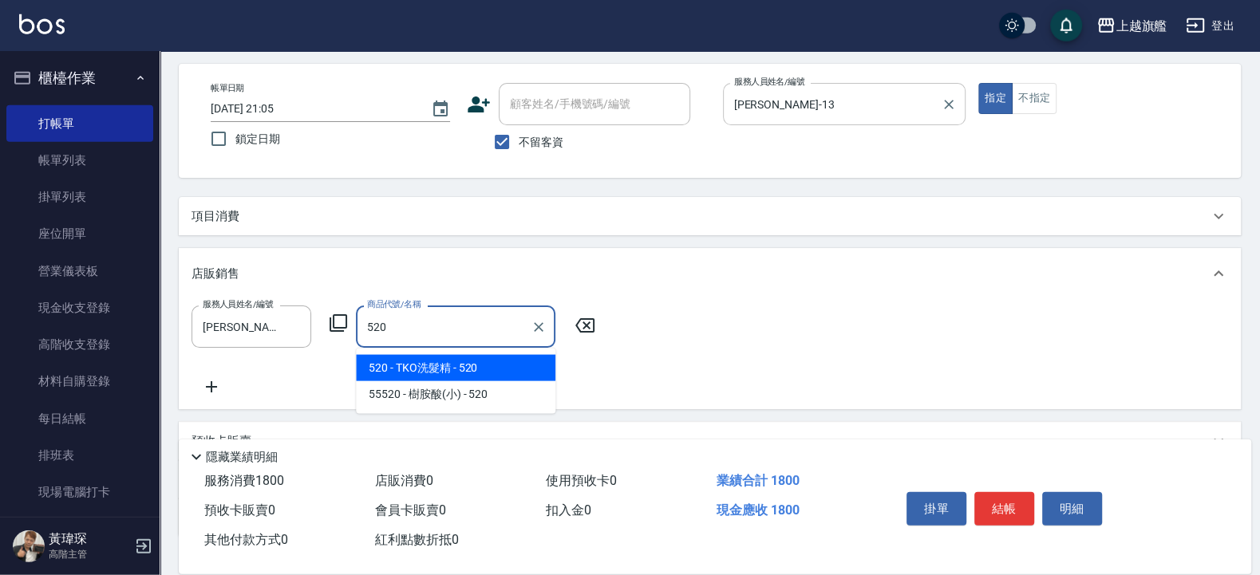
type input "TKO洗髮精"
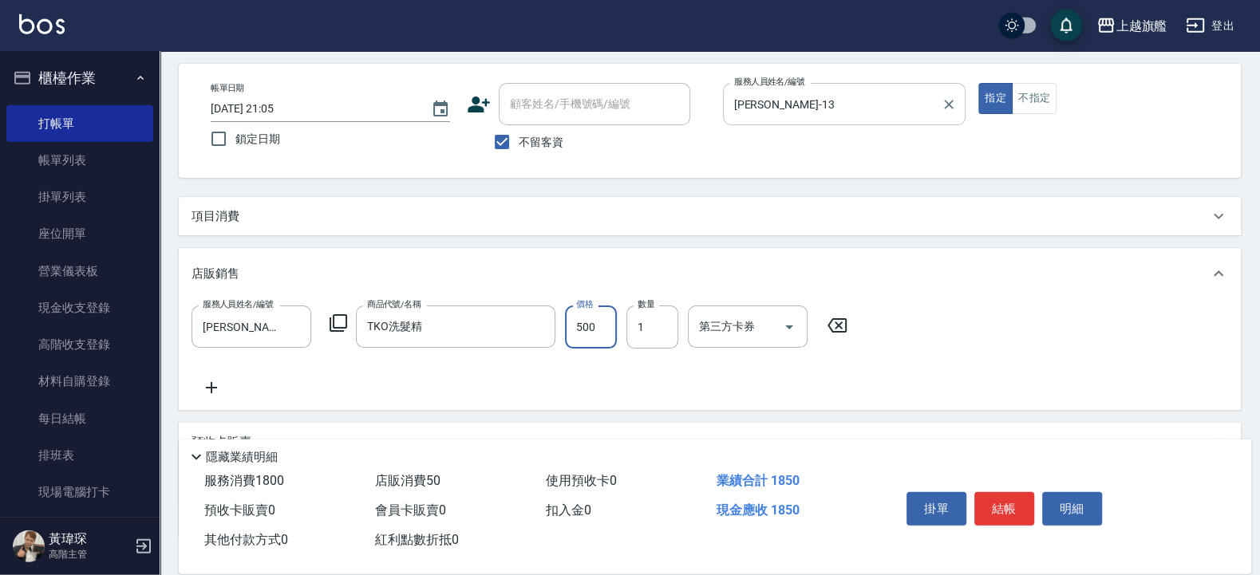
type input "500"
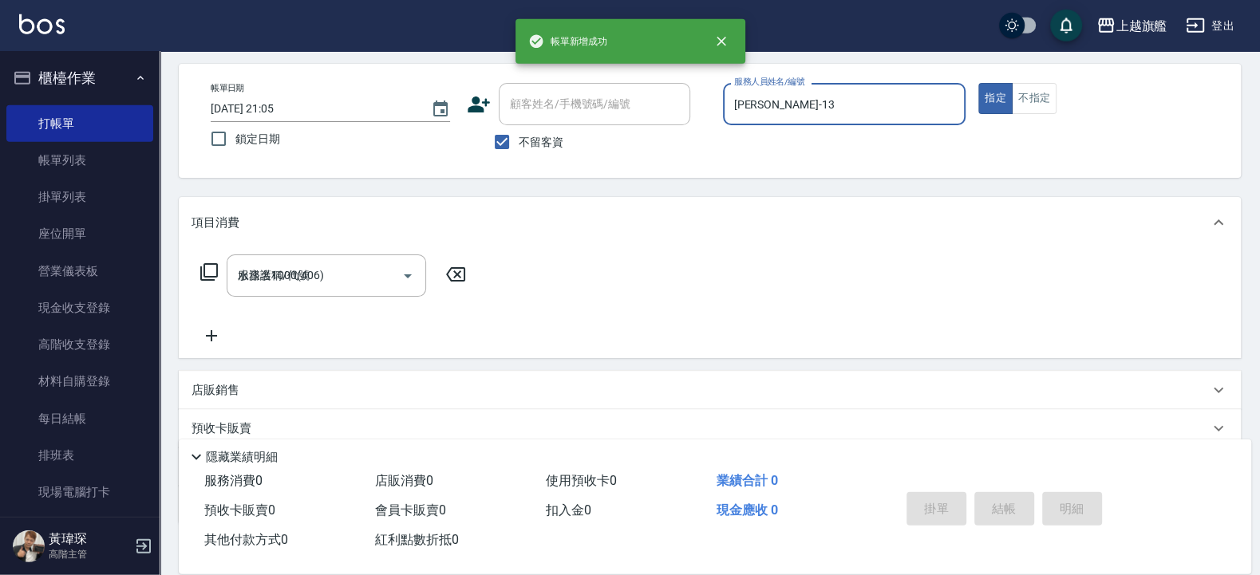
type input "[DATE] 21:06"
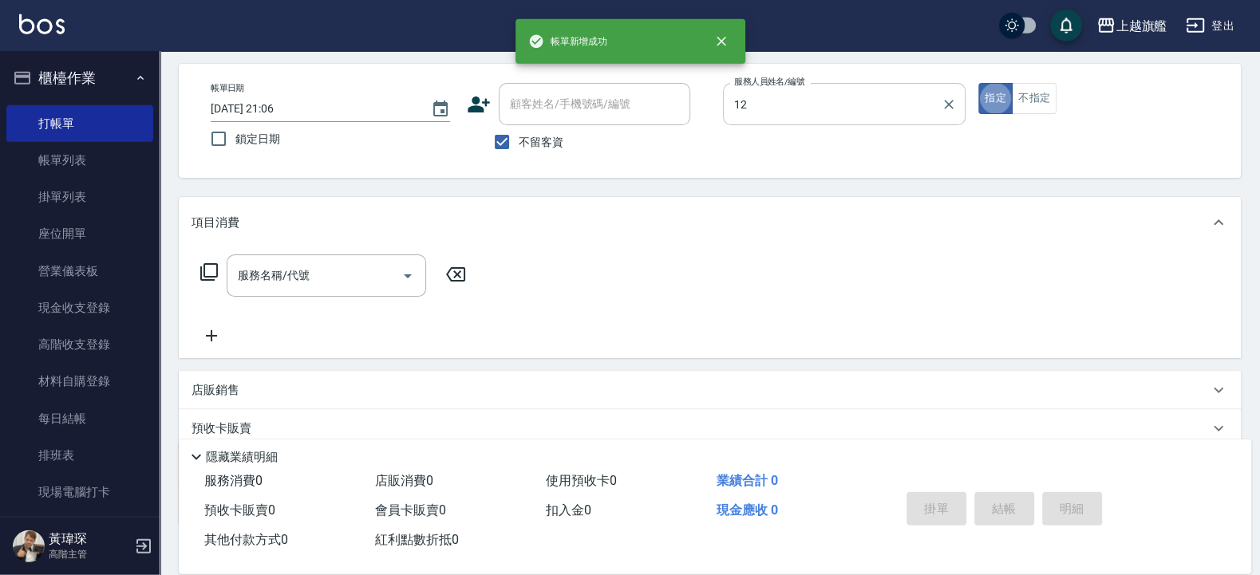
type input "[PERSON_NAME]-12"
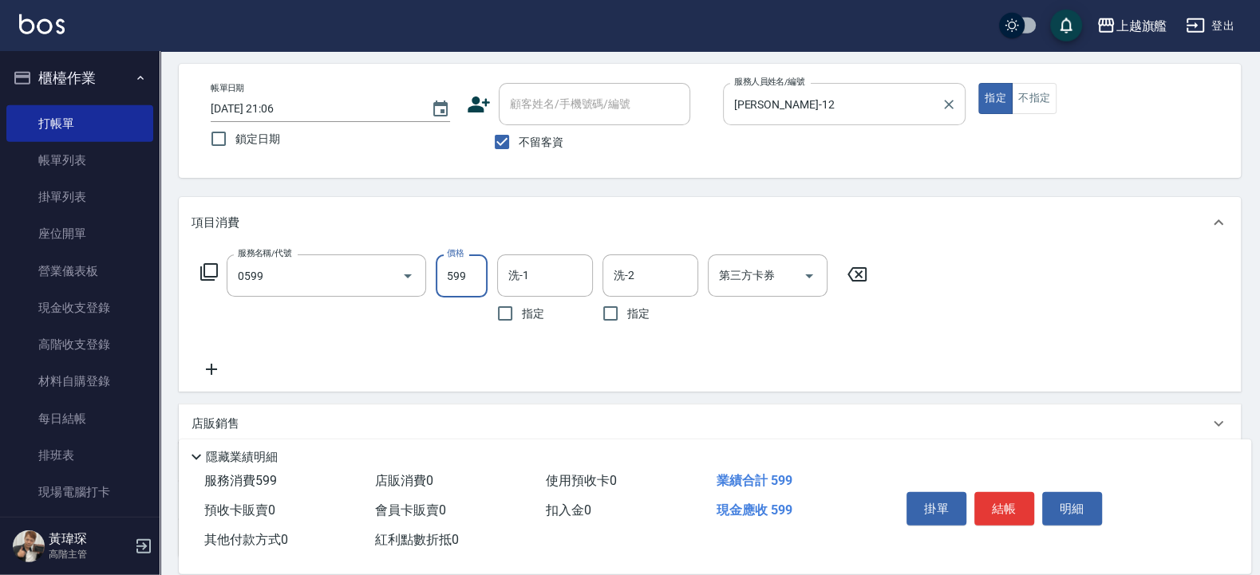
type input "去角質ITELY.(0599)"
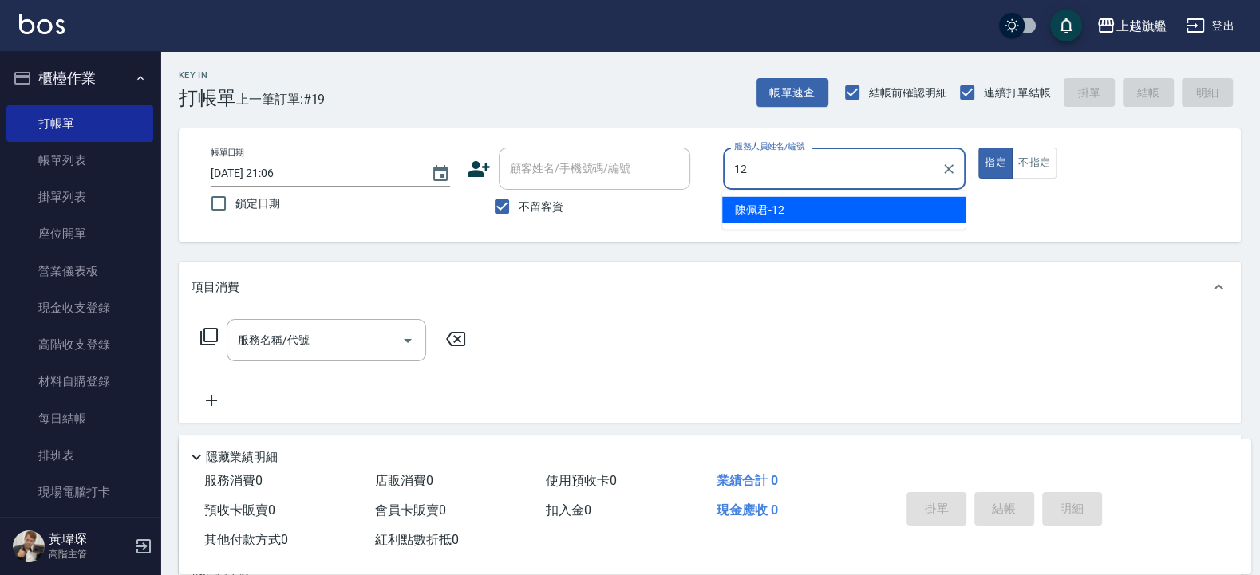
type input "[PERSON_NAME]-12"
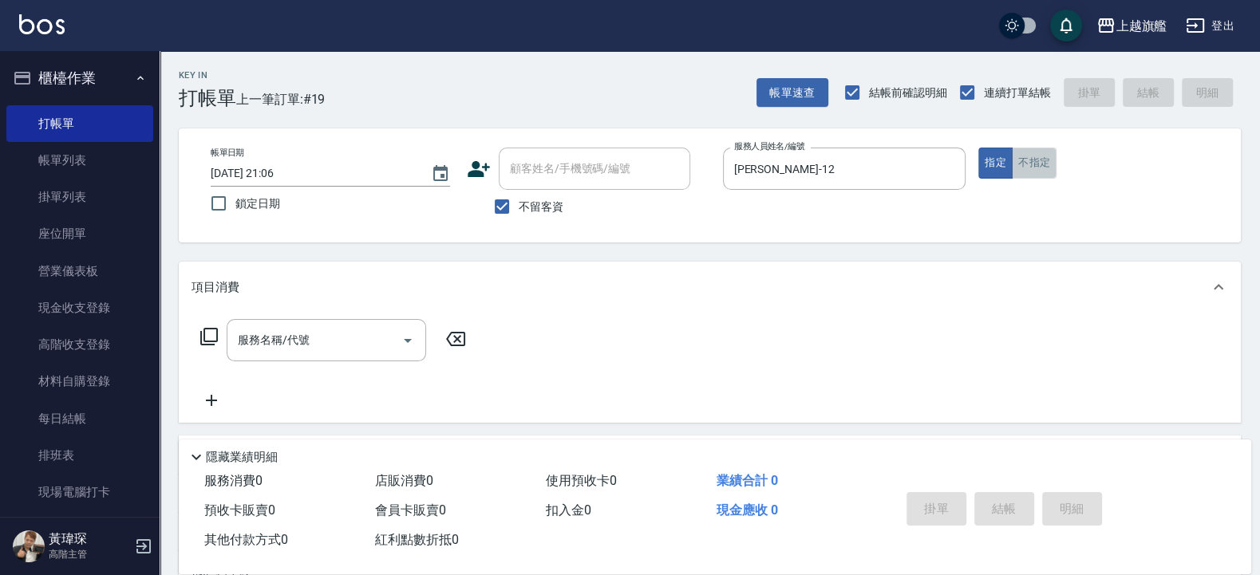
click at [1041, 158] on button "不指定" at bounding box center [1034, 163] width 45 height 31
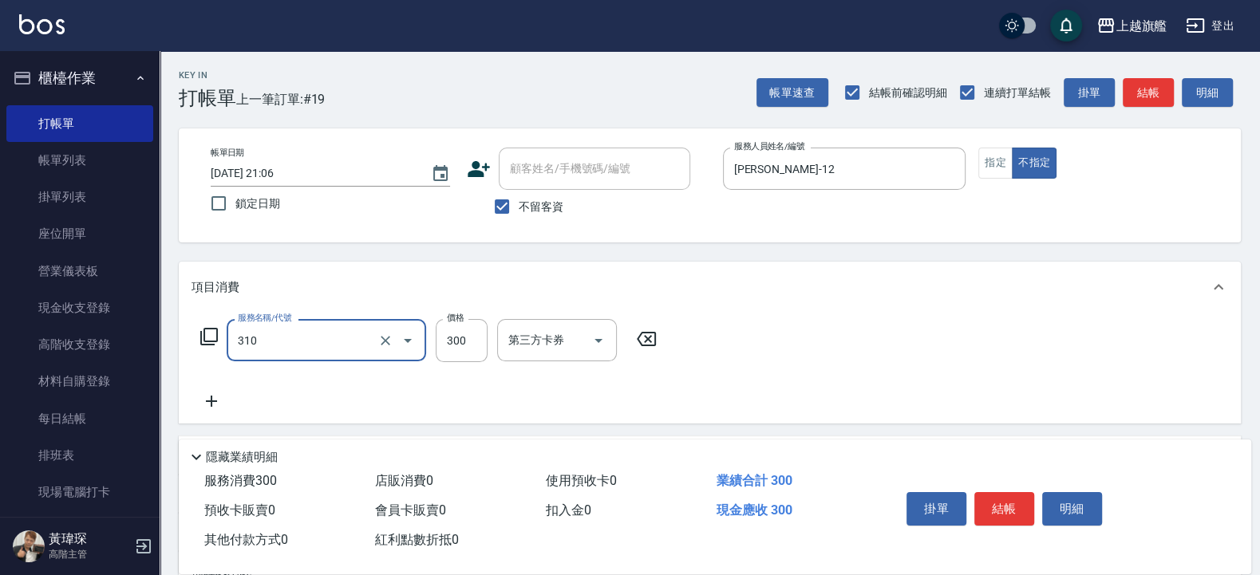
type input "剪髮300(310)"
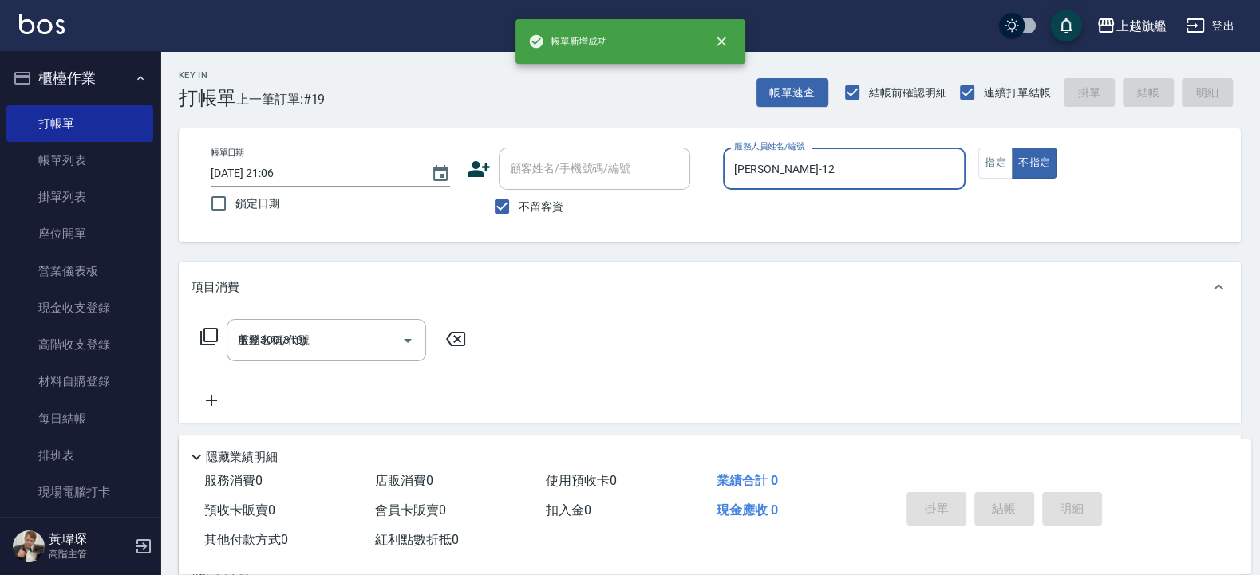
type input "[DATE] 21:10"
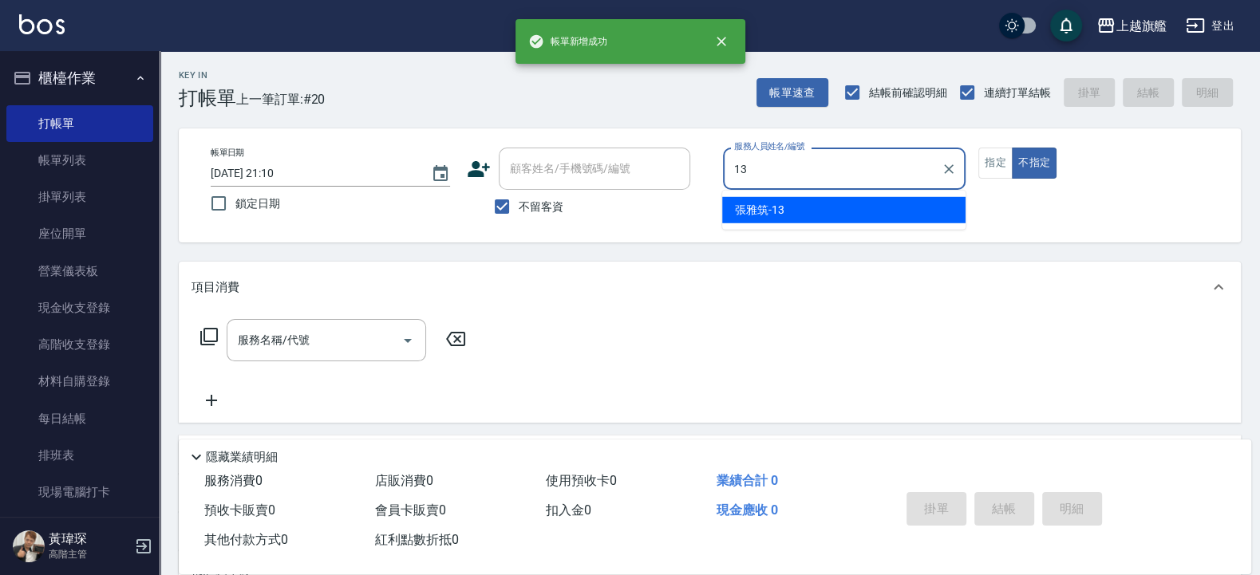
type input "[PERSON_NAME]-13"
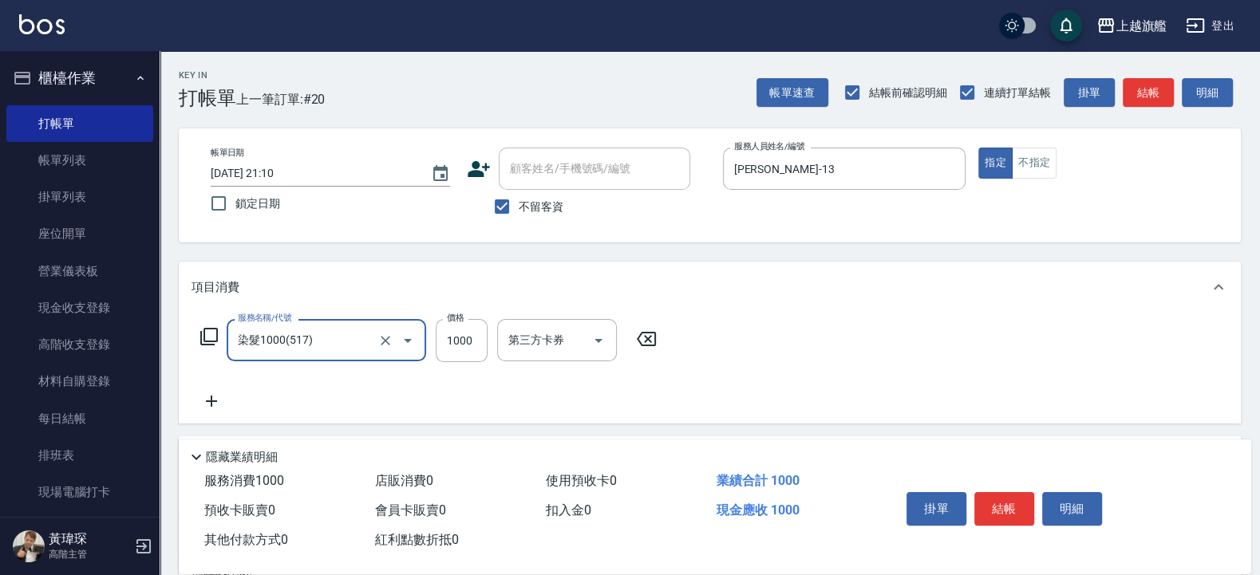
type input "染髮1000(517)"
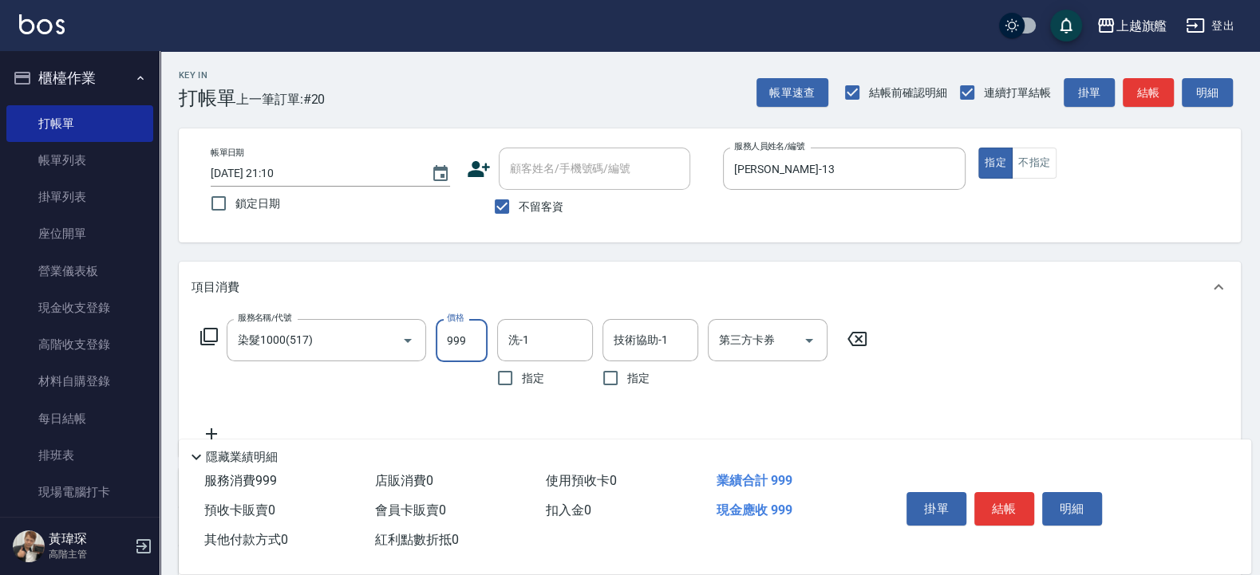
type input "999"
type input "[PERSON_NAME]-38"
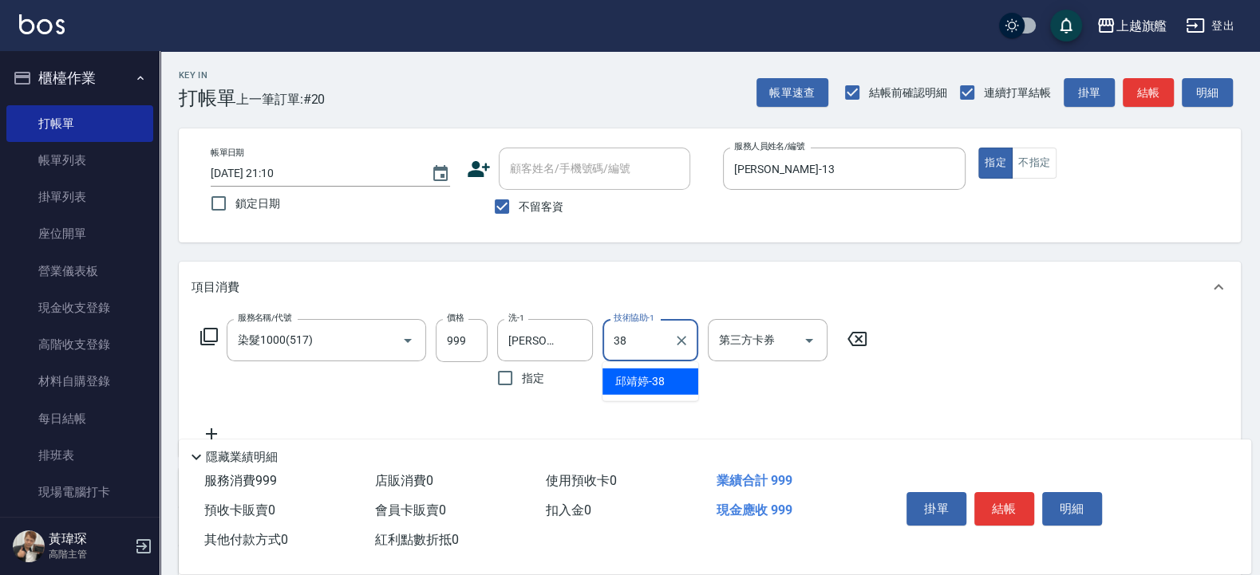
type input "[PERSON_NAME]-38"
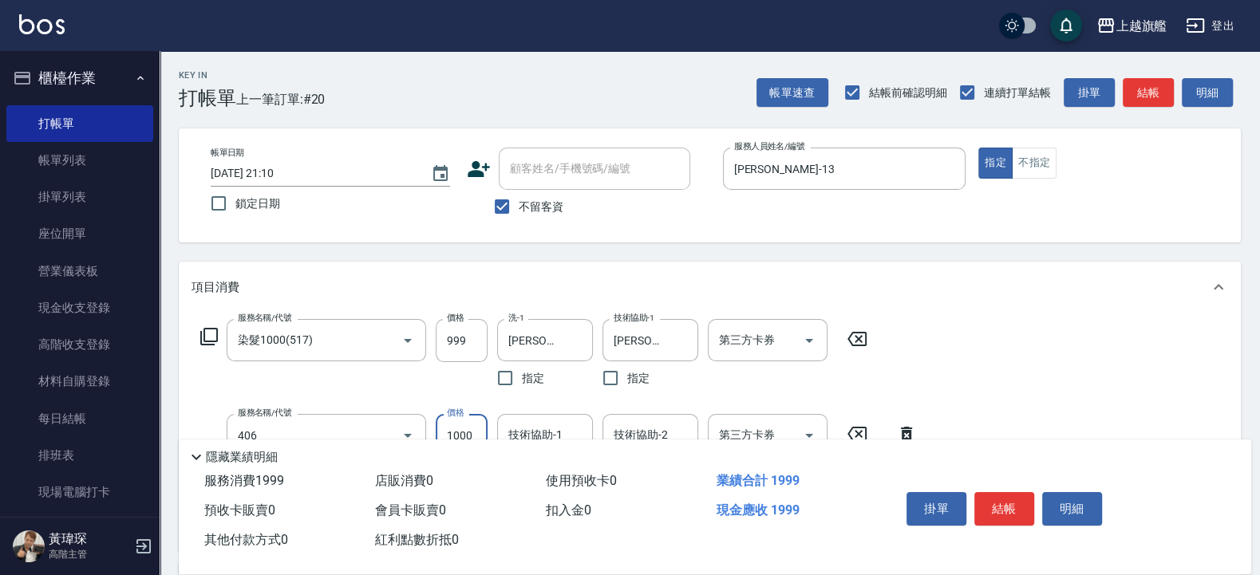
type input "水漾護1000(406)"
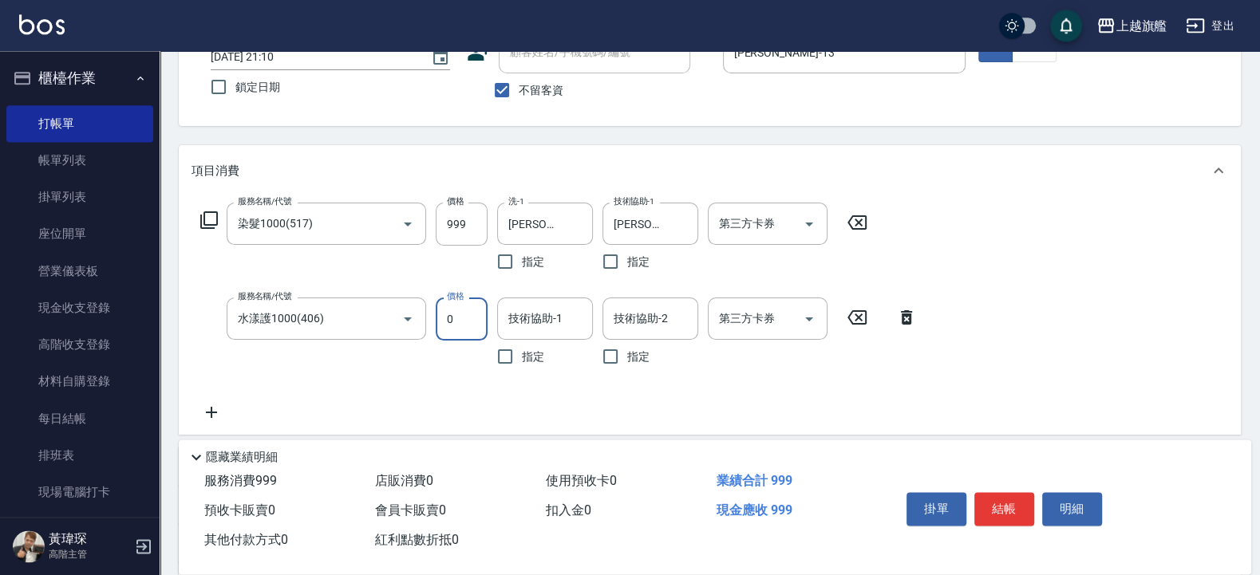
scroll to position [192, 0]
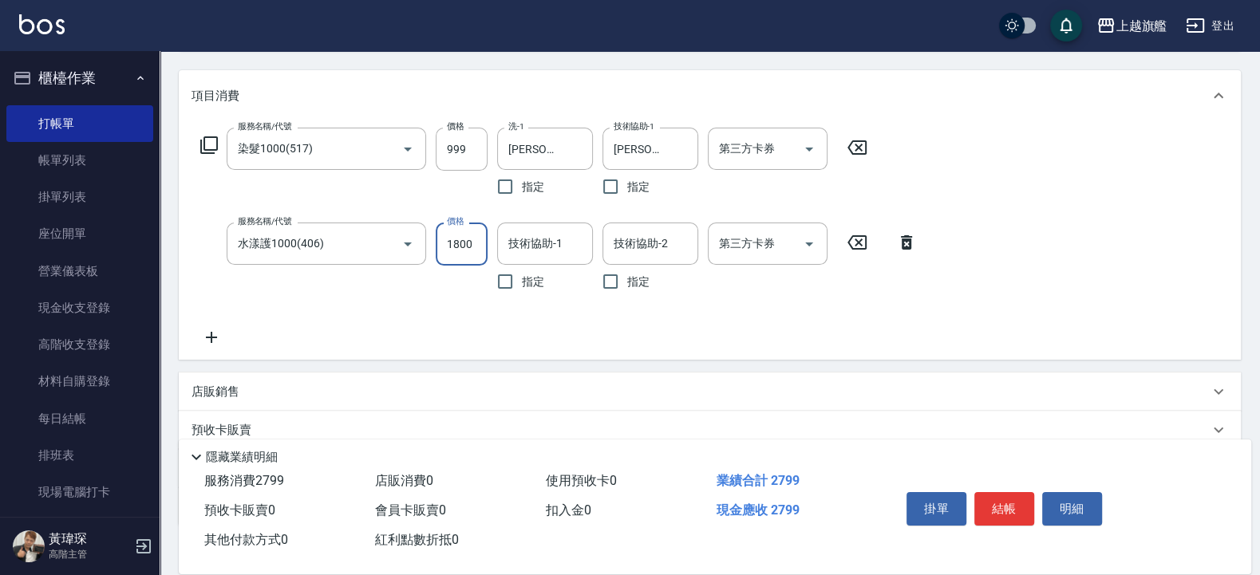
type input "1800"
type input "[PERSON_NAME]-38"
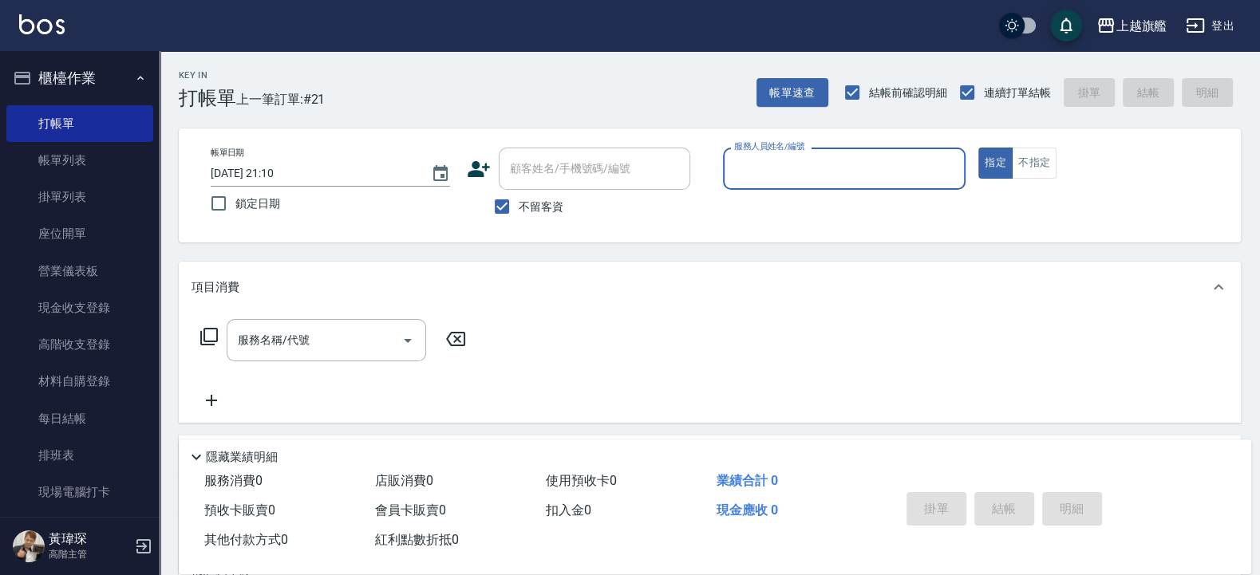
scroll to position [479, 0]
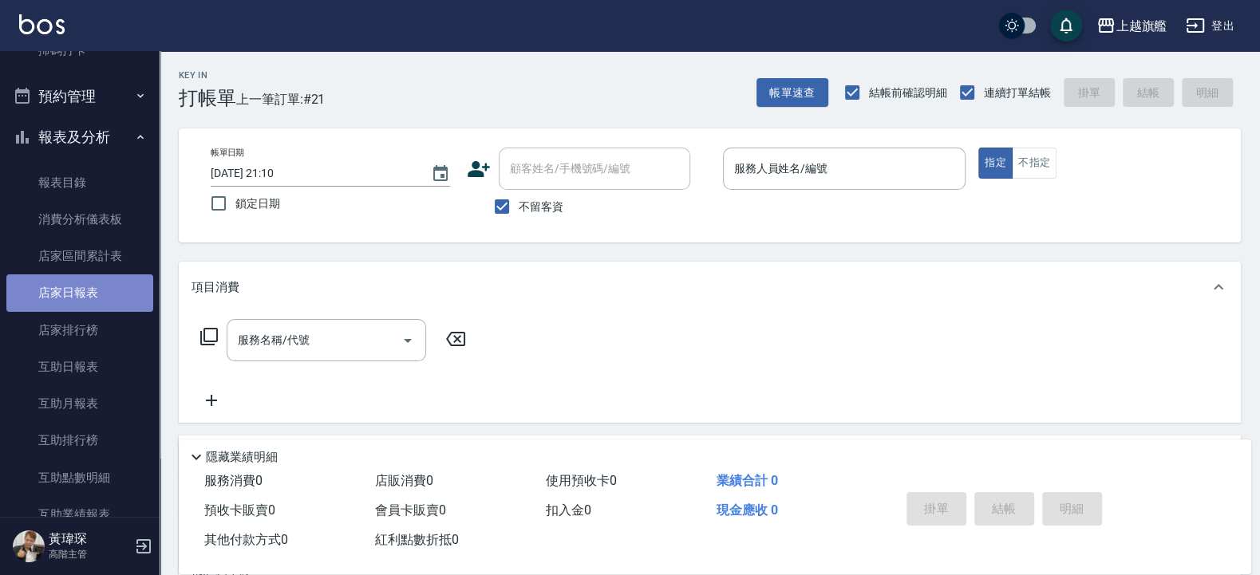
click at [111, 288] on link "店家日報表" at bounding box center [79, 293] width 147 height 37
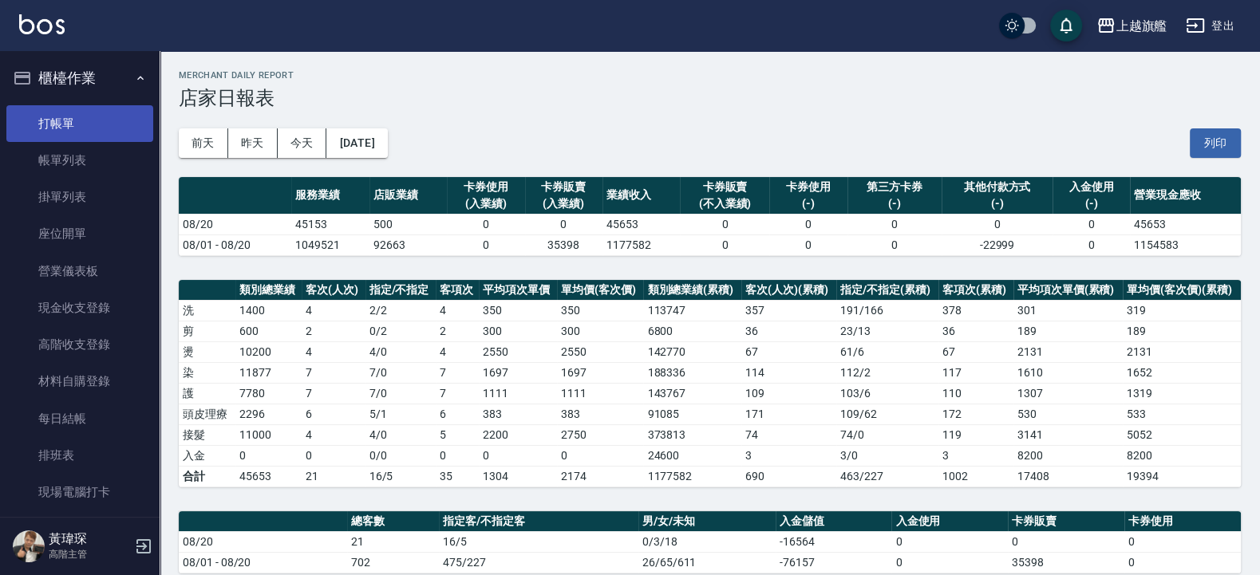
click at [81, 109] on link "打帳單" at bounding box center [79, 123] width 147 height 37
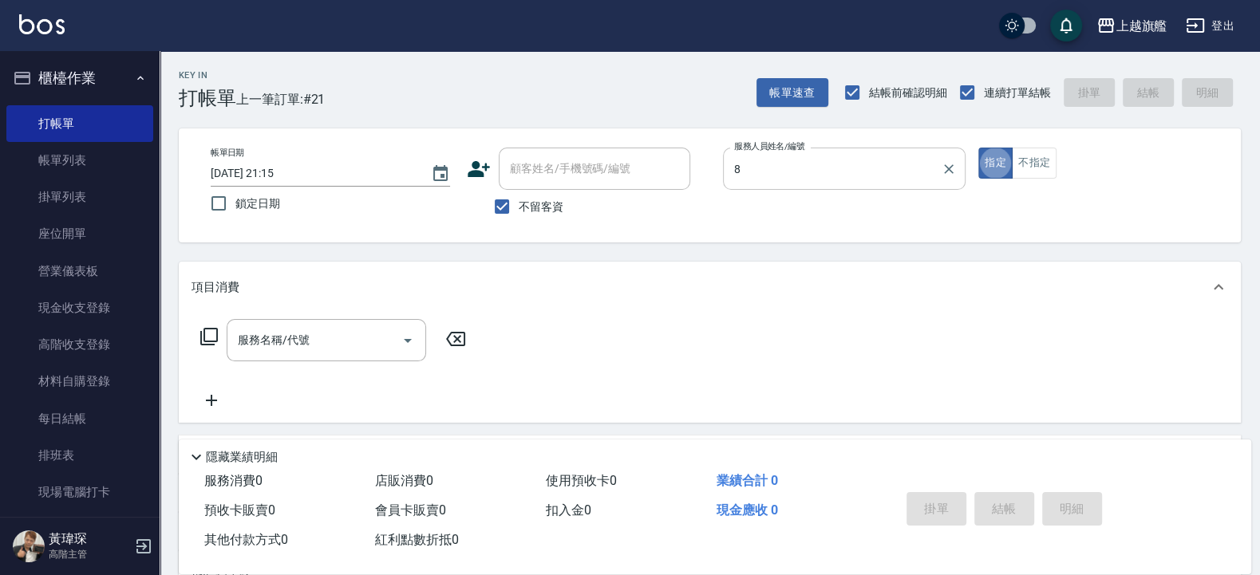
type input "[PERSON_NAME]-8"
type button "true"
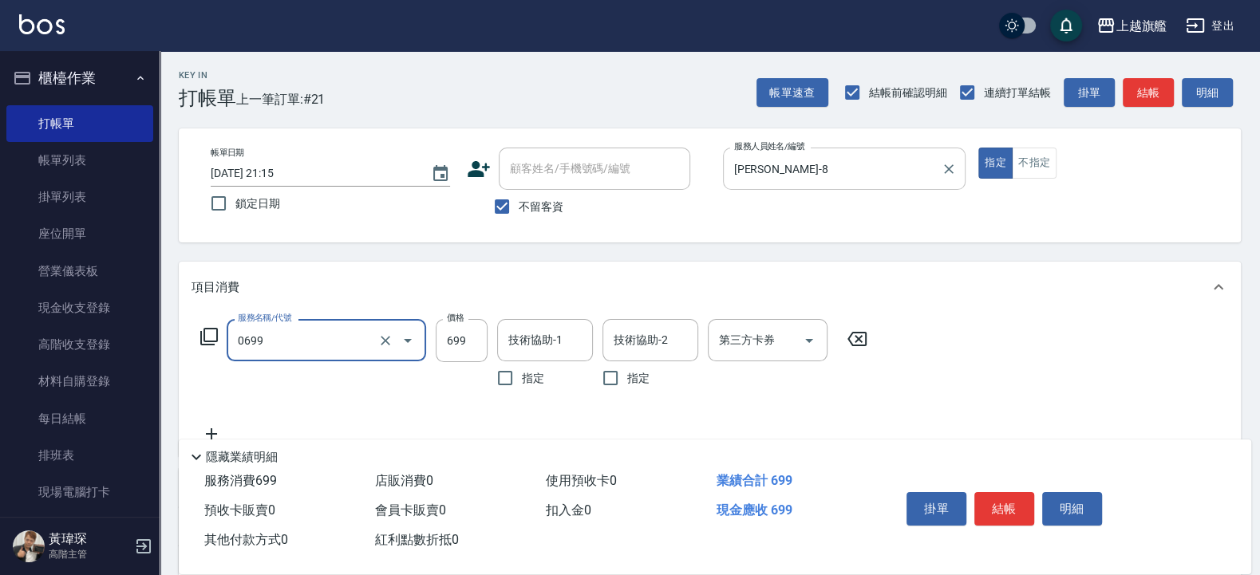
type input "精油SPA(0699)"
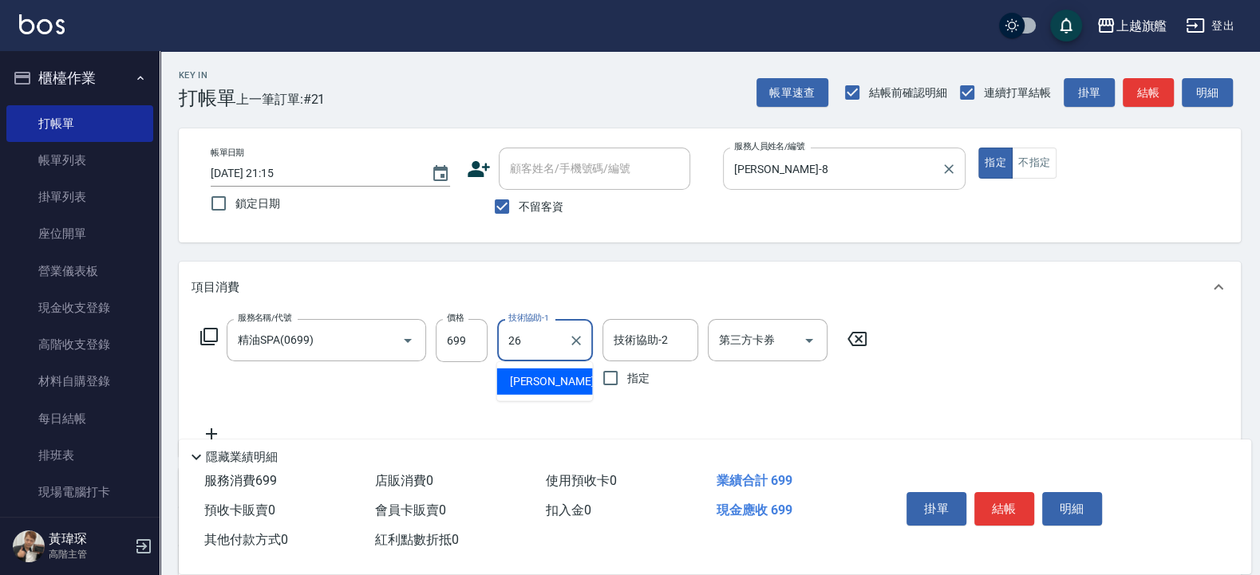
type input "[PERSON_NAME]-26"
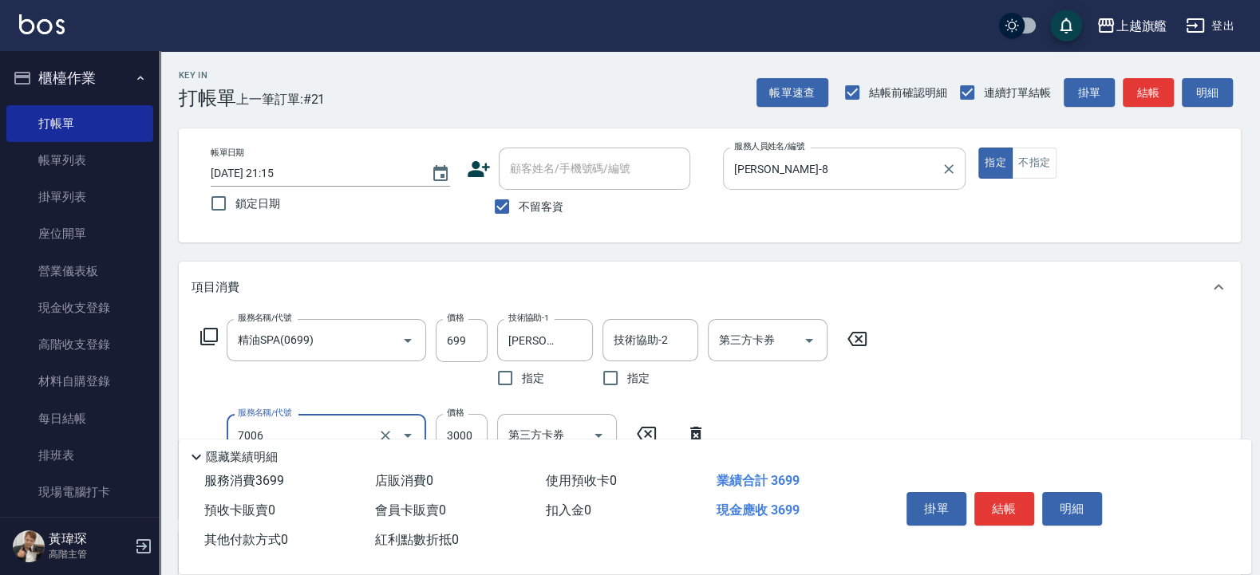
type input "重整(7006)"
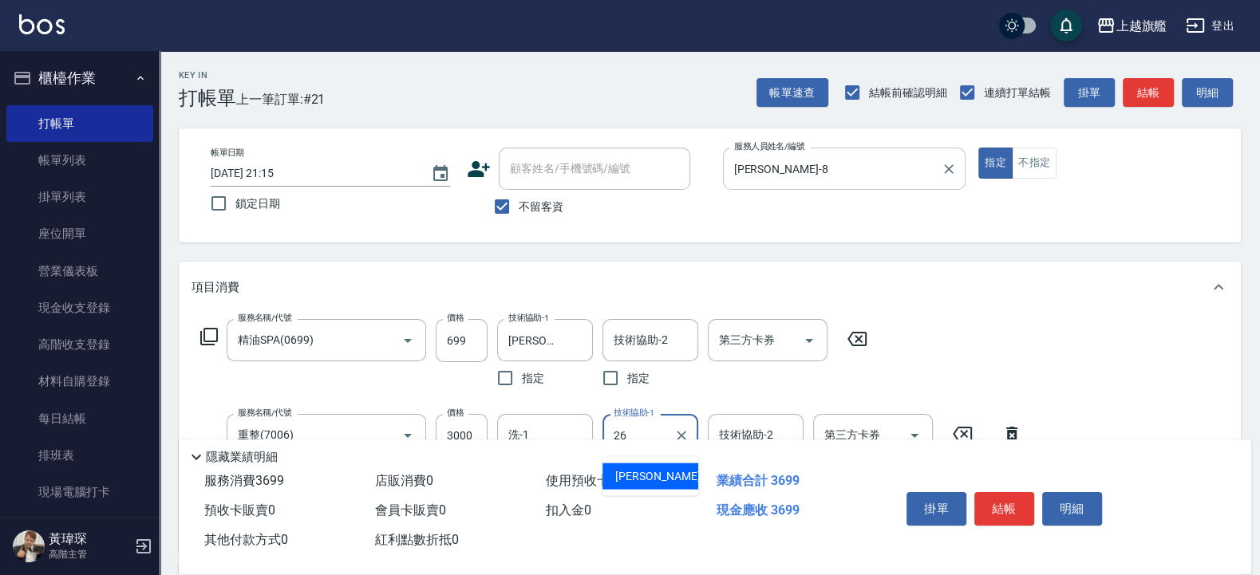
type input "[PERSON_NAME]-26"
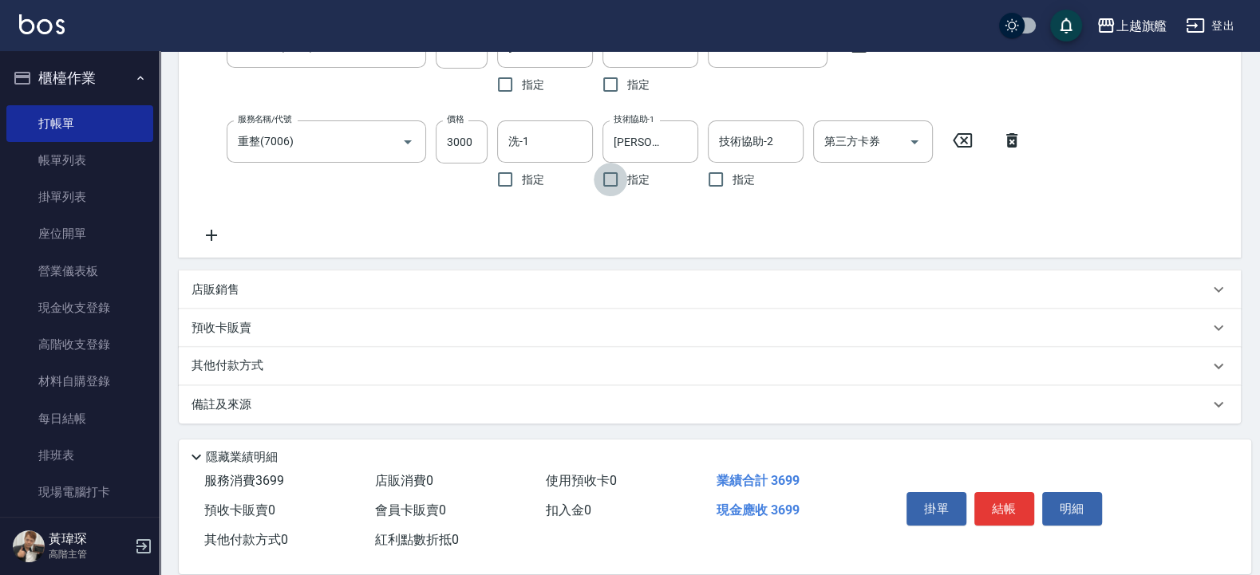
click at [215, 240] on icon at bounding box center [212, 235] width 40 height 19
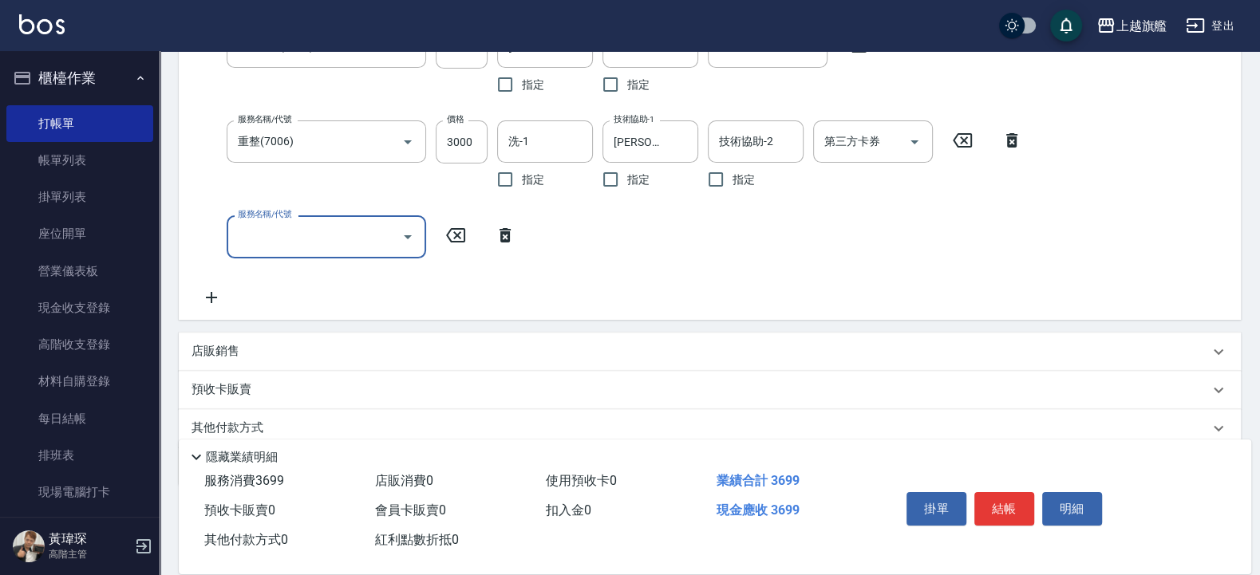
scroll to position [356, 0]
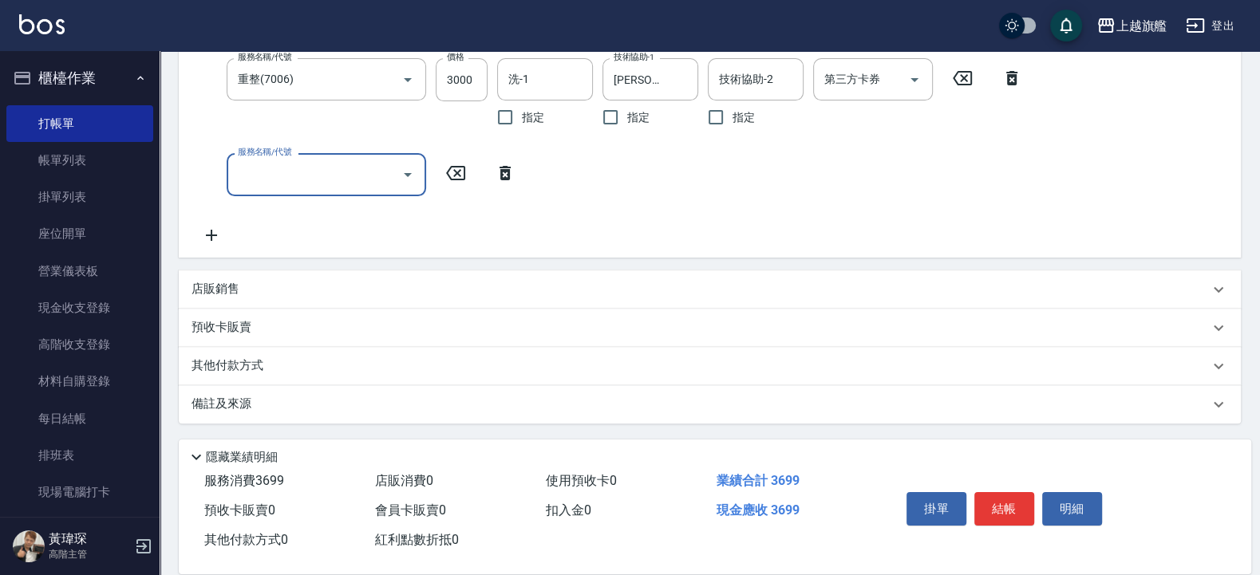
click at [204, 235] on icon at bounding box center [212, 235] width 40 height 19
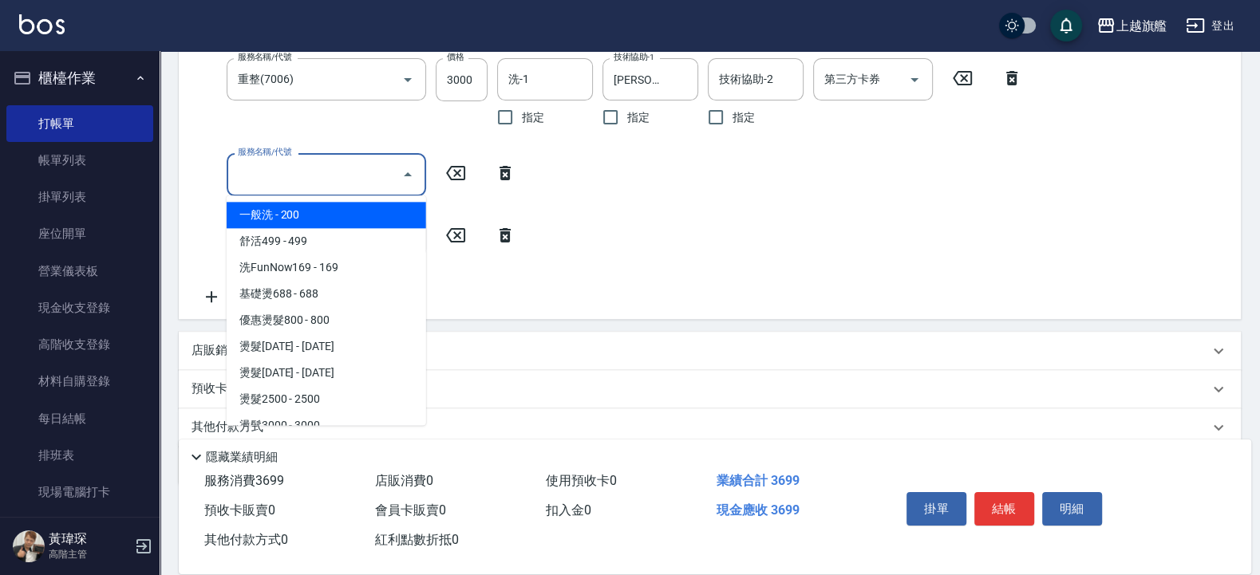
click at [272, 172] on input "服務名稱/代號" at bounding box center [314, 174] width 161 height 28
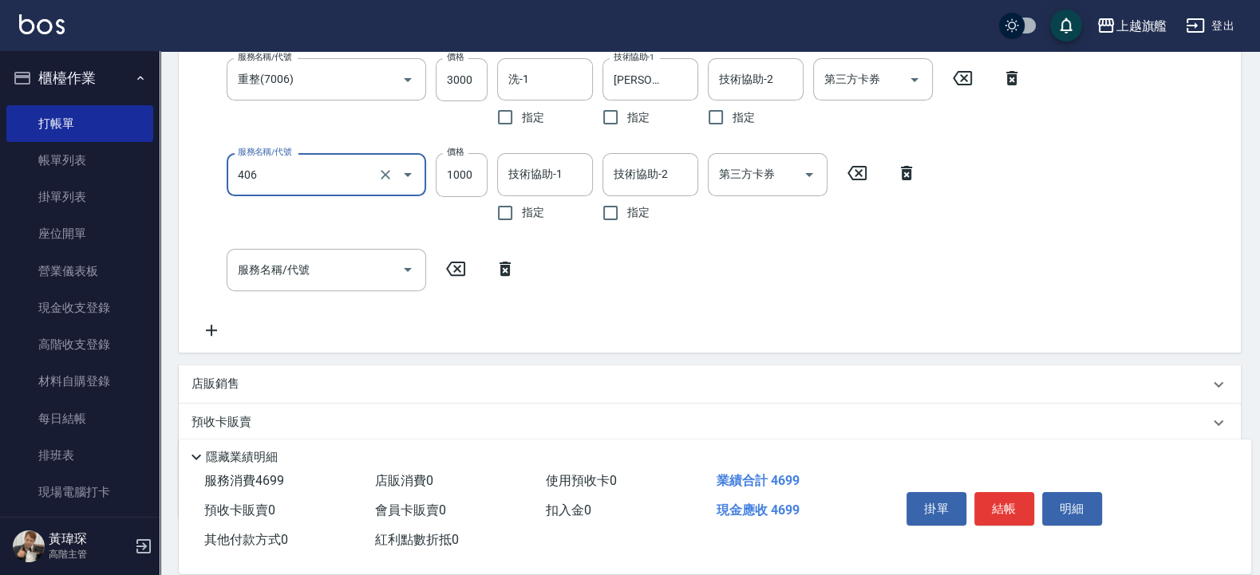
type input "水漾護1000(406)"
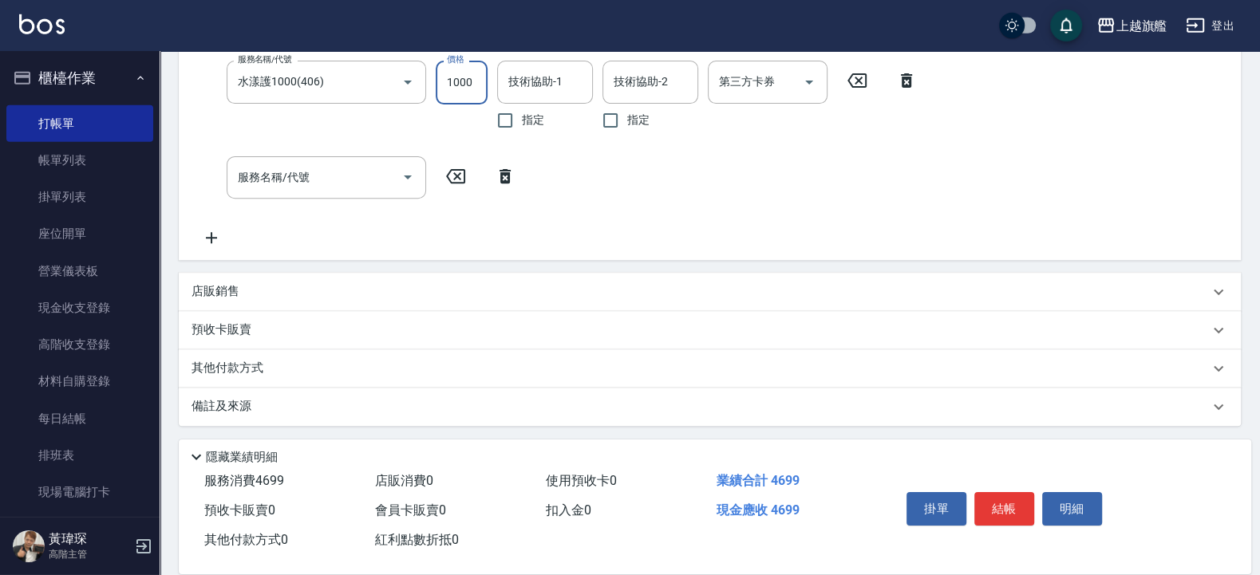
scroll to position [451, 0]
type input "1200"
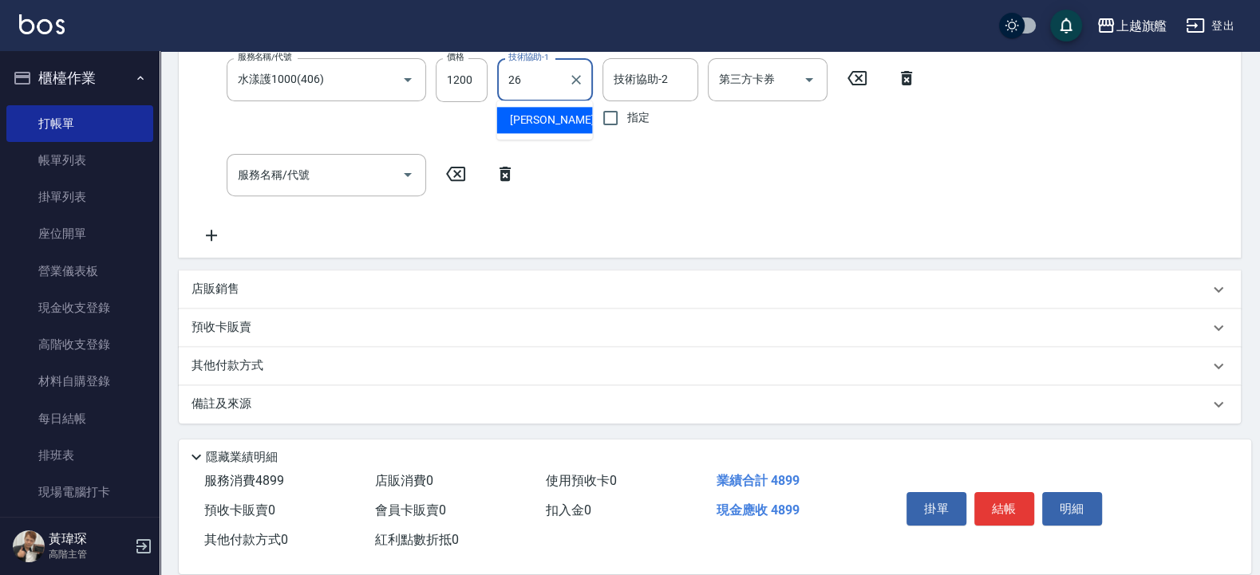
type input "[PERSON_NAME]-26"
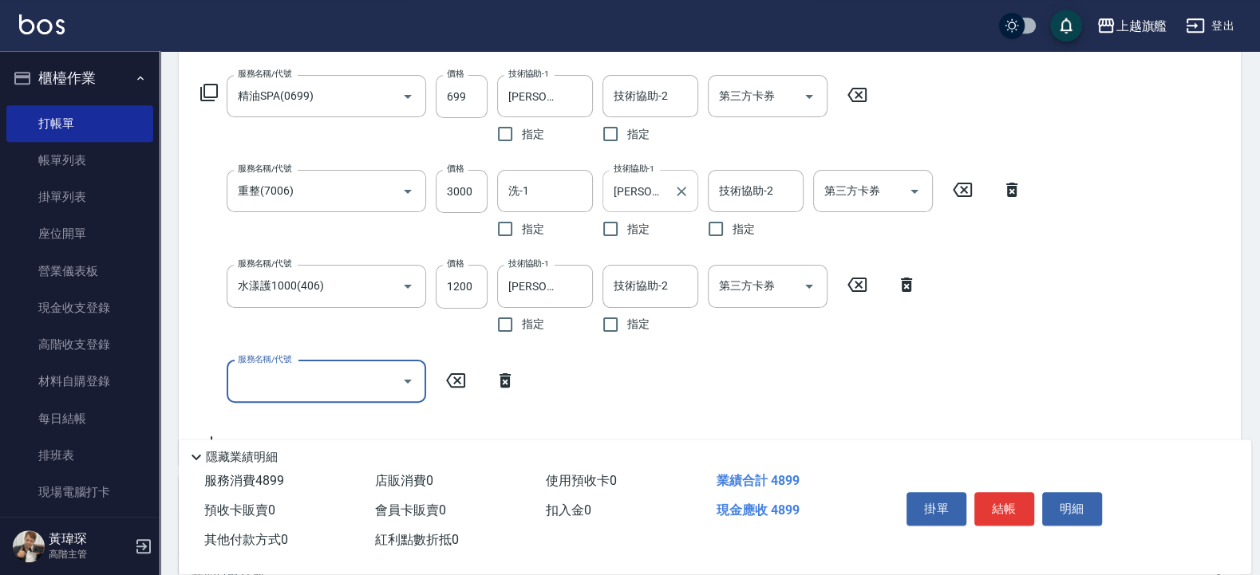
scroll to position [436, 0]
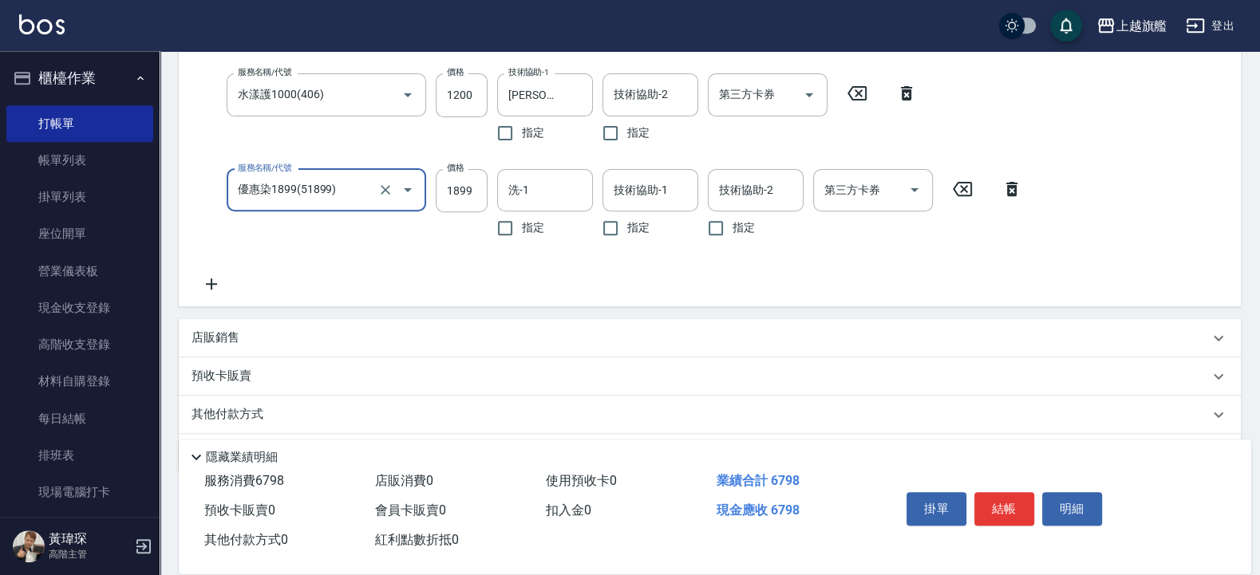
type input "優惠染1899(51899)"
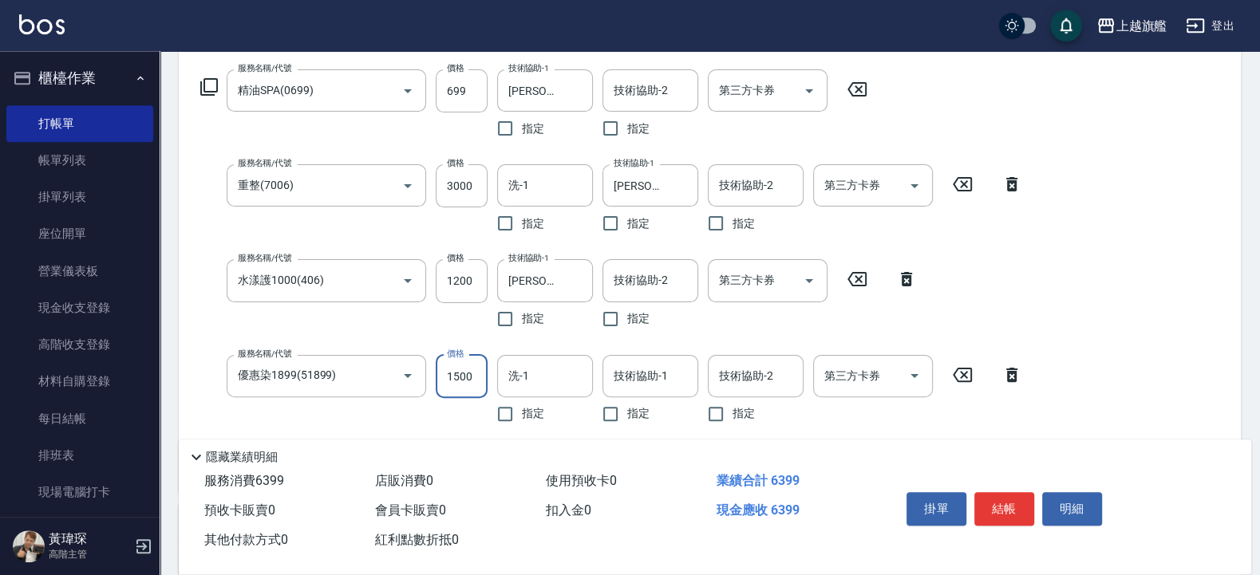
scroll to position [287, 0]
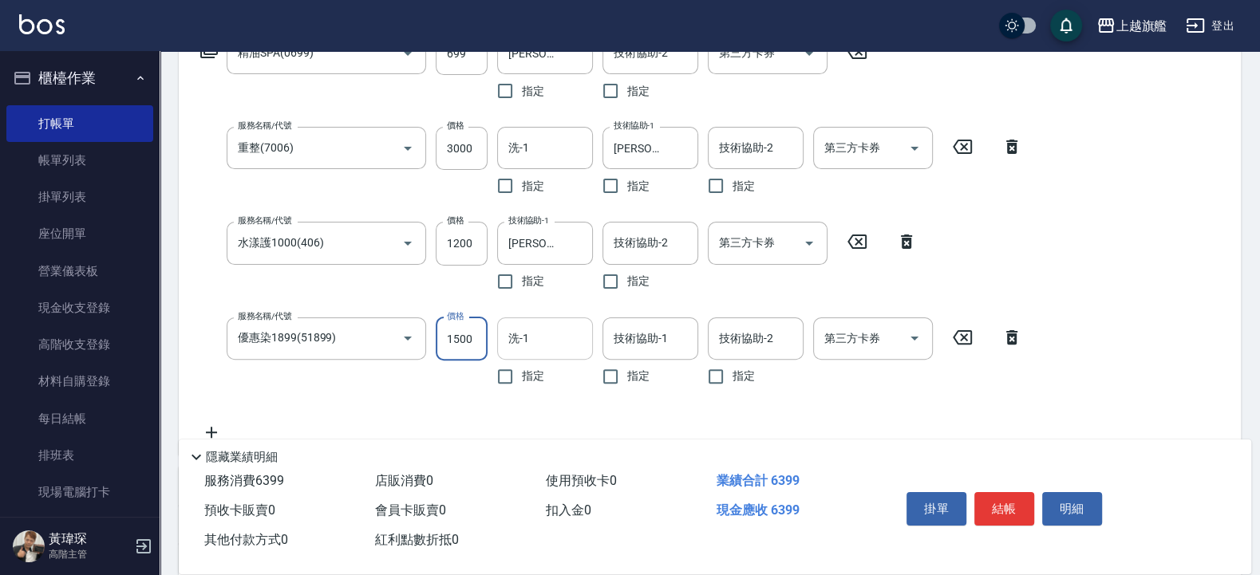
click at [542, 324] on div "洗-1" at bounding box center [545, 339] width 96 height 42
type input "1500"
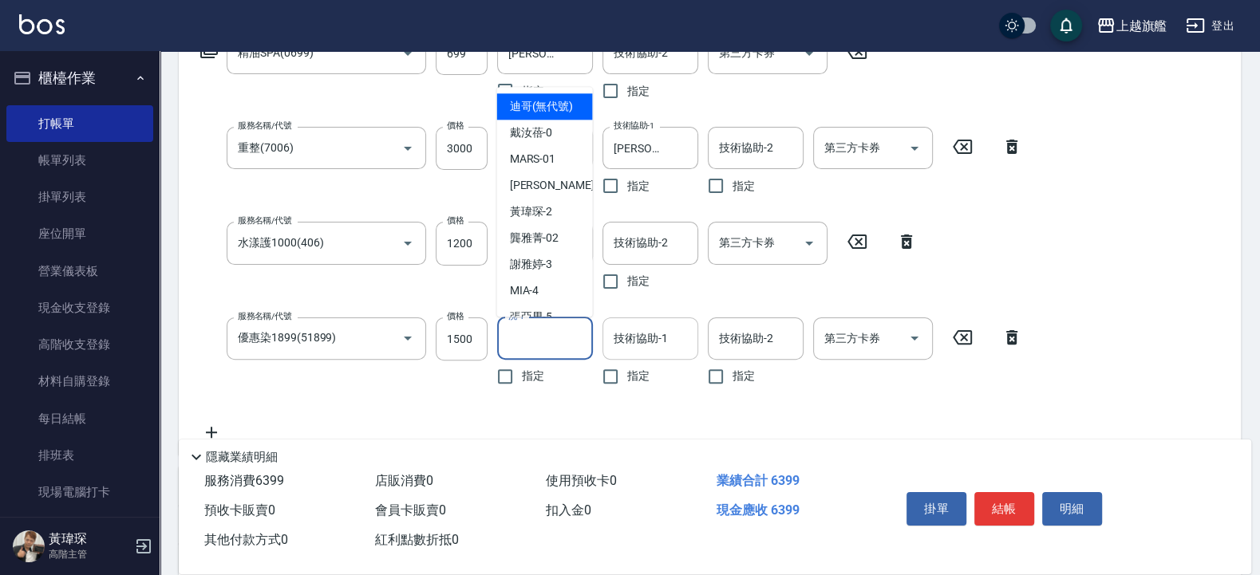
click at [643, 342] on input "技術協助-1" at bounding box center [650, 339] width 81 height 28
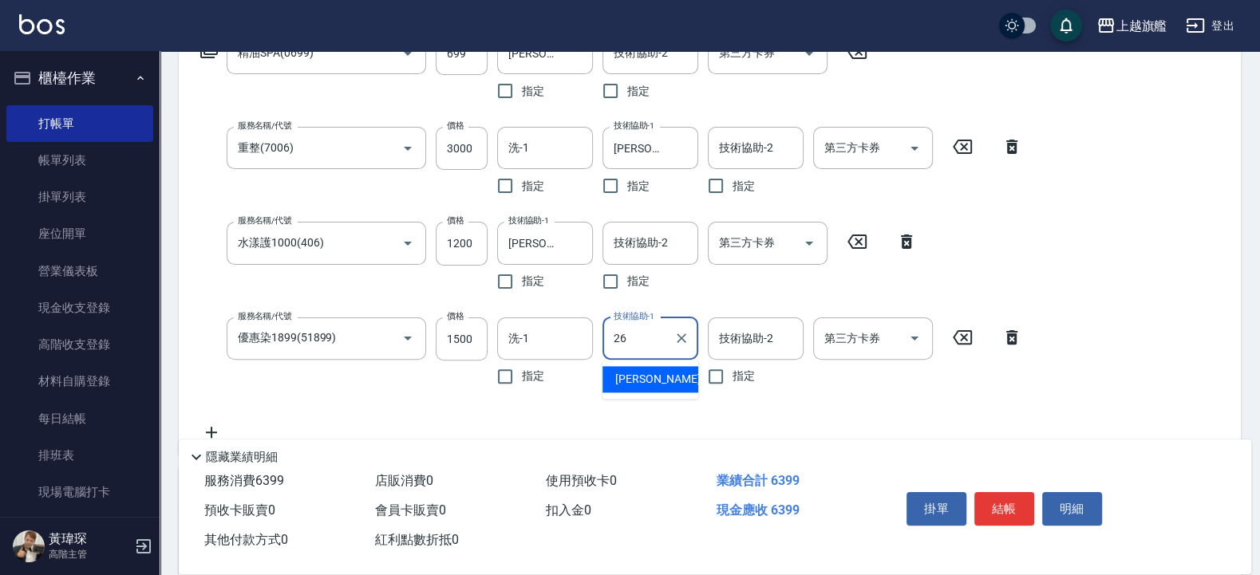
type input "[PERSON_NAME]-26"
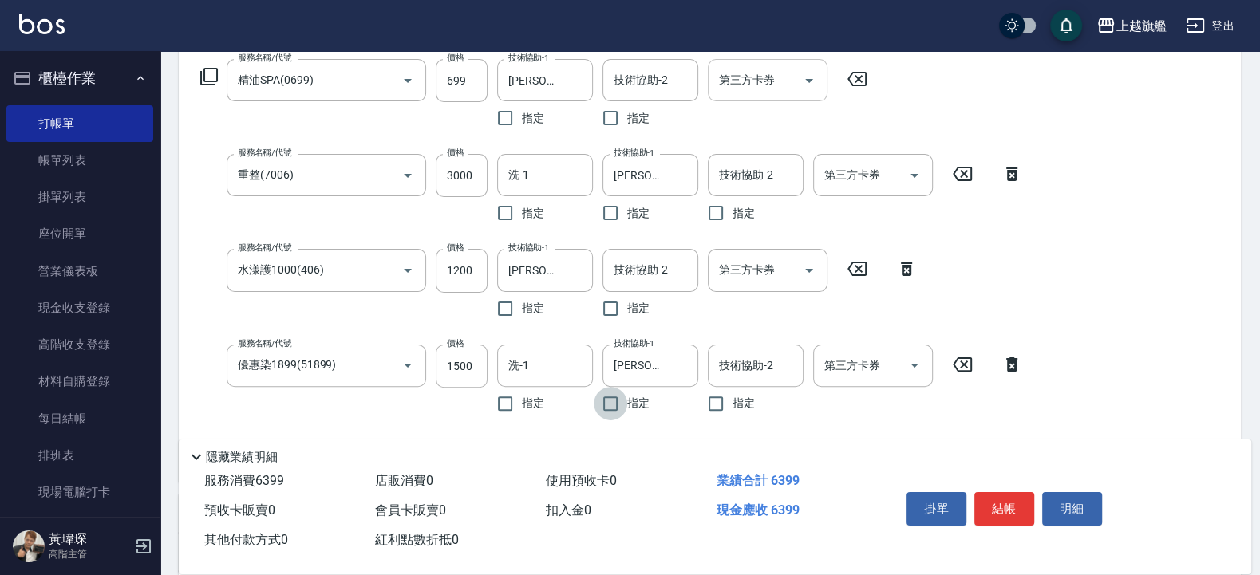
scroll to position [192, 0]
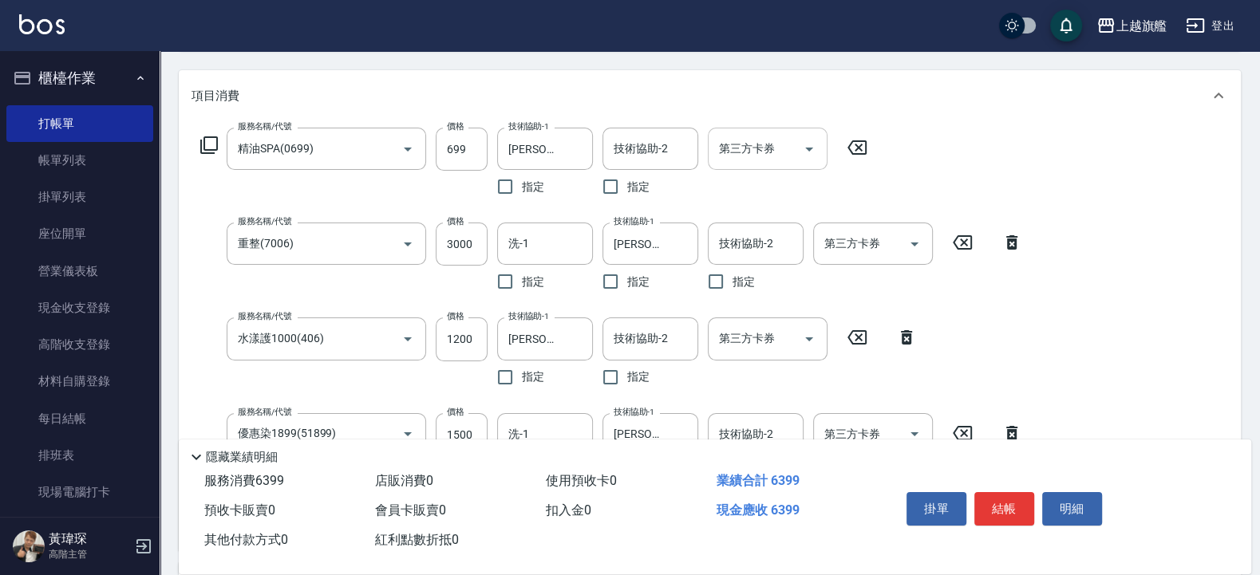
click at [793, 151] on input "第三方卡券" at bounding box center [755, 149] width 81 height 28
drag, startPoint x: 1173, startPoint y: 178, endPoint x: 1181, endPoint y: 174, distance: 8.9
click at [1180, 175] on div "服務名稱/代號 精油SPA(0699) 服務名稱/代號 價格 699 價格 技術協助-1 [PERSON_NAME]-26 技術協助-1 指定 技術協助-2 …" at bounding box center [710, 335] width 1062 height 429
click at [773, 146] on input "第三方卡券" at bounding box center [755, 149] width 81 height 28
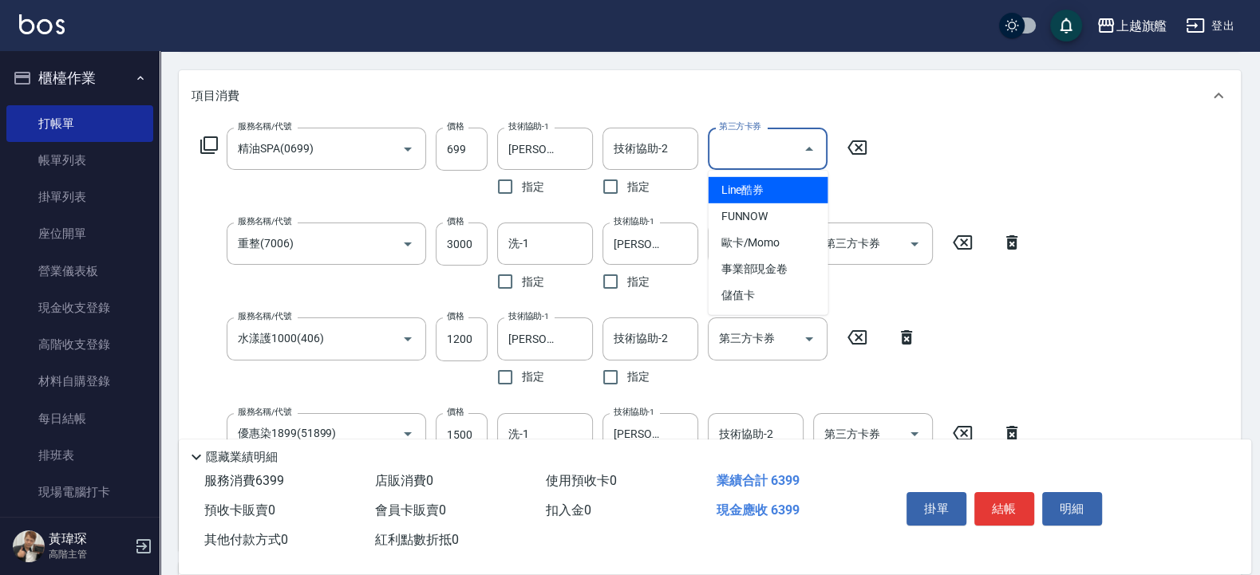
scroll to position [484, 0]
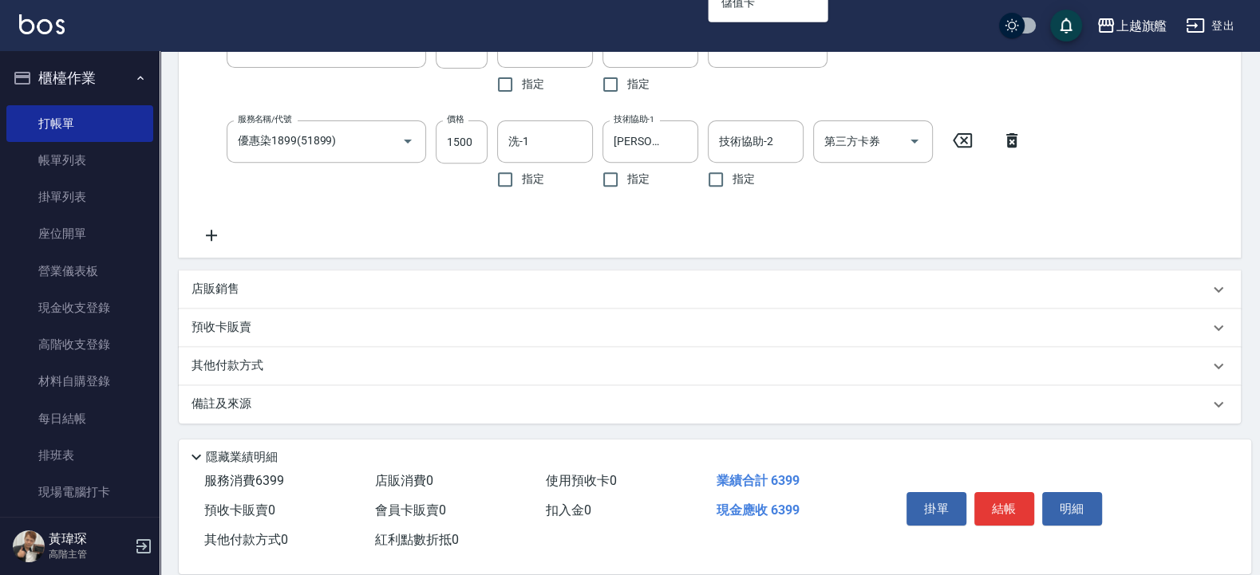
click at [1077, 190] on div "服務名稱/代號 精油SPA(0699) 服務名稱/代號 價格 699 價格 技術協助-1 [PERSON_NAME]-26 技術協助-1 指定 技術協助-2 …" at bounding box center [710, 42] width 1062 height 429
click at [295, 355] on div "其他付款方式" at bounding box center [710, 366] width 1062 height 38
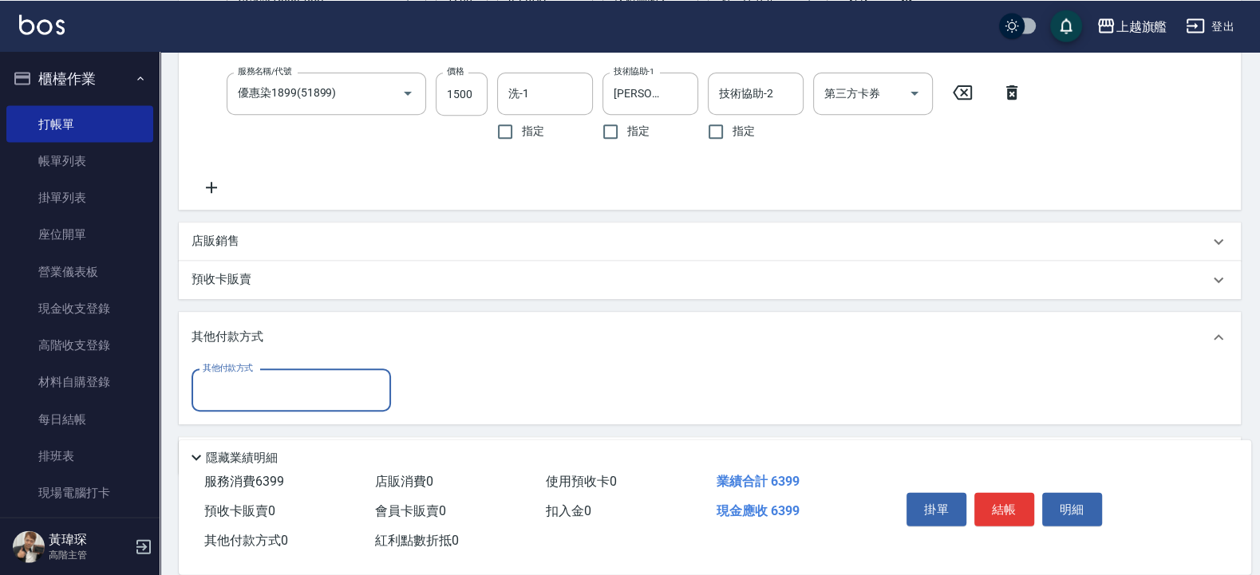
scroll to position [583, 0]
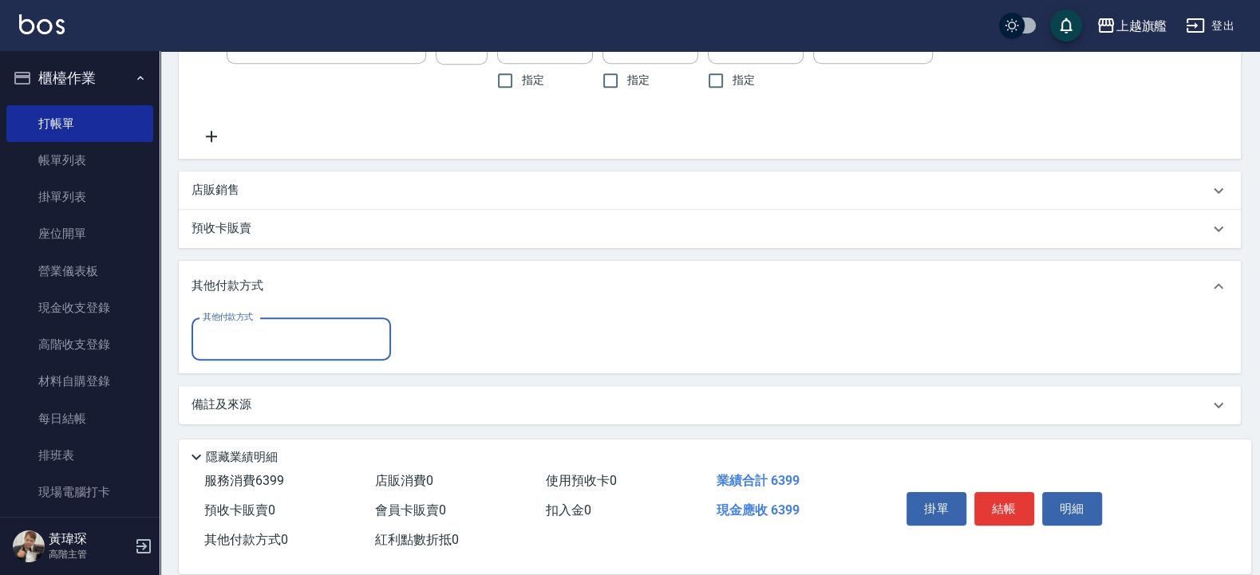
drag, startPoint x: 286, startPoint y: 342, endPoint x: 296, endPoint y: 334, distance: 13.1
click at [287, 342] on input "其他付款方式" at bounding box center [291, 340] width 185 height 28
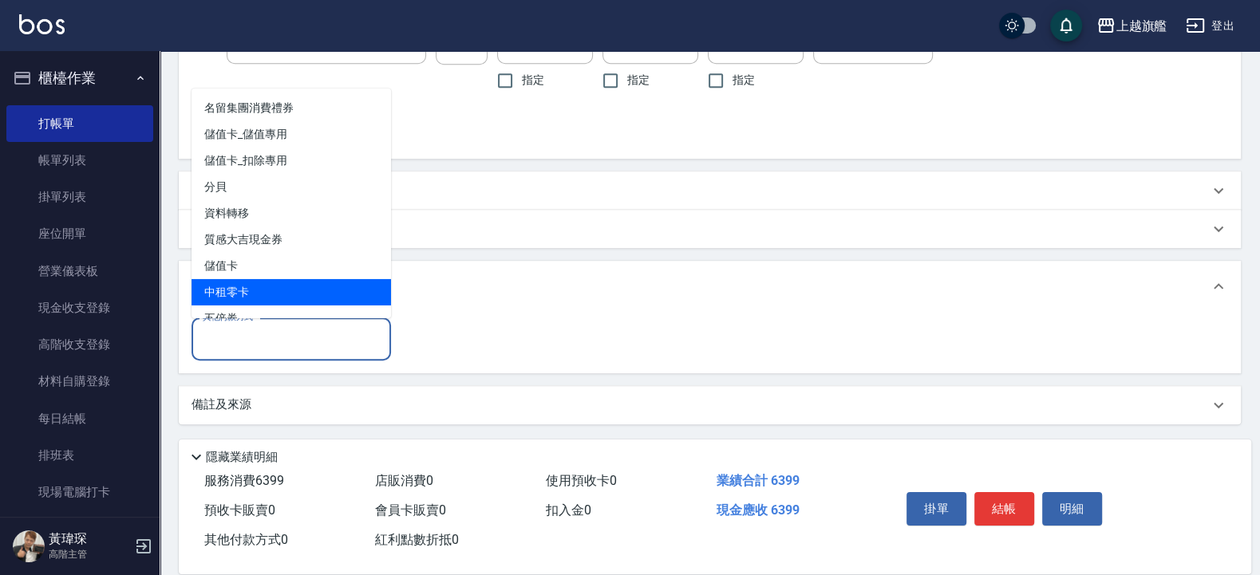
drag, startPoint x: 316, startPoint y: 288, endPoint x: 366, endPoint y: 295, distance: 50.7
click at [323, 298] on span "中租零卡" at bounding box center [292, 292] width 200 height 26
type input "中租零卡"
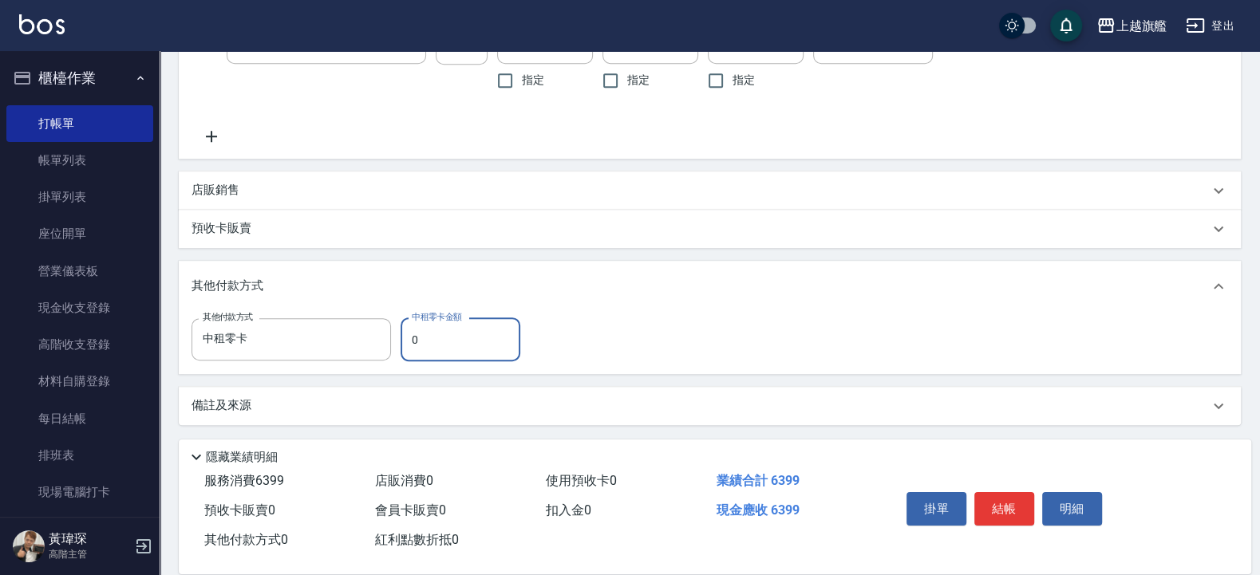
drag, startPoint x: 424, startPoint y: 343, endPoint x: 340, endPoint y: 348, distance: 83.9
click at [401, 348] on input "0" at bounding box center [461, 339] width 120 height 43
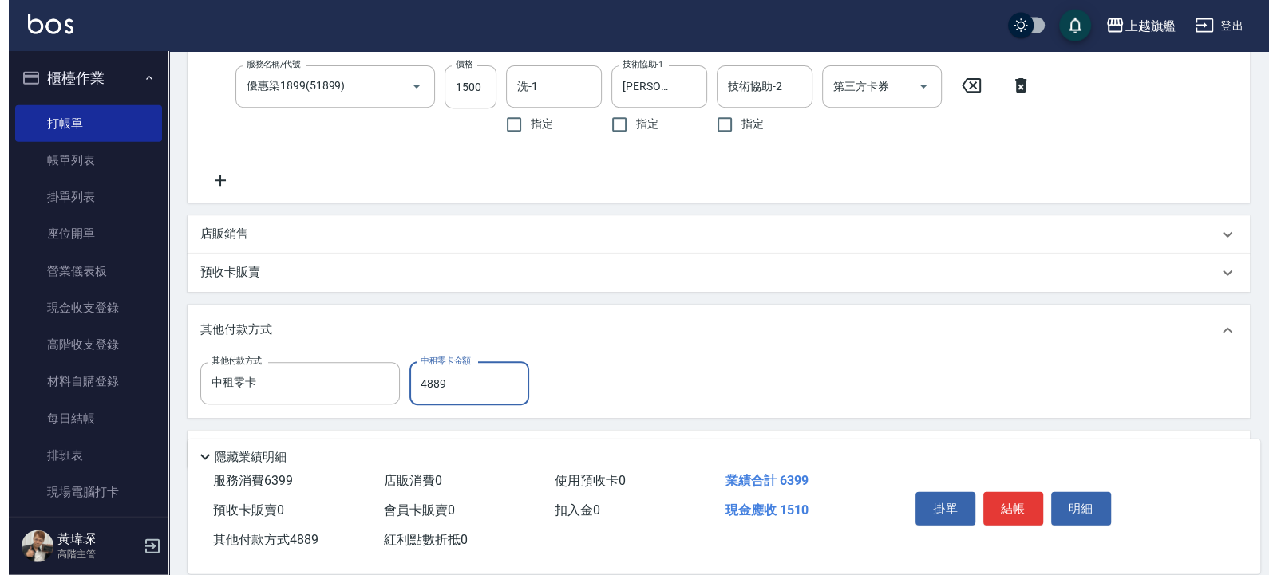
scroll to position [585, 0]
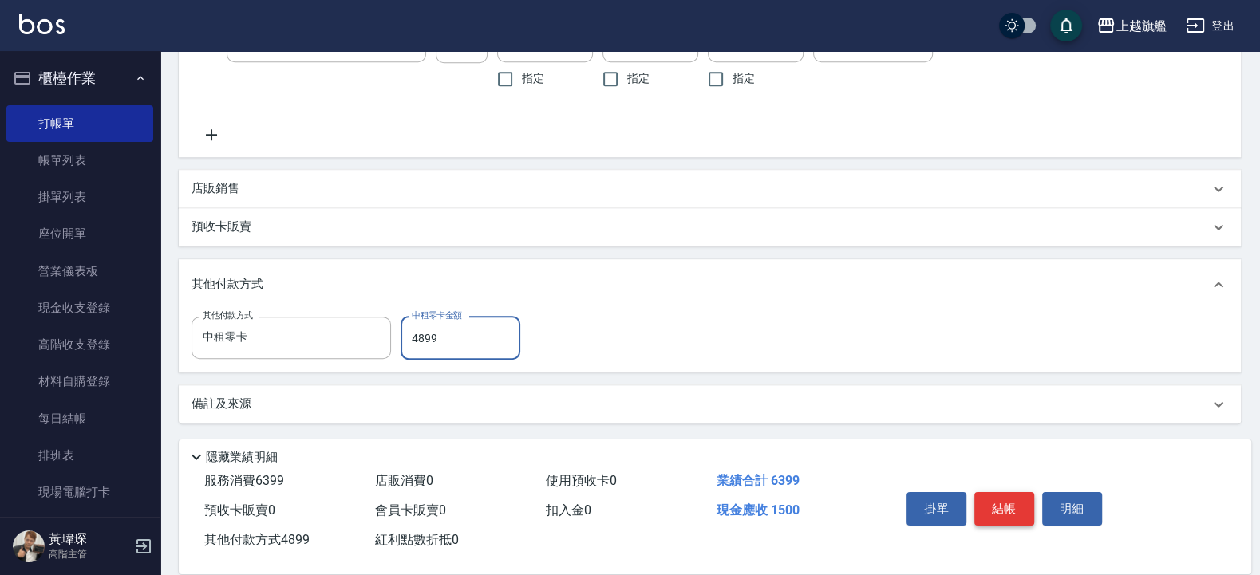
type input "4899"
click at [989, 506] on button "結帳" at bounding box center [1004, 509] width 60 height 34
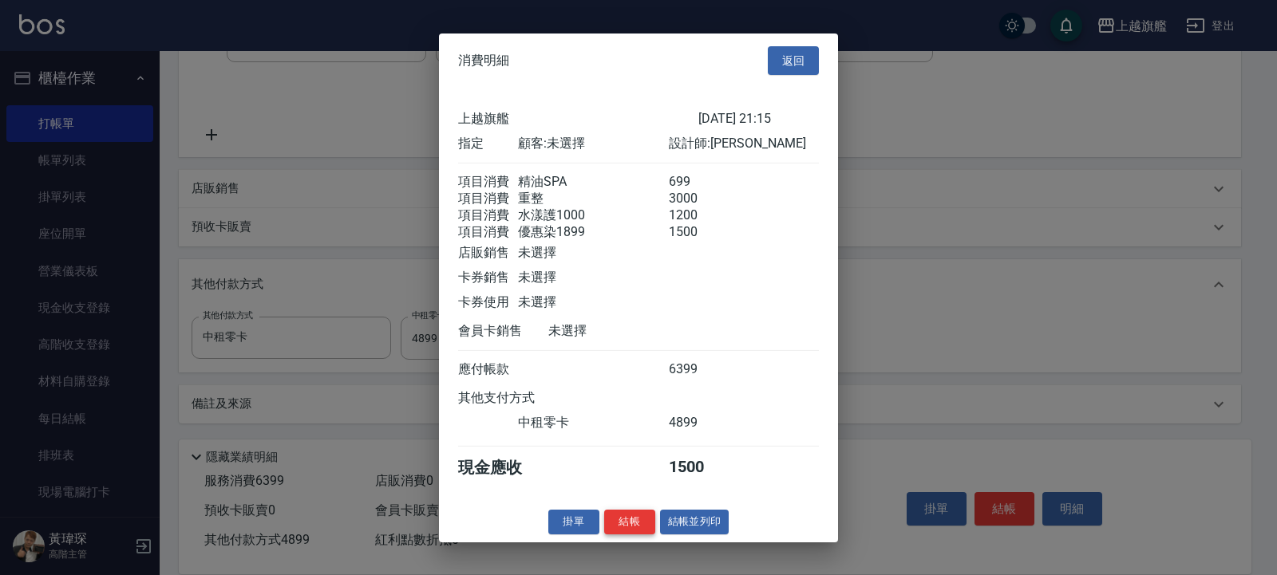
drag, startPoint x: 659, startPoint y: 542, endPoint x: 622, endPoint y: 548, distance: 37.9
click at [627, 535] on div "掛單 結帳 結帳並列印" at bounding box center [638, 522] width 399 height 25
click at [623, 535] on button "結帳" at bounding box center [629, 522] width 51 height 25
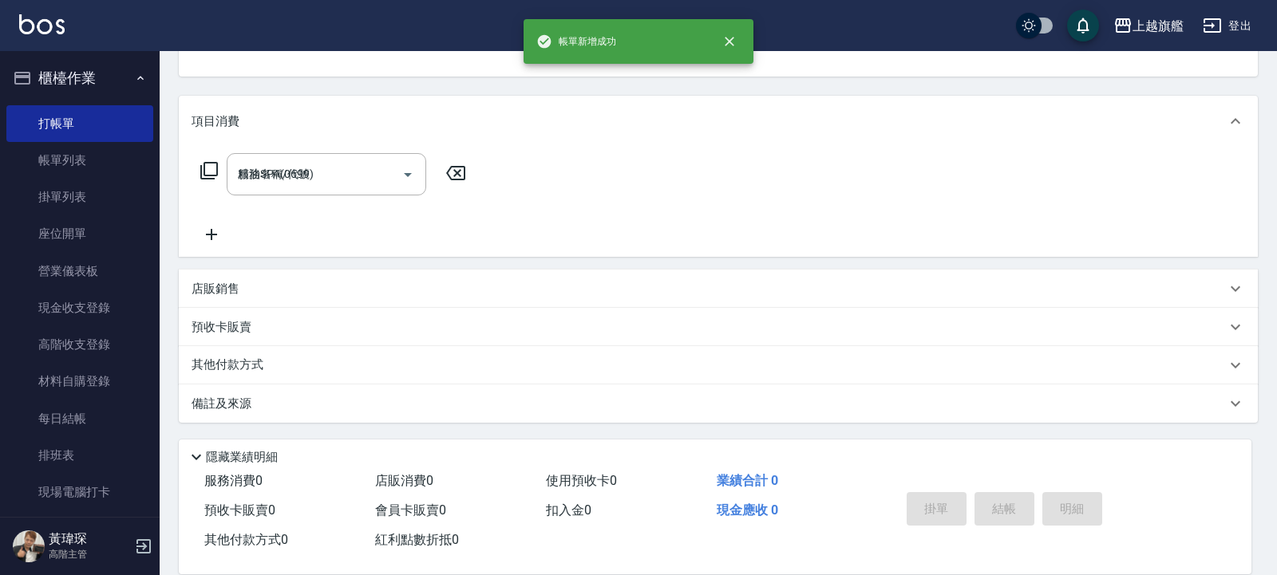
type input "[DATE] 21:17"
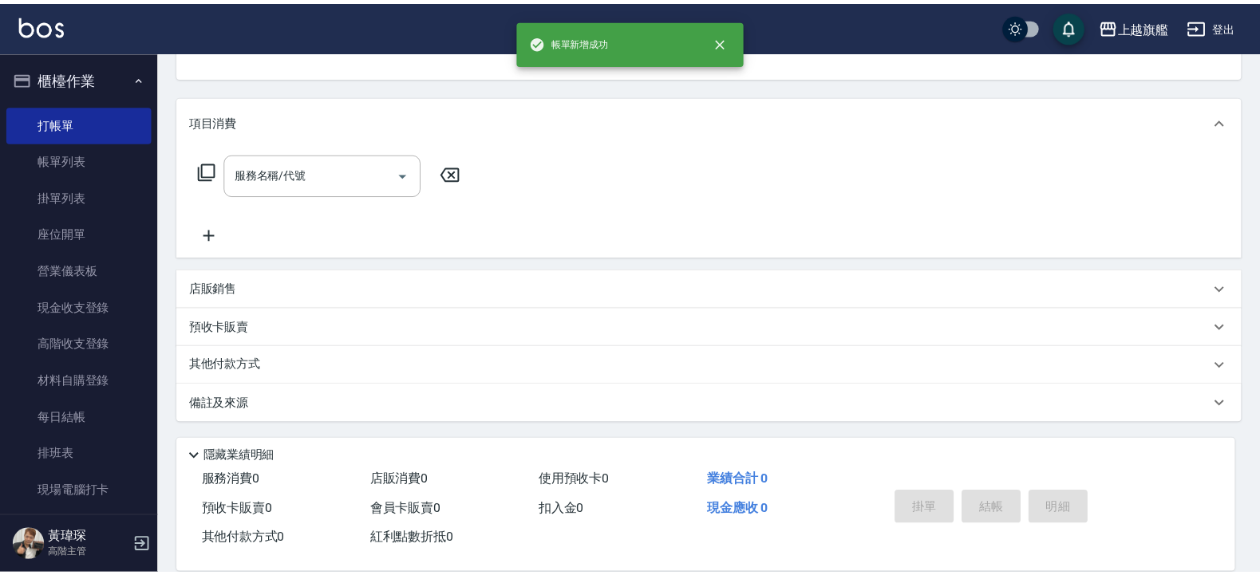
scroll to position [0, 0]
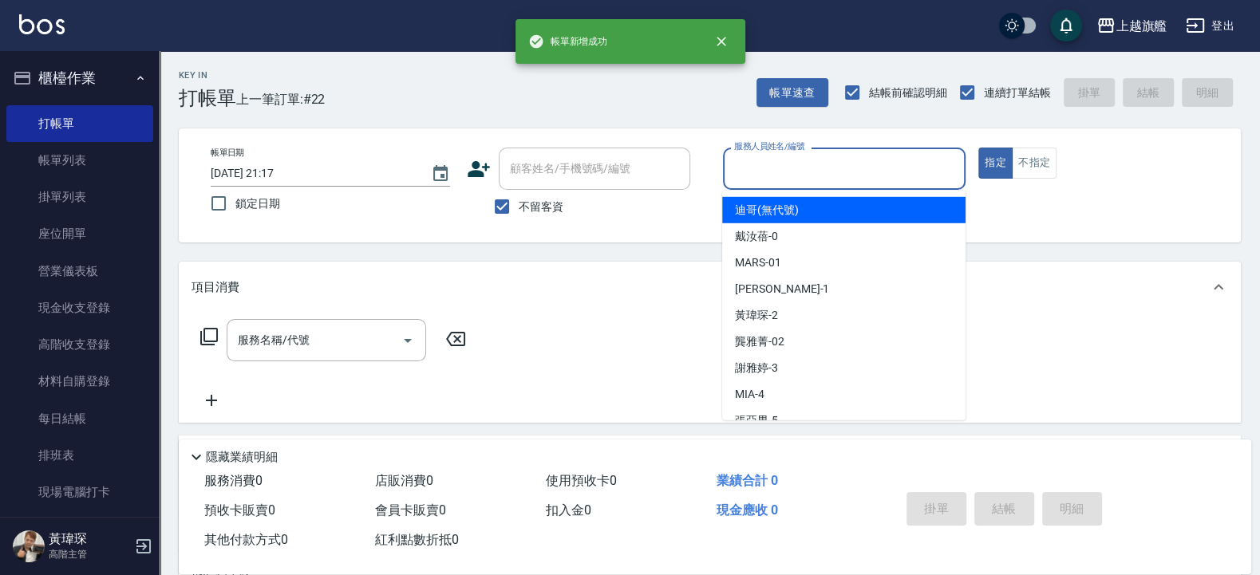
click at [777, 180] on input "服務人員姓名/編號" at bounding box center [844, 169] width 229 height 28
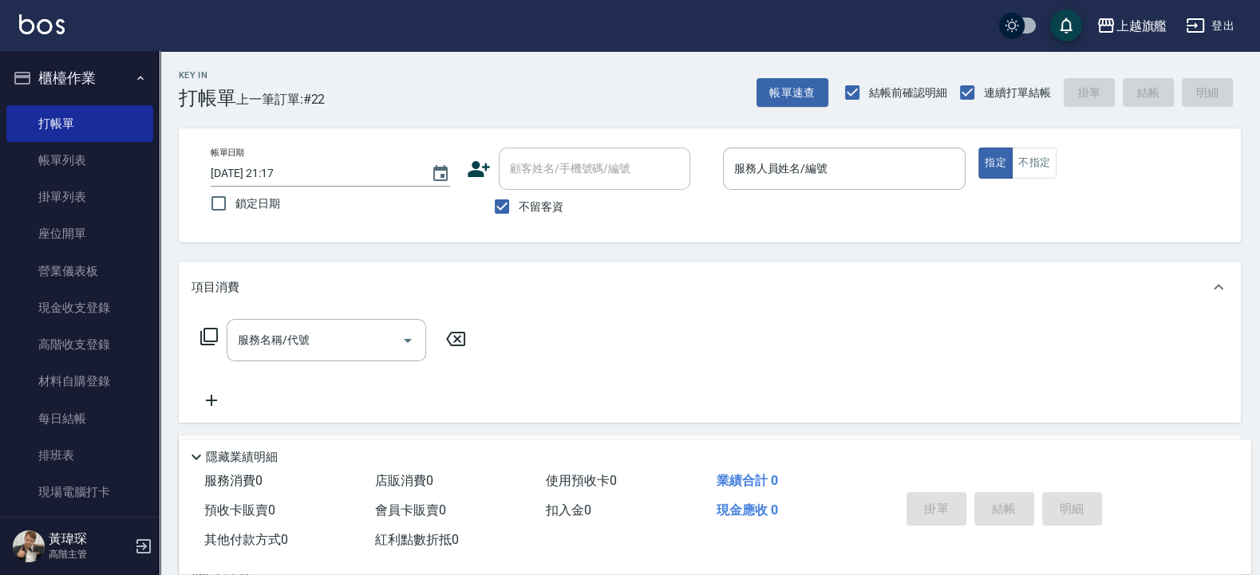
click at [413, 259] on div "Key In 打帳單 上一筆訂單:#22 帳單速查 結帳前確認明細 連續打單結帳 掛單 結帳 明細 帳單日期 [DATE] 21:17 鎖定日期 顧客姓名/手…" at bounding box center [710, 396] width 1101 height 690
click at [94, 164] on link "帳單列表" at bounding box center [79, 160] width 147 height 37
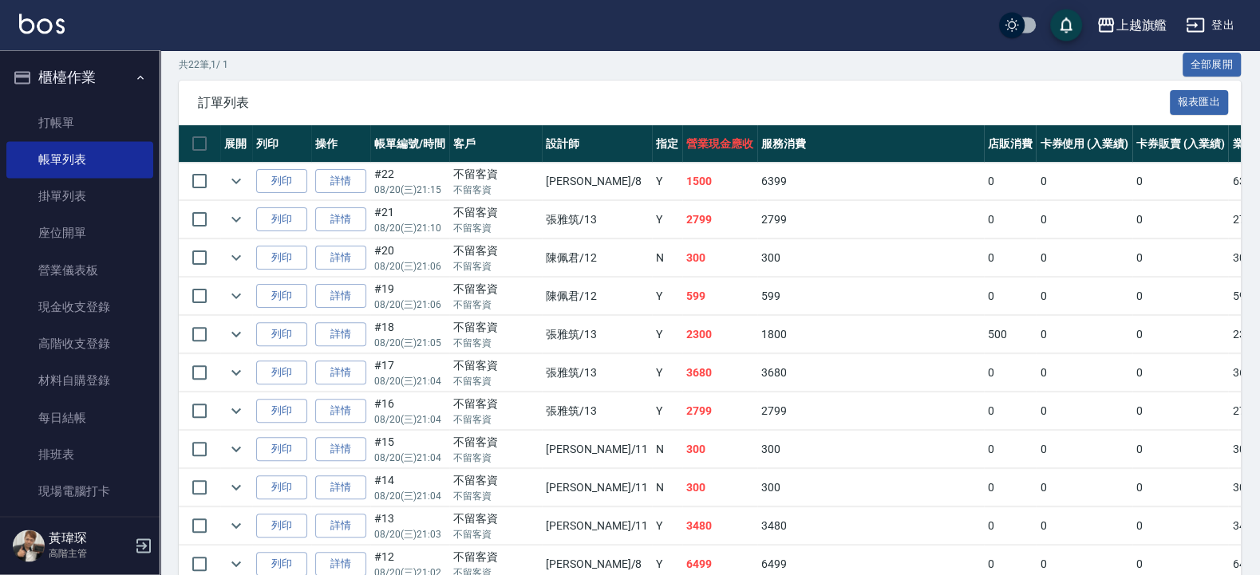
scroll to position [287, 0]
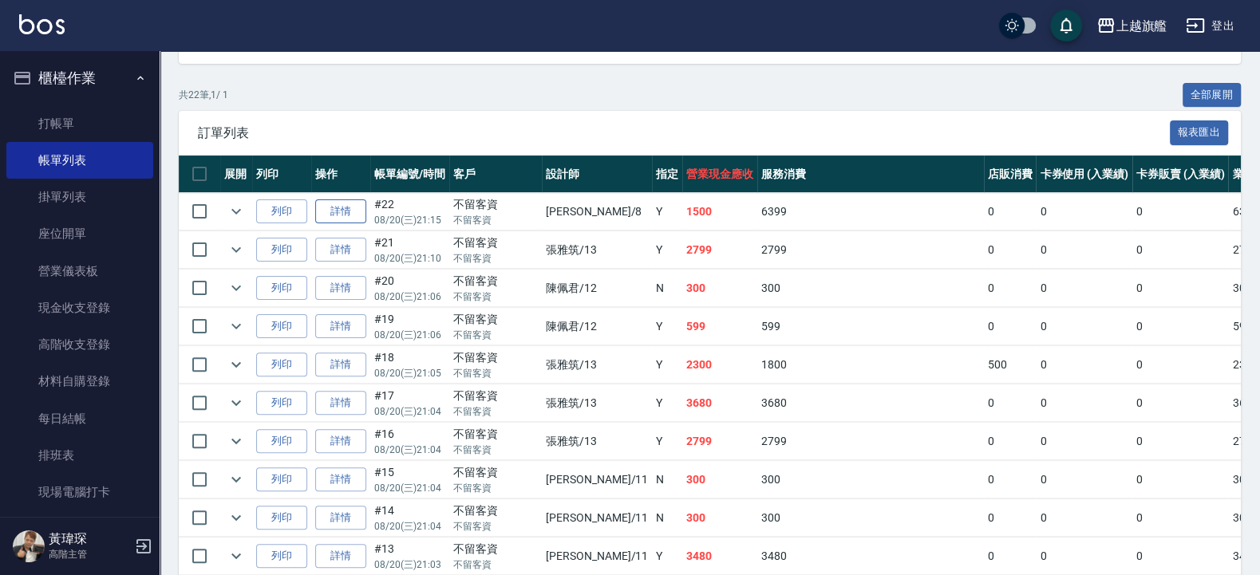
click at [342, 215] on link "詳情" at bounding box center [340, 212] width 51 height 25
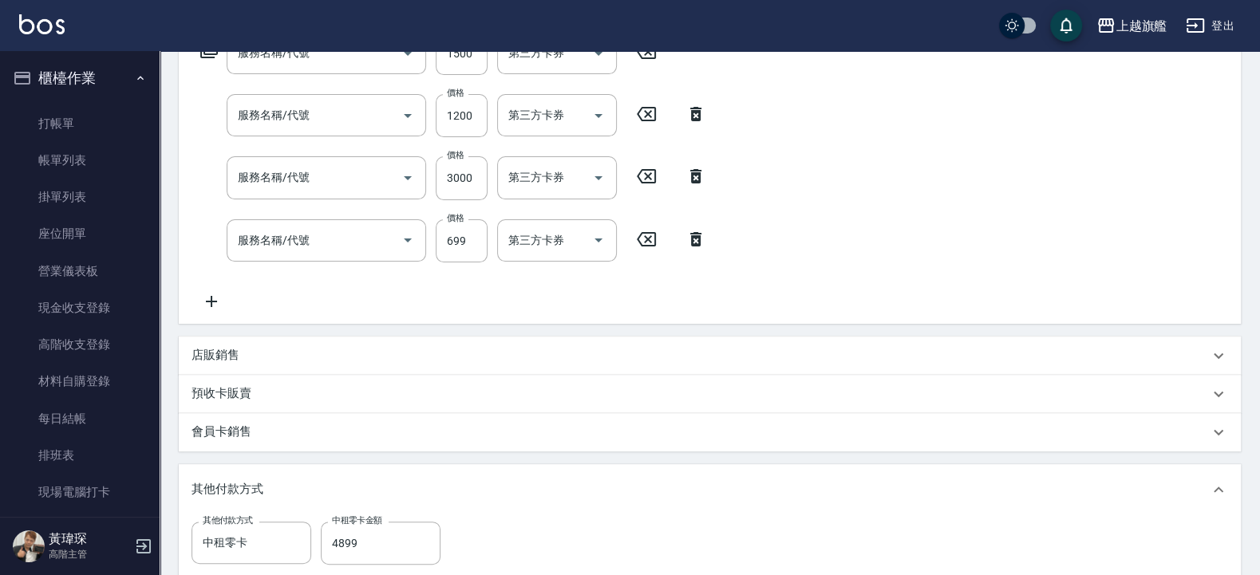
type input "[DATE] 21:15"
checkbox input "true"
type input "[PERSON_NAME]-8"
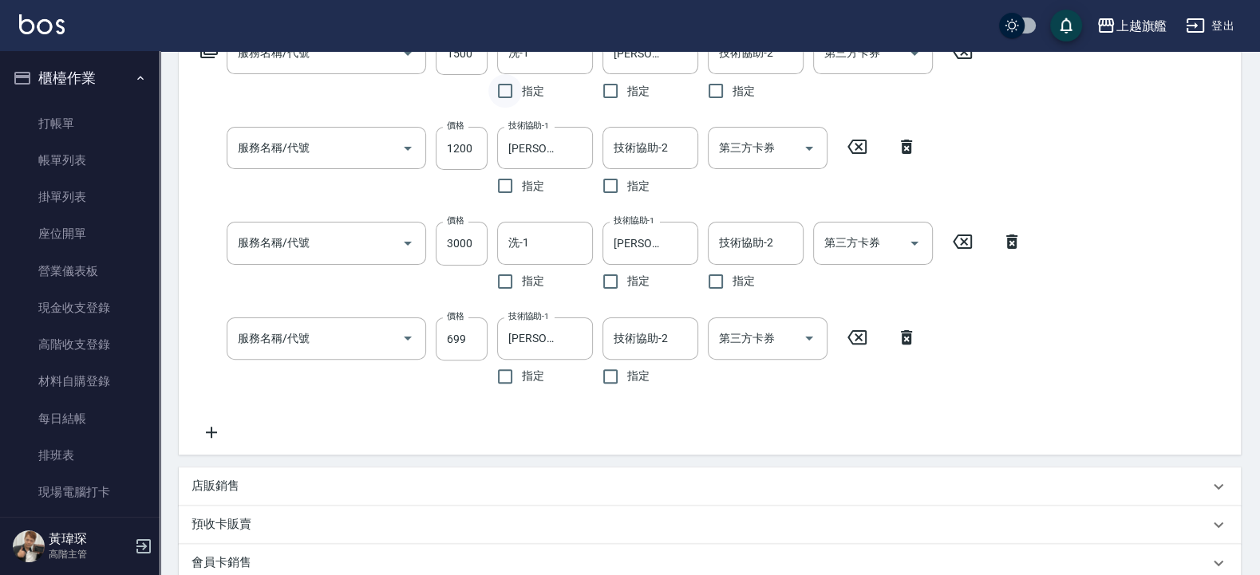
type input "優惠染1899(51899)"
type input "水漾護1000(406)"
type input "重整(7006)"
type input "精油SPA(0699)"
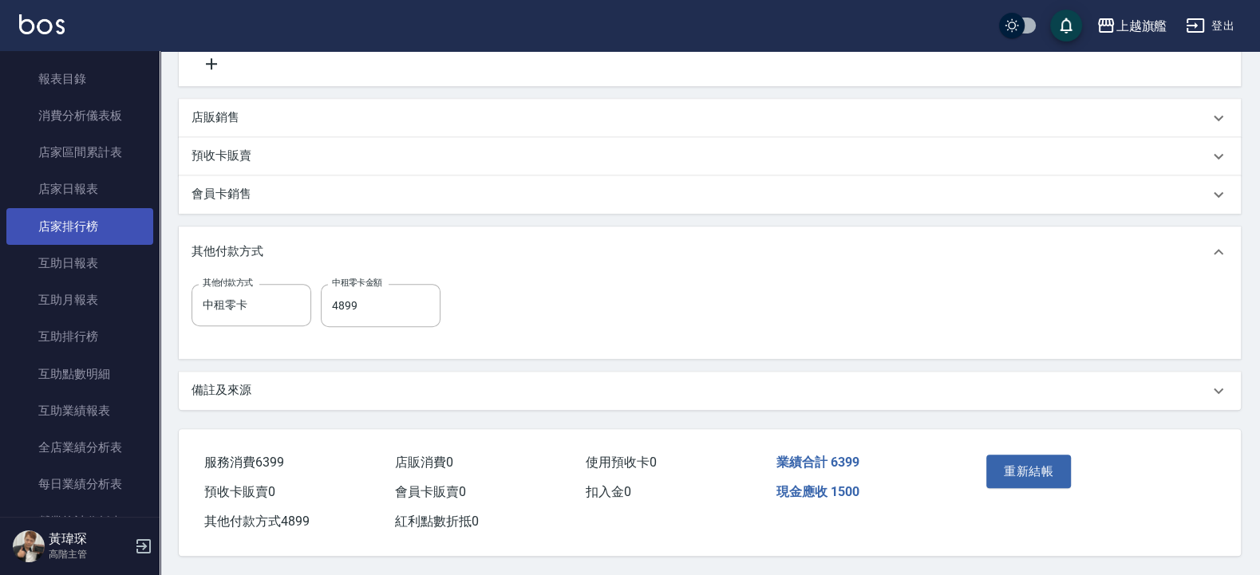
scroll to position [479, 0]
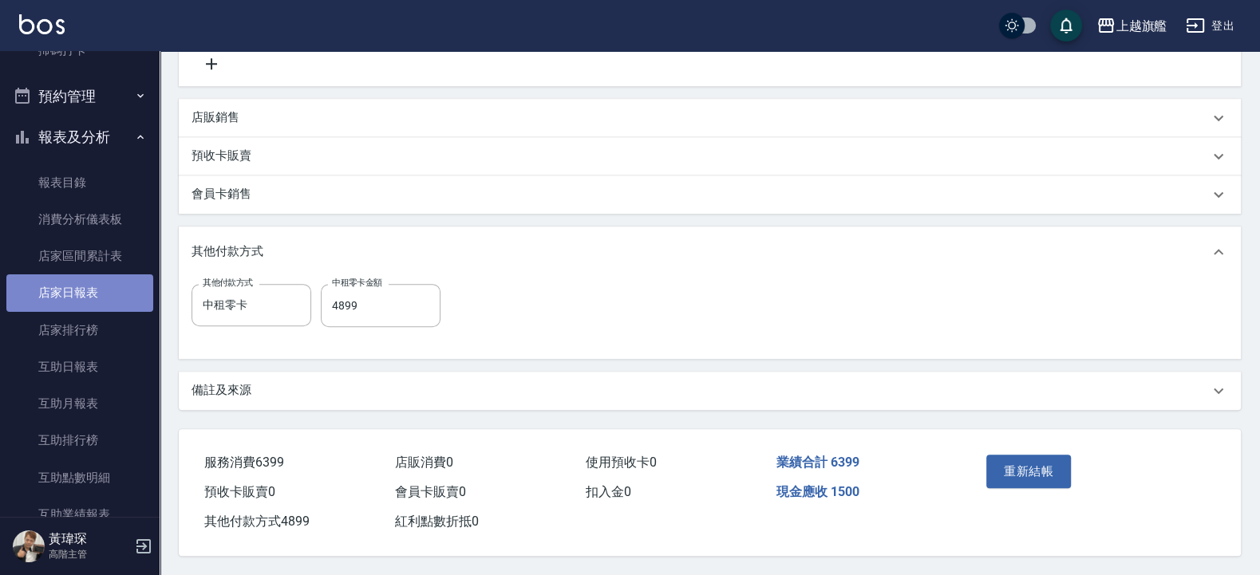
click at [105, 290] on link "店家日報表" at bounding box center [79, 293] width 147 height 37
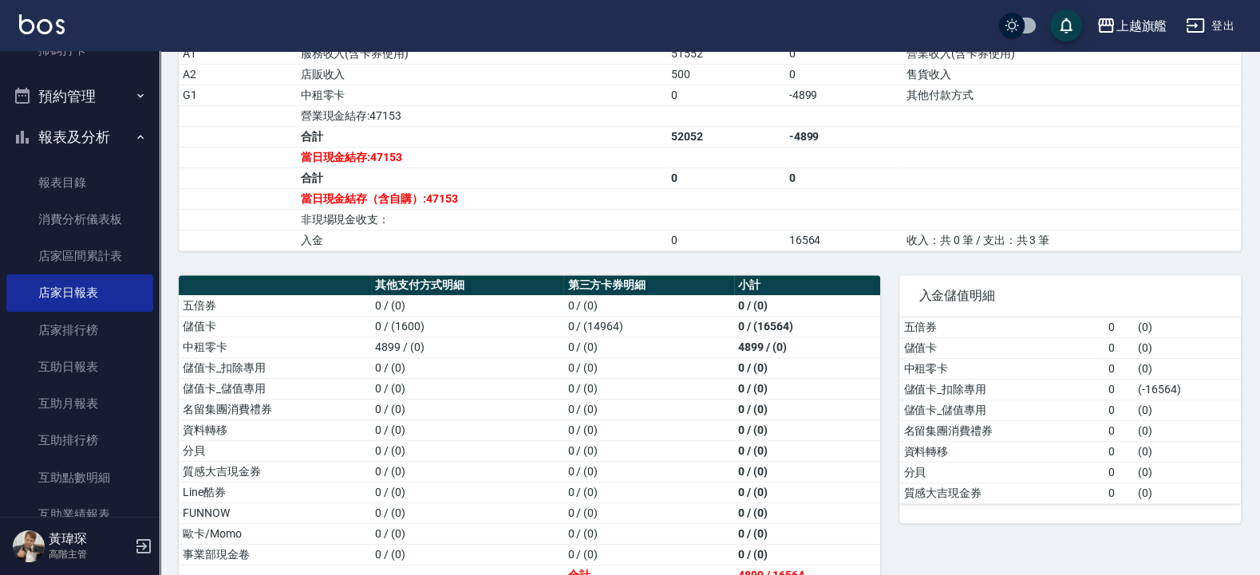
scroll to position [612, 0]
